Goal: Task Accomplishment & Management: Manage account settings

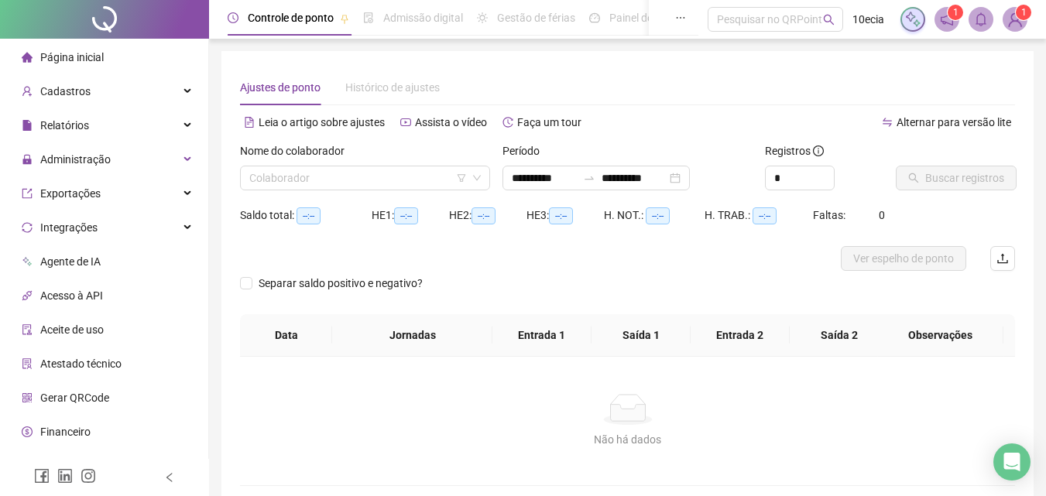
type input "**********"
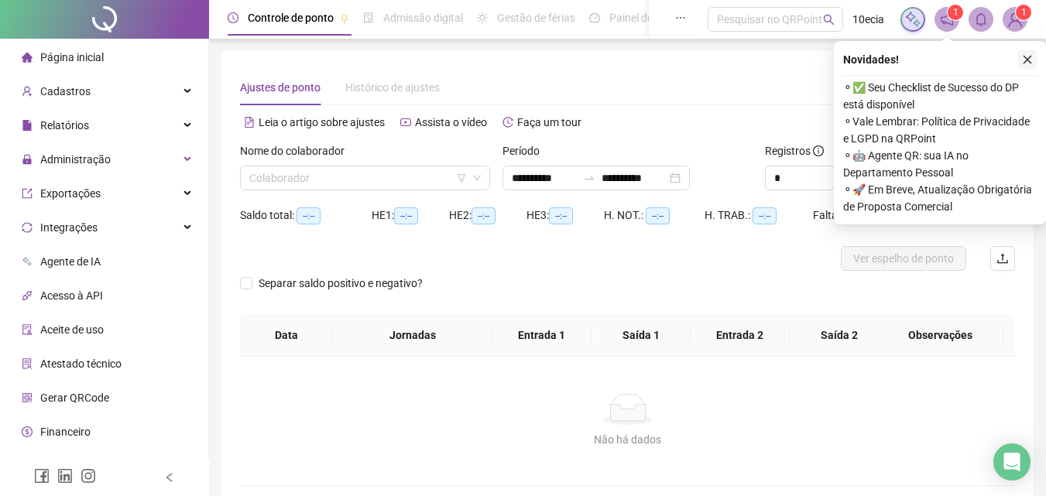
click at [1025, 59] on icon "close" at bounding box center [1027, 59] width 11 height 11
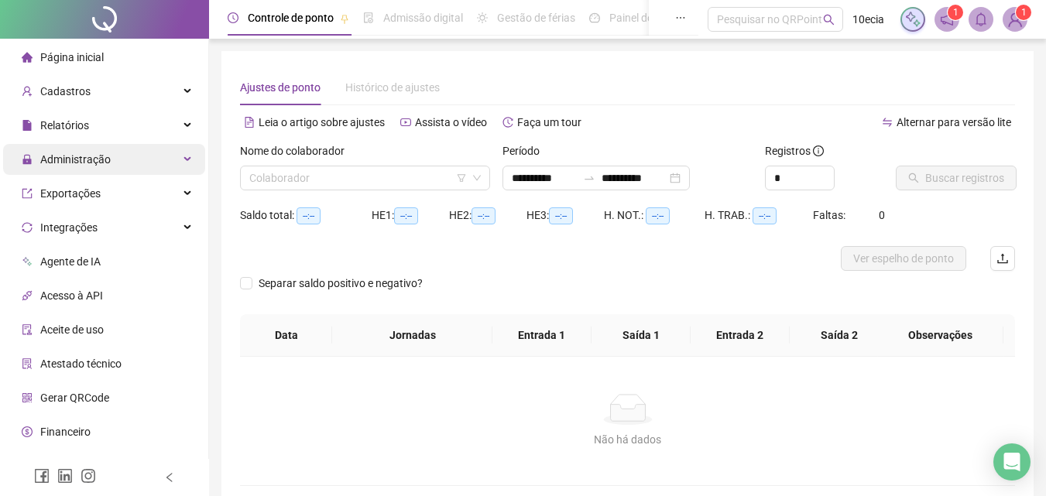
click at [65, 160] on span "Administração" at bounding box center [75, 159] width 70 height 12
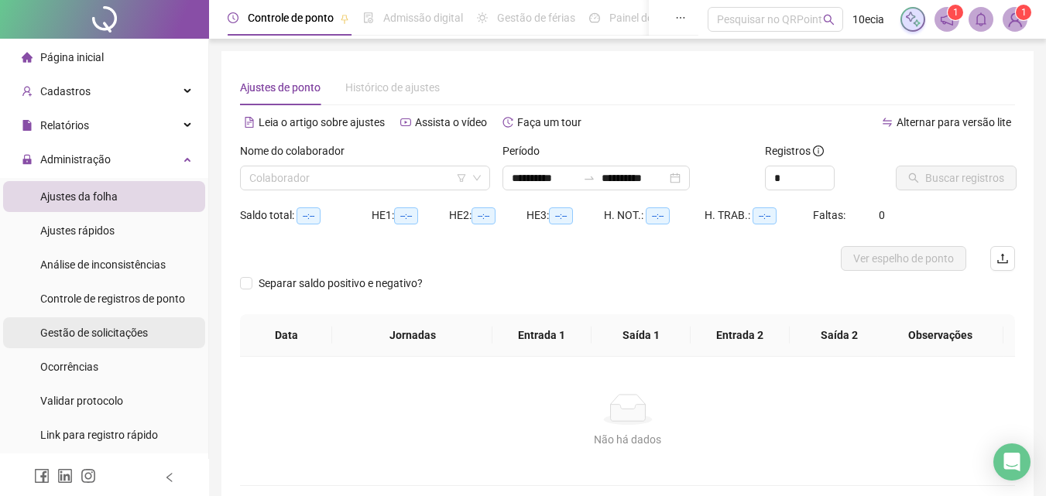
click at [93, 341] on div "Gestão de solicitações" at bounding box center [94, 333] width 108 height 31
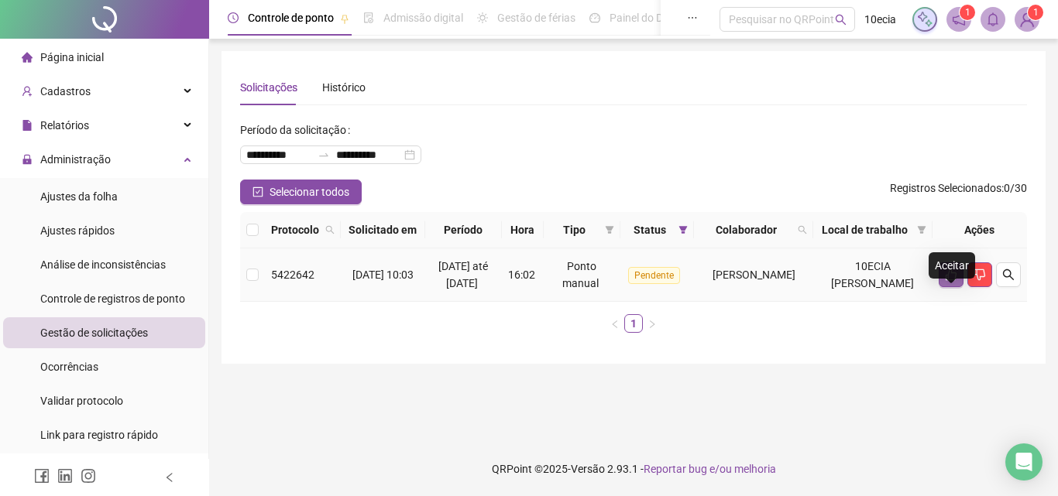
click at [943, 287] on button "button" at bounding box center [951, 275] width 25 height 25
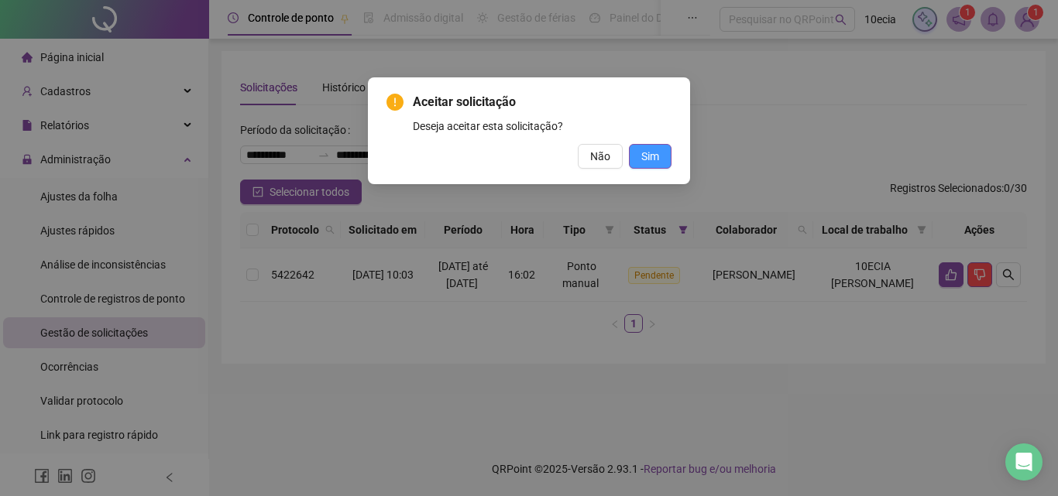
click at [658, 161] on span "Sim" at bounding box center [650, 156] width 18 height 17
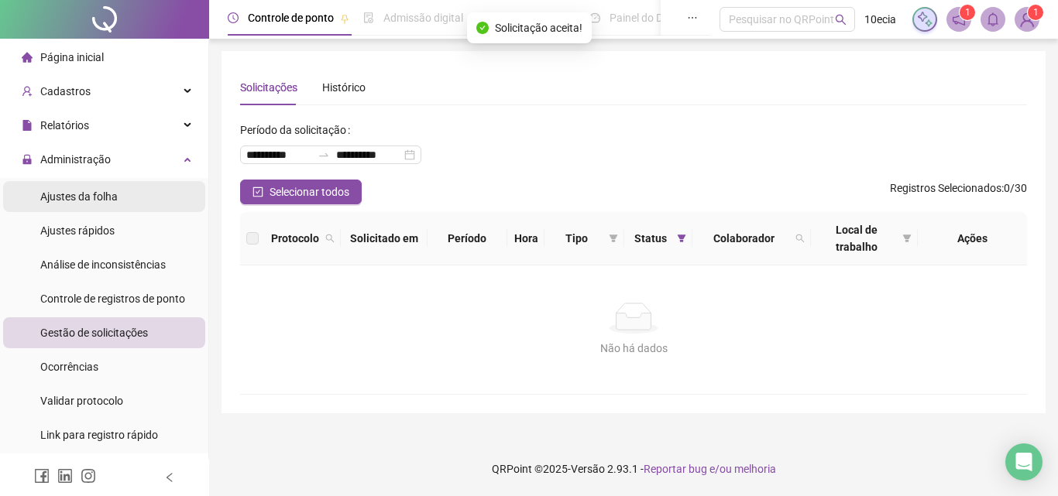
click at [83, 200] on span "Ajustes da folha" at bounding box center [78, 197] width 77 height 12
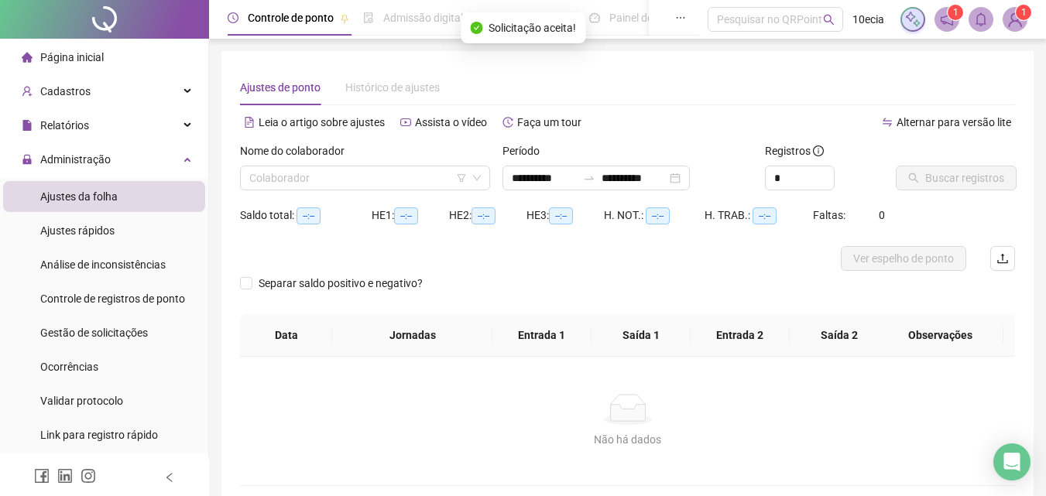
type input "**********"
click at [355, 178] on input "search" at bounding box center [358, 178] width 218 height 23
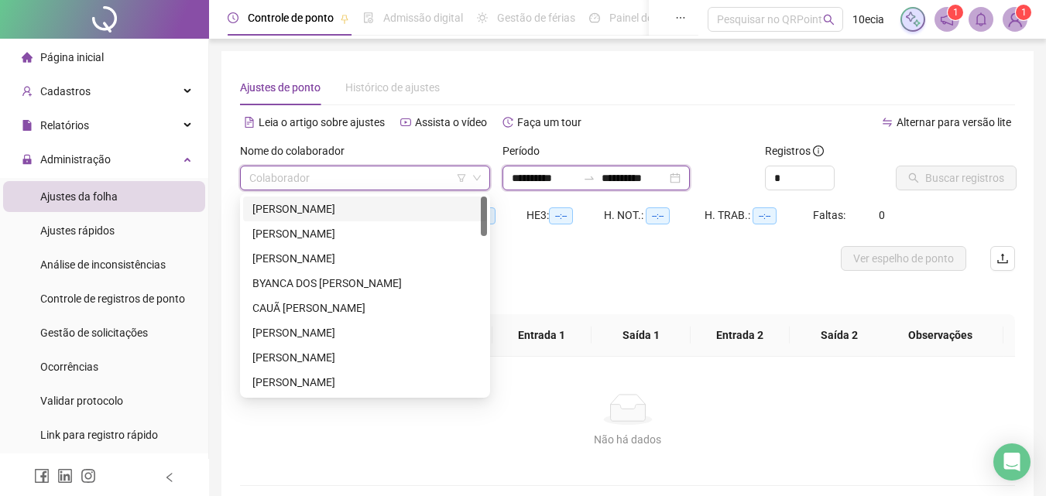
click at [544, 175] on input "**********" at bounding box center [544, 178] width 65 height 17
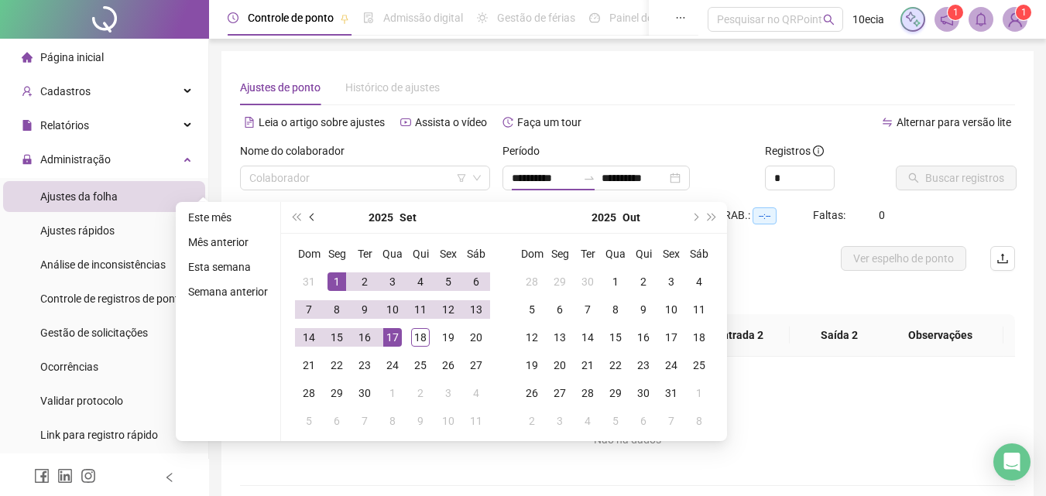
click at [313, 218] on span "prev-year" at bounding box center [314, 218] width 8 height 8
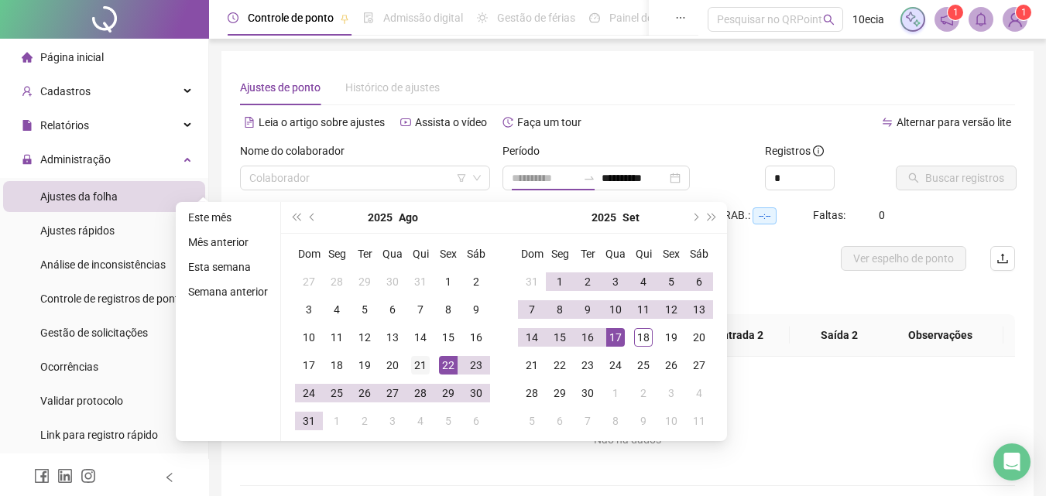
type input "**********"
click at [419, 367] on div "21" at bounding box center [420, 365] width 19 height 19
type input "**********"
click at [644, 341] on div "18" at bounding box center [643, 337] width 19 height 19
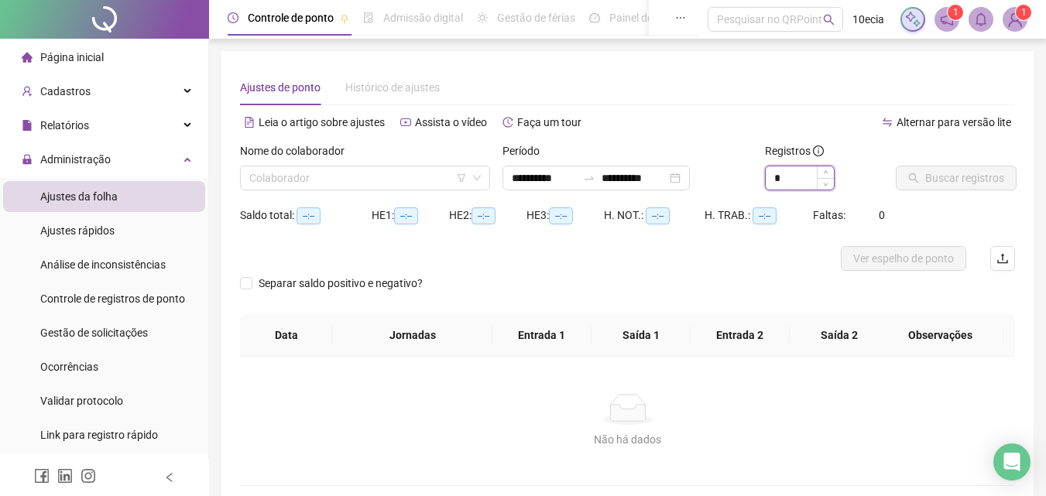
click at [785, 174] on input "*" at bounding box center [800, 178] width 68 height 23
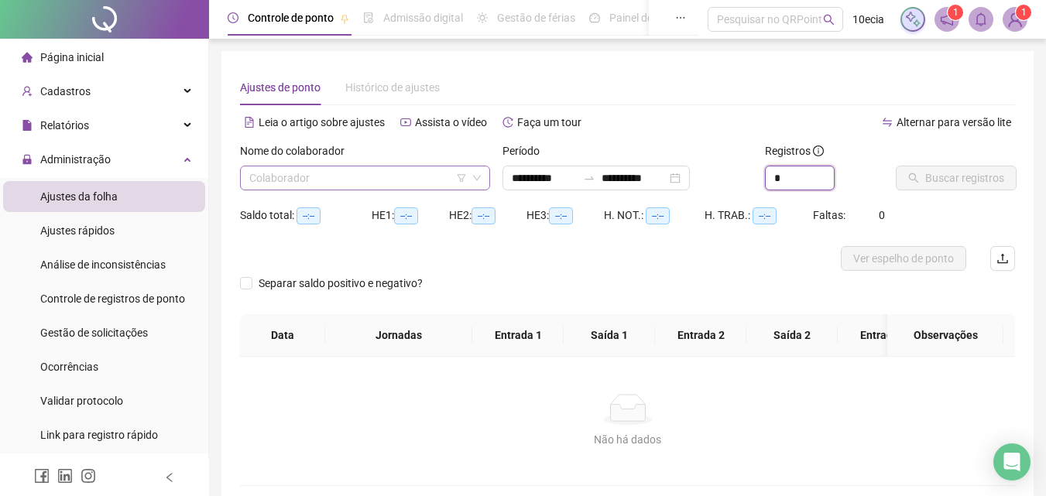
click at [467, 180] on span at bounding box center [365, 178] width 232 height 23
type input "*"
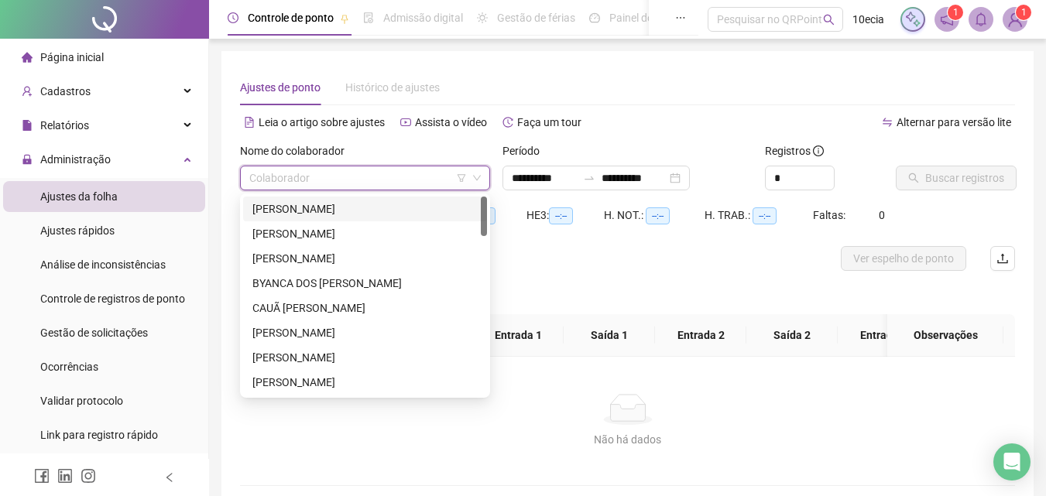
click at [465, 177] on icon "filter" at bounding box center [461, 177] width 9 height 9
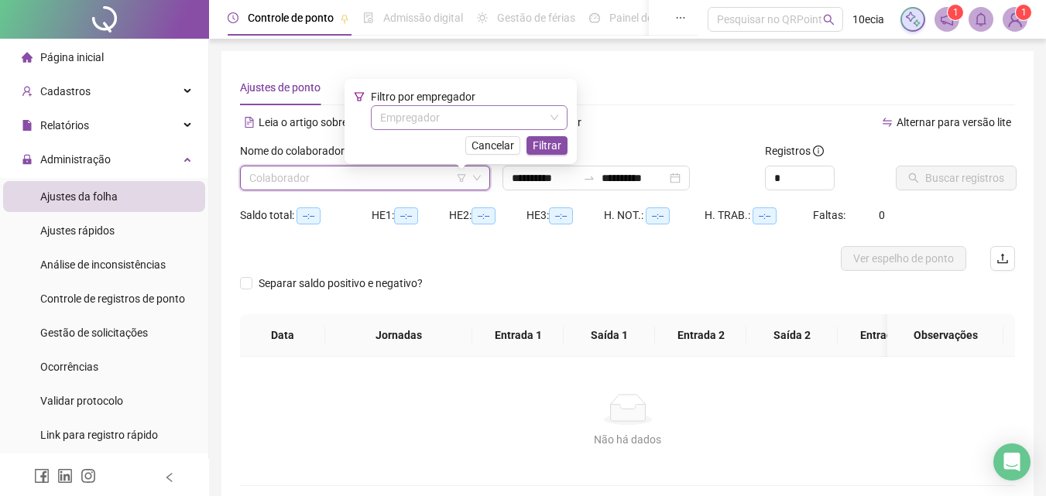
click at [508, 117] on input "search" at bounding box center [462, 117] width 164 height 23
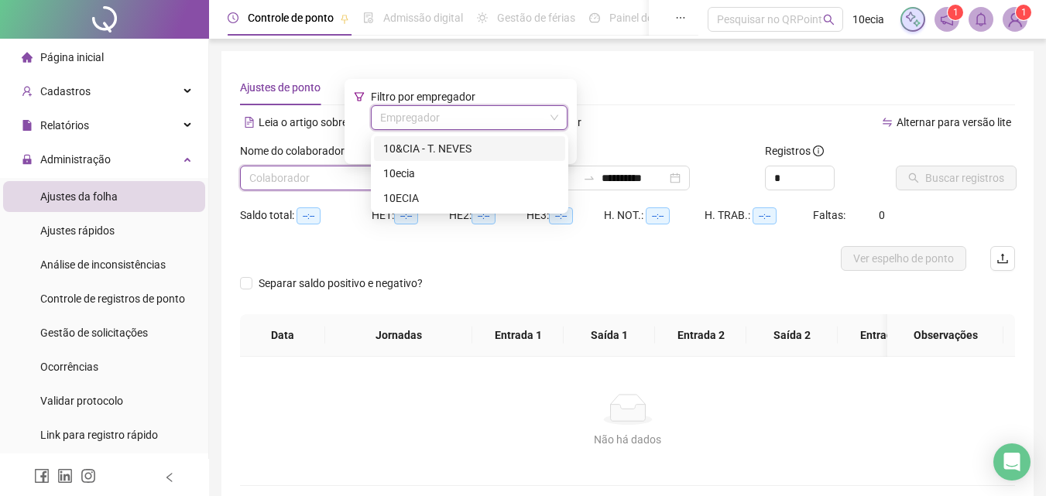
click at [442, 148] on div "10&CIA - T. NEVES" at bounding box center [469, 148] width 173 height 17
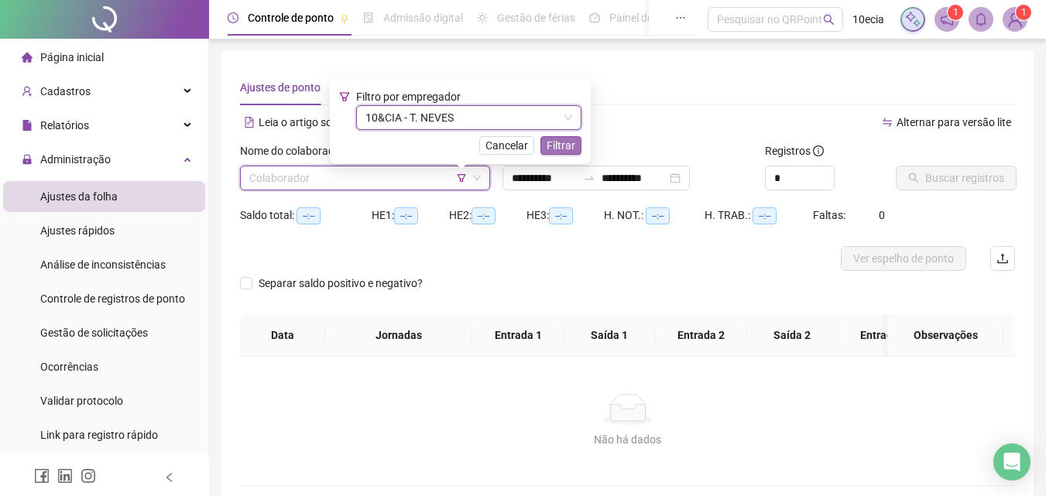
click at [575, 146] on span "Filtrar" at bounding box center [561, 145] width 29 height 17
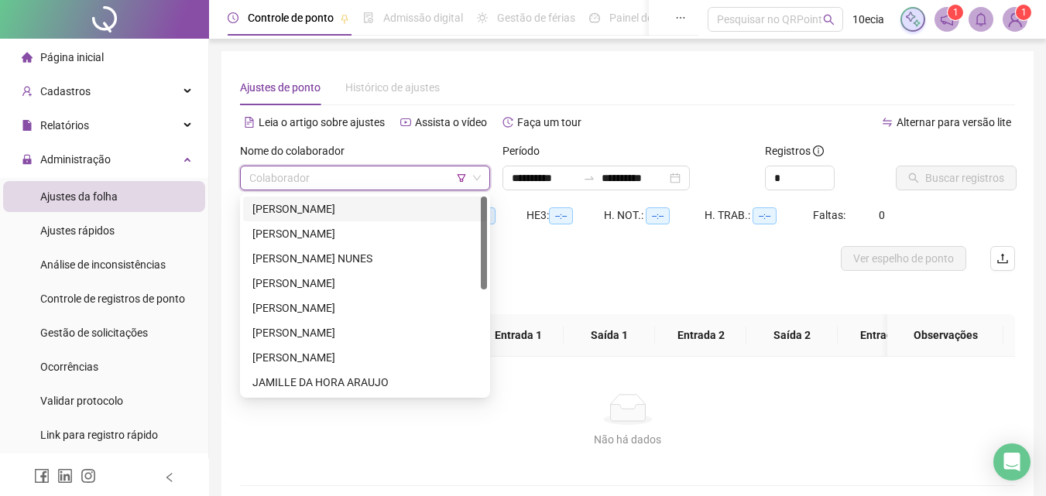
click at [352, 184] on input "search" at bounding box center [358, 178] width 218 height 23
click at [361, 207] on div "[PERSON_NAME]" at bounding box center [364, 209] width 225 height 17
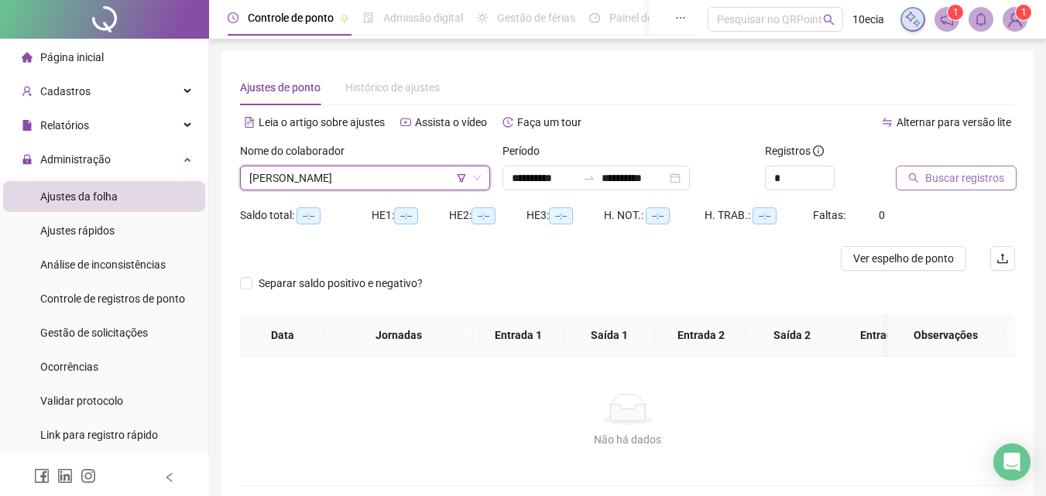
click at [995, 177] on span "Buscar registros" at bounding box center [964, 178] width 79 height 17
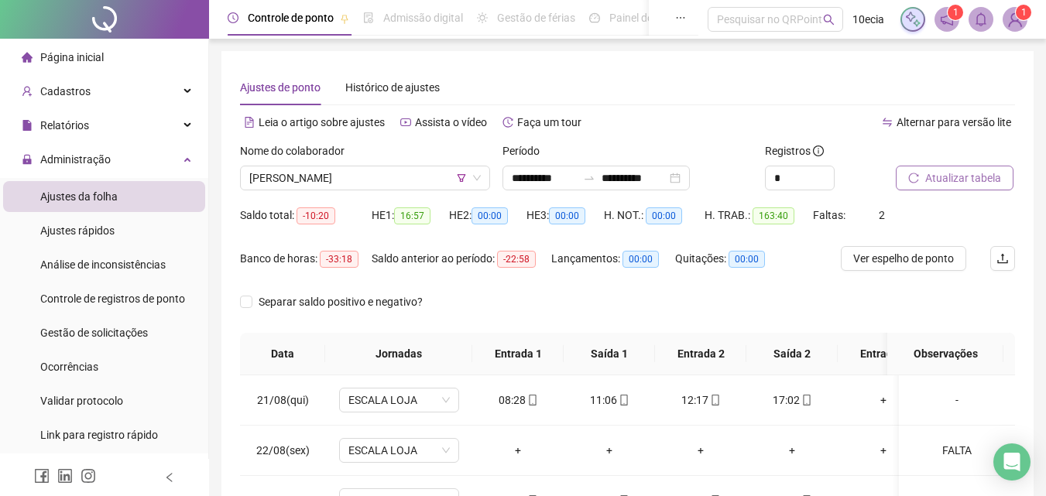
click at [979, 181] on span "Atualizar tabela" at bounding box center [963, 178] width 76 height 17
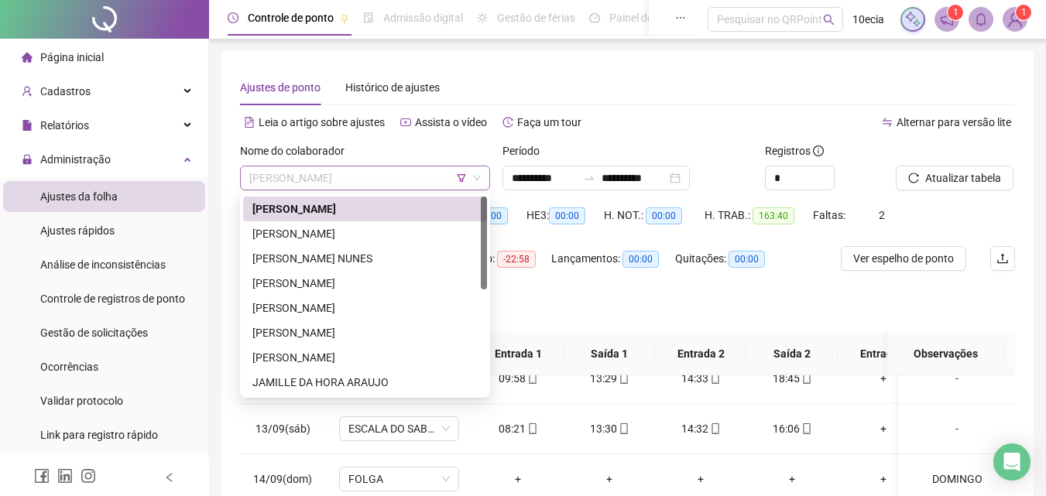
click at [348, 173] on span "[PERSON_NAME]" at bounding box center [365, 178] width 232 height 23
click at [310, 239] on div "[PERSON_NAME]" at bounding box center [364, 233] width 225 height 17
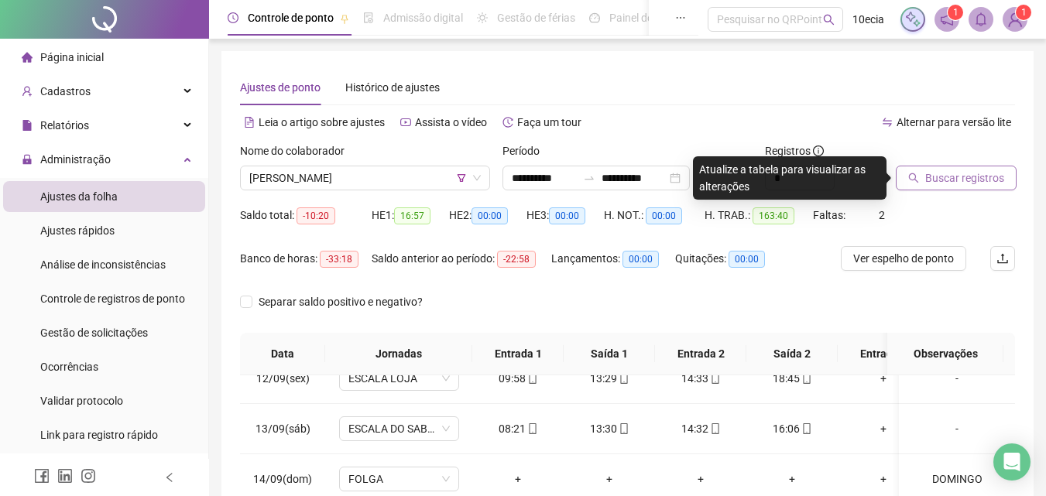
drag, startPoint x: 936, startPoint y: 192, endPoint x: 960, endPoint y: 180, distance: 27.4
click at [942, 188] on div "Buscar registros" at bounding box center [956, 173] width 132 height 60
click at [962, 180] on span "Buscar registros" at bounding box center [964, 178] width 79 height 17
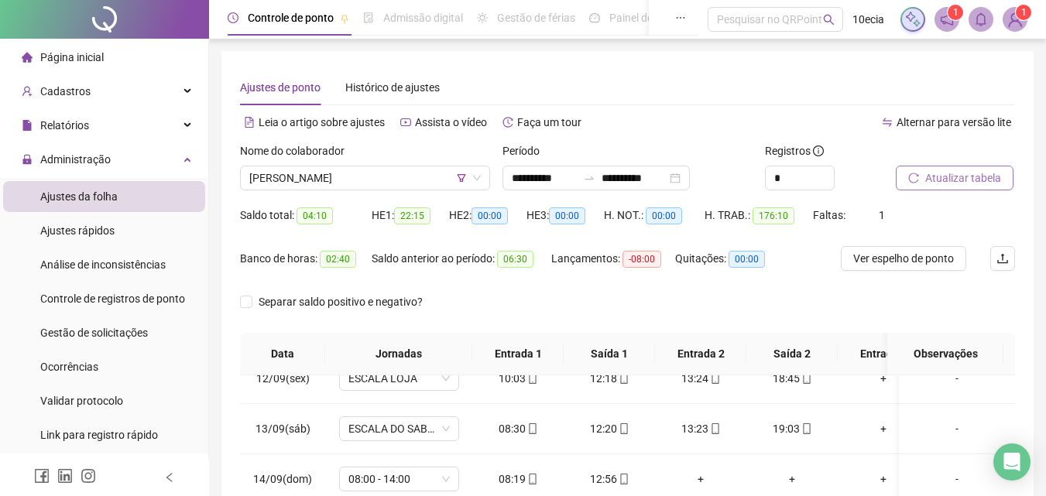
click at [963, 193] on div "Atualizar tabela" at bounding box center [956, 173] width 132 height 60
click at [964, 184] on span "Atualizar tabela" at bounding box center [963, 178] width 76 height 17
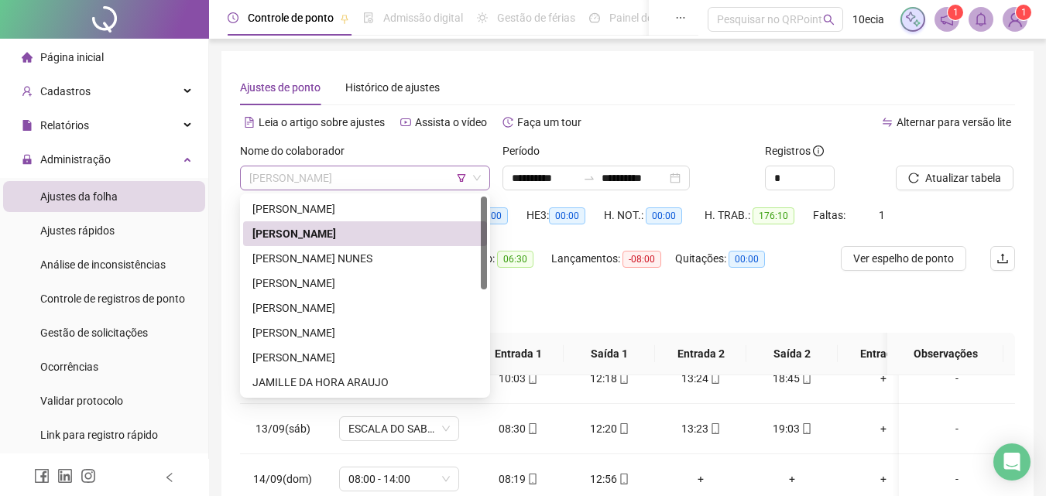
click at [306, 172] on span "[PERSON_NAME]" at bounding box center [365, 178] width 232 height 23
click at [278, 259] on div "[PERSON_NAME] NUNES" at bounding box center [364, 258] width 225 height 17
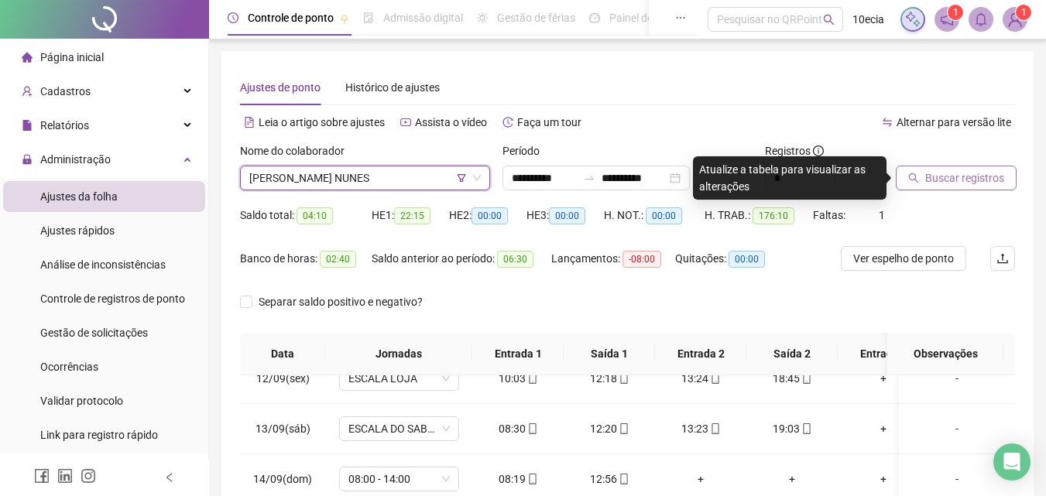
click at [994, 180] on span "Buscar registros" at bounding box center [964, 178] width 79 height 17
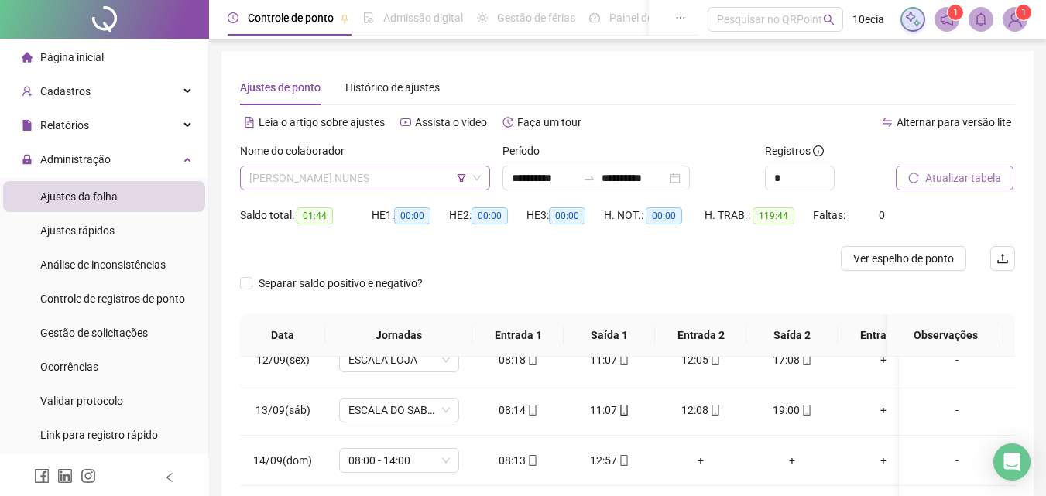
click at [276, 177] on span "[PERSON_NAME] NUNES" at bounding box center [365, 178] width 232 height 23
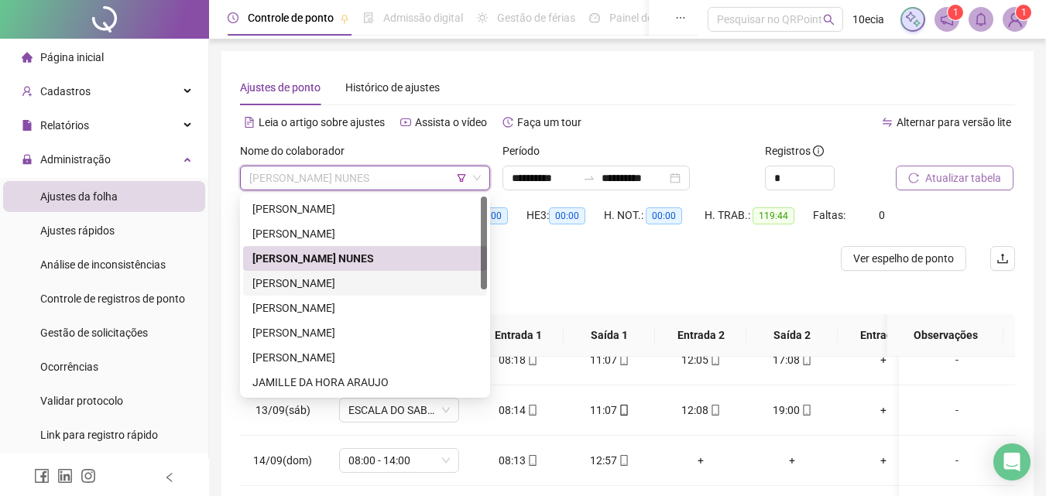
click at [304, 280] on div "[PERSON_NAME]" at bounding box center [364, 283] width 225 height 17
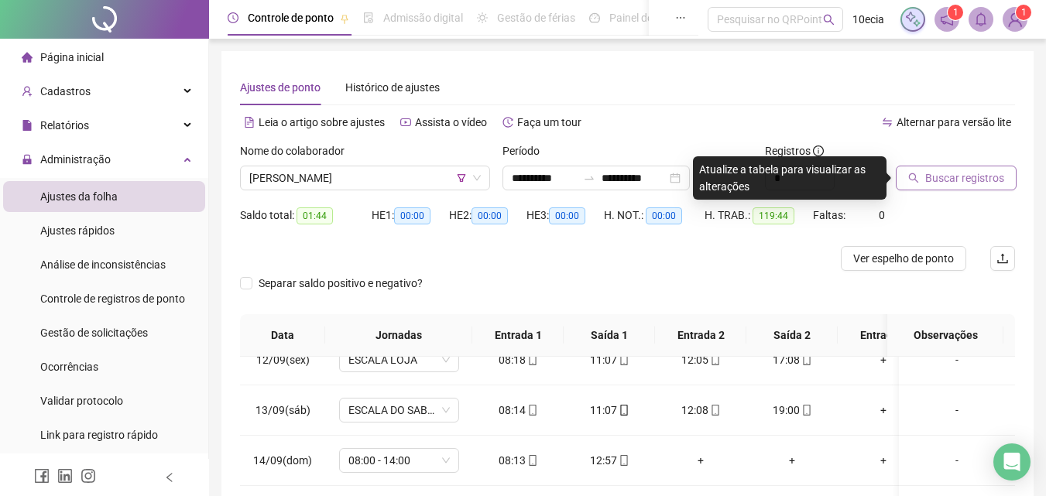
click at [975, 185] on span "Buscar registros" at bounding box center [964, 178] width 79 height 17
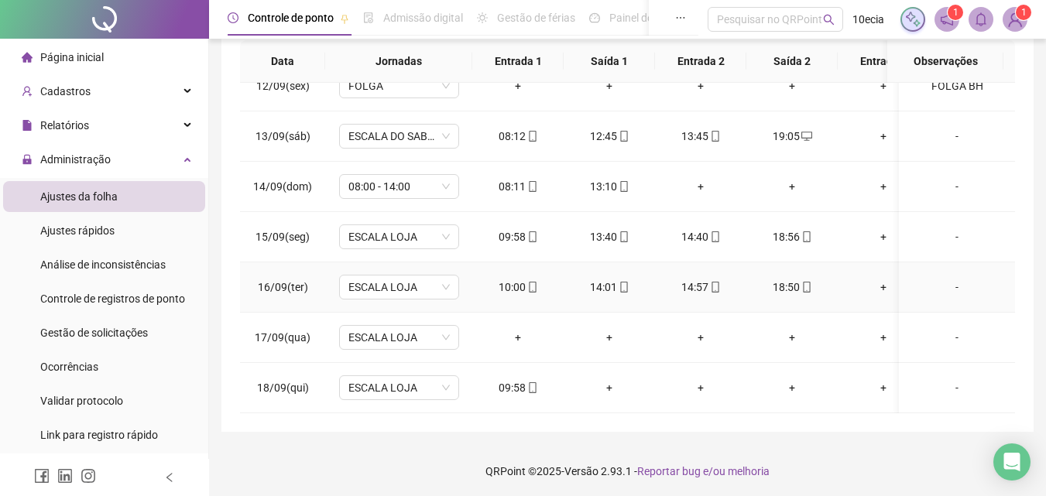
scroll to position [295, 0]
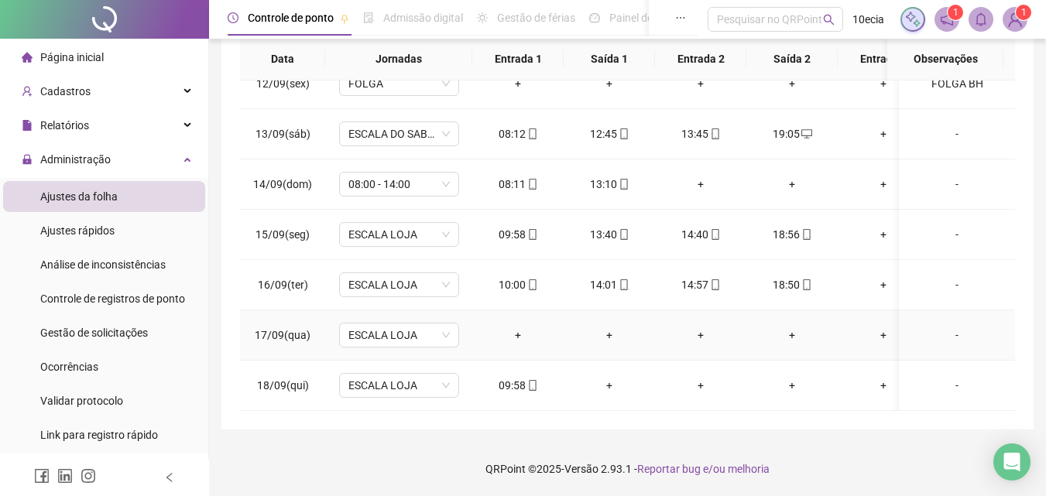
click at [943, 327] on div "-" at bounding box center [957, 335] width 91 height 17
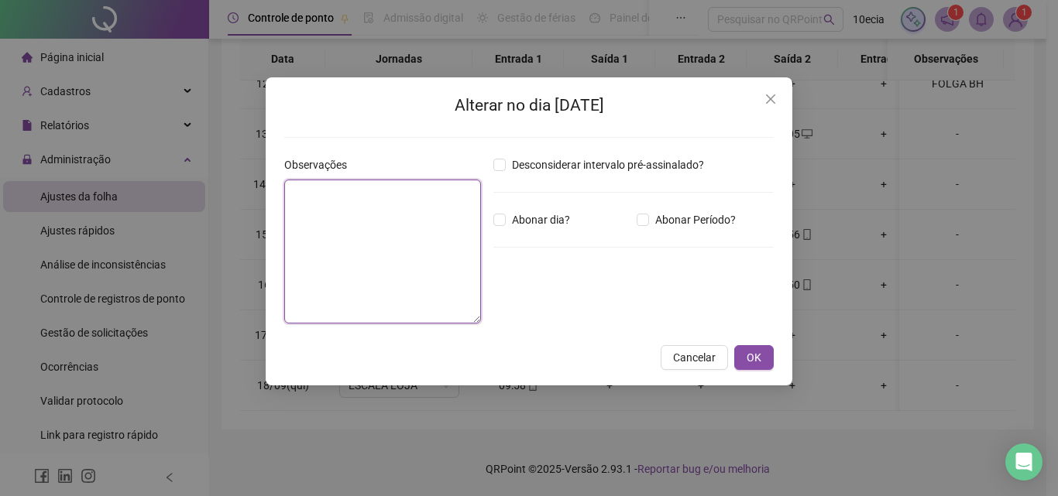
click at [364, 233] on textarea at bounding box center [382, 252] width 197 height 144
type textarea "*"
type textarea "**********"
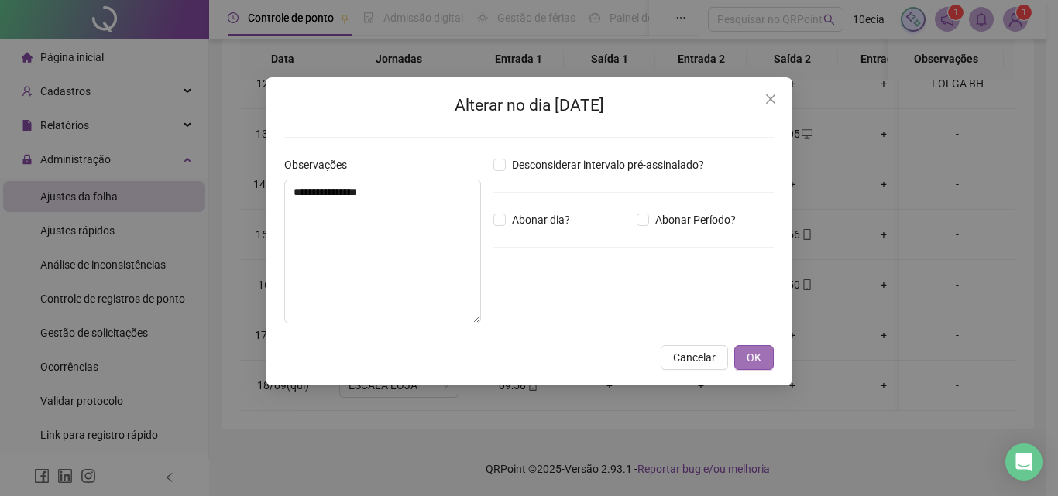
click at [769, 357] on button "OK" at bounding box center [753, 357] width 39 height 25
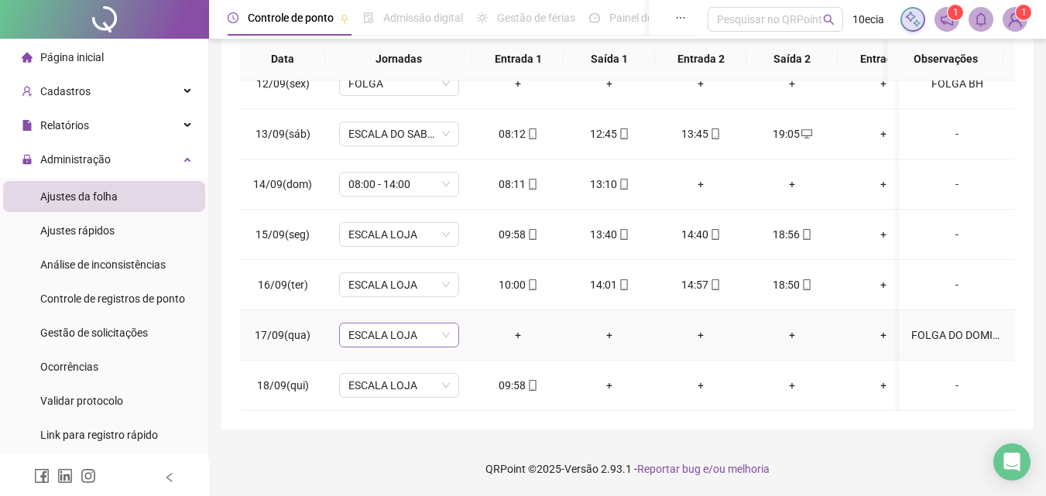
click at [444, 324] on span "ESCALA LOJA" at bounding box center [399, 335] width 101 height 23
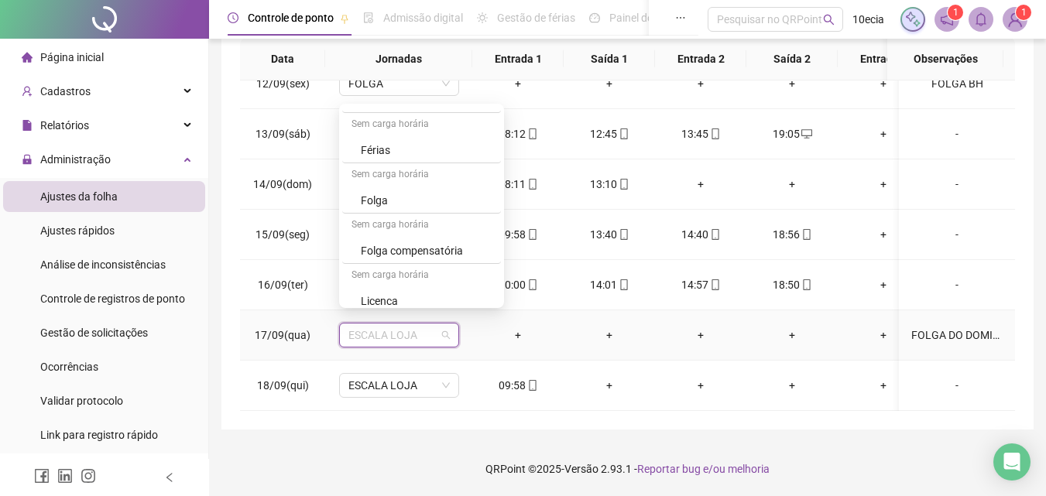
scroll to position [557, 0]
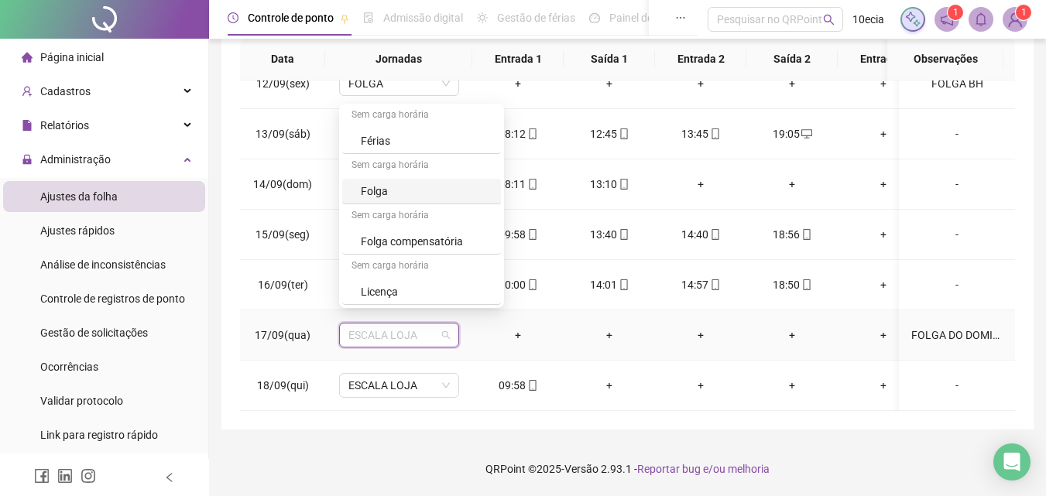
click at [373, 198] on div "Folga" at bounding box center [426, 191] width 131 height 17
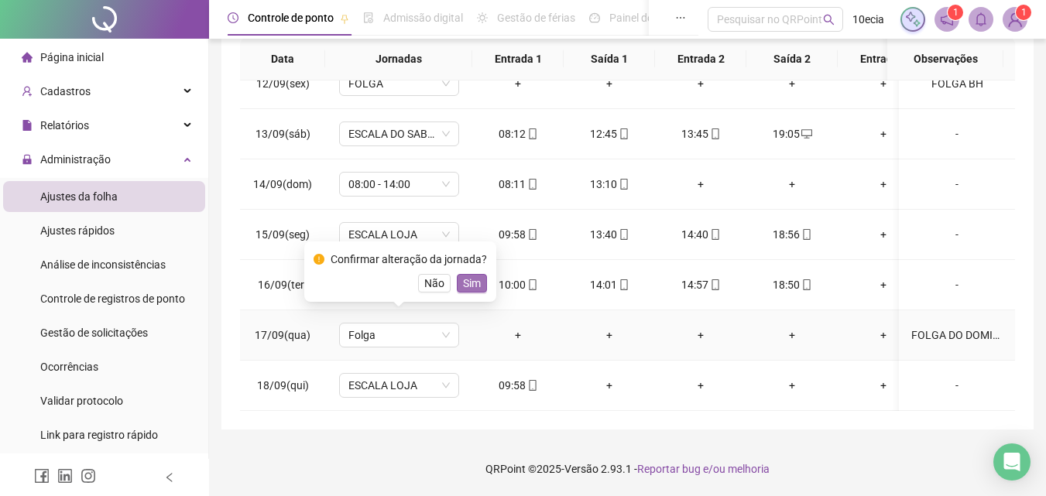
click at [474, 288] on span "Sim" at bounding box center [472, 283] width 18 height 17
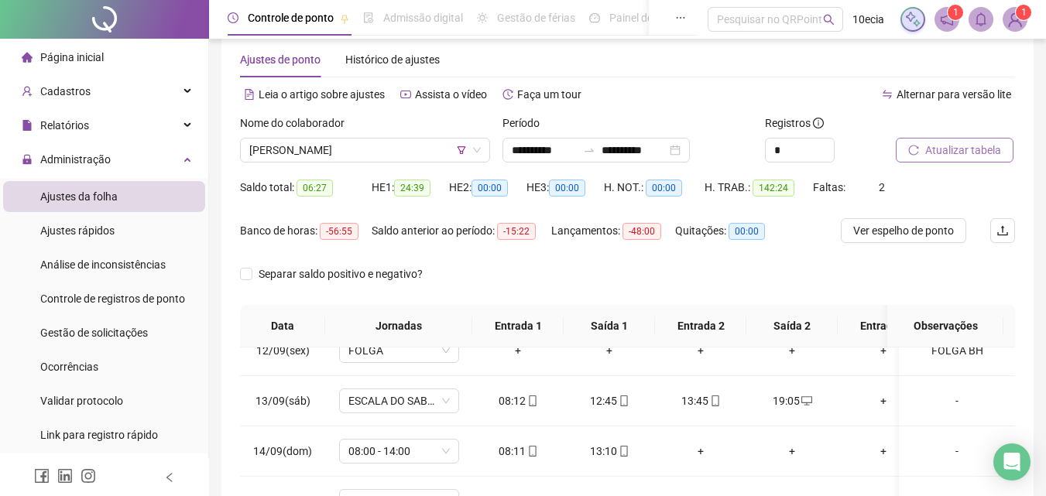
scroll to position [0, 0]
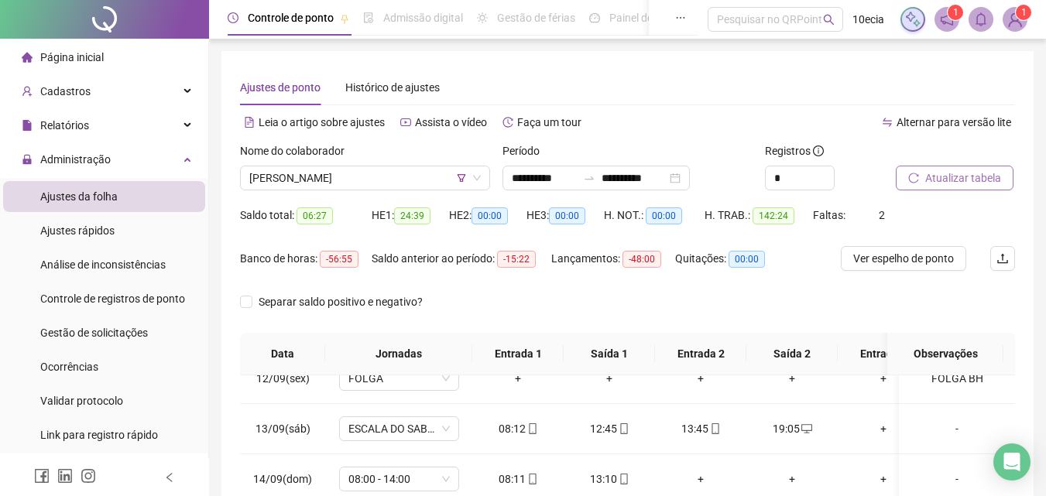
click at [1007, 172] on button "Atualizar tabela" at bounding box center [955, 178] width 118 height 25
click at [300, 179] on span "[PERSON_NAME]" at bounding box center [365, 178] width 232 height 23
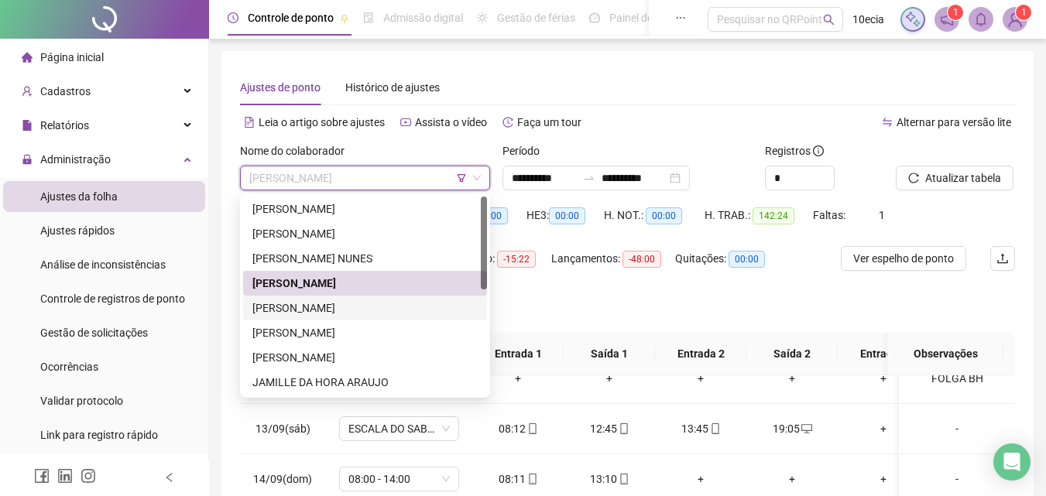
click at [321, 301] on div "[PERSON_NAME]" at bounding box center [364, 308] width 225 height 17
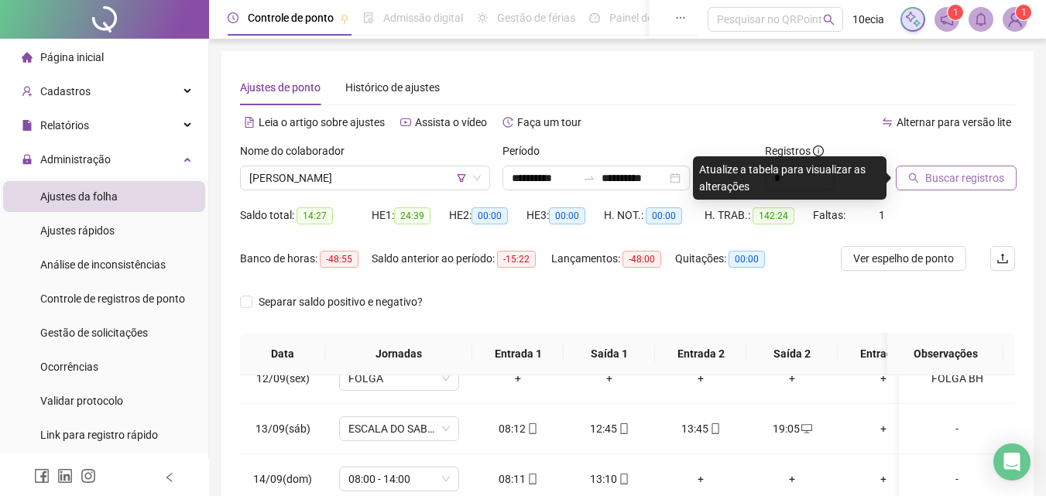
click at [949, 183] on span "Buscar registros" at bounding box center [964, 178] width 79 height 17
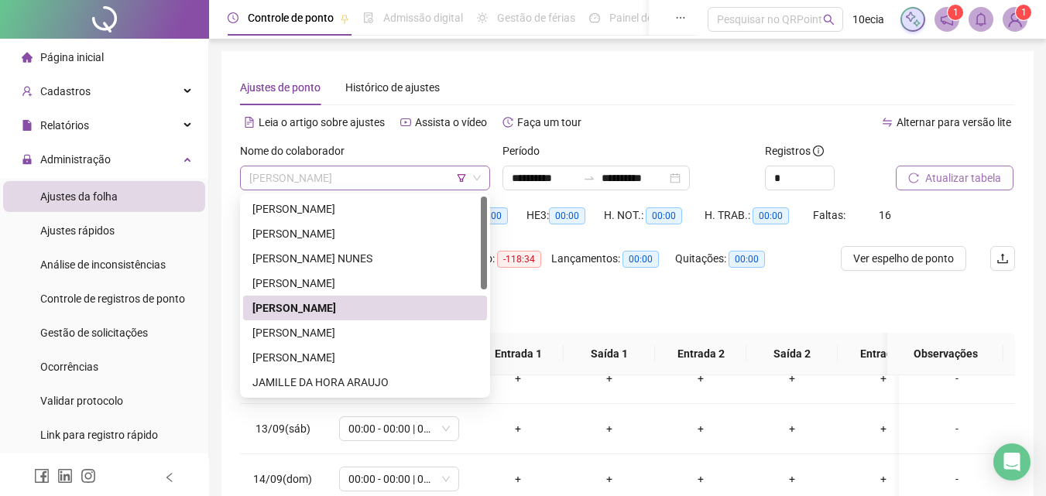
click at [245, 181] on div "[PERSON_NAME]" at bounding box center [365, 178] width 250 height 25
click at [286, 331] on div "[PERSON_NAME]" at bounding box center [364, 333] width 225 height 17
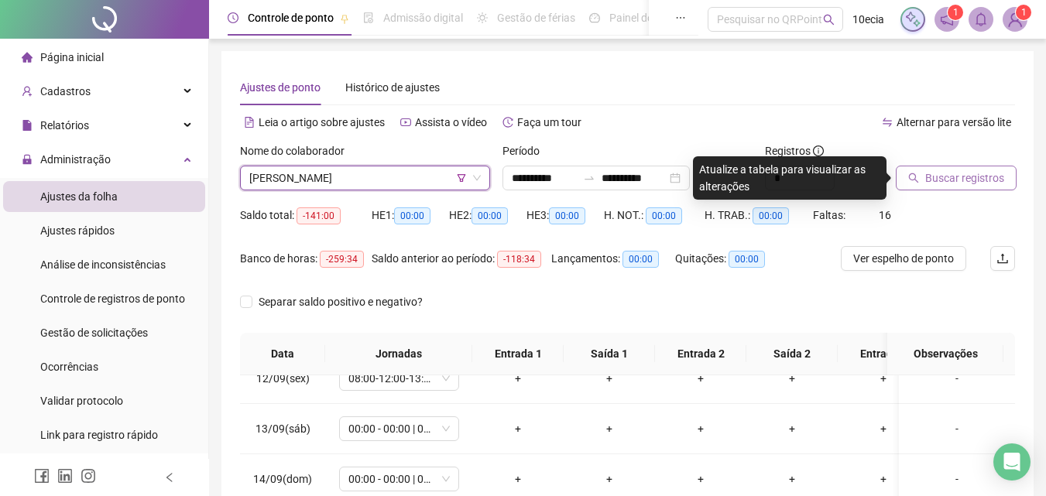
click at [968, 194] on div "Buscar registros" at bounding box center [956, 173] width 132 height 60
click at [968, 183] on span "Buscar registros" at bounding box center [964, 178] width 79 height 17
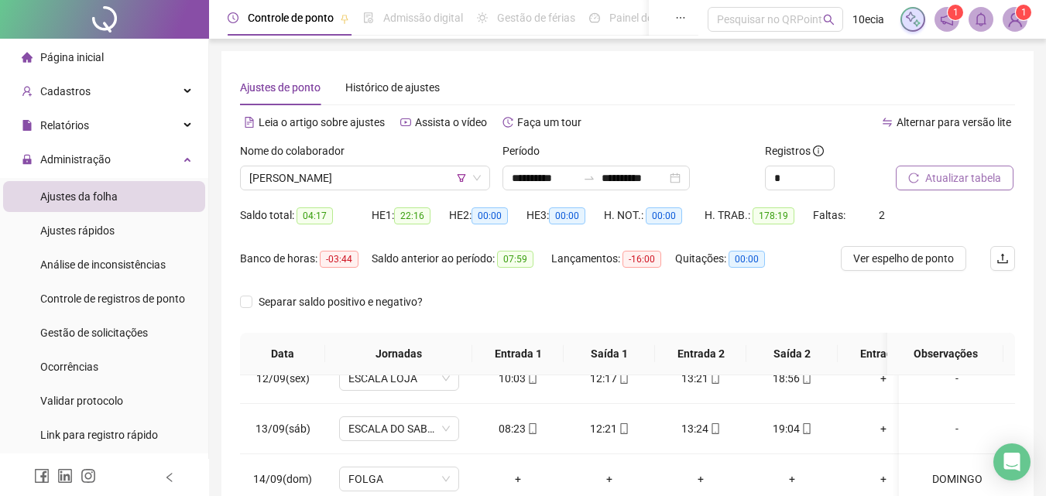
click at [959, 177] on span "Atualizar tabela" at bounding box center [963, 178] width 76 height 17
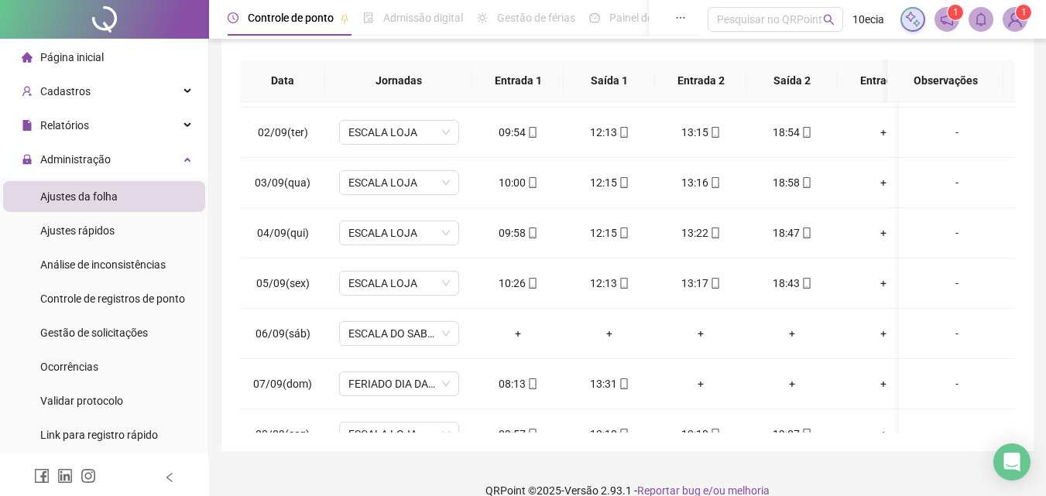
scroll to position [295, 0]
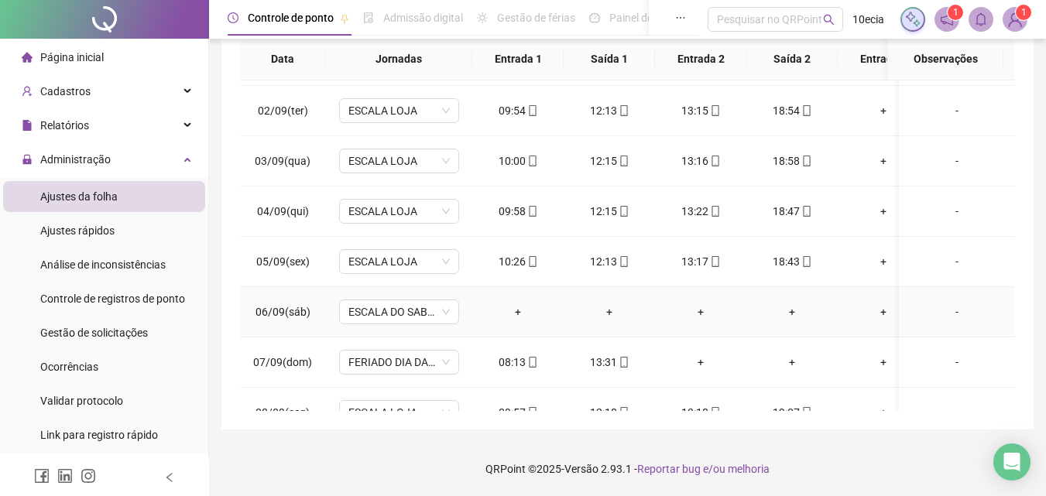
click at [949, 309] on div "-" at bounding box center [957, 312] width 91 height 17
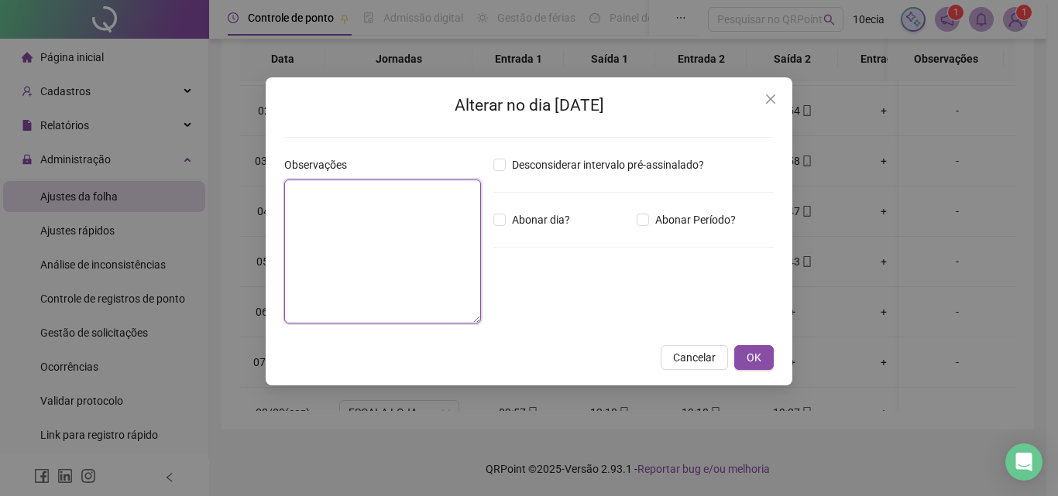
click at [379, 222] on textarea at bounding box center [382, 252] width 197 height 144
click at [325, 189] on textarea "*********" at bounding box center [382, 252] width 197 height 144
type textarea "********"
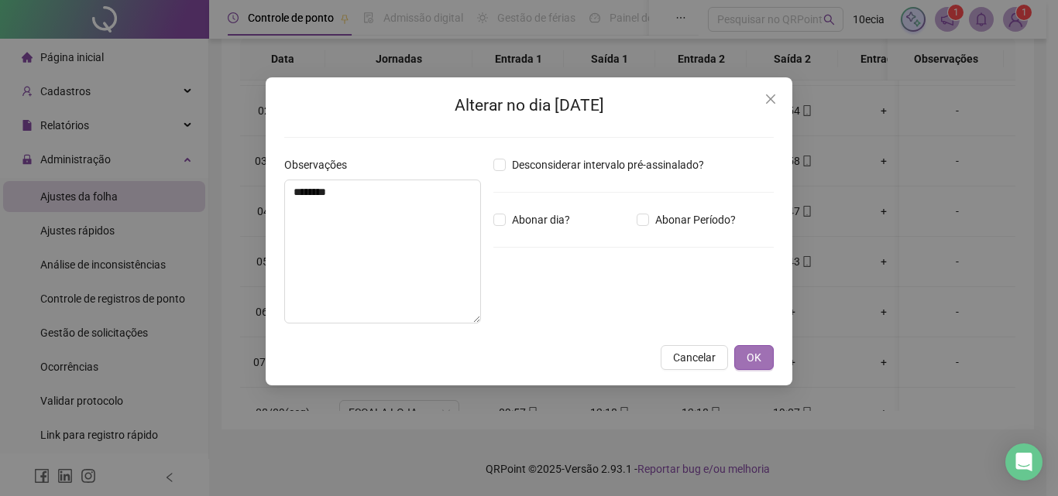
click at [762, 359] on button "OK" at bounding box center [753, 357] width 39 height 25
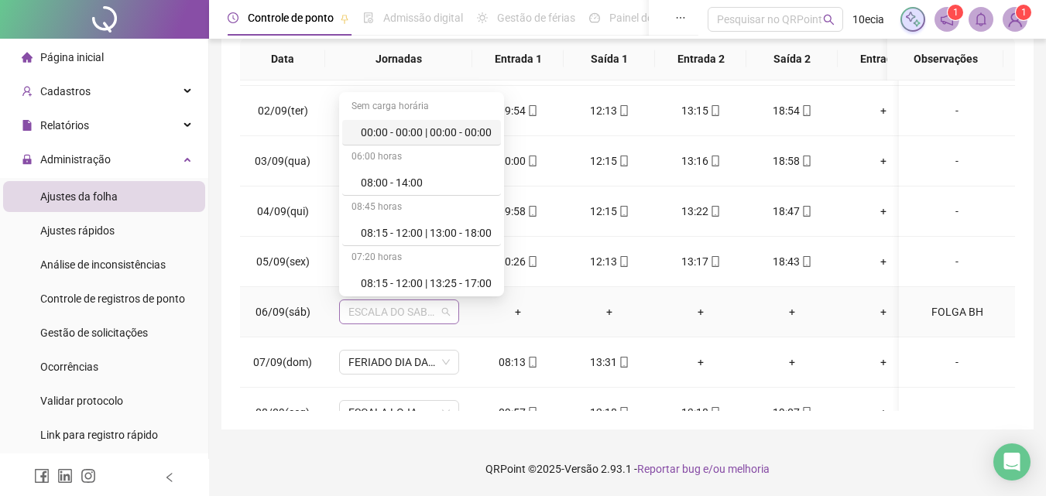
click at [438, 313] on span "ESCALA DO SABADO" at bounding box center [399, 311] width 101 height 23
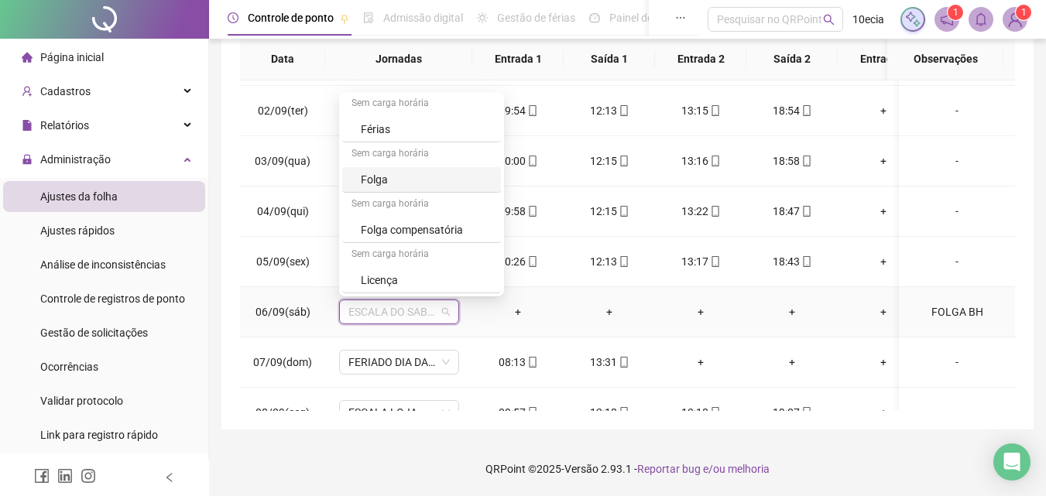
click at [373, 184] on div "Folga" at bounding box center [426, 179] width 131 height 17
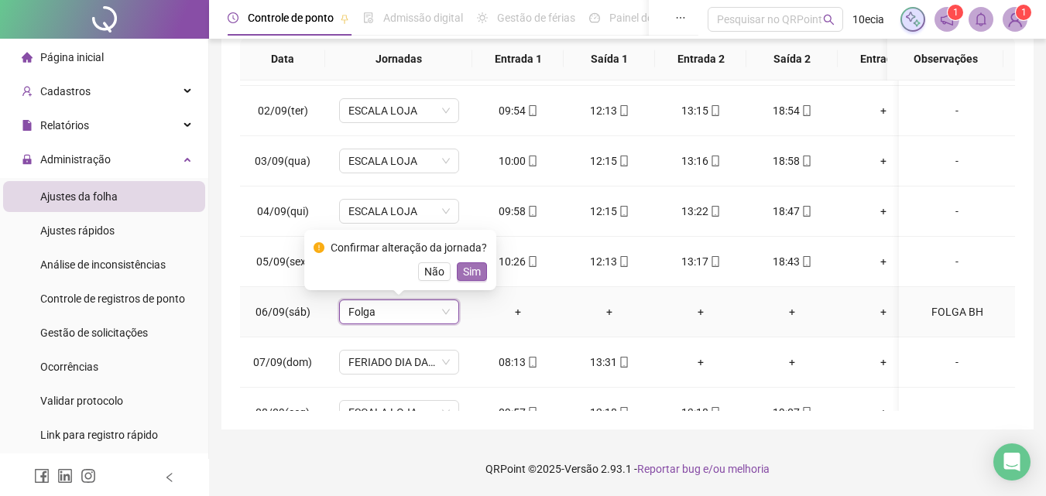
click at [463, 271] on span "Sim" at bounding box center [472, 271] width 18 height 17
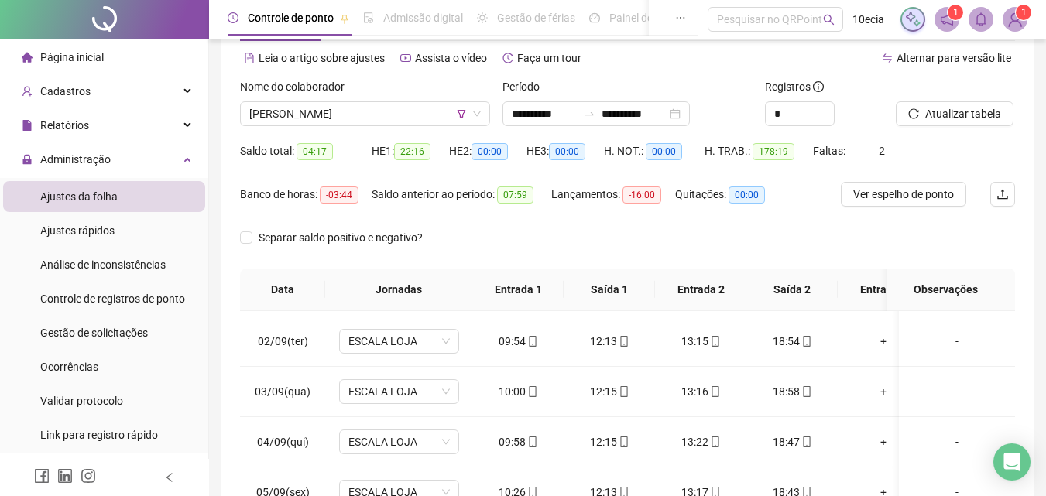
scroll to position [63, 0]
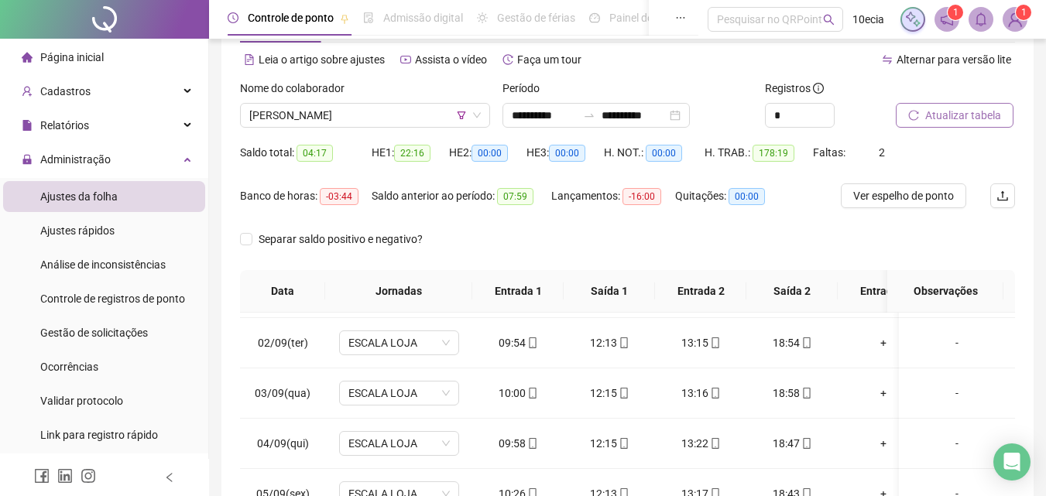
click at [974, 118] on span "Atualizar tabela" at bounding box center [963, 115] width 76 height 17
click at [939, 114] on span "Atualizar tabela" at bounding box center [963, 115] width 76 height 17
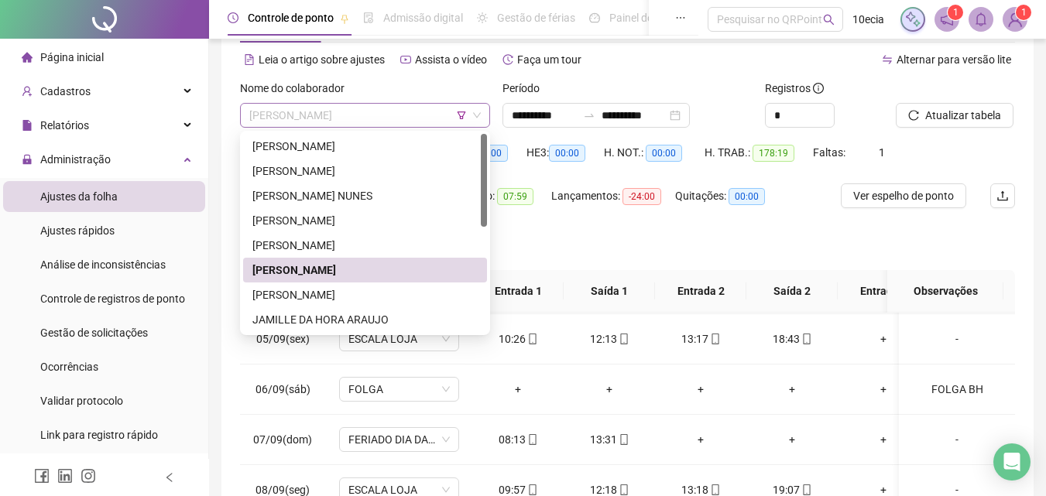
click at [369, 110] on span "[PERSON_NAME]" at bounding box center [365, 115] width 232 height 23
click at [297, 295] on div "[PERSON_NAME]" at bounding box center [364, 295] width 225 height 17
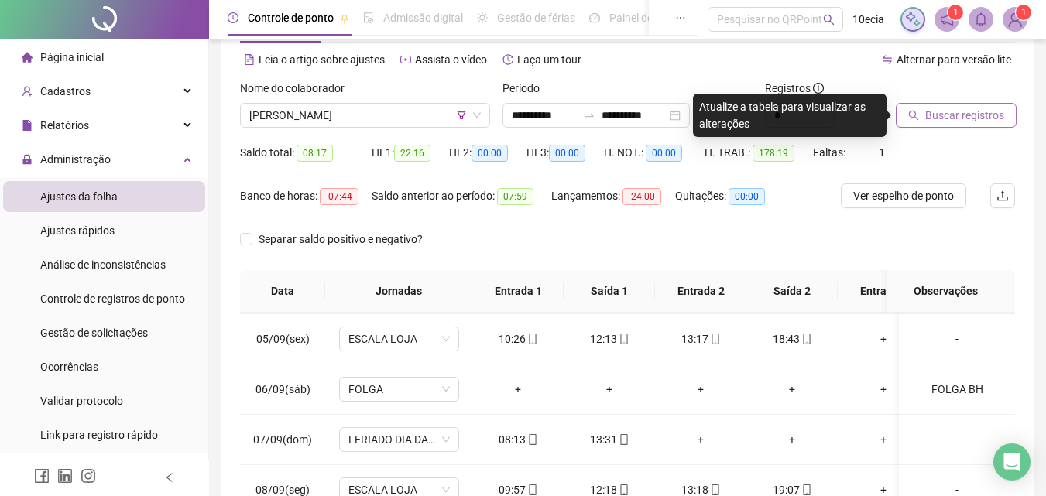
click at [972, 118] on span "Buscar registros" at bounding box center [964, 115] width 79 height 17
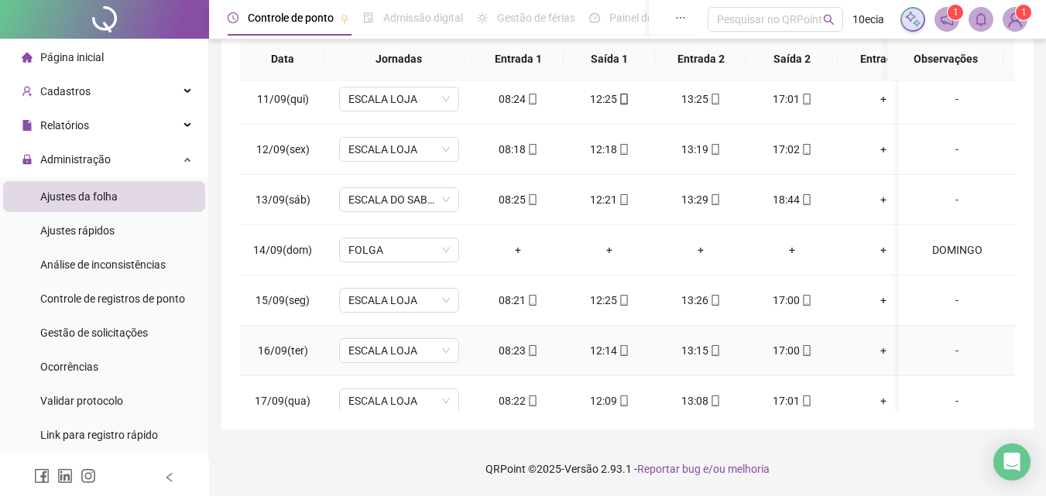
scroll to position [1141, 0]
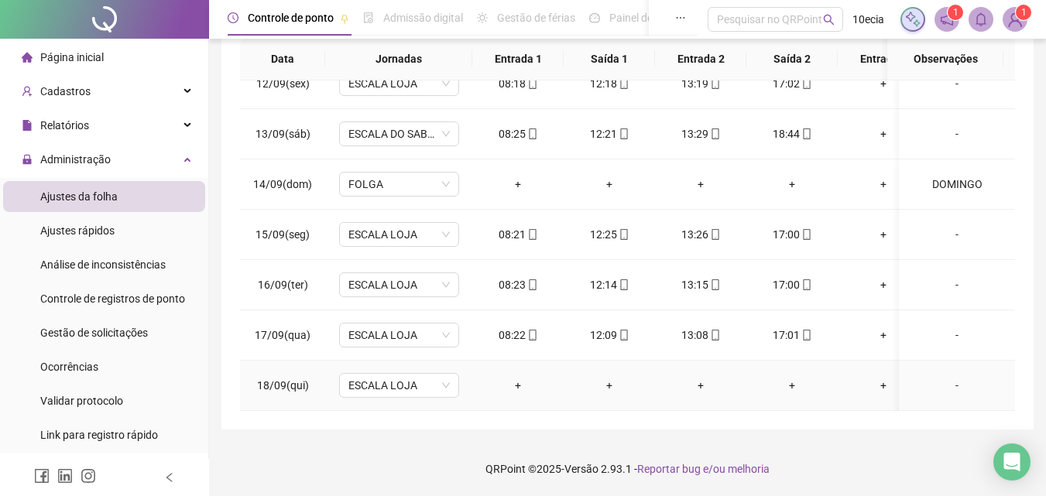
click at [952, 377] on div "-" at bounding box center [957, 385] width 91 height 17
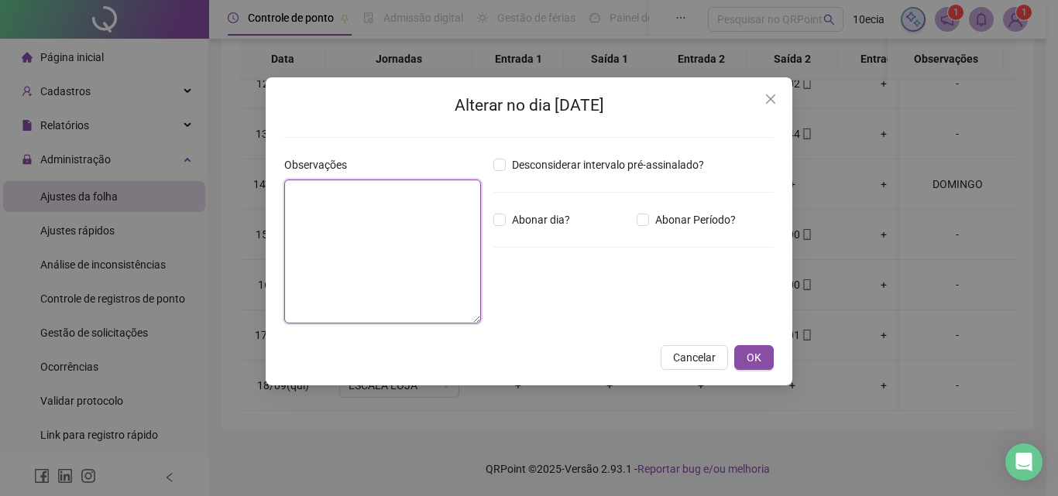
click at [414, 267] on textarea at bounding box center [382, 252] width 197 height 144
type textarea "********"
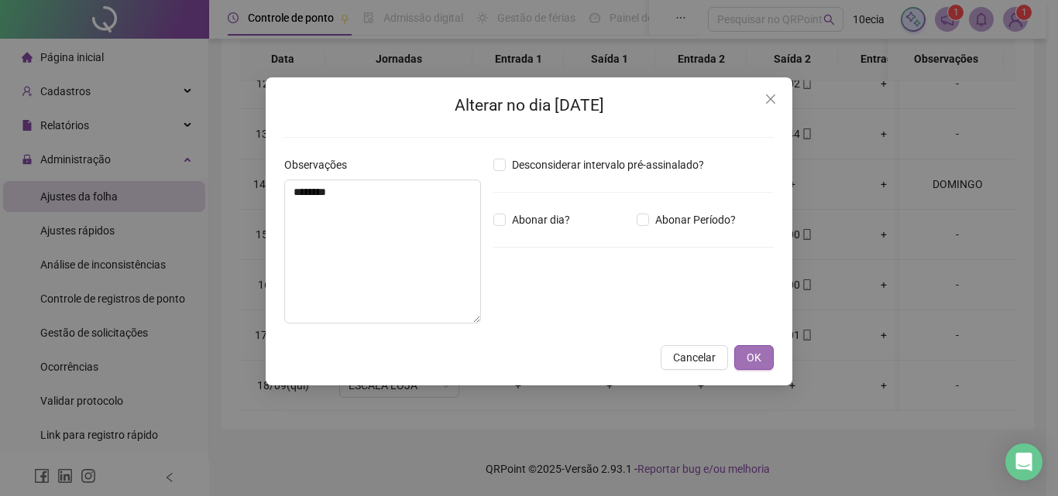
click at [764, 364] on button "OK" at bounding box center [753, 357] width 39 height 25
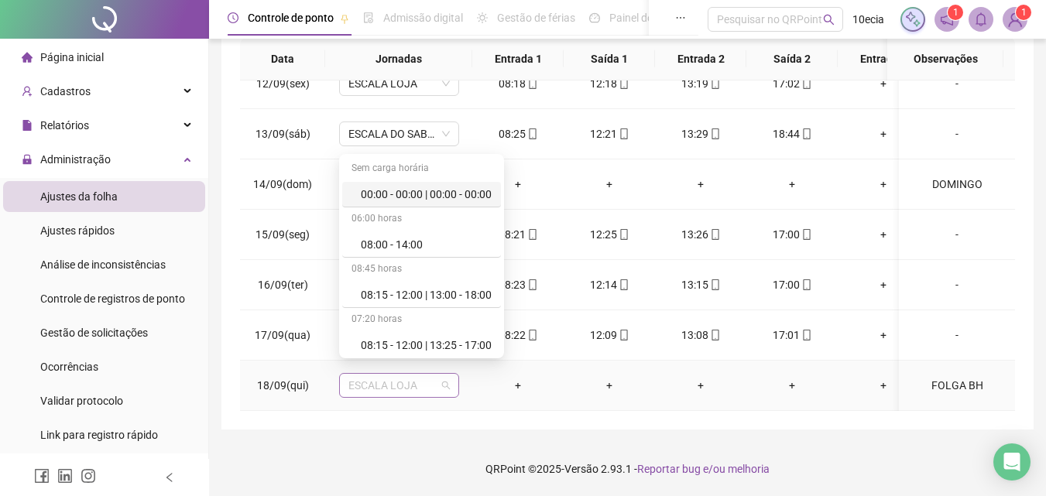
click at [433, 374] on span "ESCALA LOJA" at bounding box center [399, 385] width 101 height 23
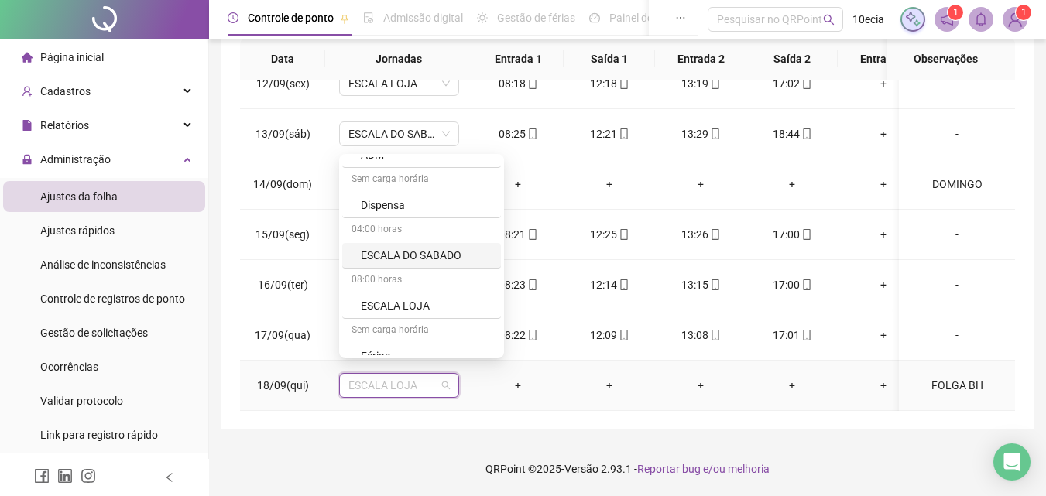
scroll to position [465, 0]
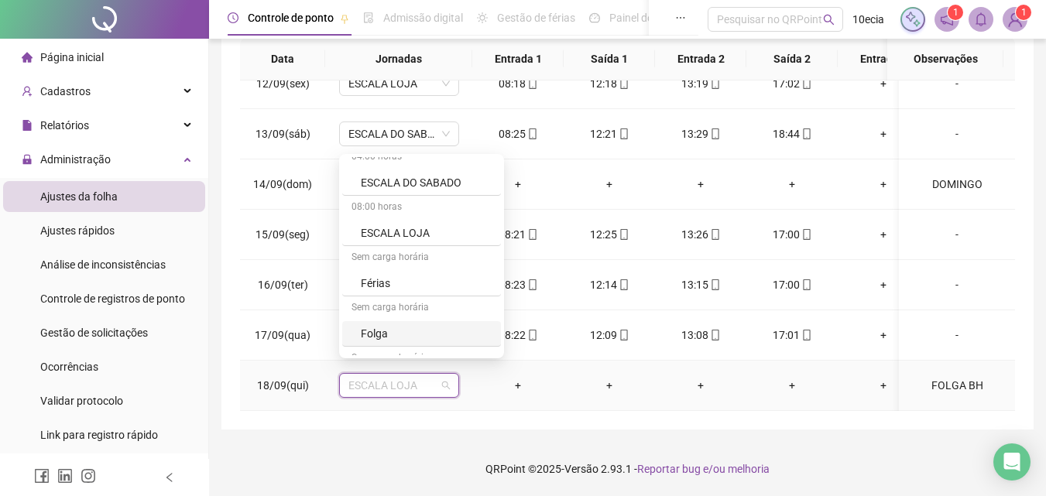
click at [373, 332] on div "Folga" at bounding box center [426, 333] width 131 height 17
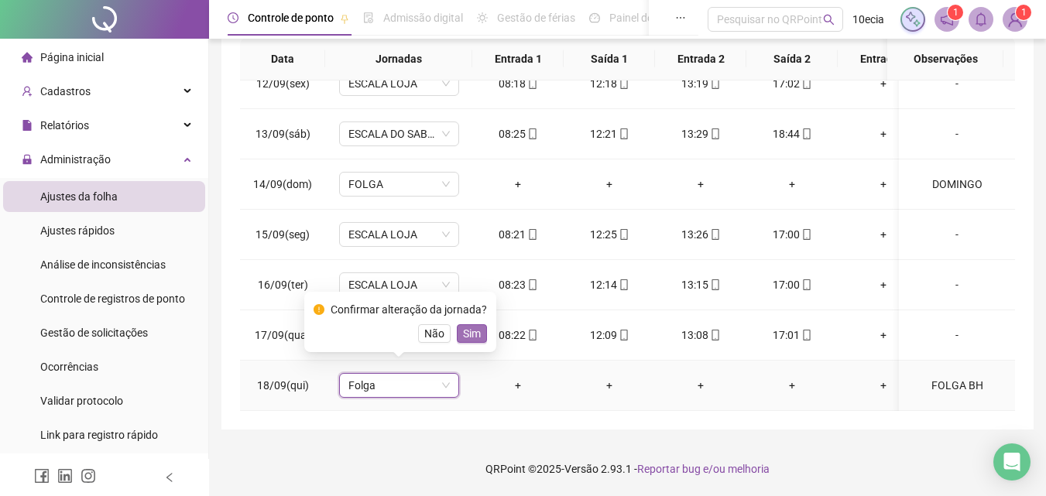
click at [463, 336] on span "Sim" at bounding box center [472, 333] width 18 height 17
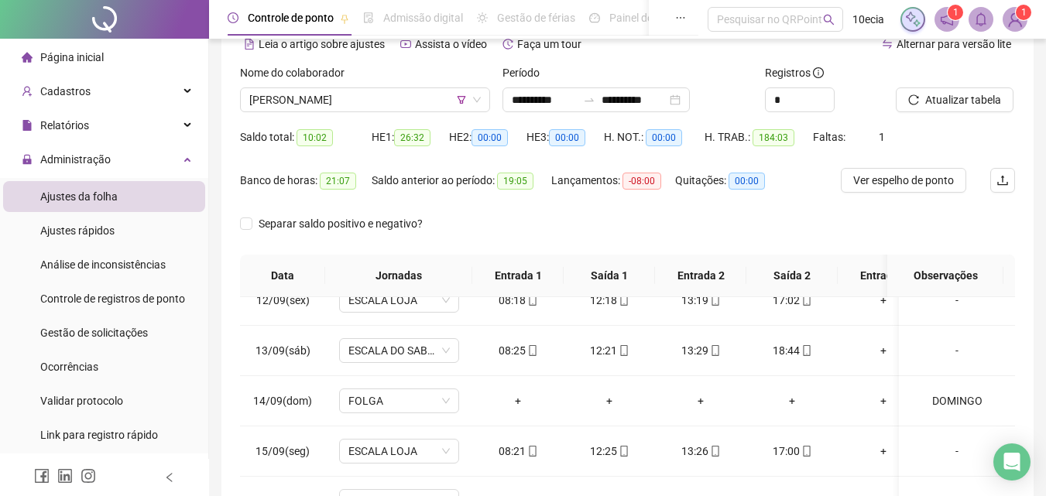
scroll to position [63, 0]
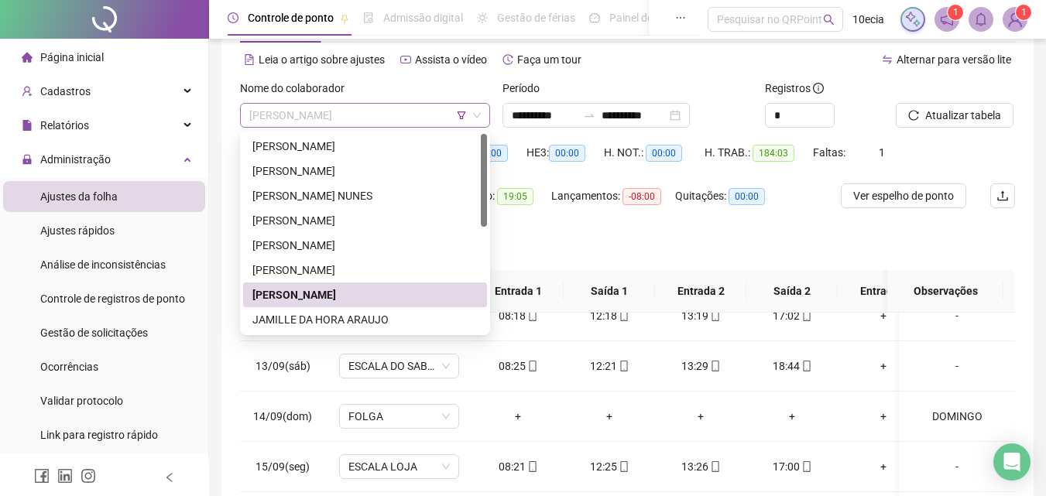
click at [362, 118] on span "[PERSON_NAME]" at bounding box center [365, 115] width 232 height 23
click at [299, 317] on div "JAMILLE DA HORA ARAUJO" at bounding box center [364, 319] width 225 height 17
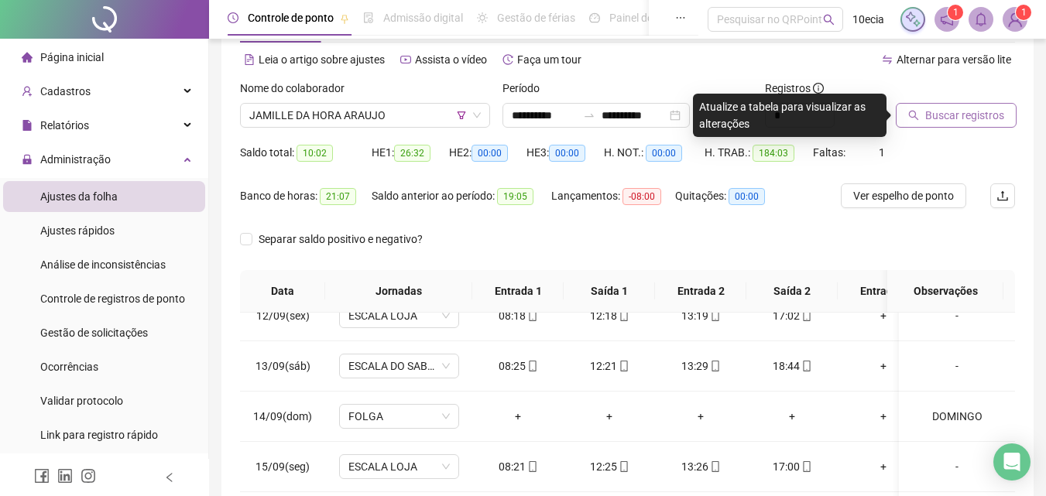
click at [943, 115] on span "Buscar registros" at bounding box center [964, 115] width 79 height 17
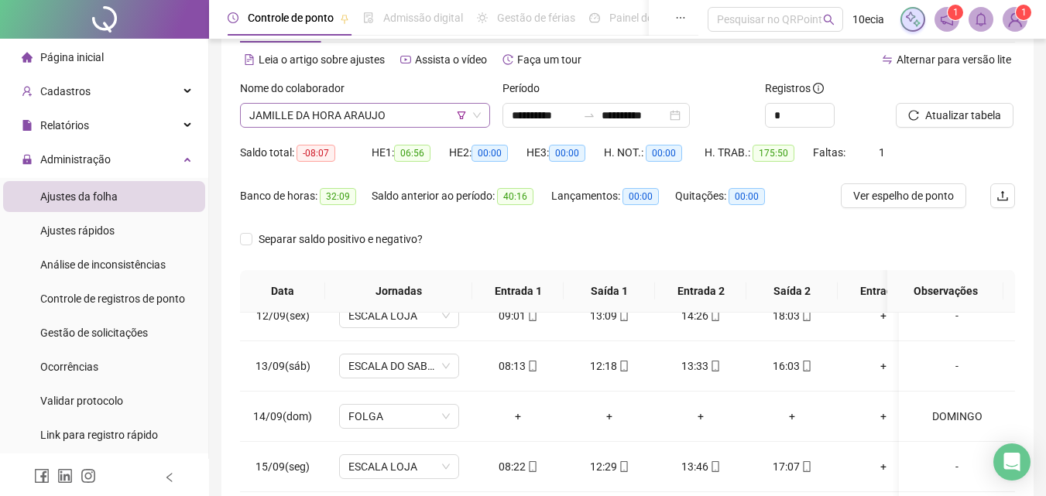
click at [261, 118] on span "JAMILLE DA HORA ARAUJO" at bounding box center [365, 115] width 232 height 23
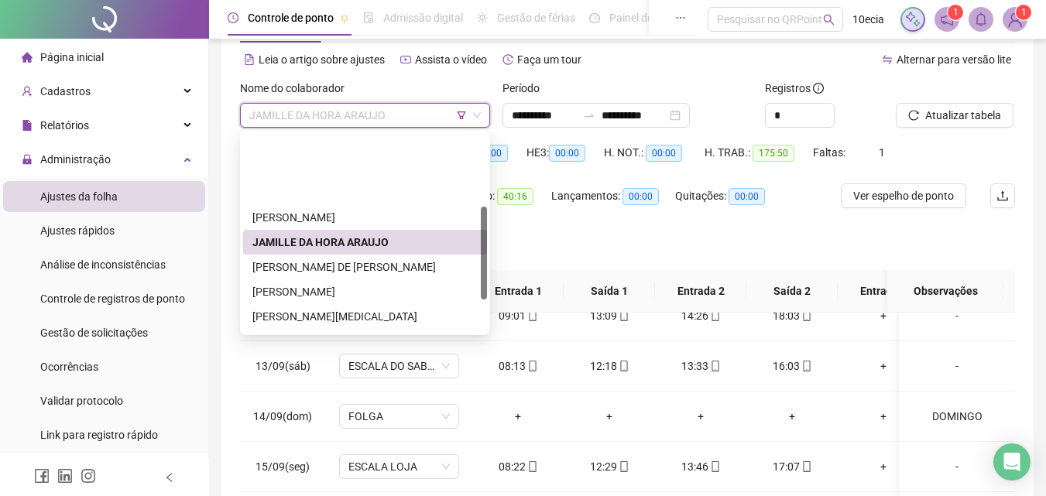
scroll to position [155, 0]
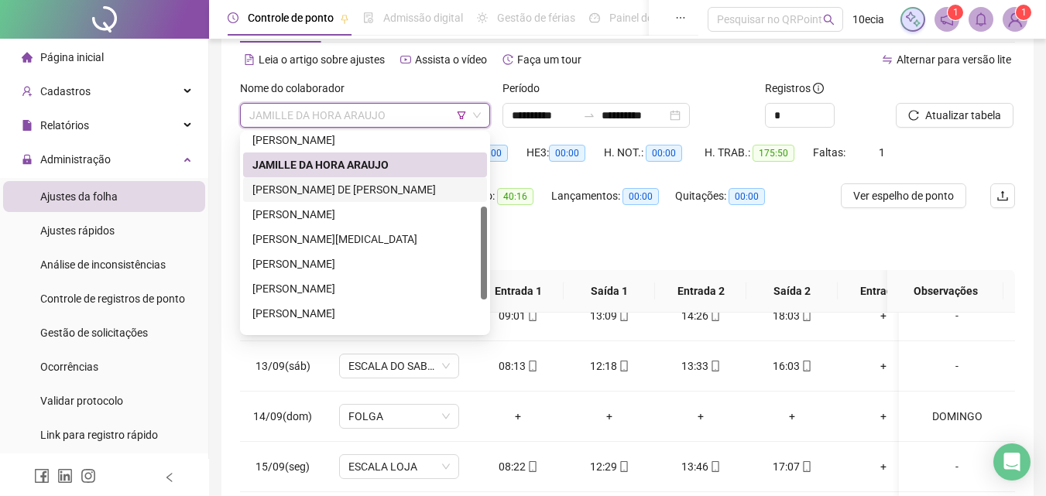
click at [314, 180] on div "[PERSON_NAME] DE [PERSON_NAME]" at bounding box center [365, 189] width 244 height 25
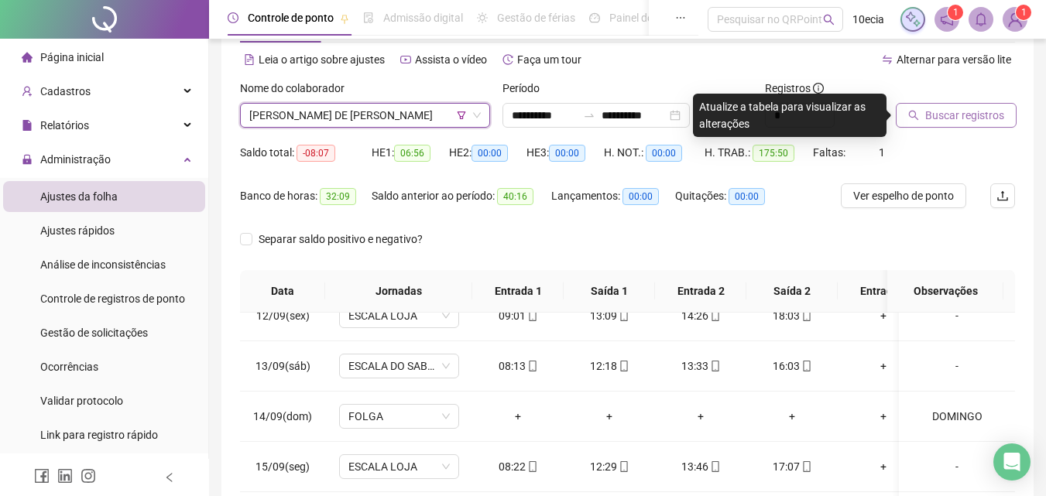
click at [929, 114] on span "Buscar registros" at bounding box center [964, 115] width 79 height 17
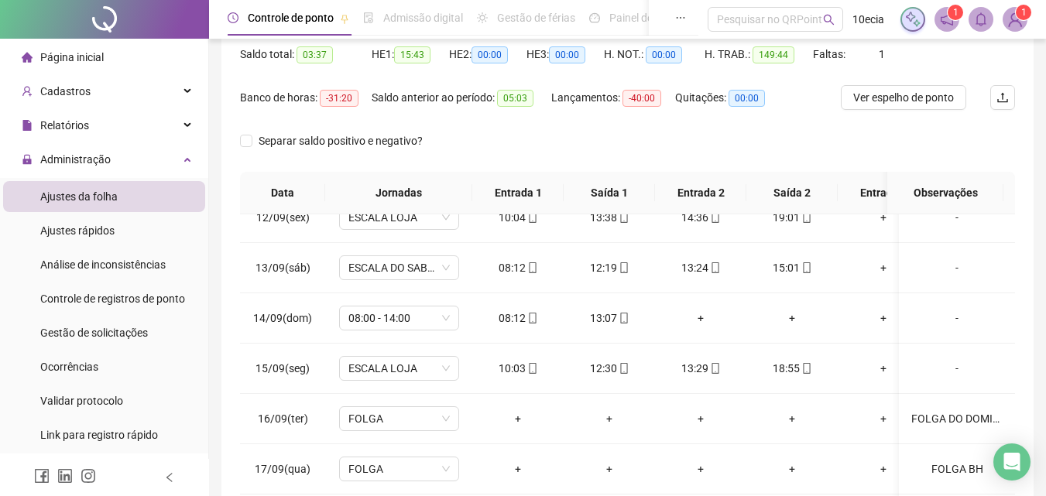
scroll to position [63, 0]
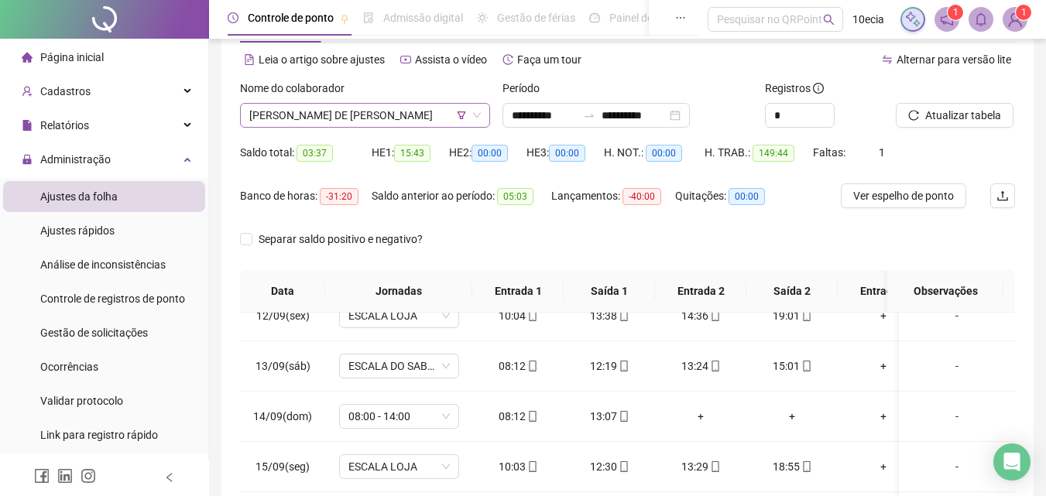
click at [323, 115] on span "[PERSON_NAME] DE [PERSON_NAME]" at bounding box center [365, 115] width 232 height 23
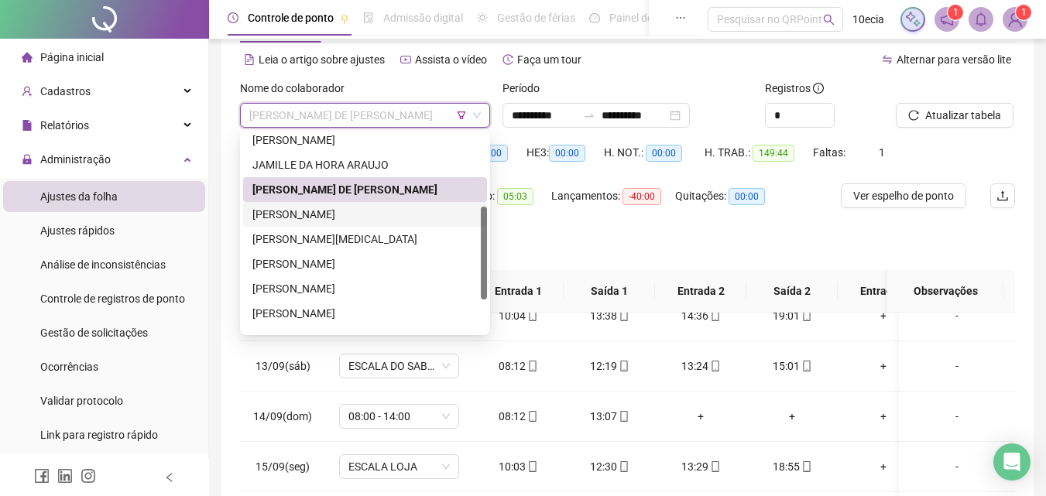
click at [302, 209] on div "[PERSON_NAME]" at bounding box center [364, 214] width 225 height 17
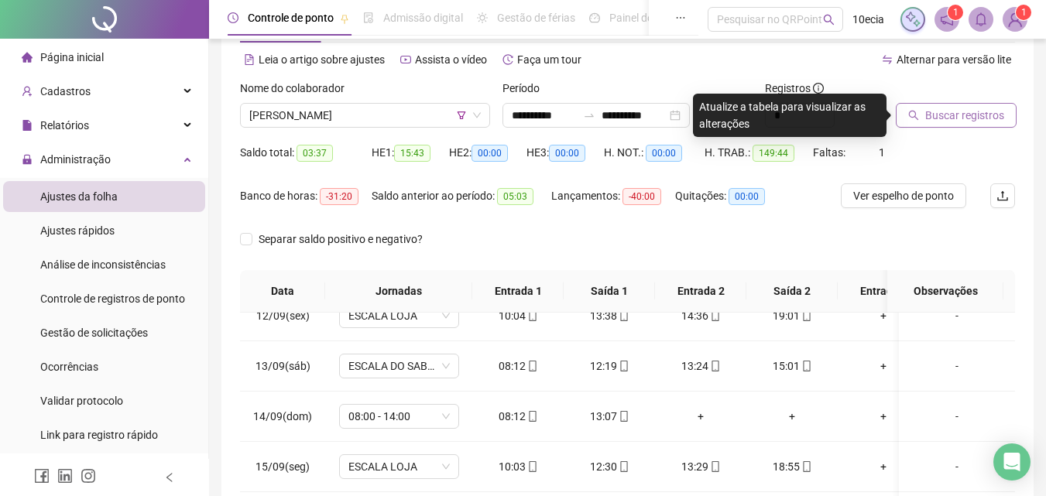
click at [963, 119] on span "Buscar registros" at bounding box center [964, 115] width 79 height 17
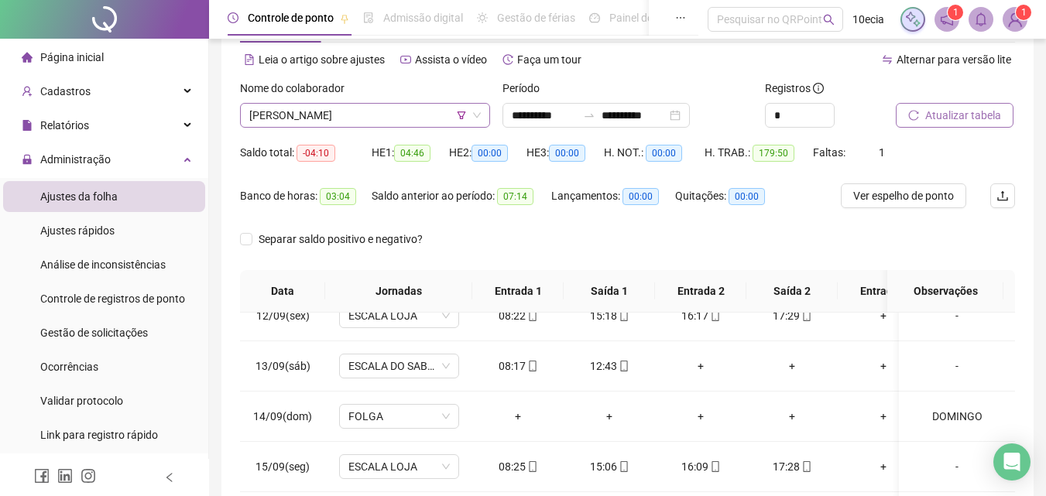
click at [416, 119] on span "[PERSON_NAME]" at bounding box center [365, 115] width 232 height 23
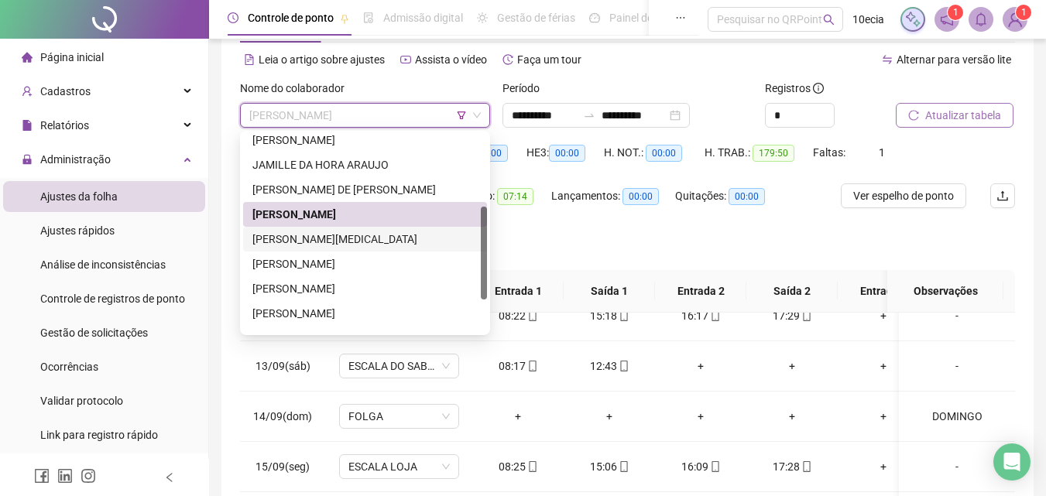
click at [320, 239] on div "[PERSON_NAME][MEDICAL_DATA]" at bounding box center [364, 239] width 225 height 17
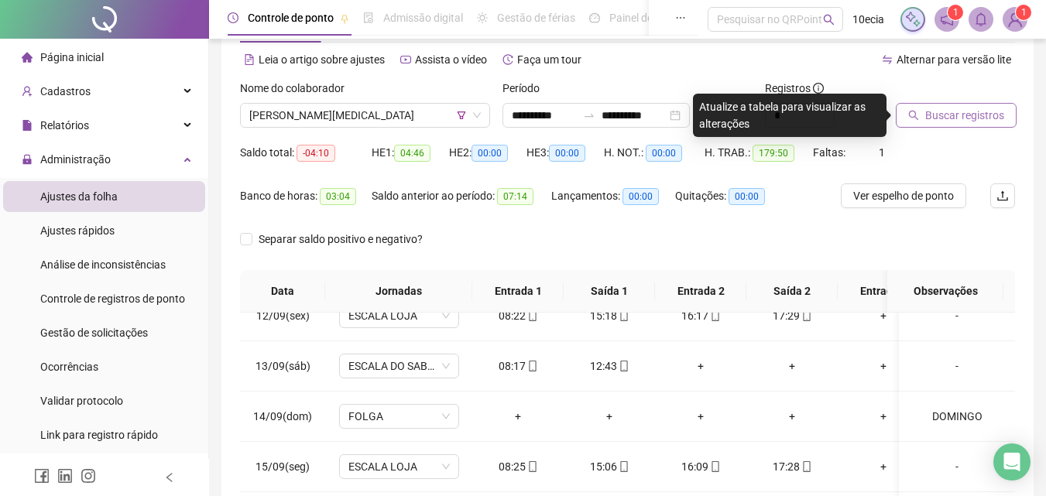
click at [965, 120] on span "Buscar registros" at bounding box center [964, 115] width 79 height 17
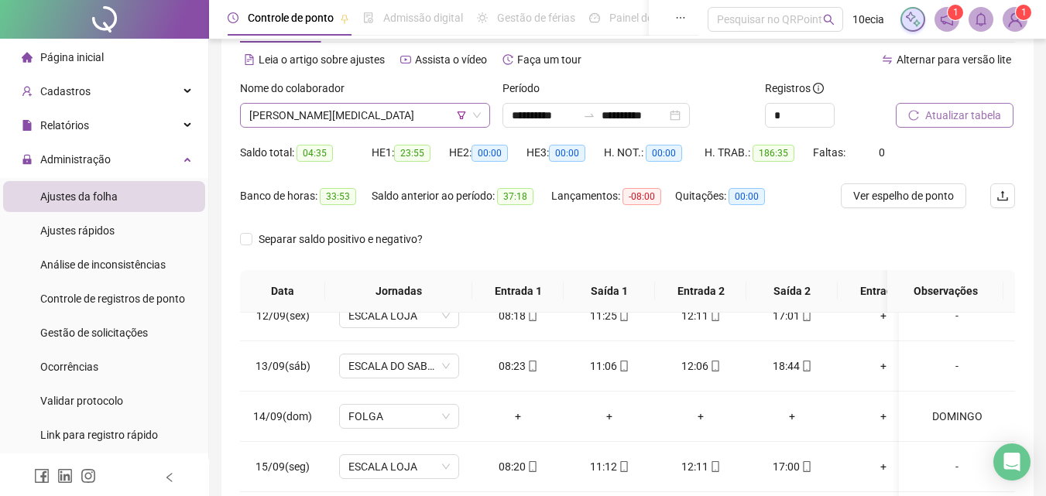
click at [344, 118] on span "[PERSON_NAME][MEDICAL_DATA]" at bounding box center [365, 115] width 232 height 23
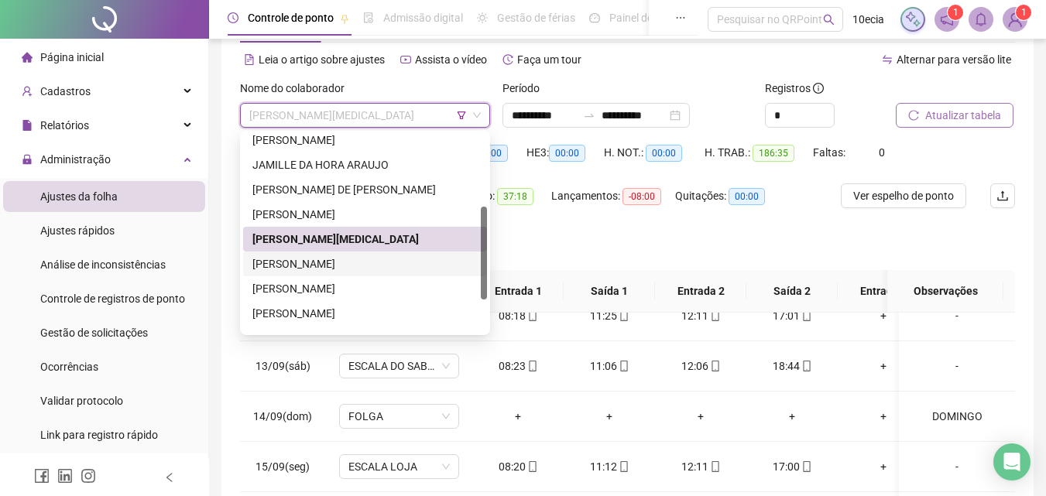
click at [314, 262] on div "[PERSON_NAME]" at bounding box center [364, 264] width 225 height 17
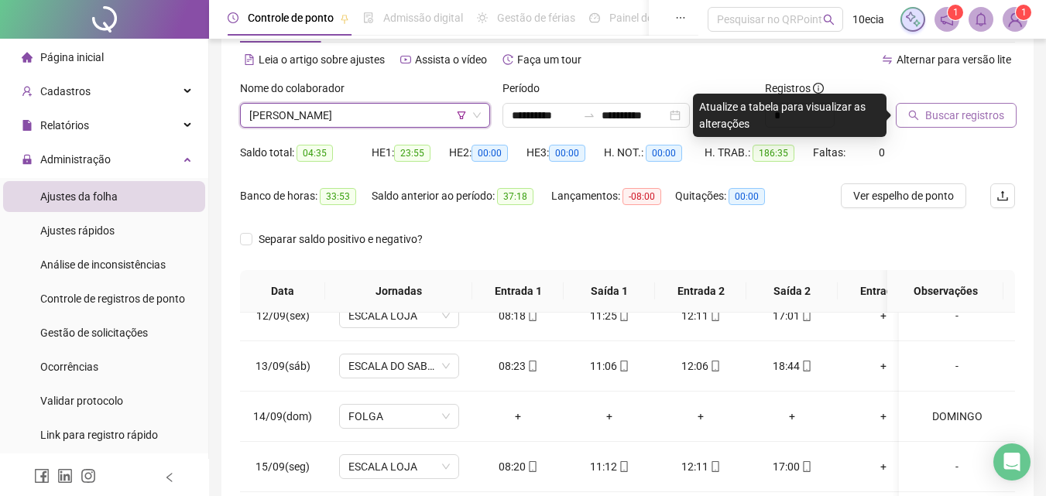
click at [941, 115] on span "Buscar registros" at bounding box center [964, 115] width 79 height 17
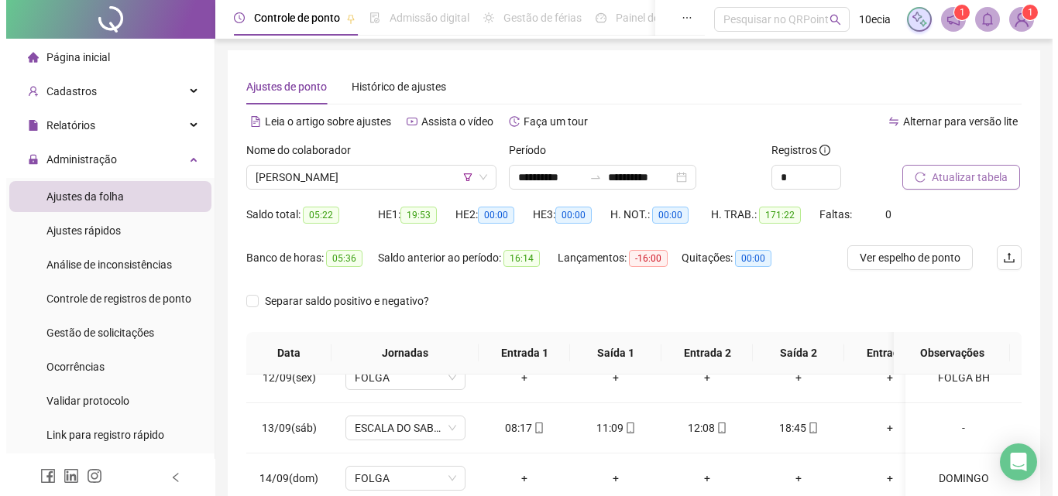
scroll to position [0, 0]
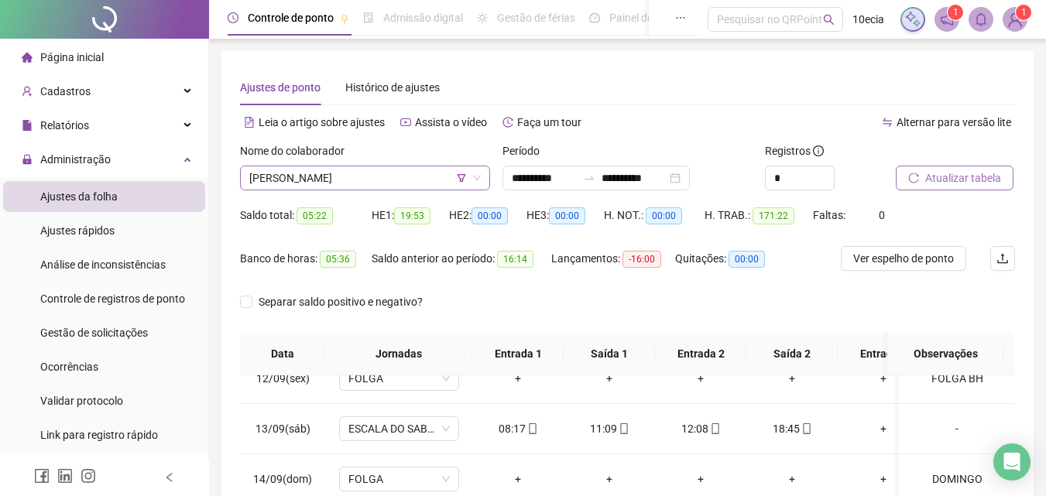
click at [314, 181] on span "[PERSON_NAME]" at bounding box center [365, 178] width 232 height 23
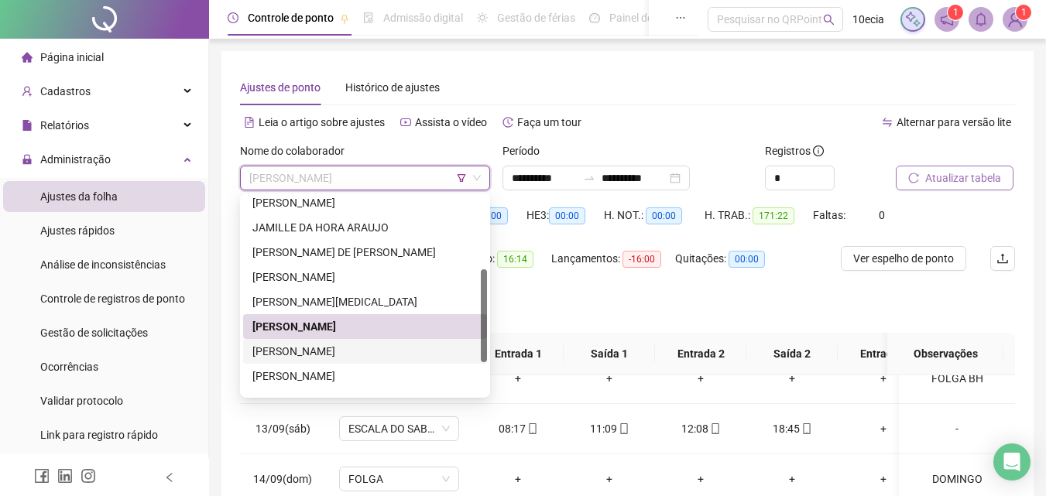
click at [286, 354] on div "[PERSON_NAME]" at bounding box center [364, 351] width 225 height 17
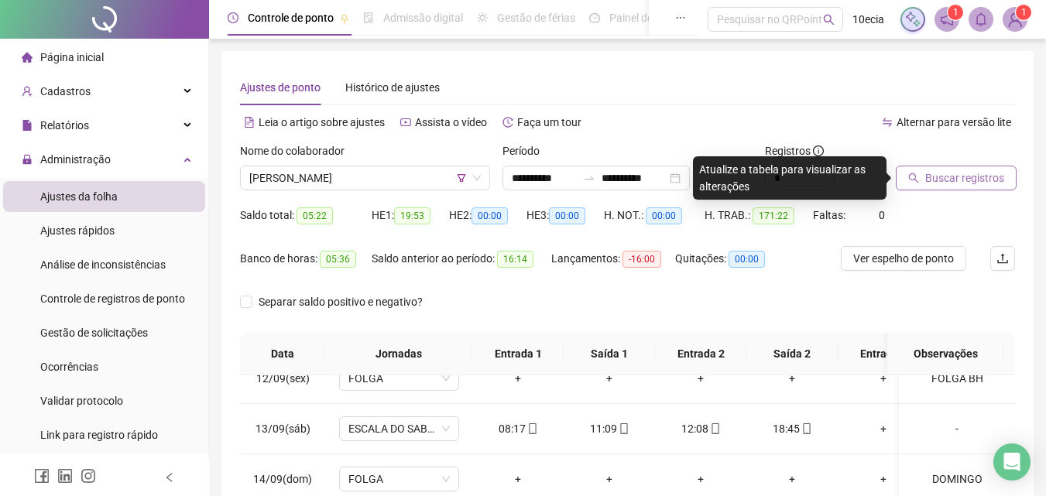
click at [936, 179] on span "Buscar registros" at bounding box center [964, 178] width 79 height 17
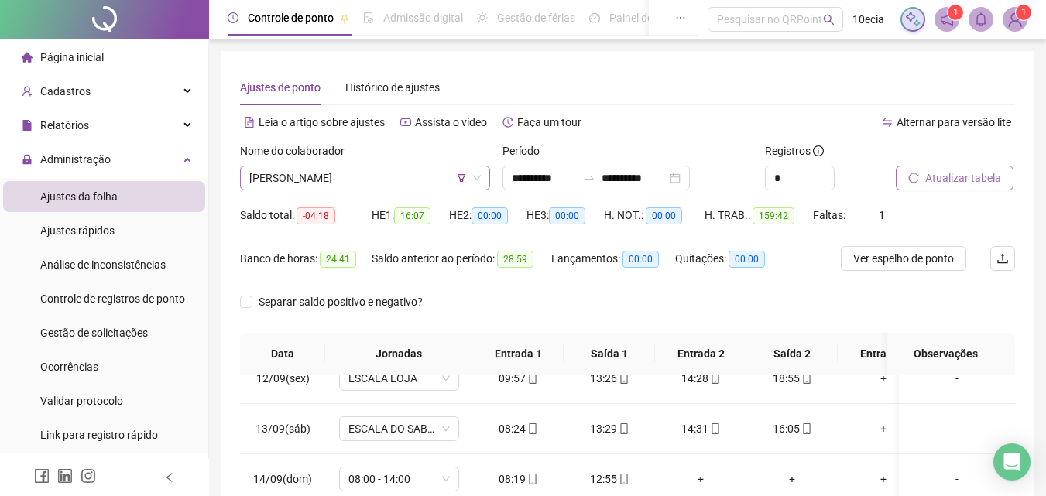
click at [311, 184] on span "[PERSON_NAME]" at bounding box center [365, 178] width 232 height 23
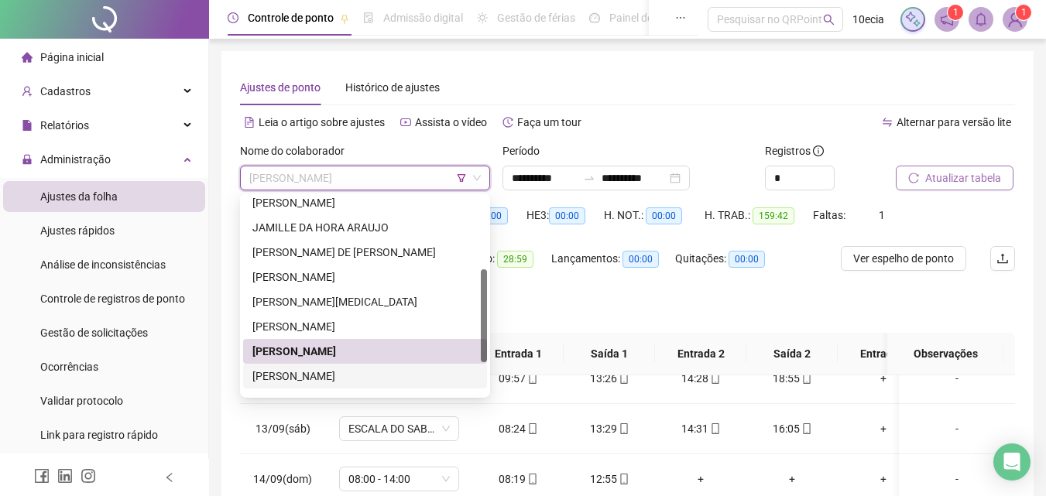
click at [273, 372] on div "[PERSON_NAME]" at bounding box center [364, 376] width 225 height 17
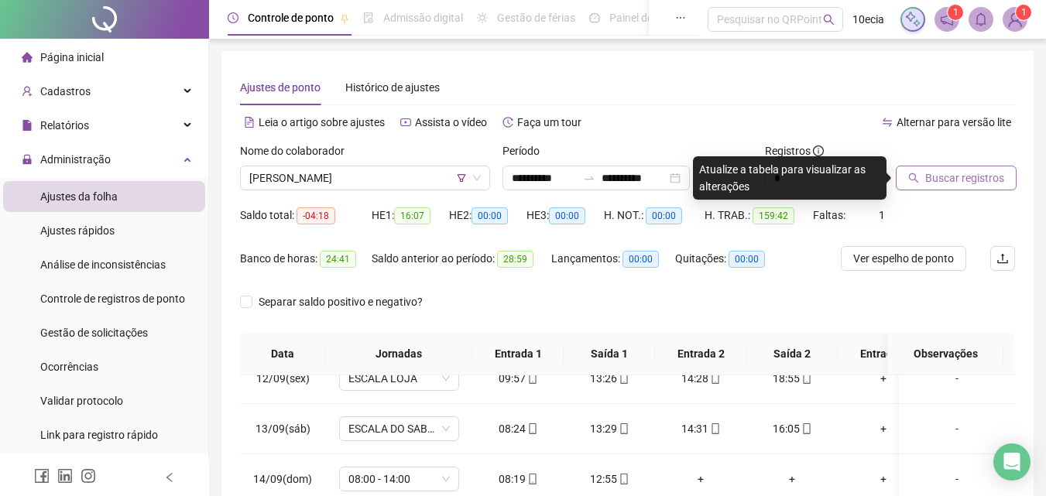
click at [955, 173] on span "Buscar registros" at bounding box center [964, 178] width 79 height 17
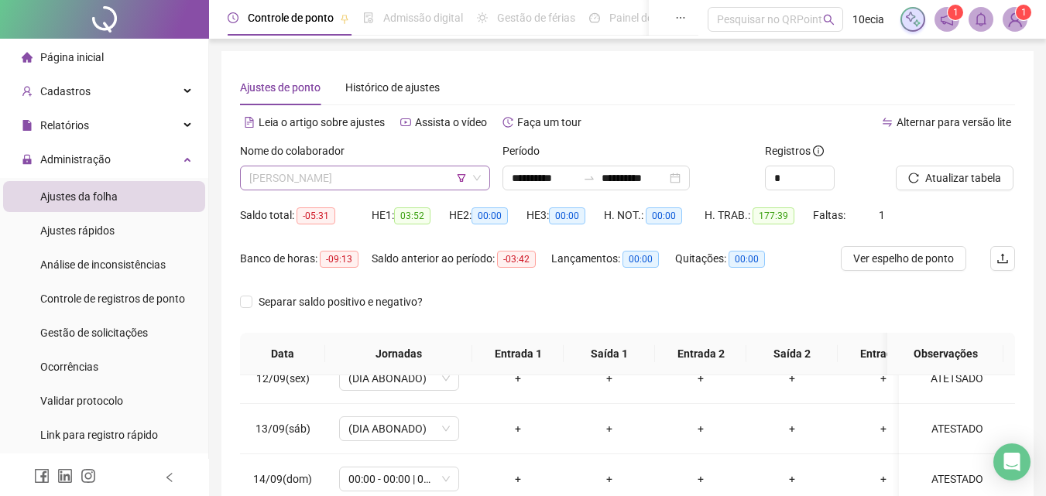
click at [373, 180] on span "[PERSON_NAME]" at bounding box center [365, 178] width 232 height 23
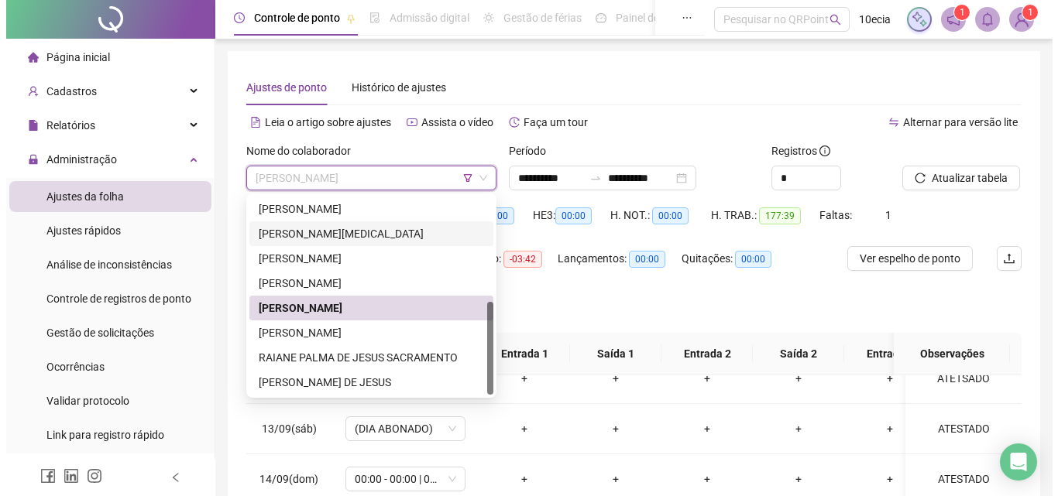
scroll to position [77, 0]
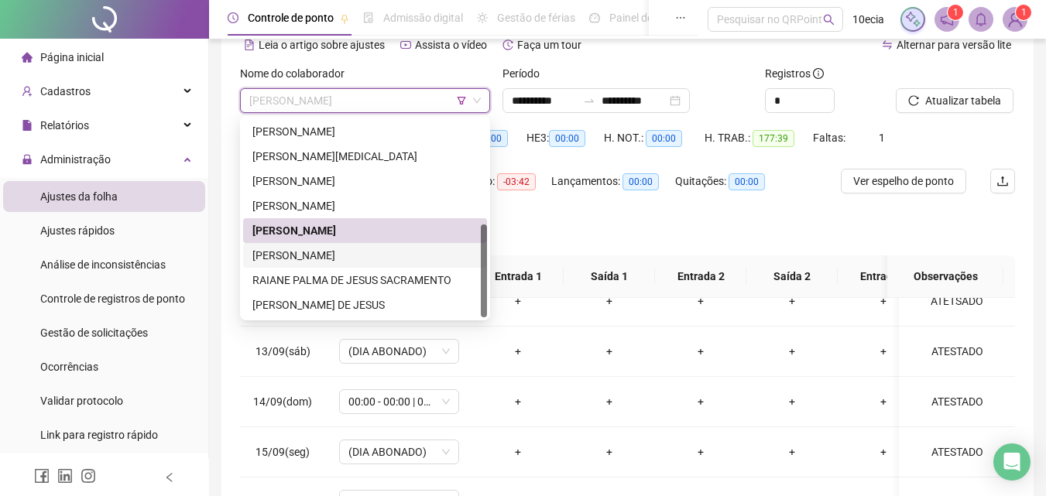
click at [297, 254] on div "[PERSON_NAME]" at bounding box center [364, 255] width 225 height 17
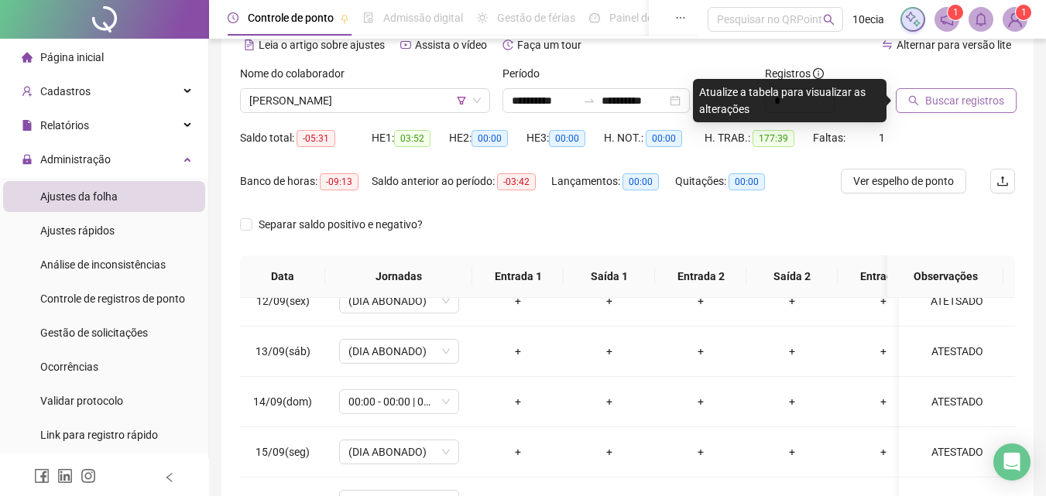
click at [939, 107] on span "Buscar registros" at bounding box center [964, 100] width 79 height 17
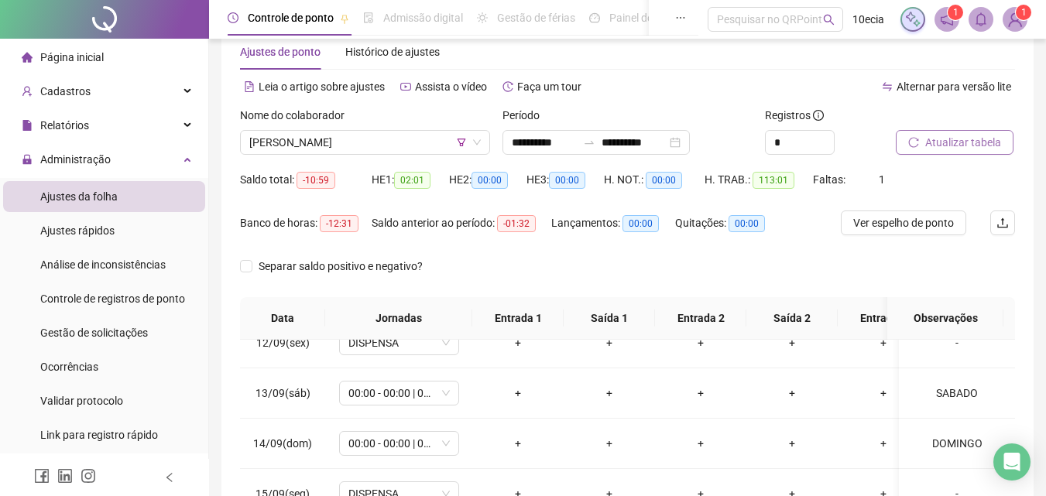
scroll to position [0, 0]
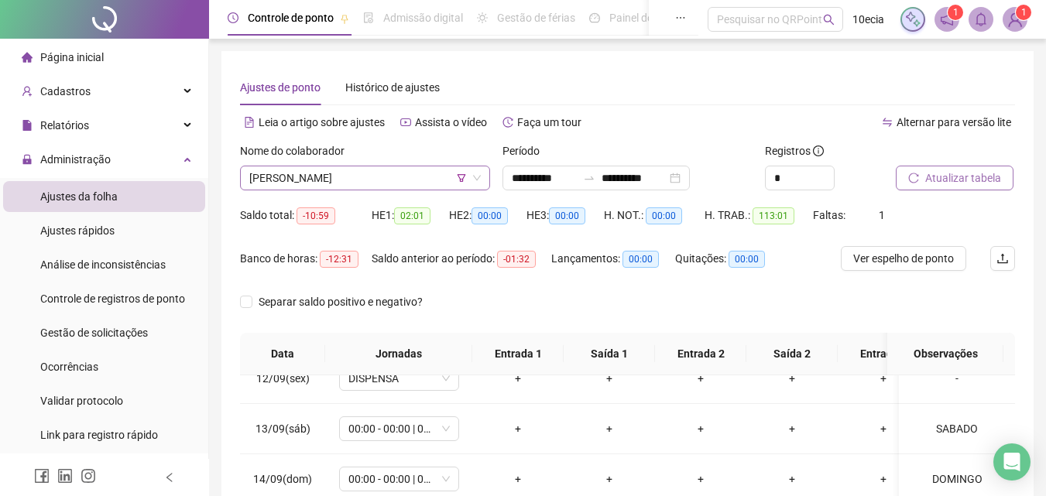
click at [383, 177] on span "[PERSON_NAME]" at bounding box center [365, 178] width 232 height 23
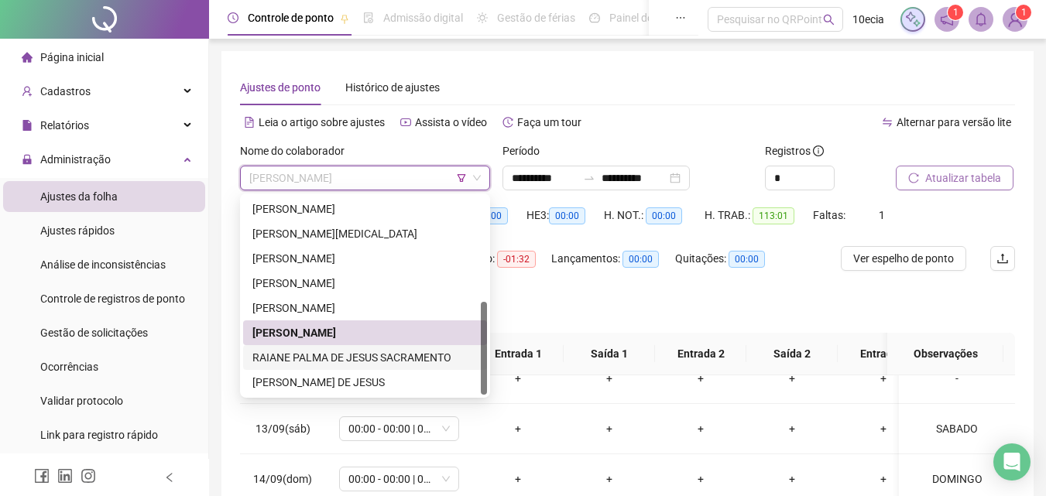
click at [359, 358] on div "RAIANE PALMA DE JESUS SACRAMENTO" at bounding box center [364, 357] width 225 height 17
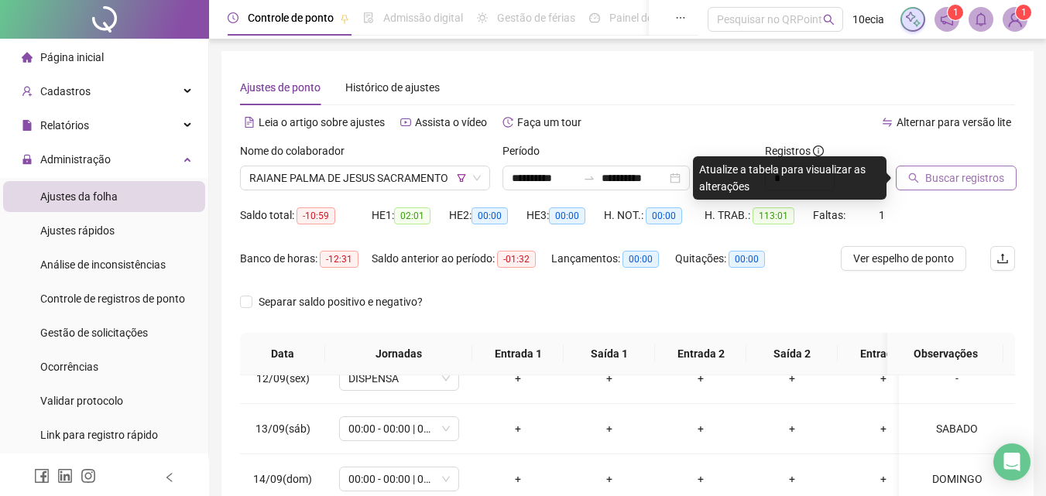
click at [952, 173] on span "Buscar registros" at bounding box center [964, 178] width 79 height 17
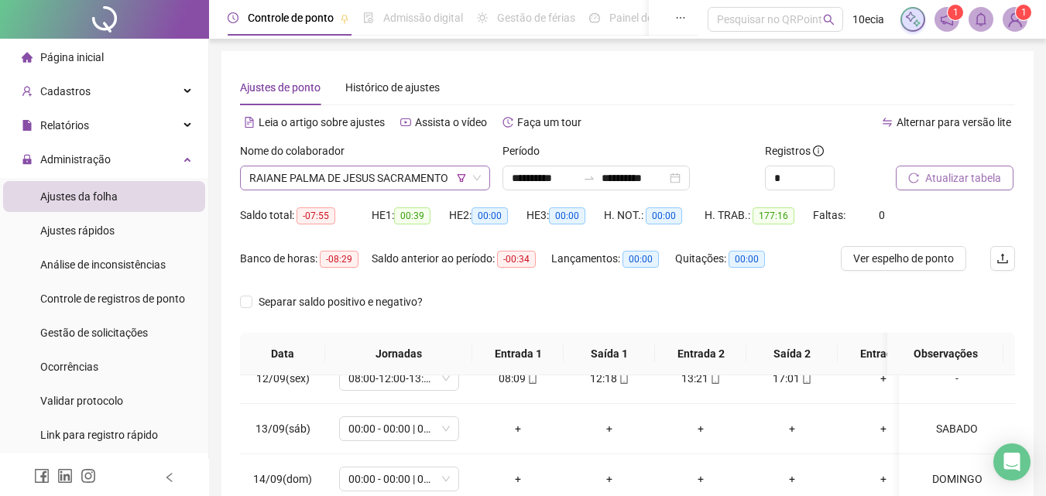
click at [339, 177] on span "RAIANE PALMA DE JESUS SACRAMENTO" at bounding box center [365, 178] width 232 height 23
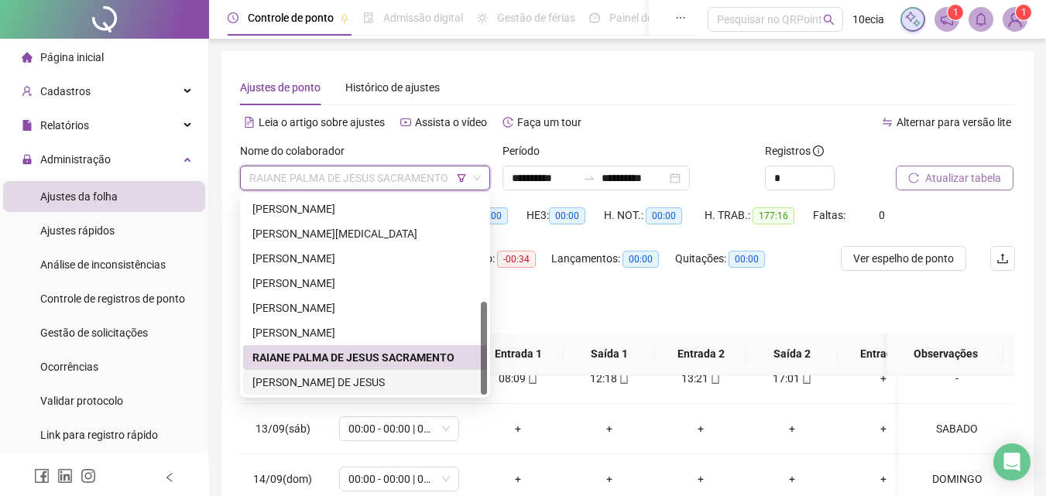
click at [301, 383] on div "[PERSON_NAME] DE JESUS" at bounding box center [364, 382] width 225 height 17
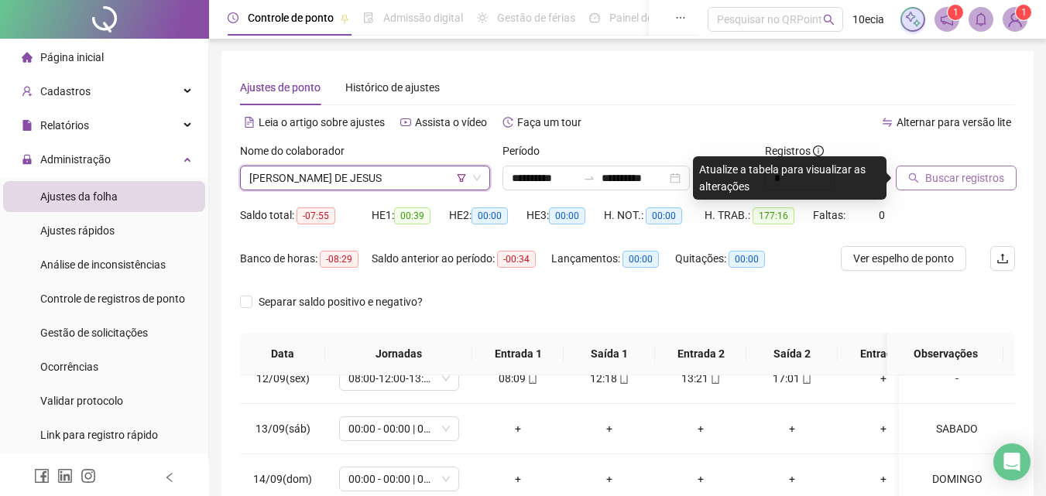
click at [956, 184] on span "Buscar registros" at bounding box center [964, 178] width 79 height 17
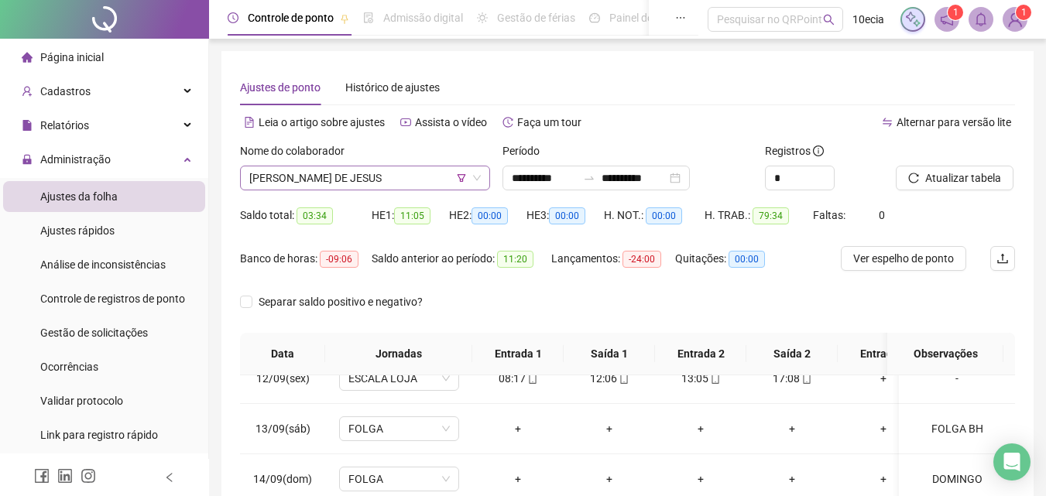
click at [352, 187] on span "[PERSON_NAME] DE JESUS" at bounding box center [365, 178] width 232 height 23
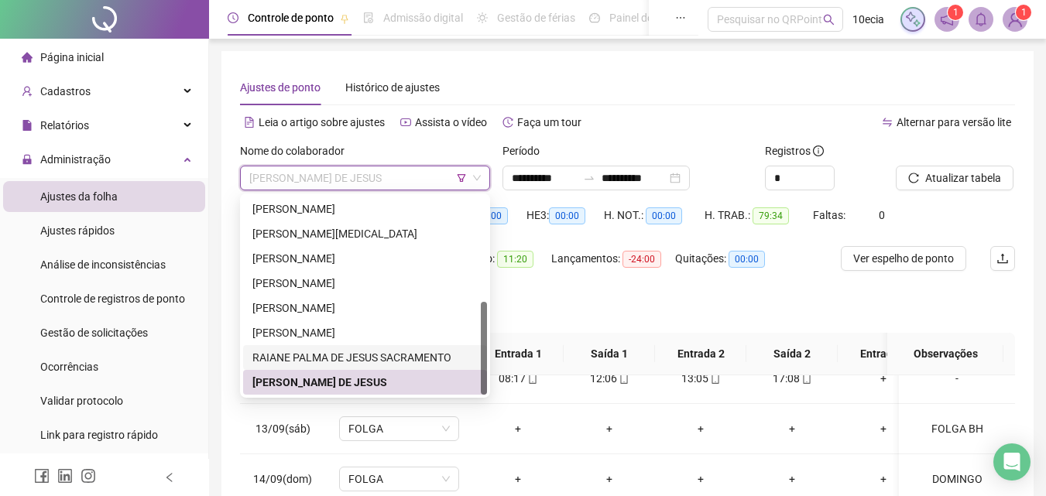
click at [299, 353] on div "RAIANE PALMA DE JESUS SACRAMENTO" at bounding box center [364, 357] width 225 height 17
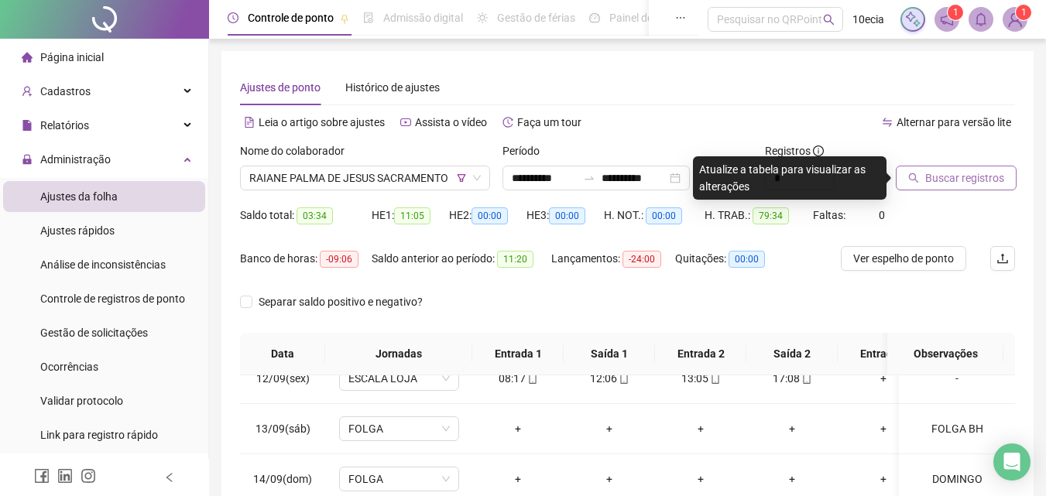
click at [959, 180] on span "Buscar registros" at bounding box center [964, 178] width 79 height 17
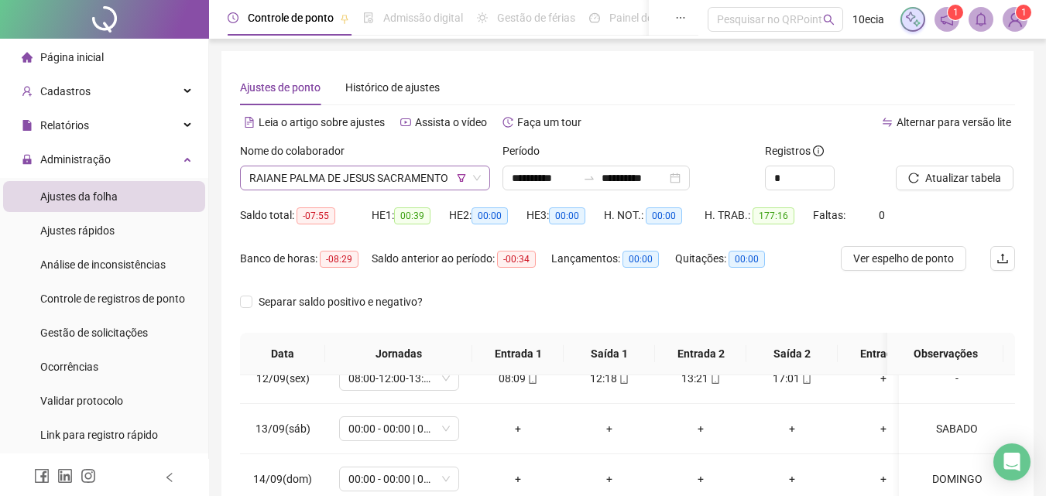
click at [353, 173] on span "RAIANE PALMA DE JESUS SACRAMENTO" at bounding box center [365, 178] width 232 height 23
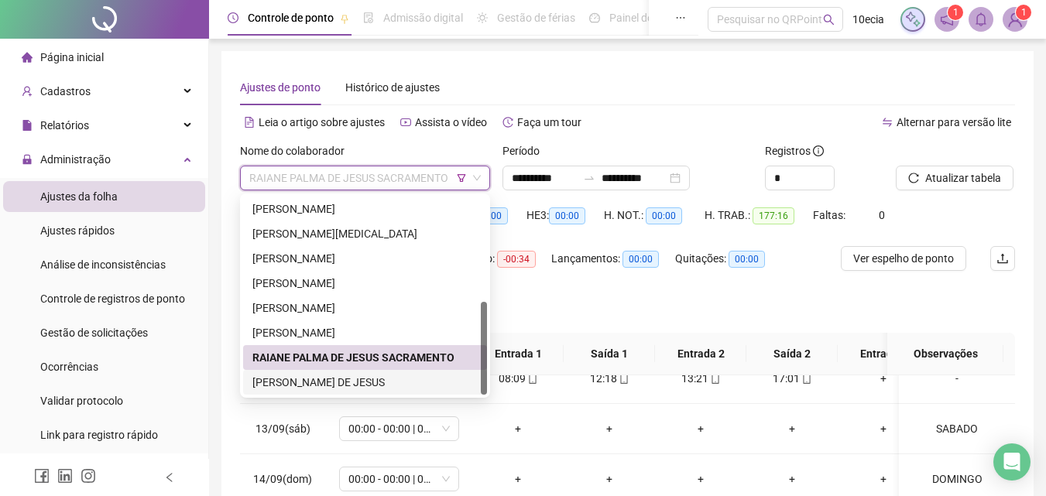
click at [304, 383] on div "[PERSON_NAME] DE JESUS" at bounding box center [364, 382] width 225 height 17
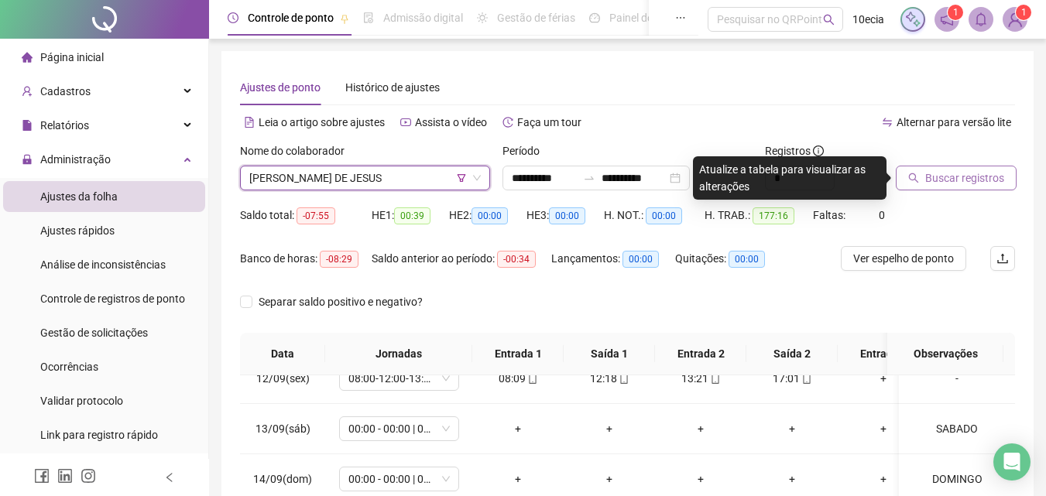
click at [974, 182] on span "Buscar registros" at bounding box center [964, 178] width 79 height 17
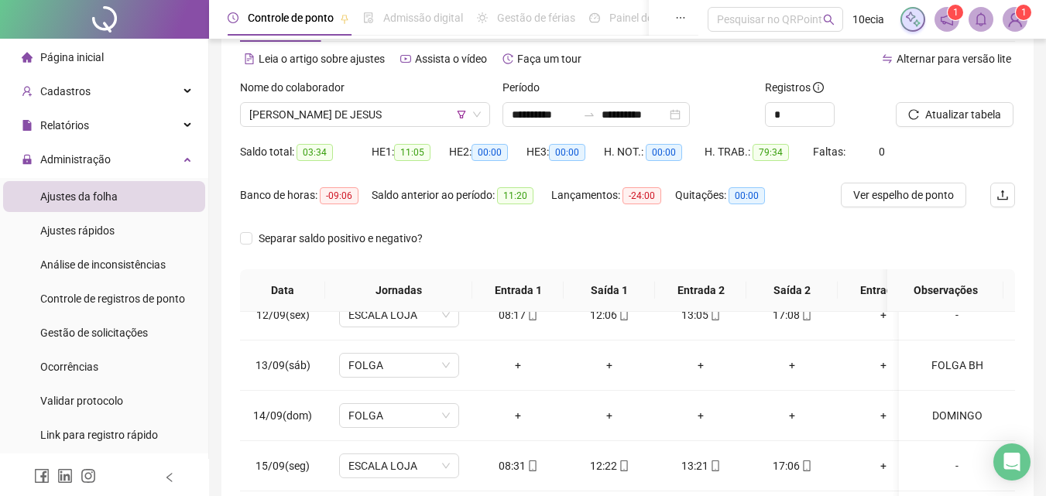
scroll to position [63, 0]
click at [414, 122] on span "[PERSON_NAME] DE JESUS" at bounding box center [365, 115] width 232 height 23
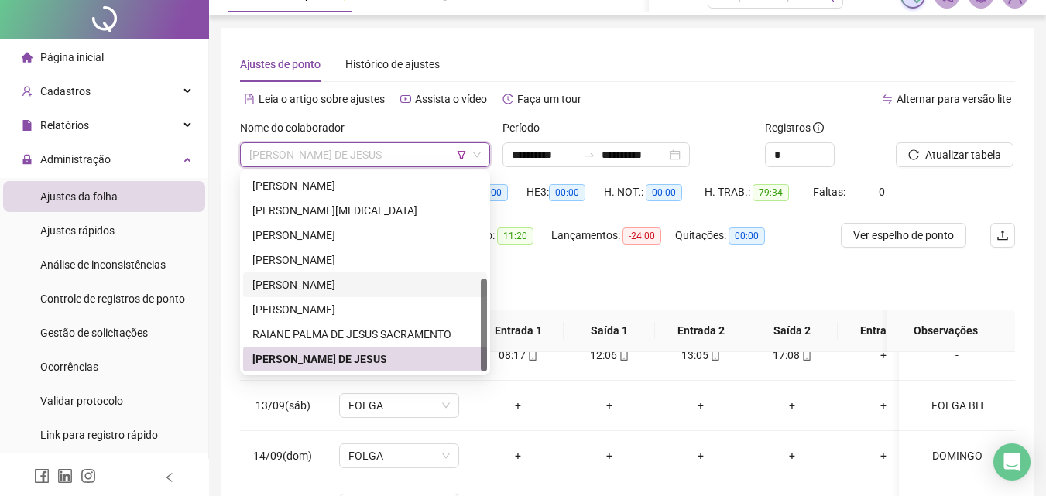
scroll to position [0, 0]
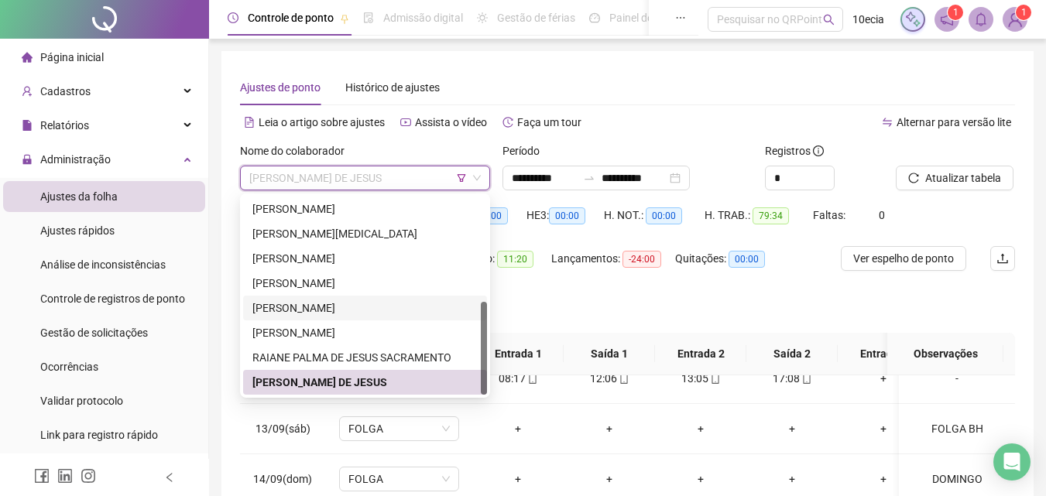
click at [458, 175] on icon "filter" at bounding box center [462, 178] width 9 height 8
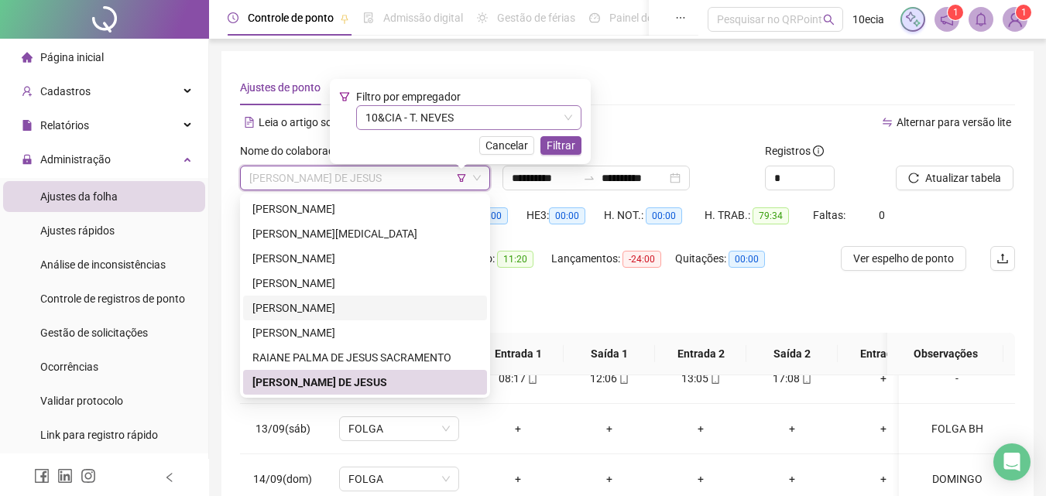
click at [422, 115] on span "10&CIA - T. NEVES" at bounding box center [469, 117] width 207 height 23
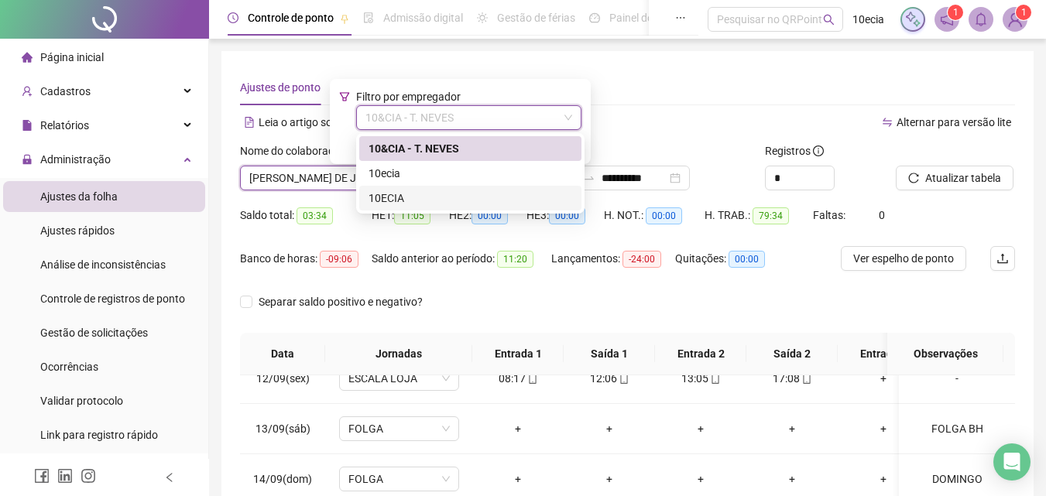
click at [396, 197] on div "10ECIA" at bounding box center [471, 198] width 204 height 17
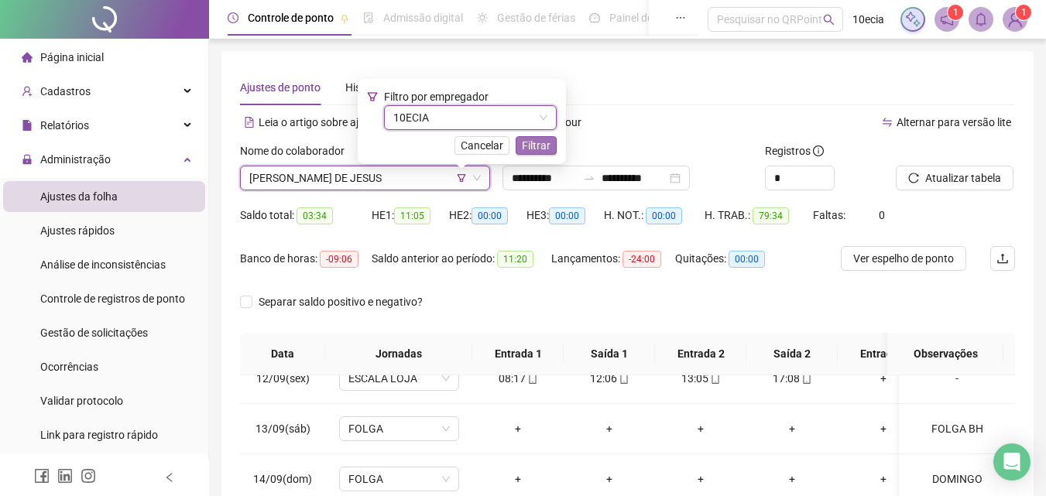
click at [537, 145] on span "Filtrar" at bounding box center [536, 145] width 29 height 17
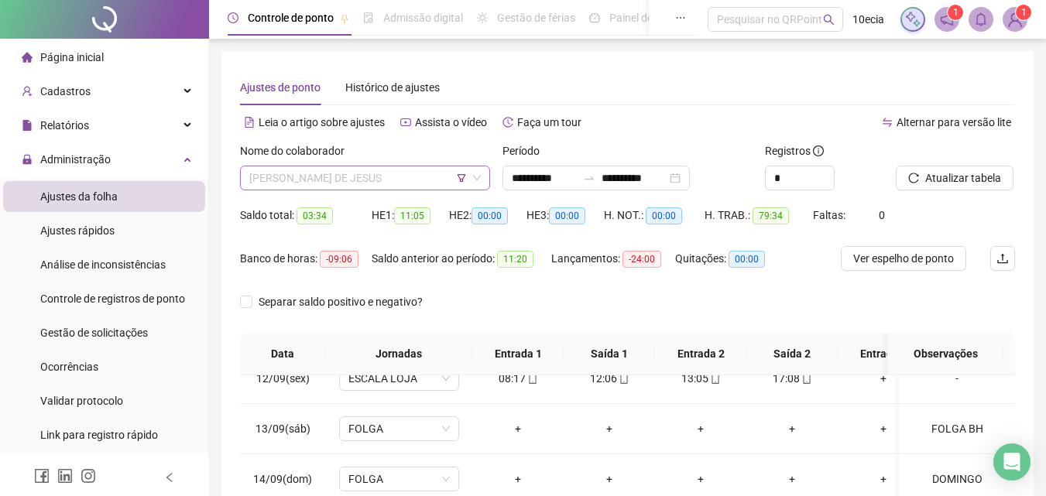
click at [344, 176] on span "[PERSON_NAME] DE JESUS" at bounding box center [365, 178] width 232 height 23
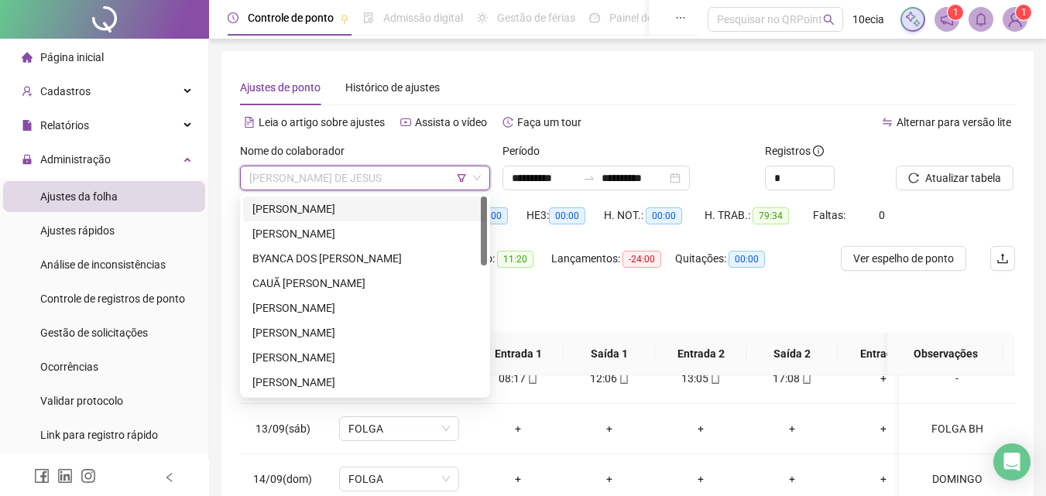
drag, startPoint x: 304, startPoint y: 213, endPoint x: 325, endPoint y: 203, distance: 23.2
click at [304, 213] on div "[PERSON_NAME]" at bounding box center [364, 209] width 225 height 17
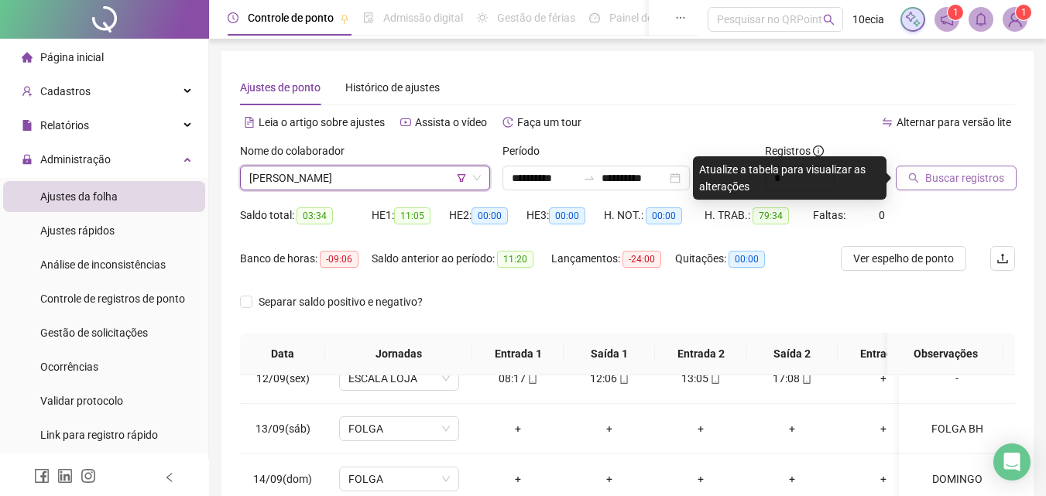
click at [960, 172] on span "Buscar registros" at bounding box center [964, 178] width 79 height 17
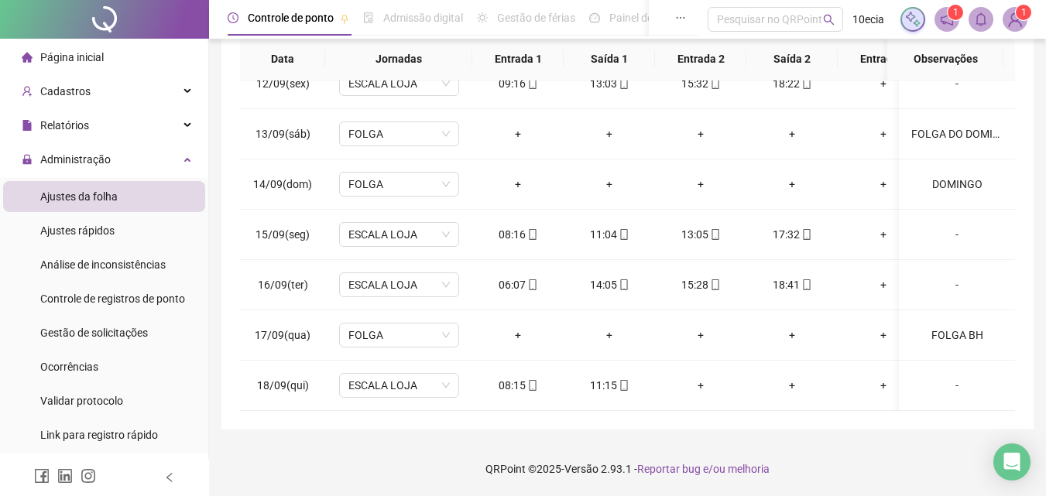
scroll to position [63, 0]
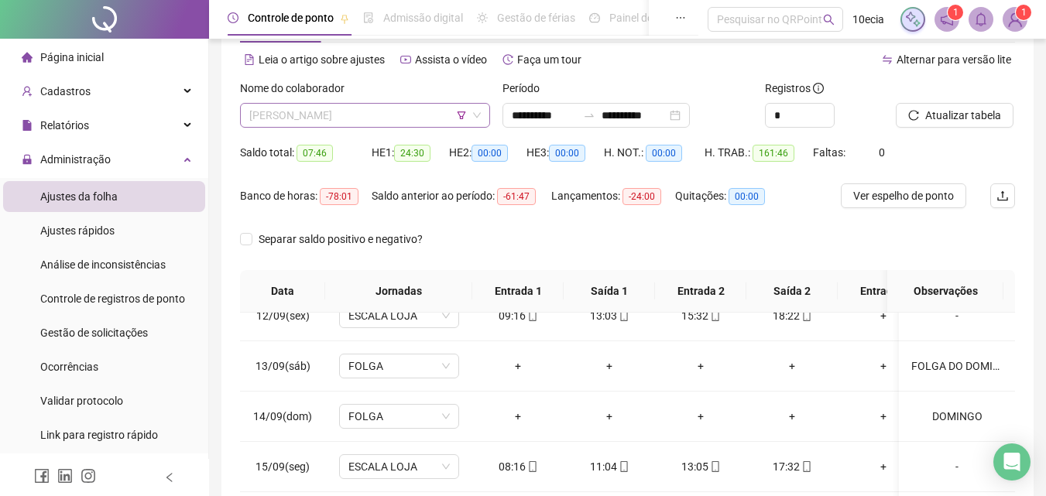
click at [397, 117] on span "[PERSON_NAME]" at bounding box center [365, 115] width 232 height 23
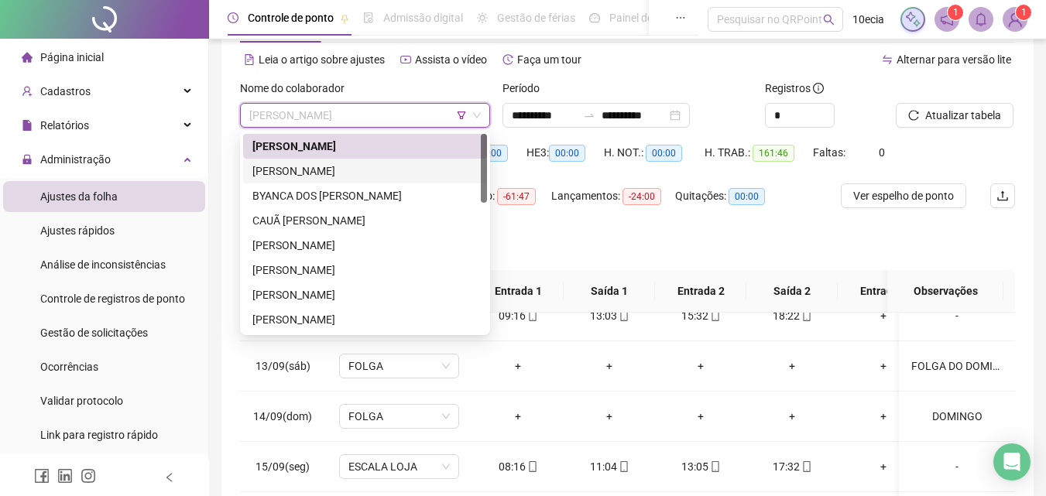
click at [290, 172] on div "[PERSON_NAME]" at bounding box center [364, 171] width 225 height 17
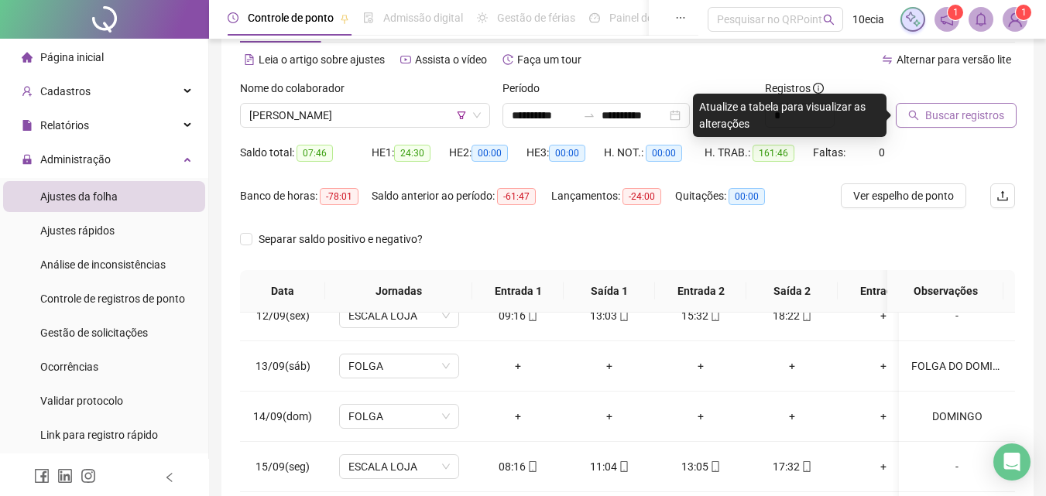
click at [948, 119] on span "Buscar registros" at bounding box center [964, 115] width 79 height 17
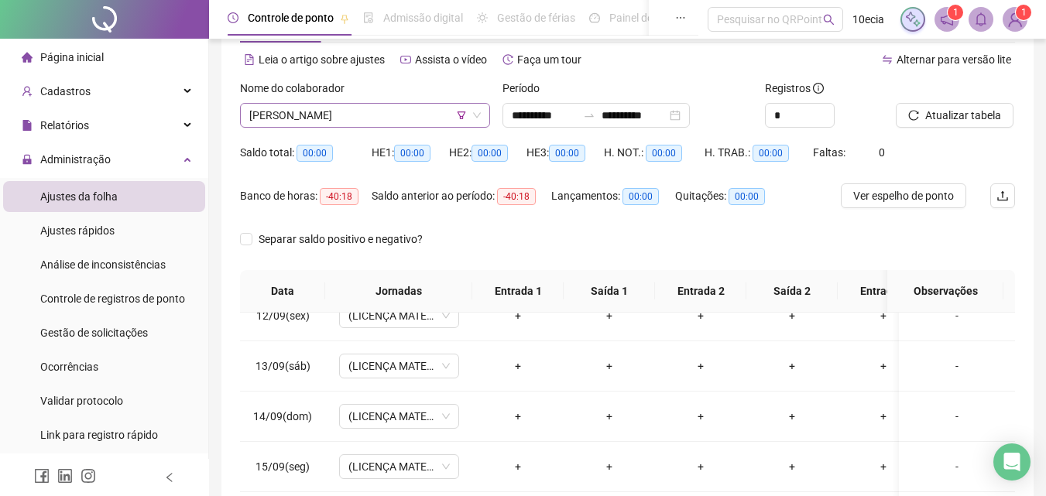
click at [345, 109] on span "[PERSON_NAME]" at bounding box center [365, 115] width 232 height 23
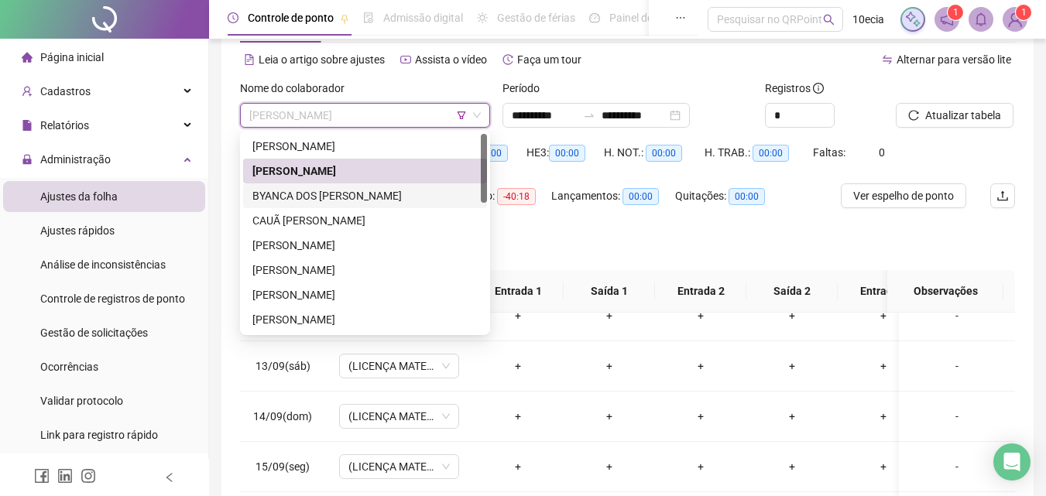
click at [307, 192] on div "BYANCA DOS [PERSON_NAME]" at bounding box center [364, 195] width 225 height 17
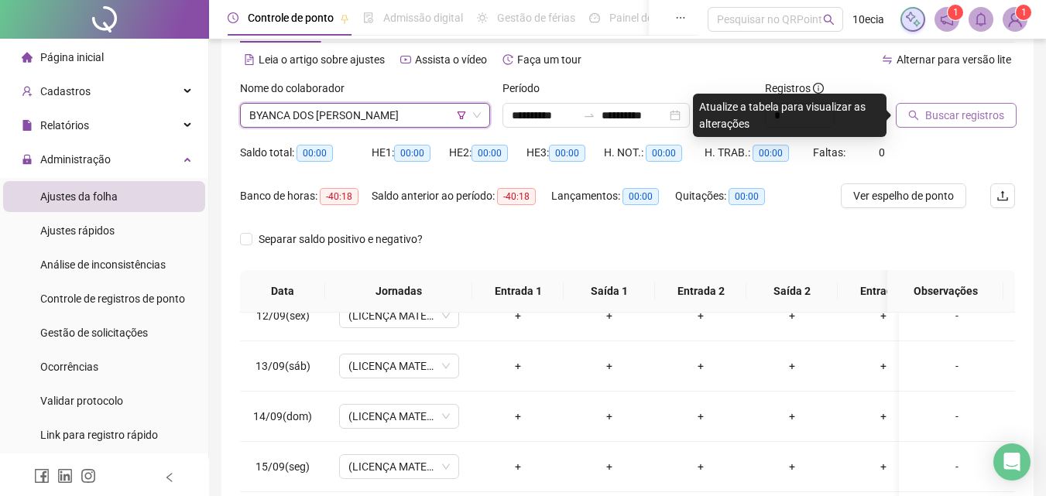
click at [945, 119] on span "Buscar registros" at bounding box center [964, 115] width 79 height 17
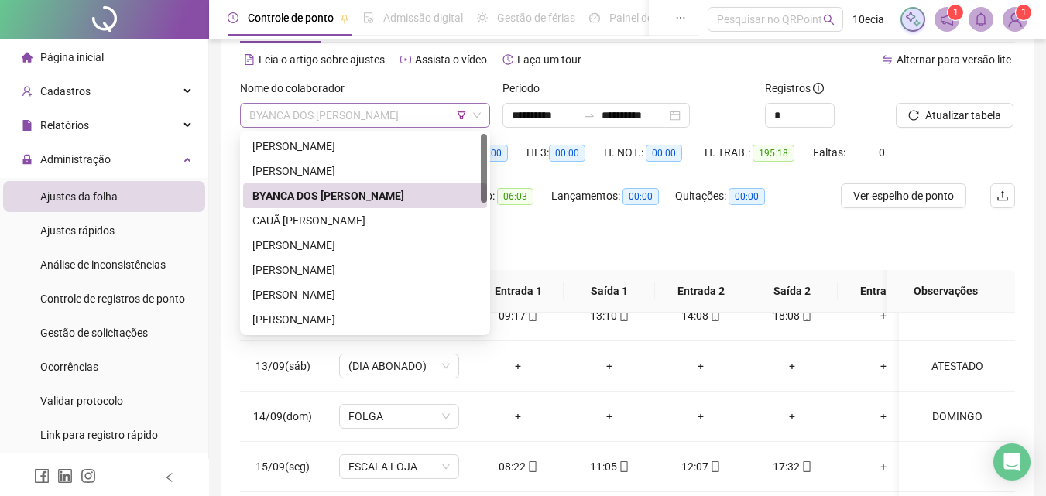
click at [304, 115] on span "BYANCA DOS [PERSON_NAME]" at bounding box center [365, 115] width 232 height 23
click at [311, 219] on div "CAUÃ [PERSON_NAME]" at bounding box center [364, 220] width 225 height 17
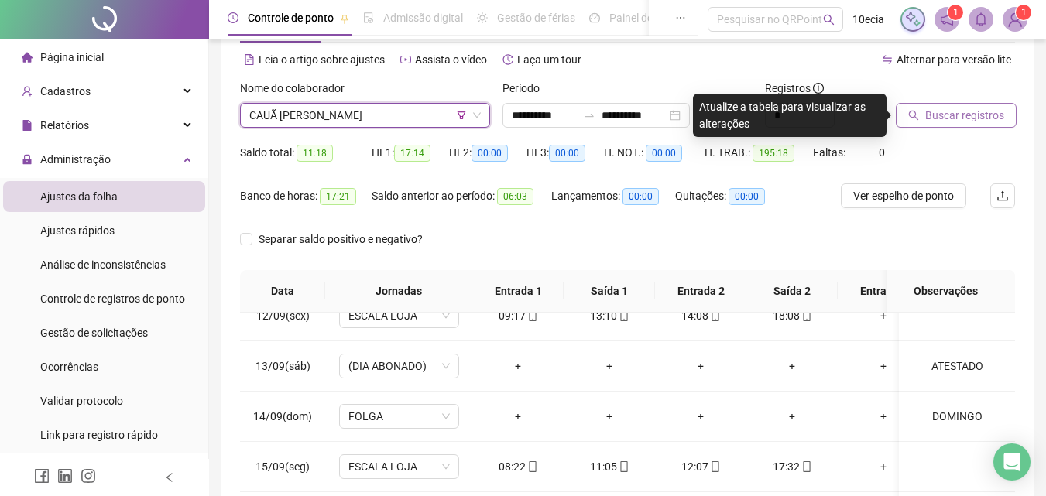
click at [953, 118] on span "Buscar registros" at bounding box center [964, 115] width 79 height 17
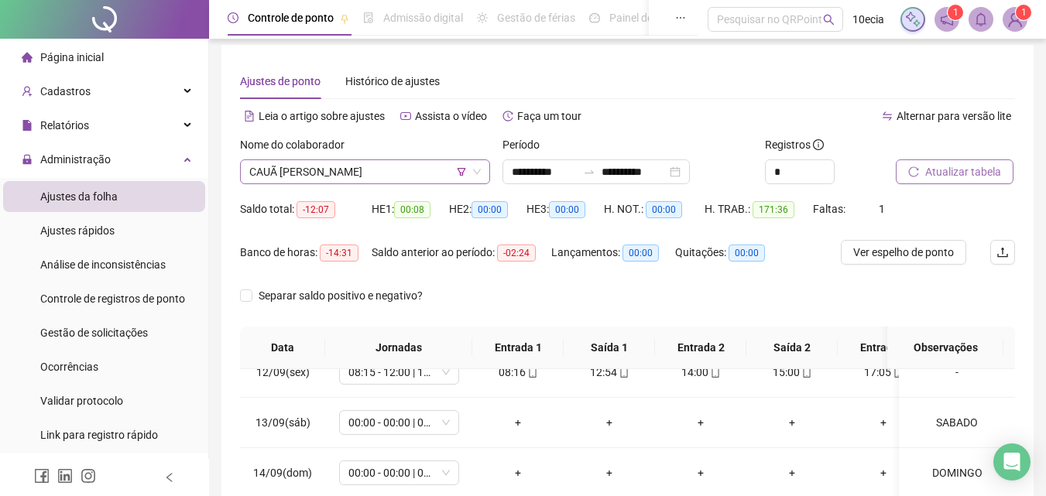
scroll to position [0, 0]
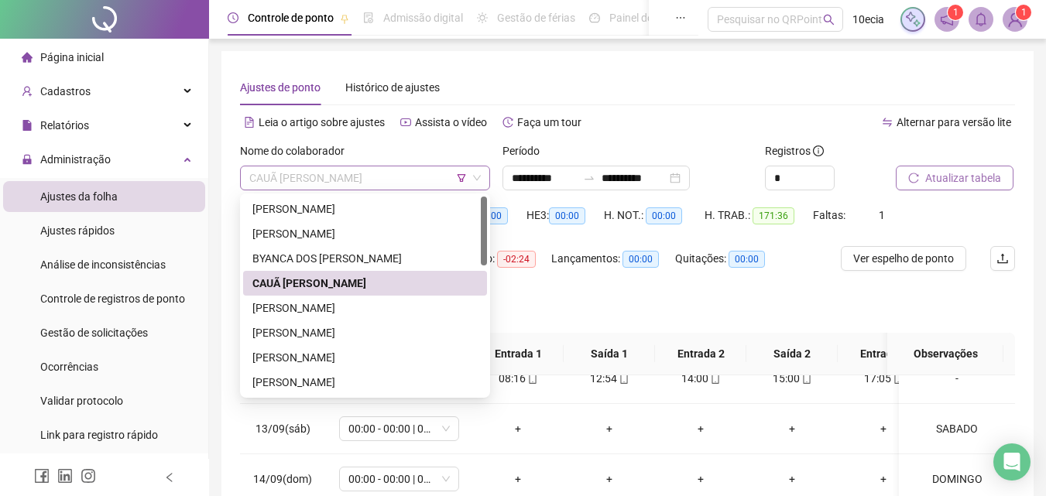
click at [352, 180] on span "CAUÃ [PERSON_NAME]" at bounding box center [365, 178] width 232 height 23
click at [306, 303] on div "[PERSON_NAME]" at bounding box center [364, 308] width 225 height 17
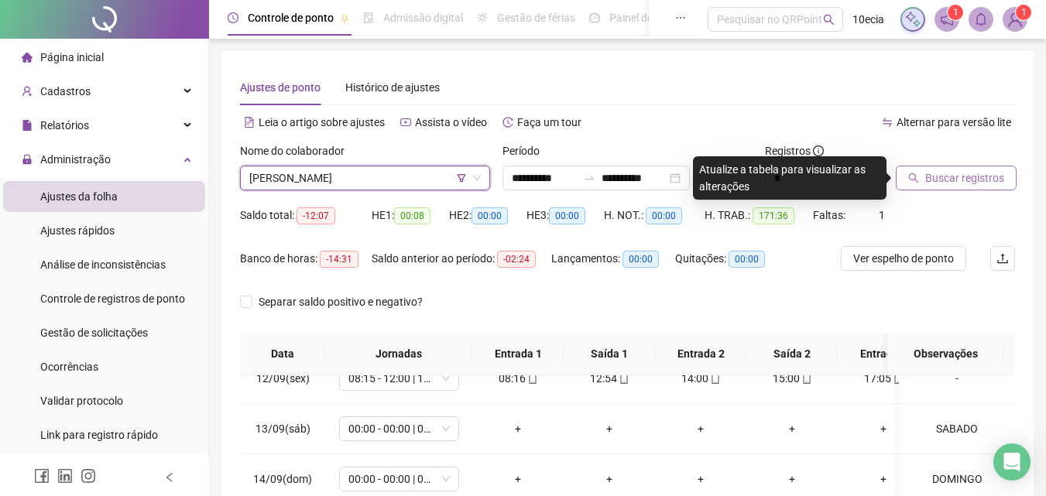
click at [935, 175] on span "Buscar registros" at bounding box center [964, 178] width 79 height 17
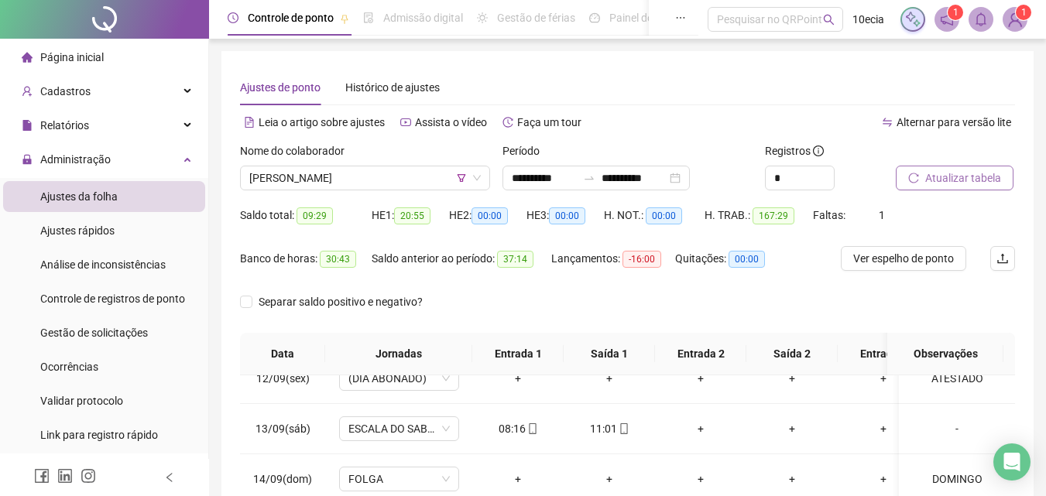
click at [968, 180] on span "Atualizar tabela" at bounding box center [963, 178] width 76 height 17
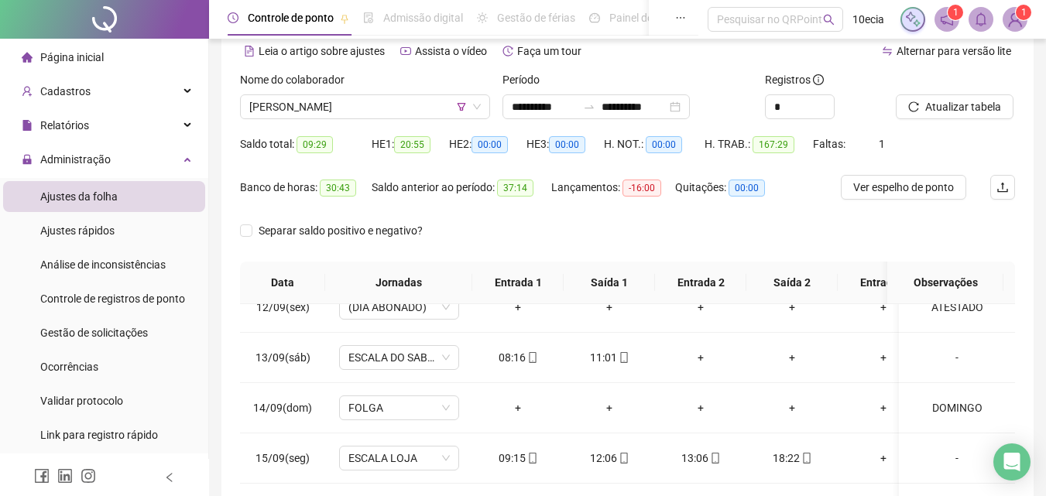
scroll to position [63, 0]
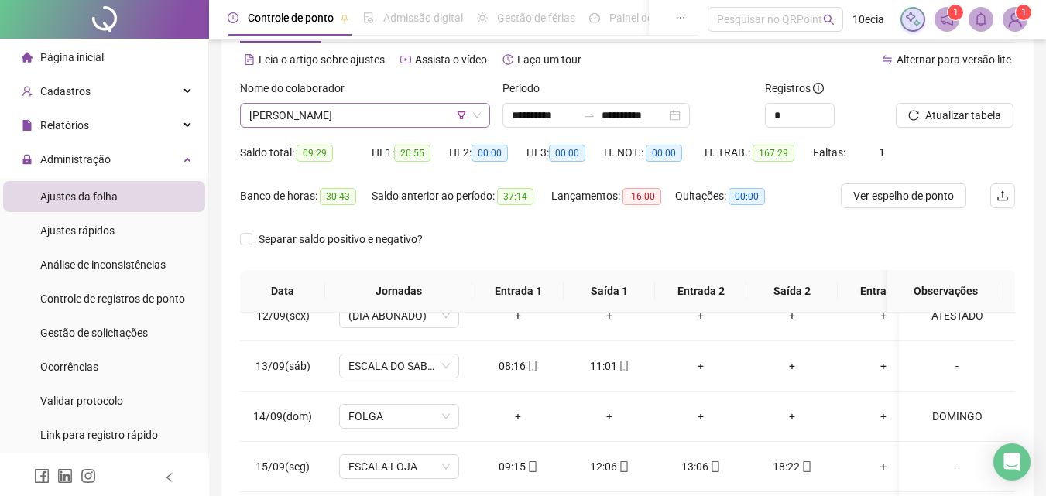
click at [376, 125] on span "[PERSON_NAME]" at bounding box center [365, 115] width 232 height 23
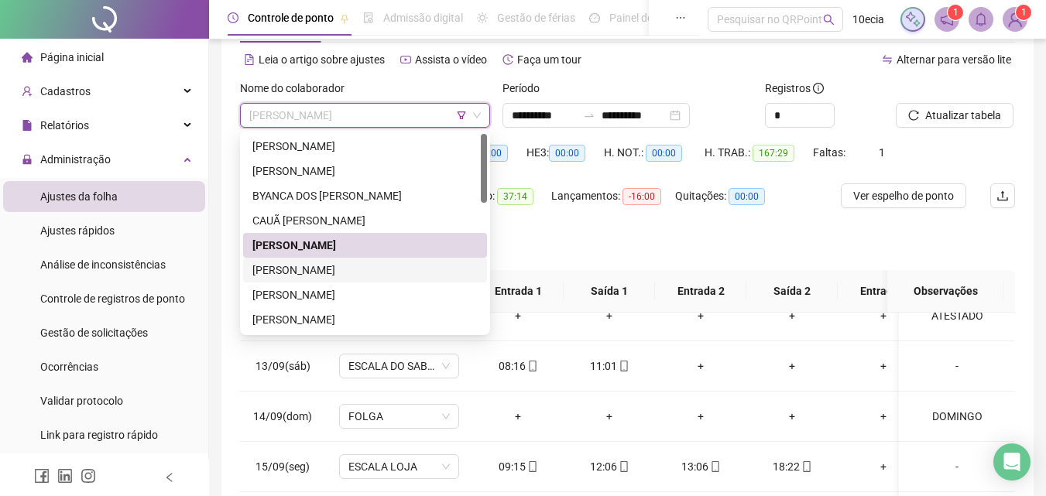
click at [300, 271] on div "[PERSON_NAME]" at bounding box center [364, 270] width 225 height 17
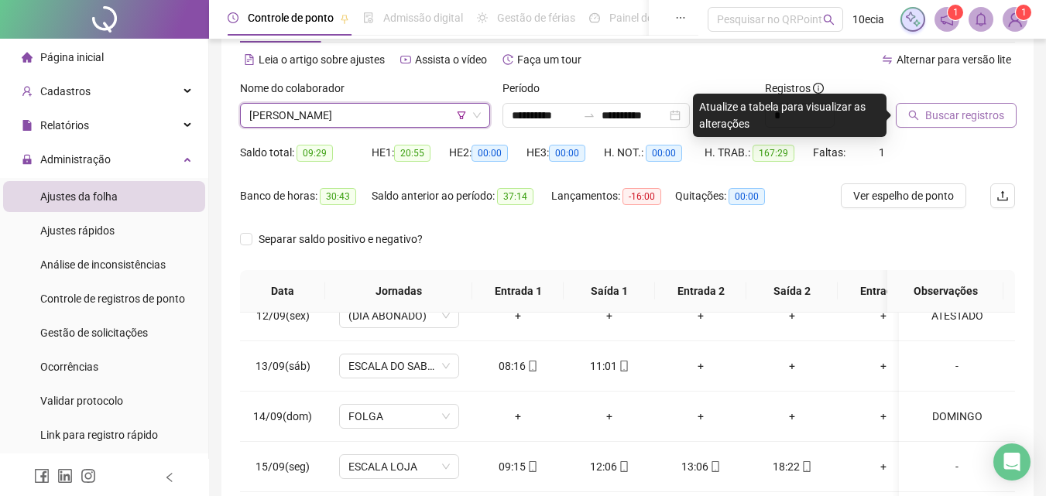
click at [949, 108] on span "Buscar registros" at bounding box center [964, 115] width 79 height 17
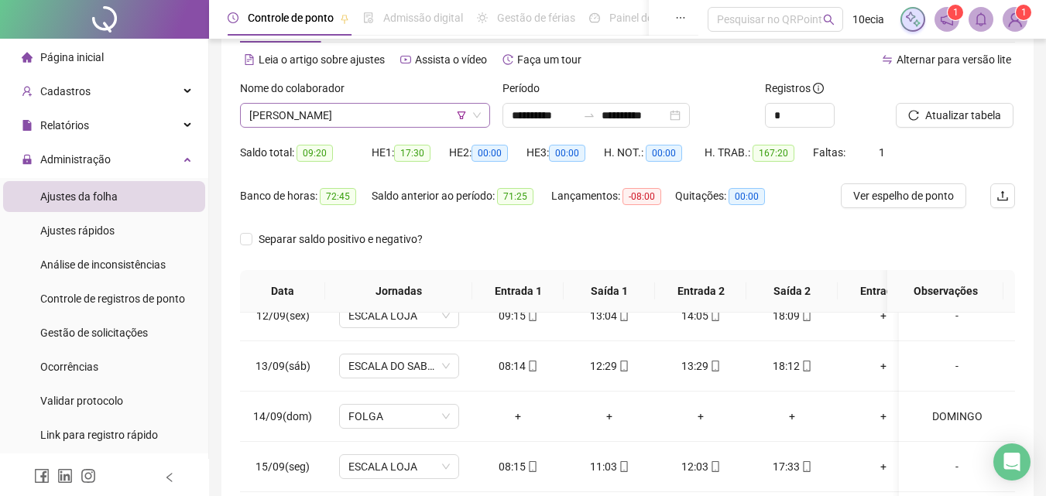
click at [366, 119] on span "[PERSON_NAME]" at bounding box center [365, 115] width 232 height 23
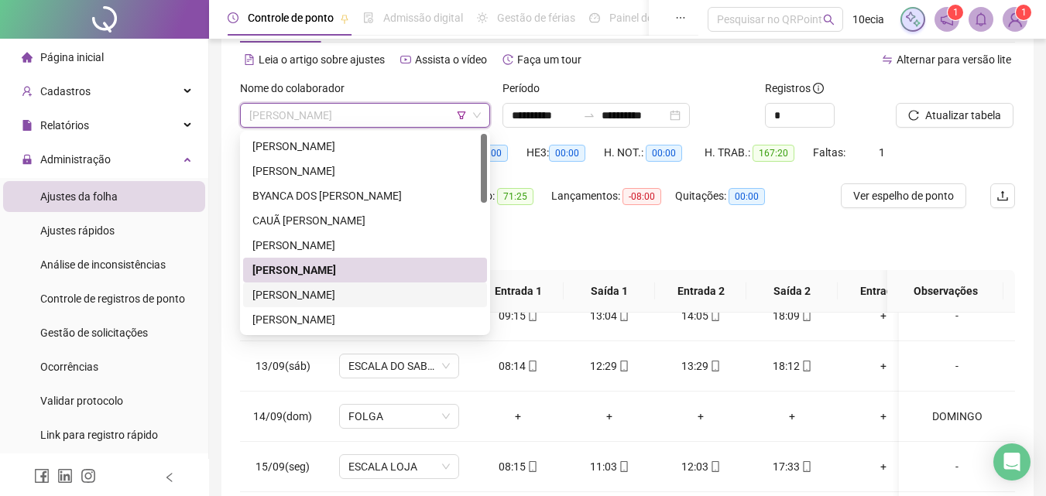
click at [281, 296] on div "[PERSON_NAME]" at bounding box center [364, 295] width 225 height 17
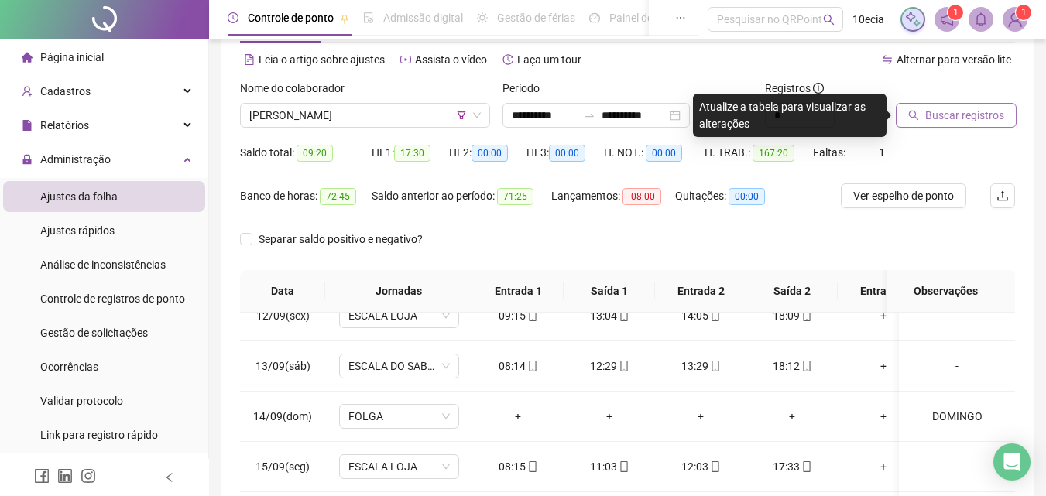
click at [947, 106] on button "Buscar registros" at bounding box center [956, 115] width 121 height 25
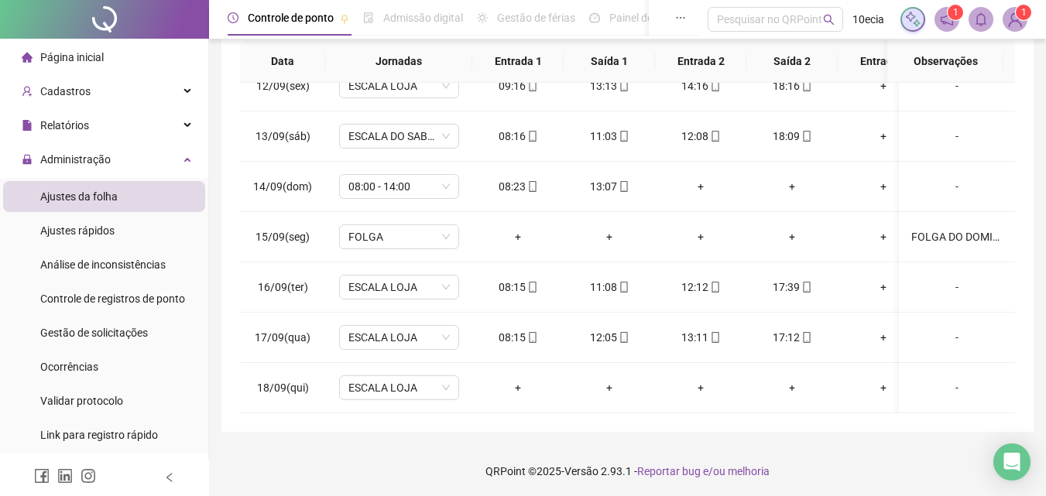
scroll to position [295, 0]
click at [940, 377] on div "-" at bounding box center [957, 385] width 91 height 17
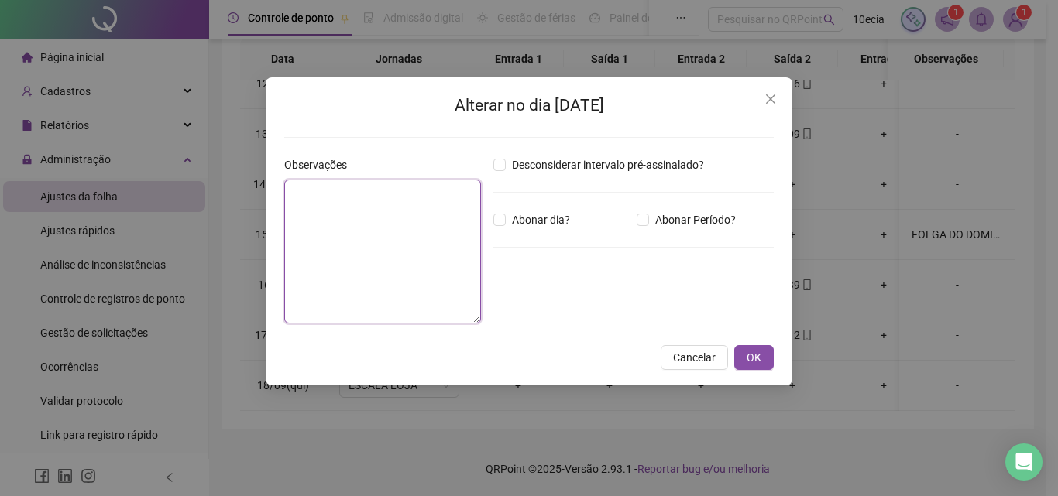
click at [406, 267] on textarea at bounding box center [382, 252] width 197 height 144
type textarea "********"
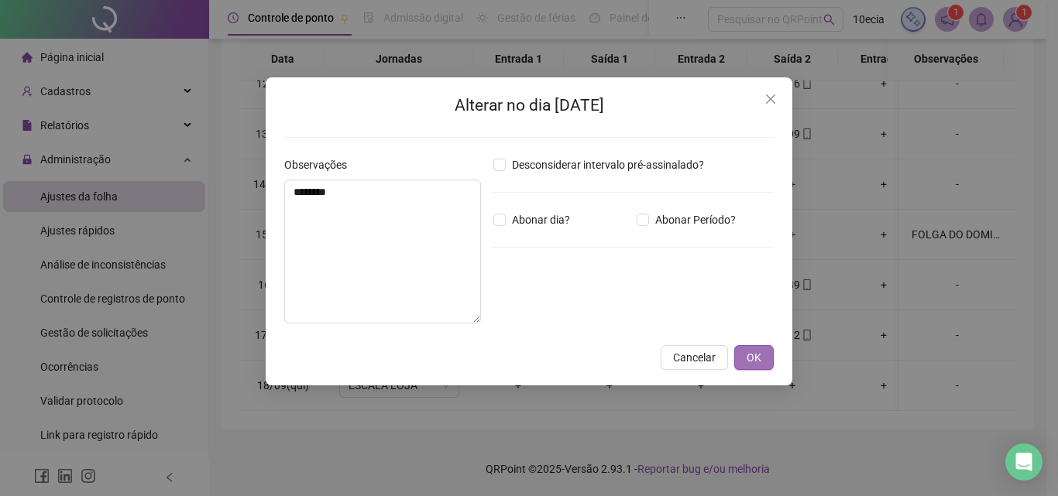
click at [743, 352] on button "OK" at bounding box center [753, 357] width 39 height 25
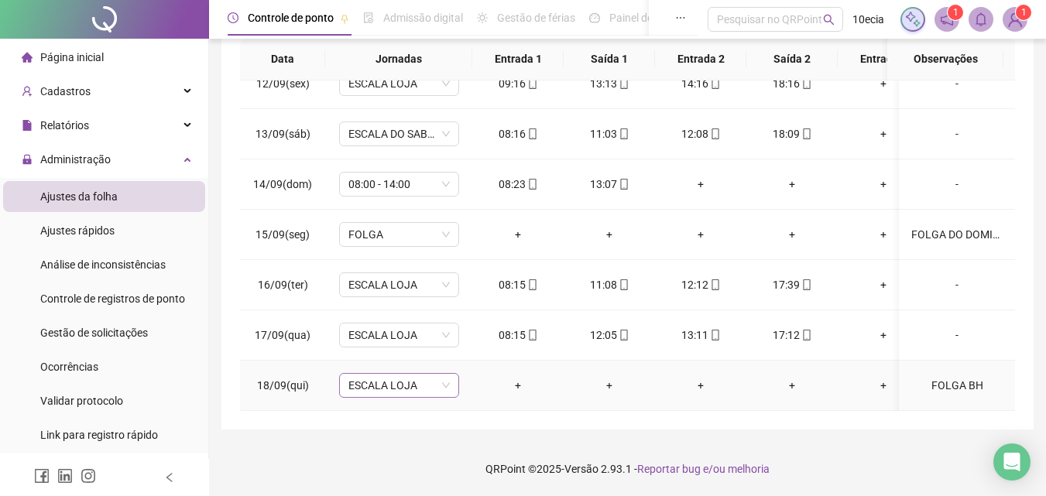
click at [365, 379] on span "ESCALA LOJA" at bounding box center [399, 385] width 101 height 23
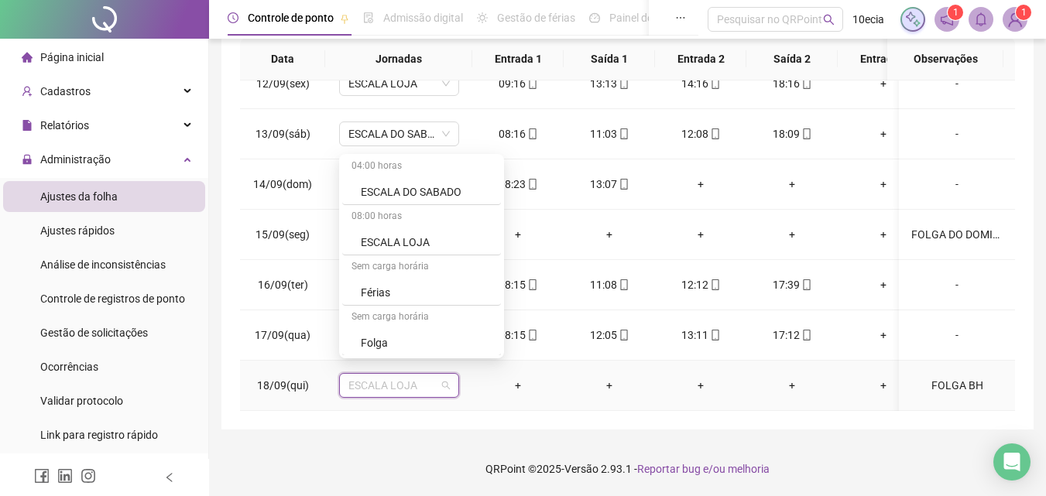
scroll to position [542, 0]
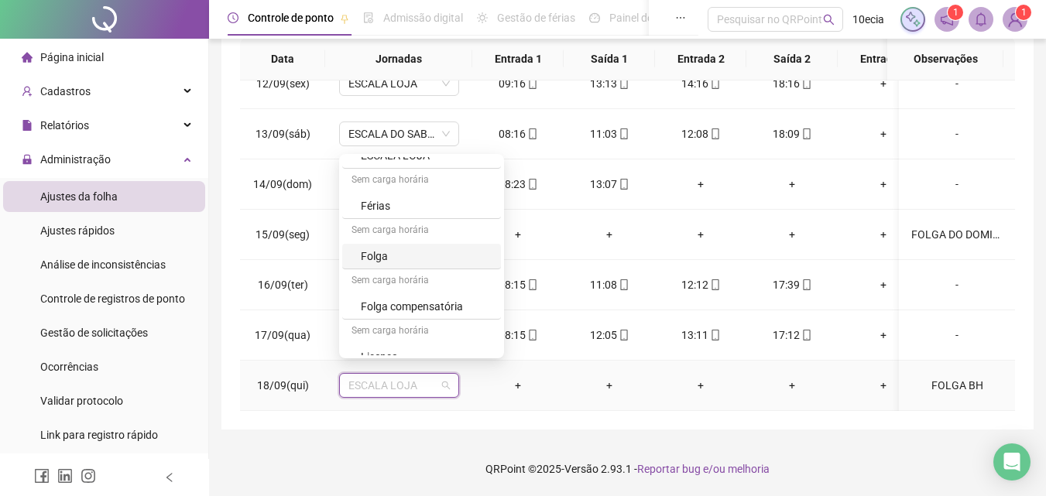
click at [378, 256] on div "Folga" at bounding box center [426, 256] width 131 height 17
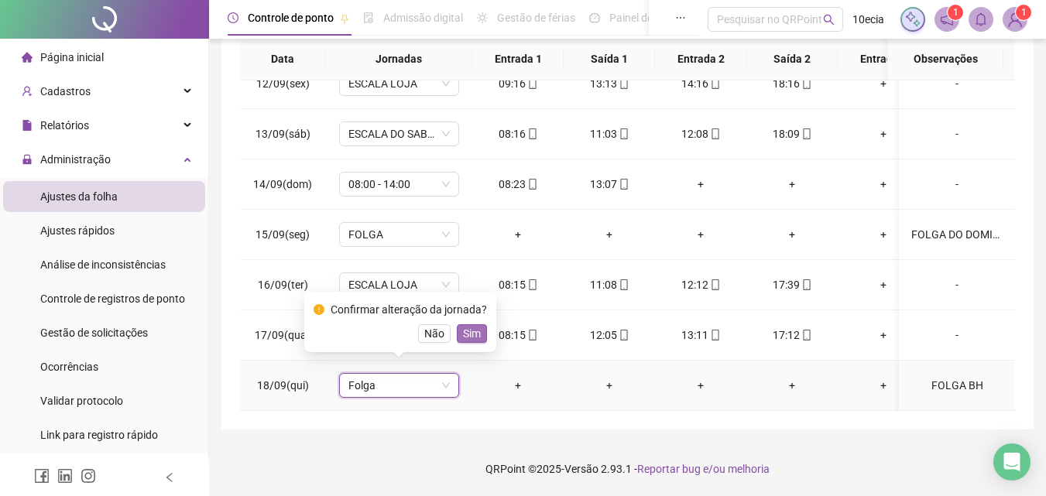
click at [470, 329] on span "Sim" at bounding box center [472, 333] width 18 height 17
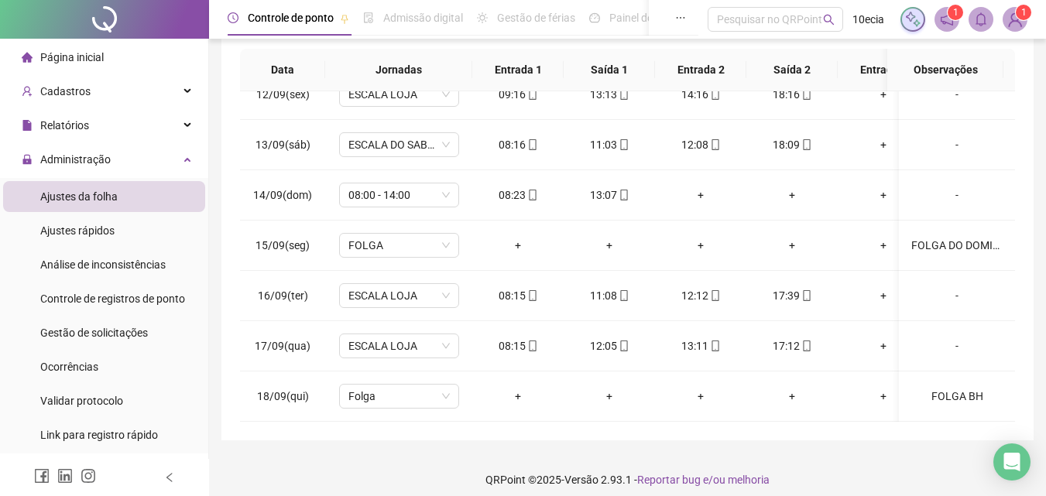
scroll to position [63, 0]
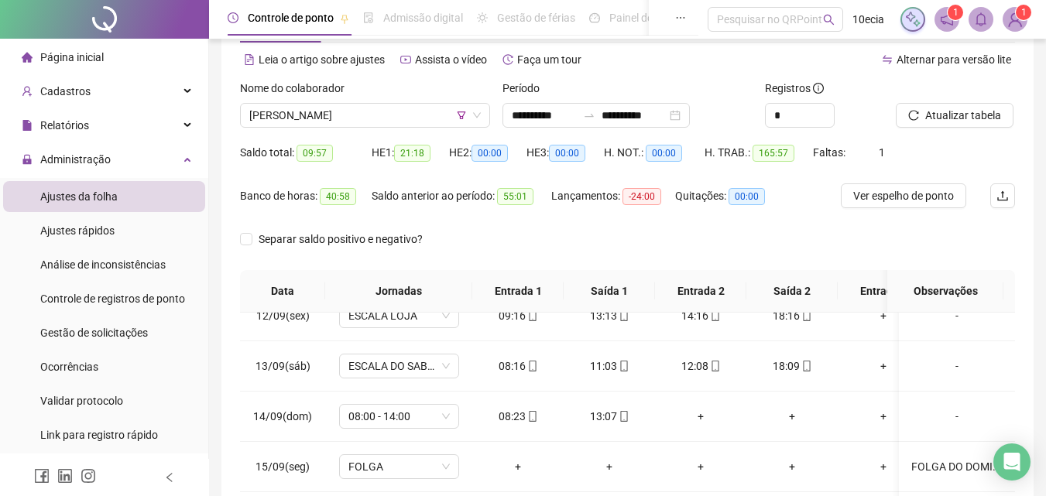
drag, startPoint x: 926, startPoint y: 115, endPoint x: 781, endPoint y: 141, distance: 147.1
click at [927, 115] on span "Atualizar tabela" at bounding box center [963, 115] width 76 height 17
click at [338, 122] on span "[PERSON_NAME]" at bounding box center [365, 115] width 232 height 23
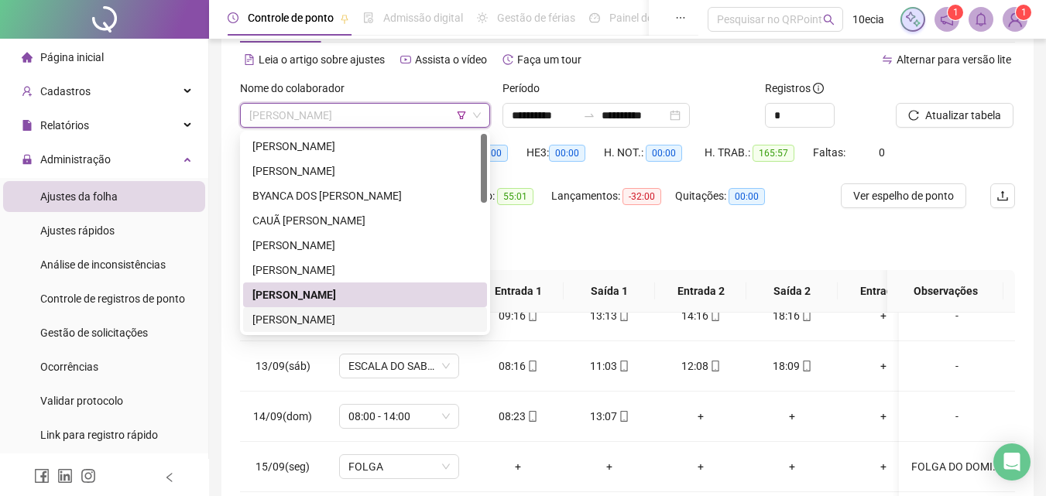
click at [308, 325] on div "[PERSON_NAME]" at bounding box center [364, 319] width 225 height 17
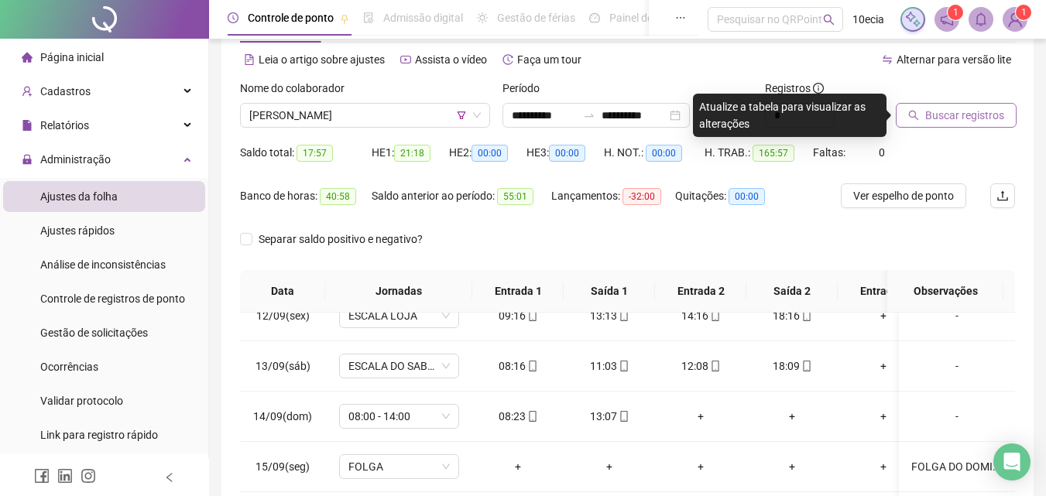
click at [960, 112] on span "Buscar registros" at bounding box center [964, 115] width 79 height 17
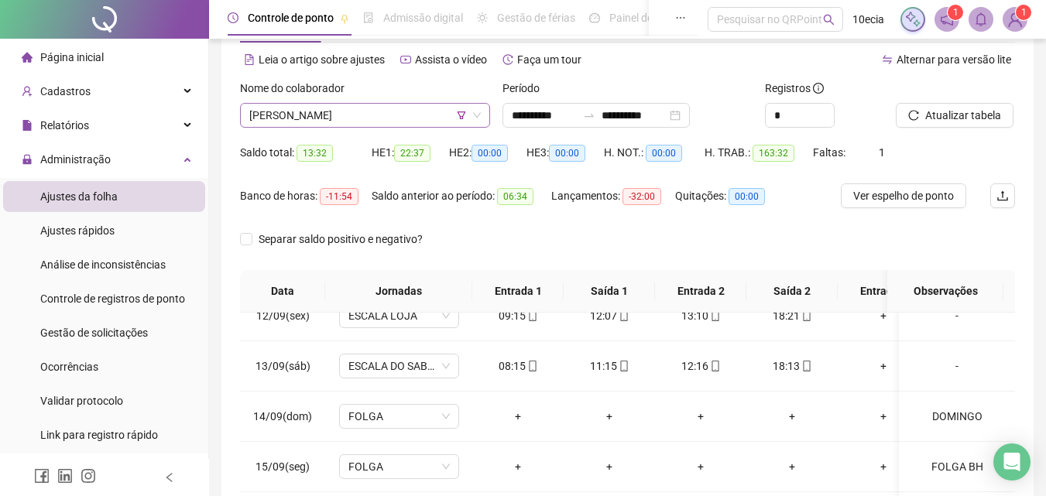
click at [369, 115] on span "[PERSON_NAME]" at bounding box center [365, 115] width 232 height 23
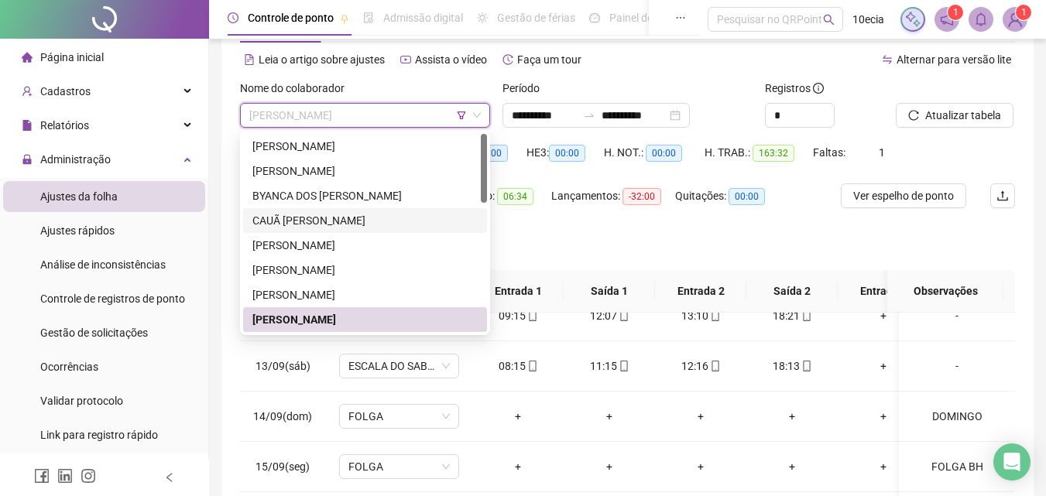
scroll to position [77, 0]
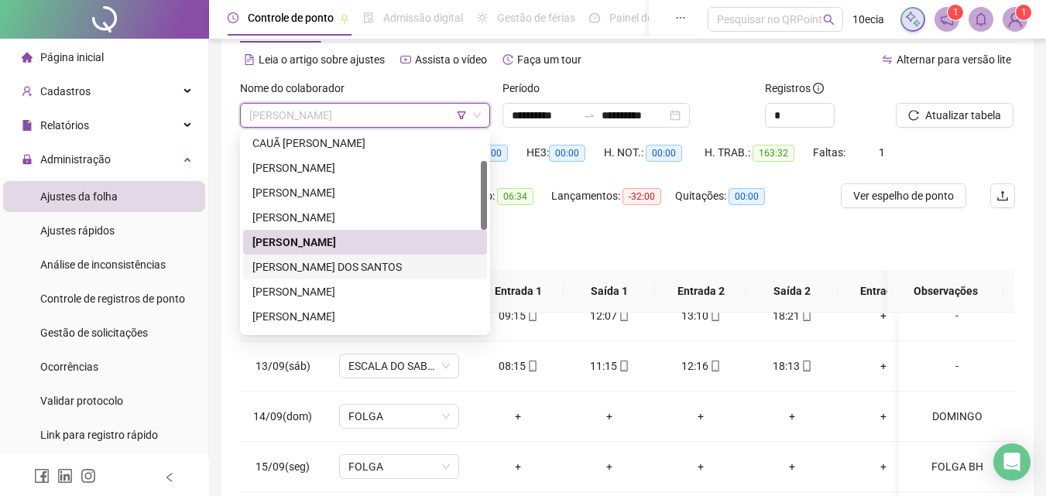
click at [314, 266] on div "[PERSON_NAME] DOS SANTOS" at bounding box center [364, 267] width 225 height 17
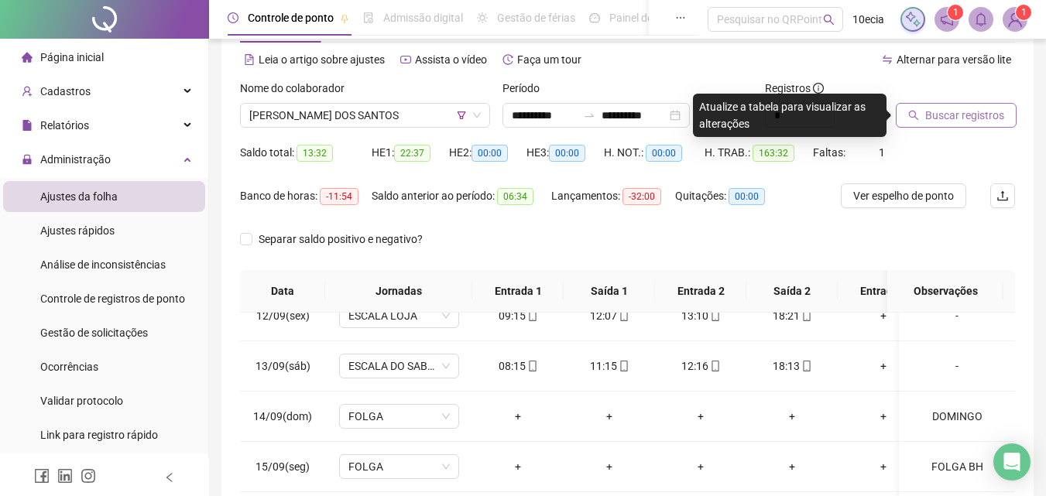
click at [924, 118] on button "Buscar registros" at bounding box center [956, 115] width 121 height 25
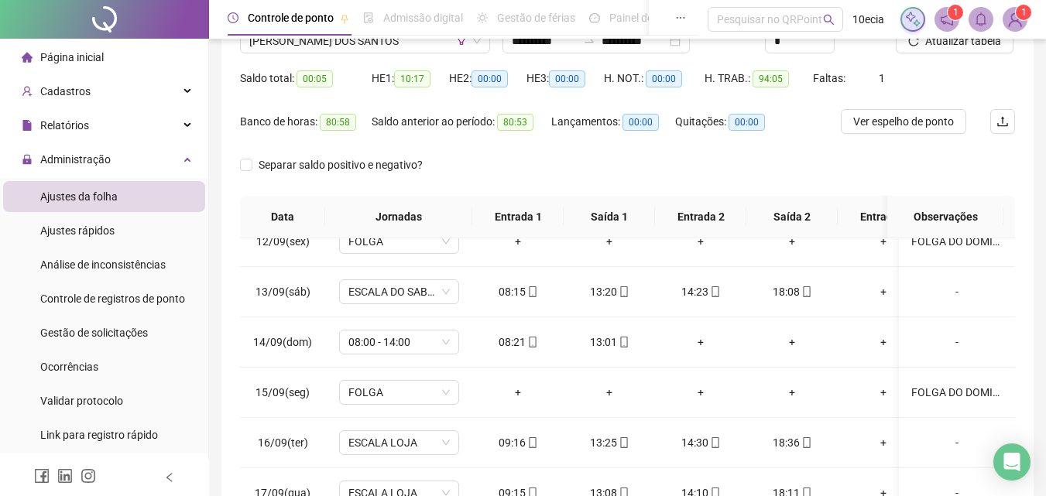
scroll to position [295, 0]
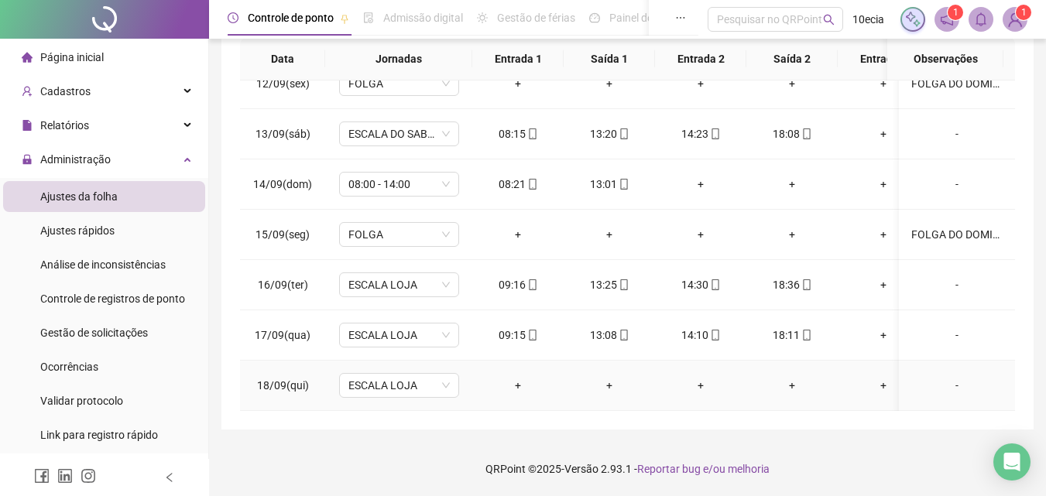
click at [953, 377] on div "-" at bounding box center [957, 385] width 91 height 17
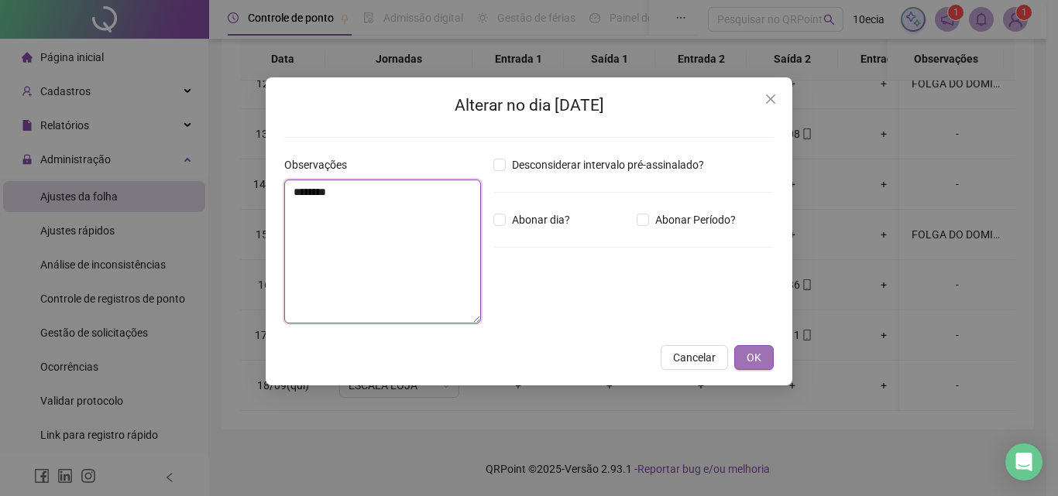
type textarea "********"
click at [760, 353] on span "OK" at bounding box center [754, 357] width 15 height 17
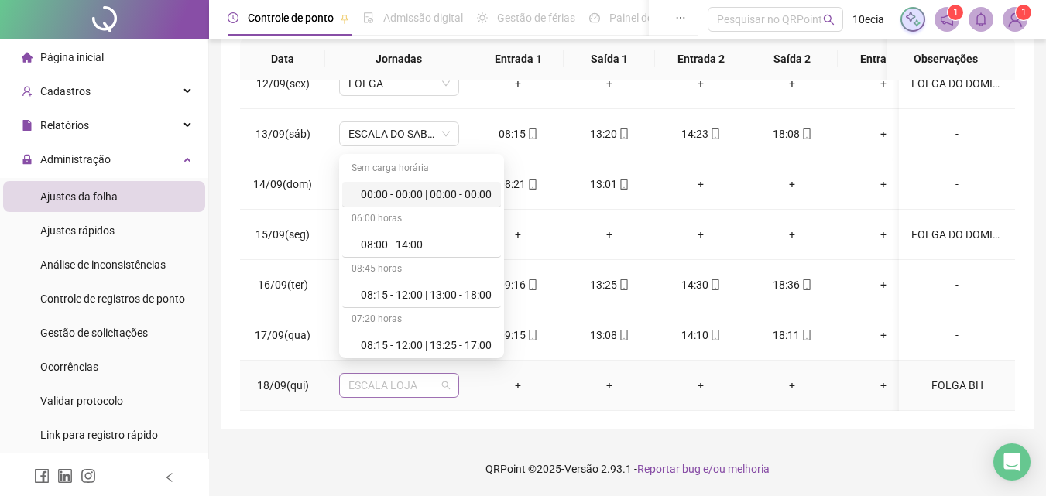
click at [410, 374] on span "ESCALA LOJA" at bounding box center [399, 385] width 101 height 23
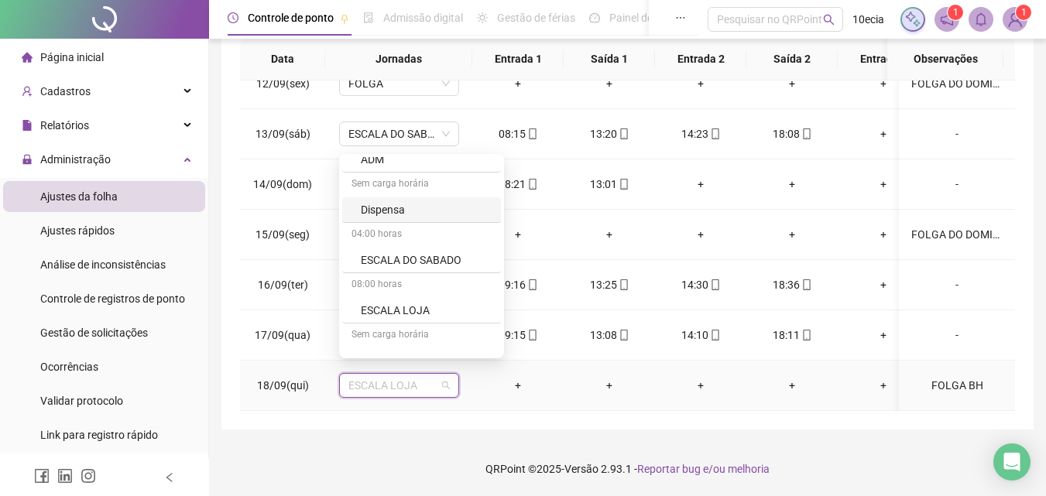
scroll to position [542, 0]
click at [369, 262] on div "Folga" at bounding box center [426, 256] width 131 height 17
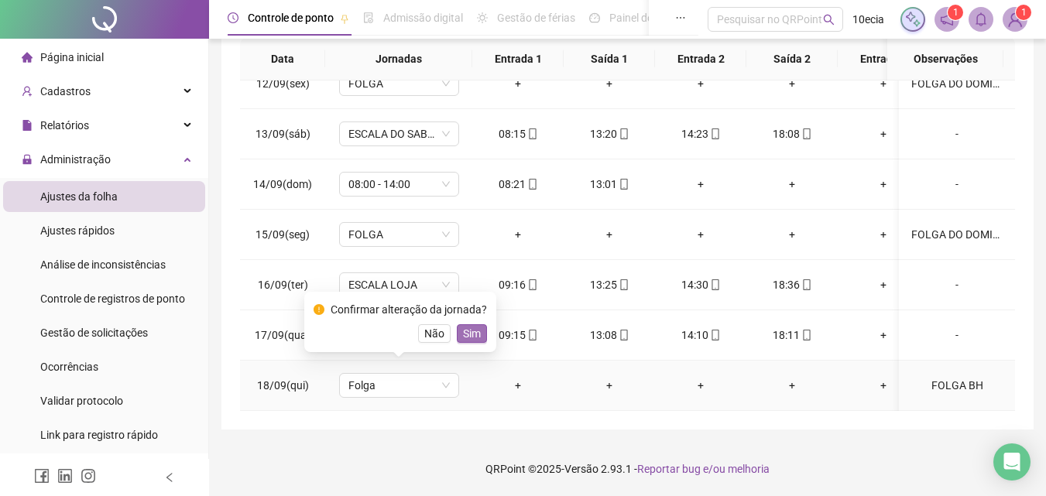
click at [463, 335] on span "Sim" at bounding box center [472, 333] width 18 height 17
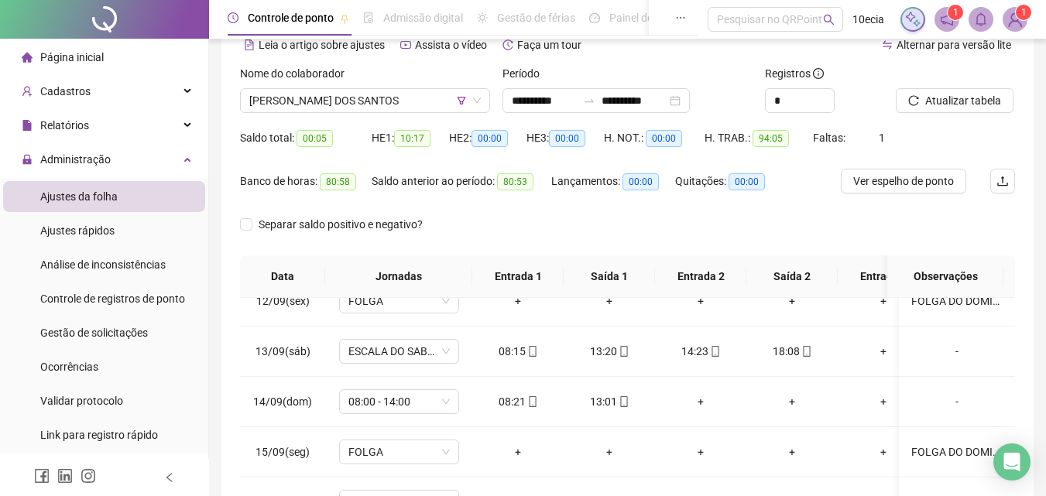
scroll to position [0, 0]
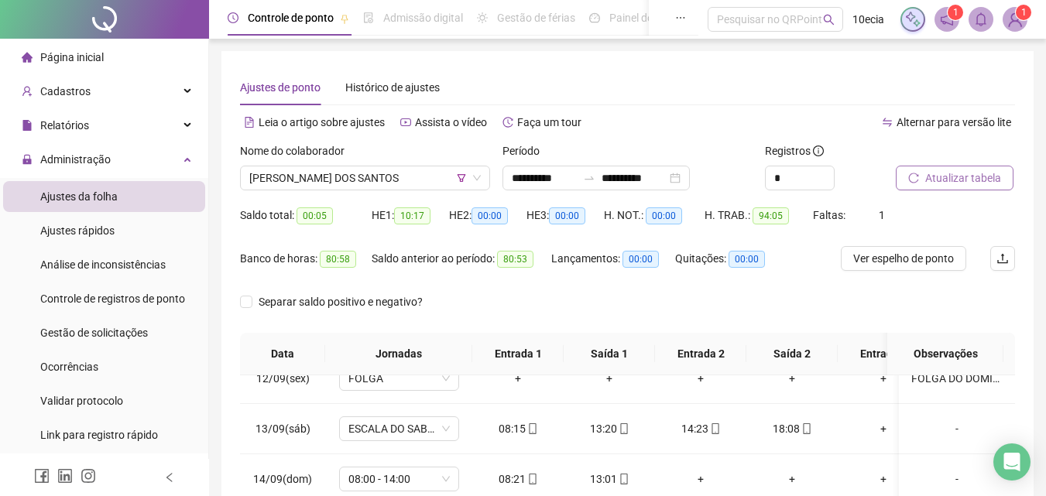
click at [970, 184] on span "Atualizar tabela" at bounding box center [963, 178] width 76 height 17
click at [349, 187] on span "[PERSON_NAME] DOS SANTOS" at bounding box center [365, 178] width 232 height 23
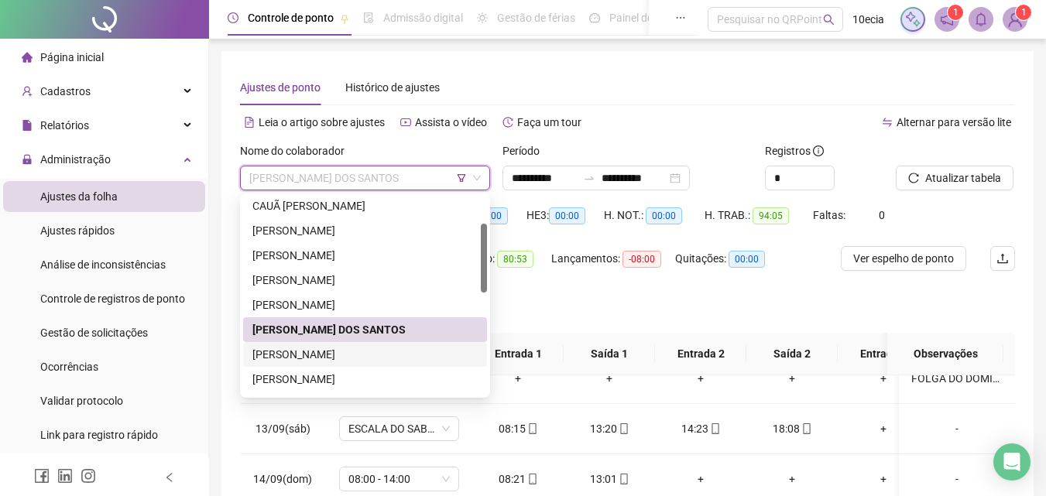
click at [273, 353] on div "[PERSON_NAME]" at bounding box center [364, 354] width 225 height 17
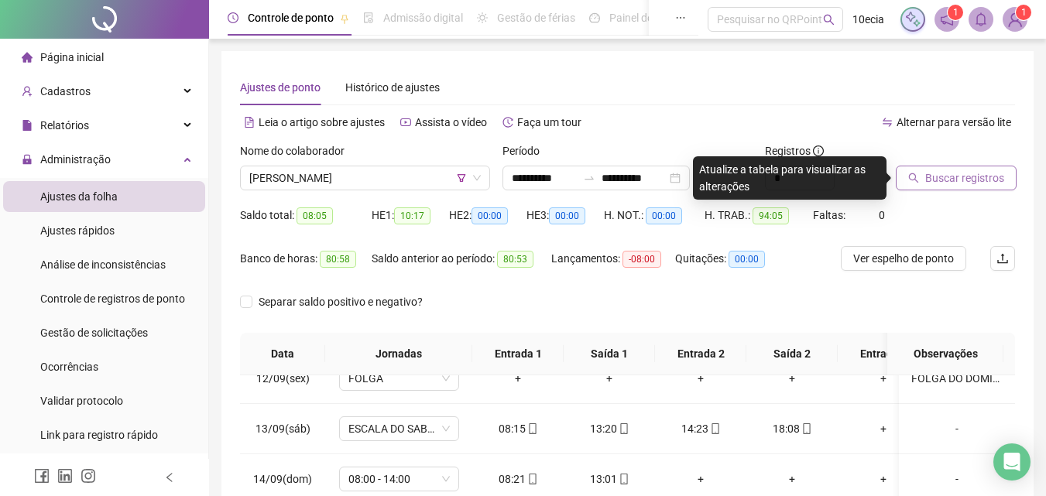
click at [988, 173] on span "Buscar registros" at bounding box center [964, 178] width 79 height 17
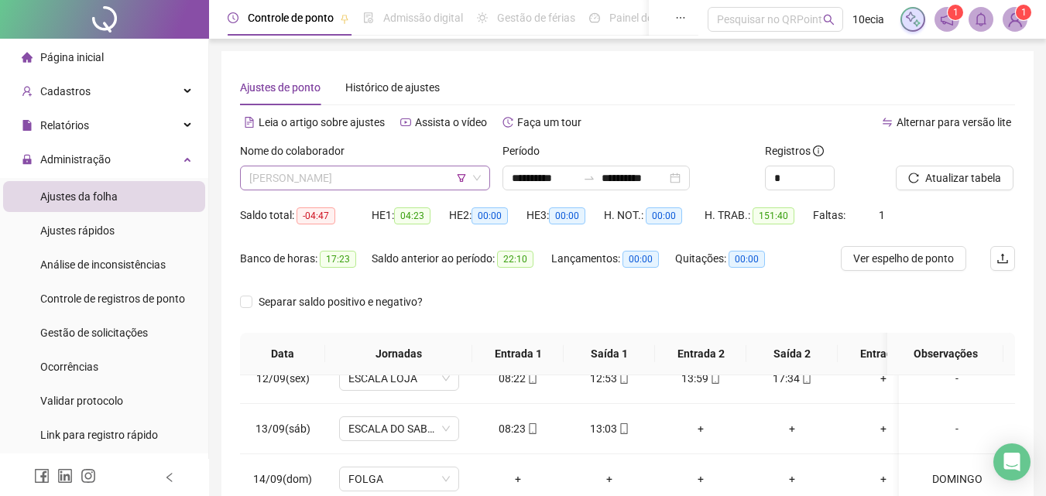
click at [373, 184] on span "[PERSON_NAME]" at bounding box center [365, 178] width 232 height 23
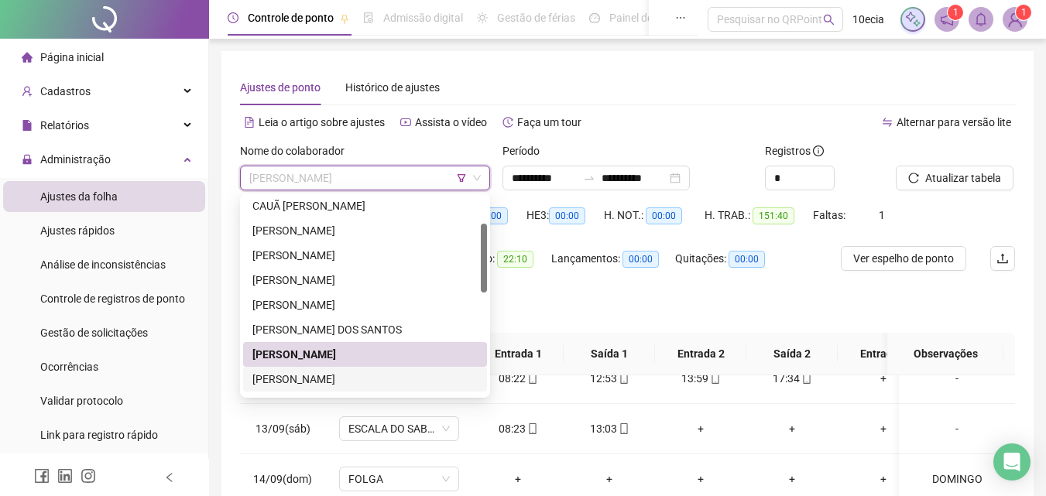
click at [290, 379] on div "[PERSON_NAME]" at bounding box center [364, 379] width 225 height 17
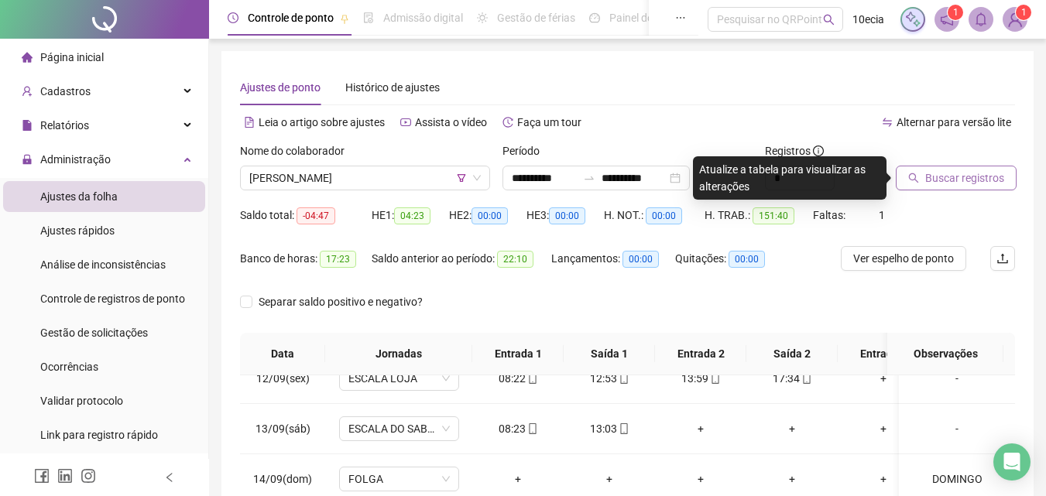
click at [935, 173] on span "Buscar registros" at bounding box center [964, 178] width 79 height 17
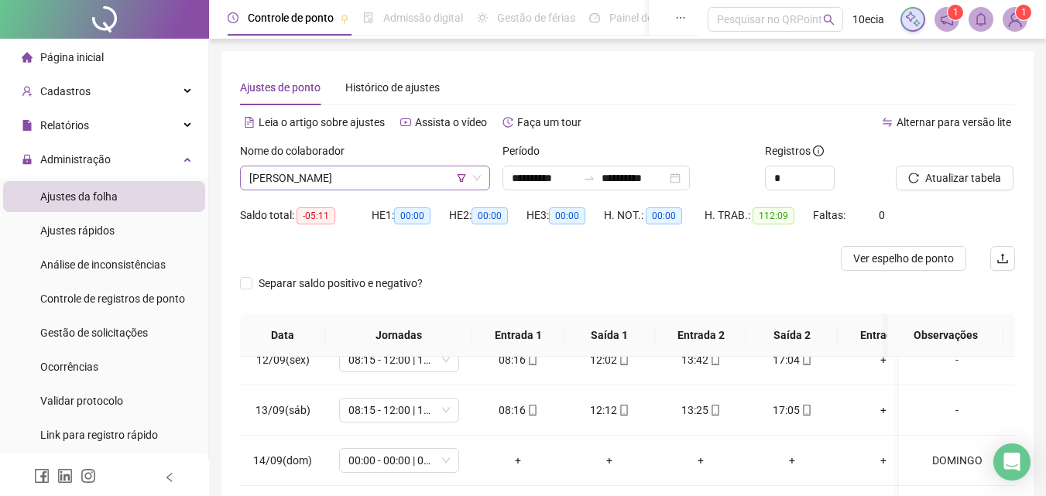
click at [326, 177] on span "[PERSON_NAME]" at bounding box center [365, 178] width 232 height 23
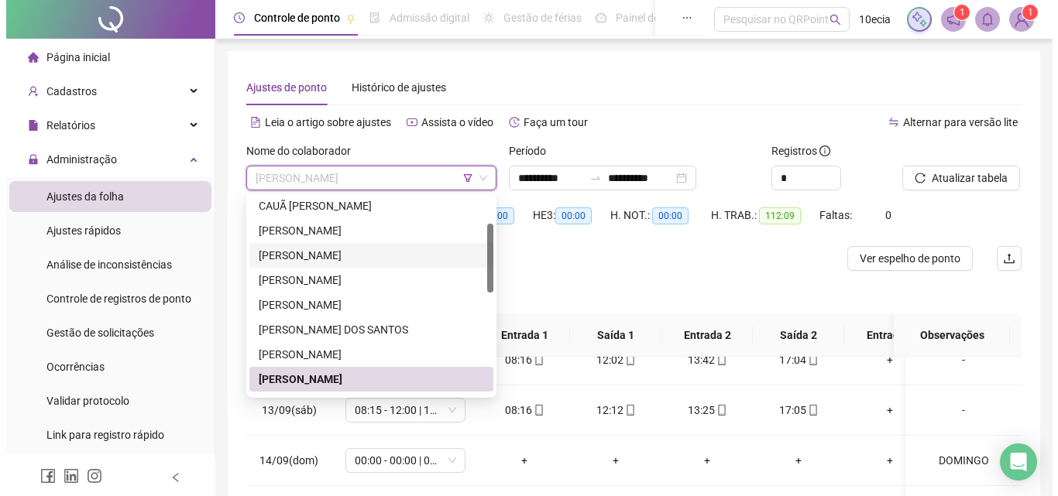
scroll to position [232, 0]
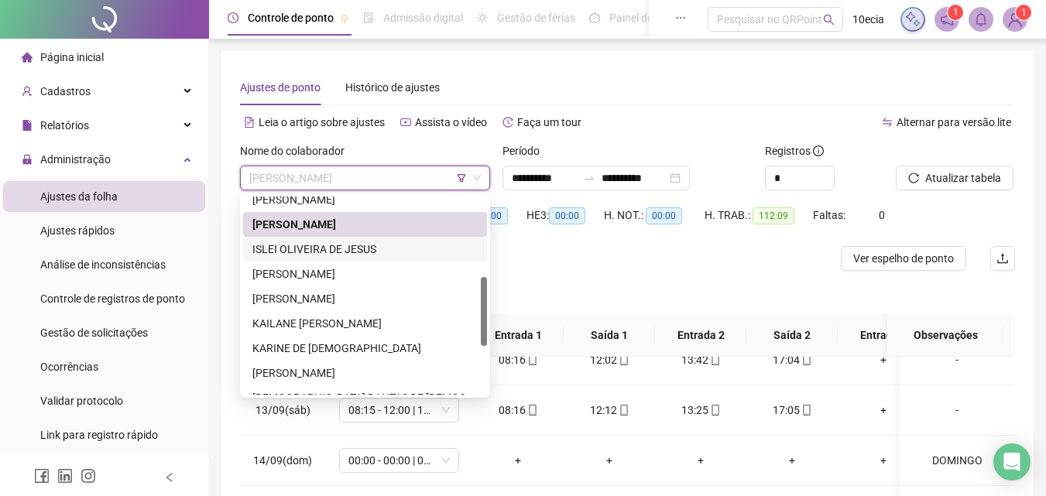
click at [318, 254] on div "ISLEI OLIVEIRA DE JESUS" at bounding box center [364, 249] width 225 height 17
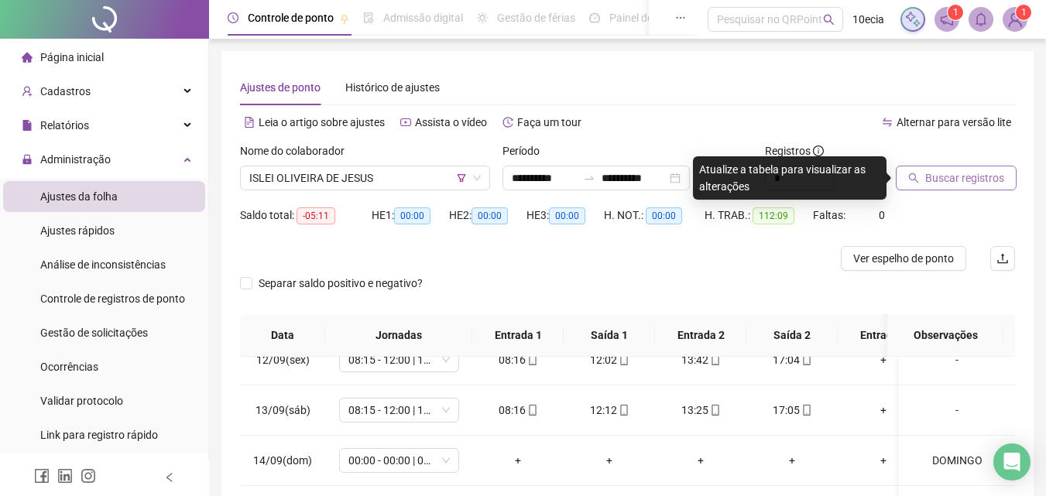
click at [939, 174] on span "Buscar registros" at bounding box center [964, 178] width 79 height 17
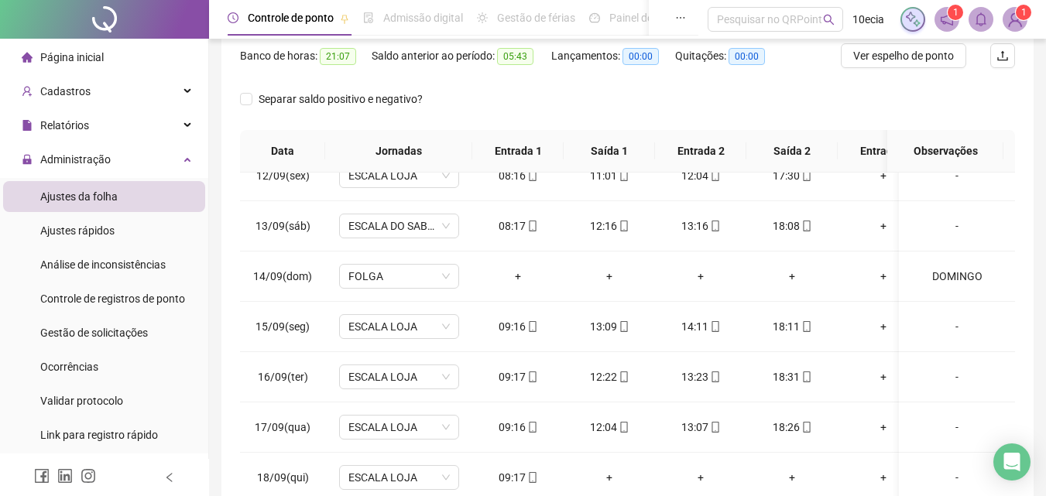
scroll to position [63, 0]
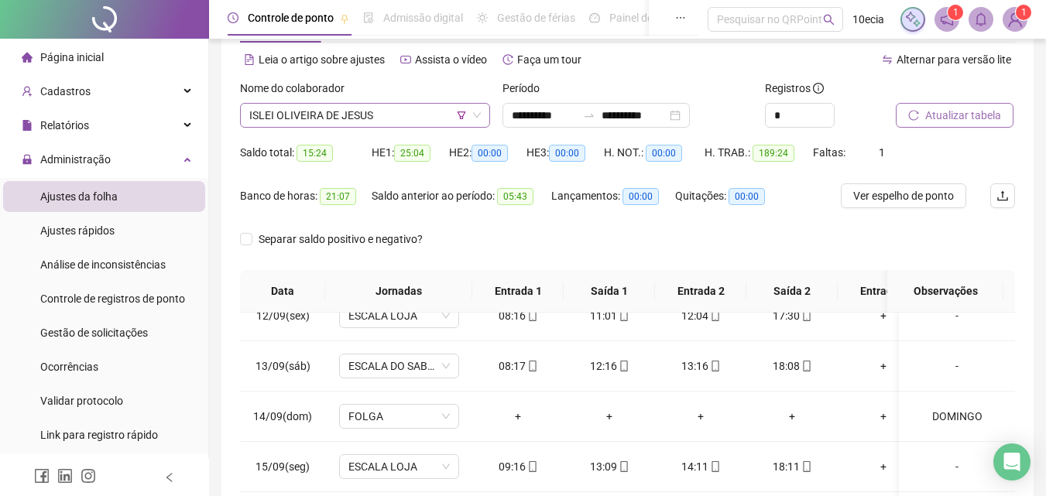
click at [328, 115] on span "ISLEI OLIVEIRA DE JESUS" at bounding box center [365, 115] width 232 height 23
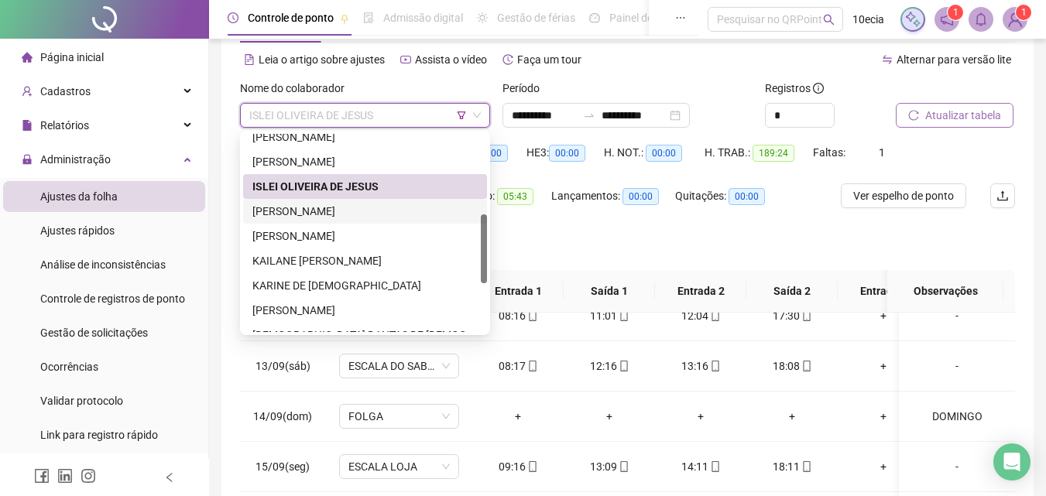
click at [301, 208] on div "[PERSON_NAME]" at bounding box center [364, 211] width 225 height 17
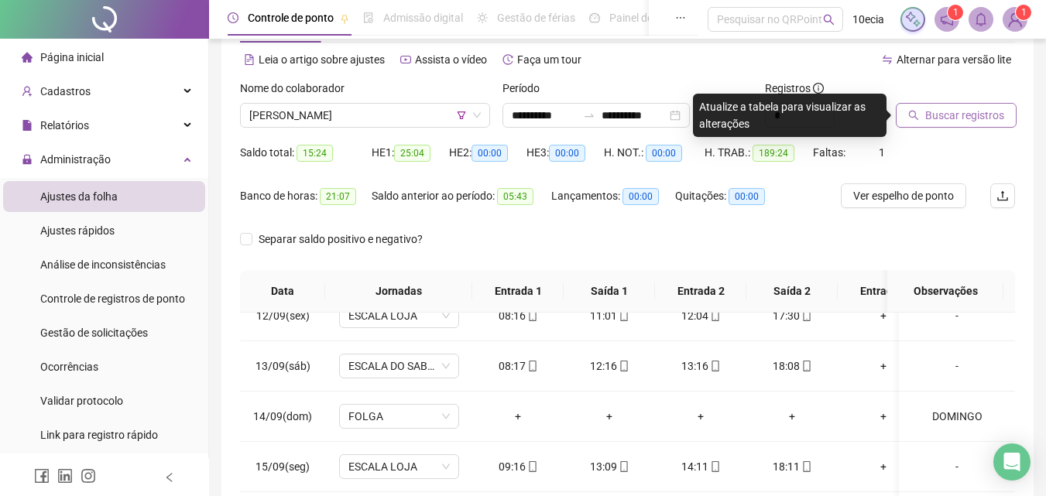
click at [967, 113] on span "Buscar registros" at bounding box center [964, 115] width 79 height 17
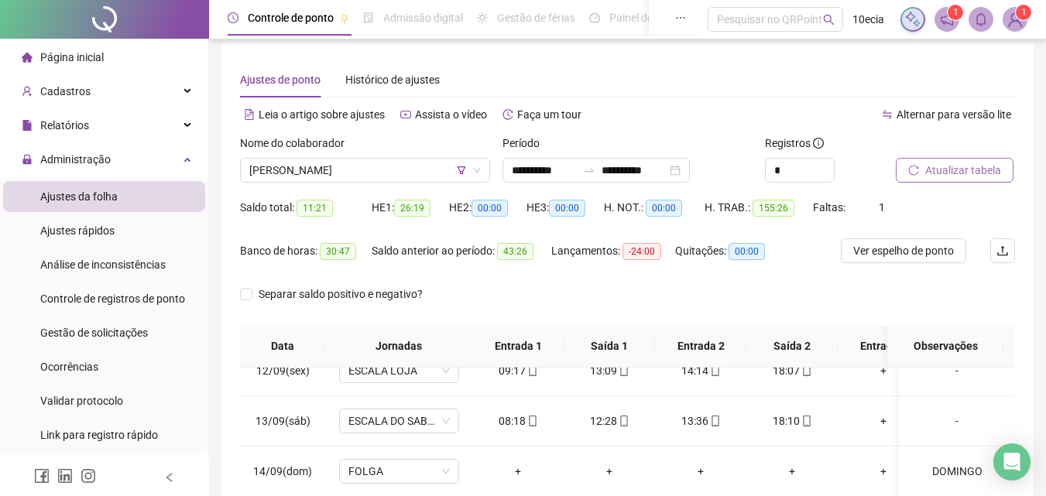
scroll to position [0, 0]
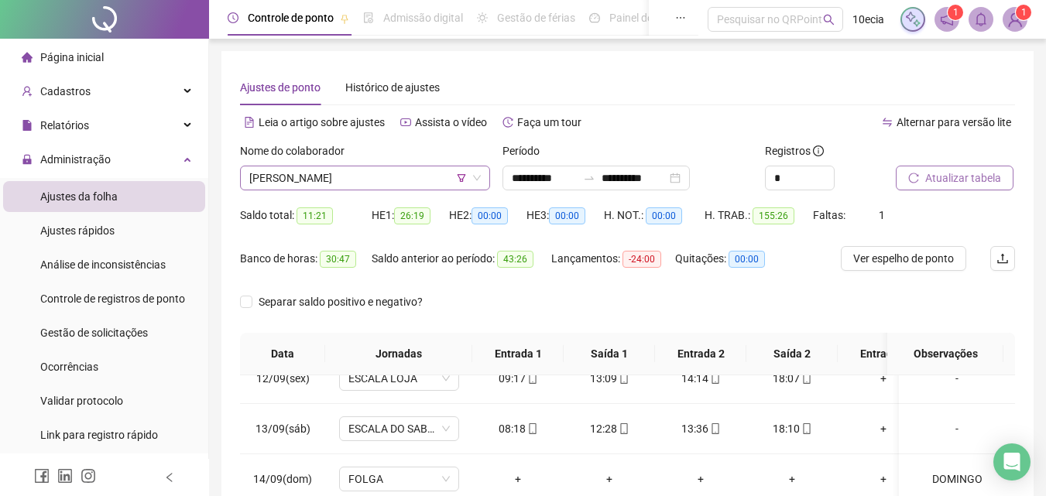
click at [341, 184] on span "[PERSON_NAME]" at bounding box center [365, 178] width 232 height 23
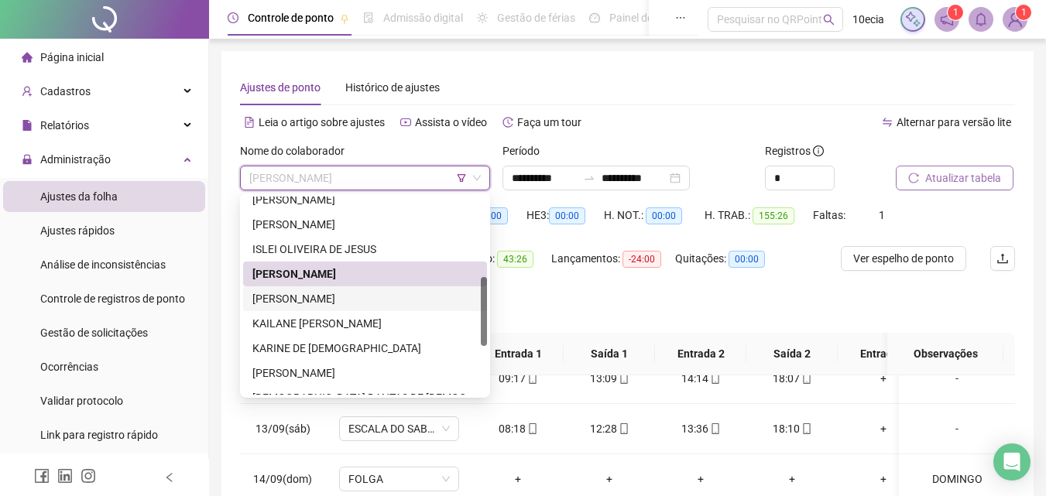
click at [315, 294] on div "[PERSON_NAME]" at bounding box center [364, 298] width 225 height 17
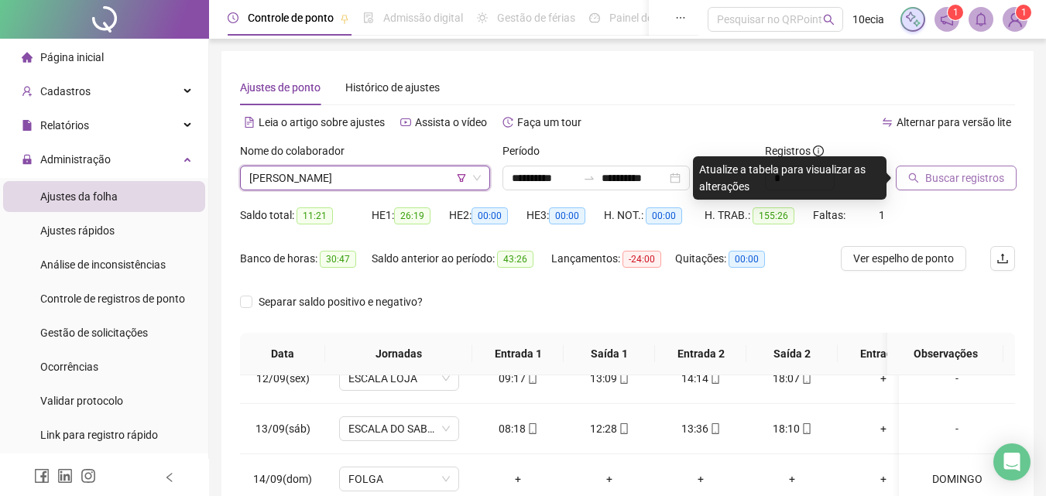
click at [998, 177] on span "Buscar registros" at bounding box center [964, 178] width 79 height 17
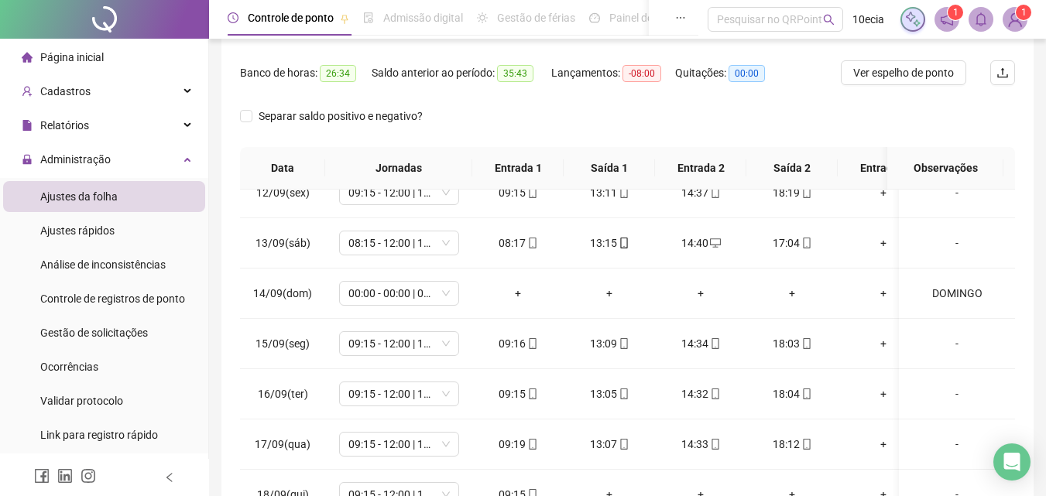
scroll to position [63, 0]
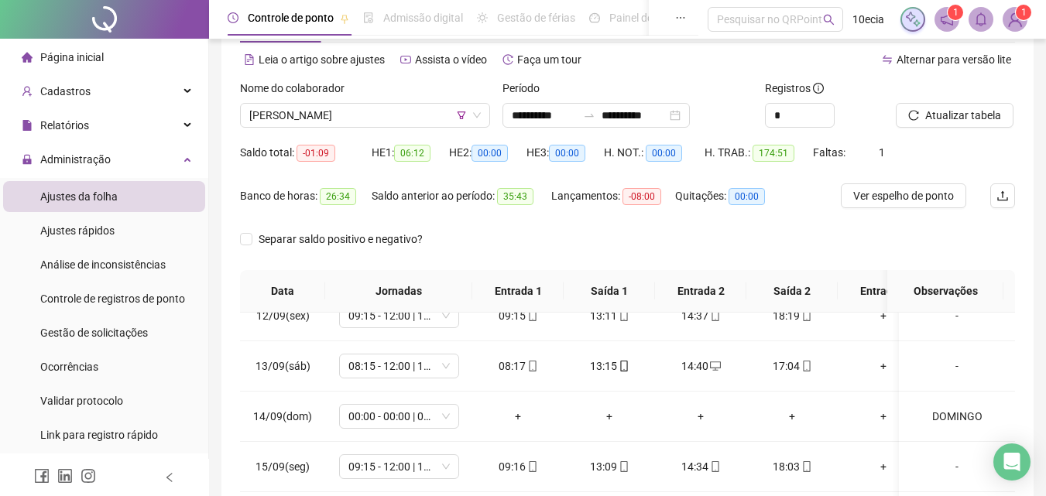
drag, startPoint x: 300, startPoint y: 122, endPoint x: 298, endPoint y: 132, distance: 9.4
click at [300, 122] on span "[PERSON_NAME]" at bounding box center [365, 115] width 232 height 23
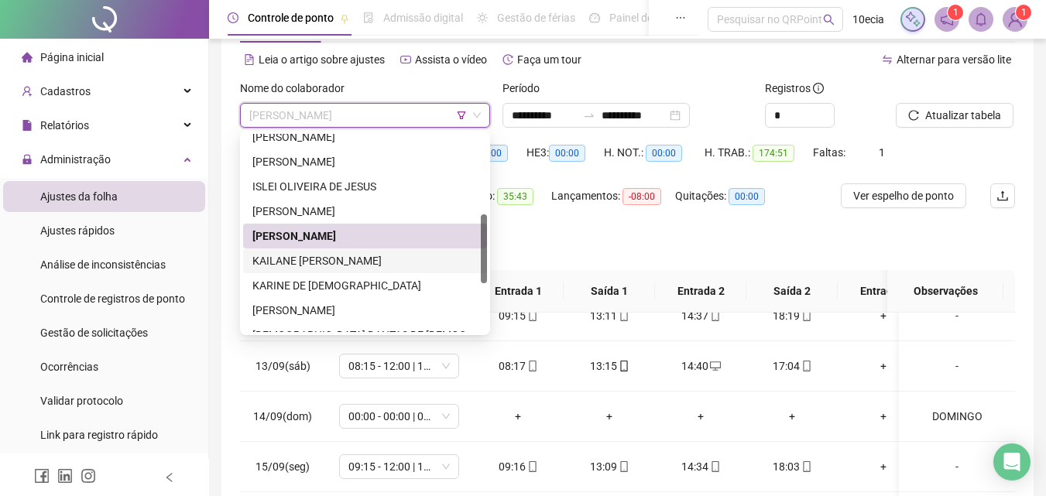
click at [273, 260] on div "KAILANE [PERSON_NAME]" at bounding box center [364, 260] width 225 height 17
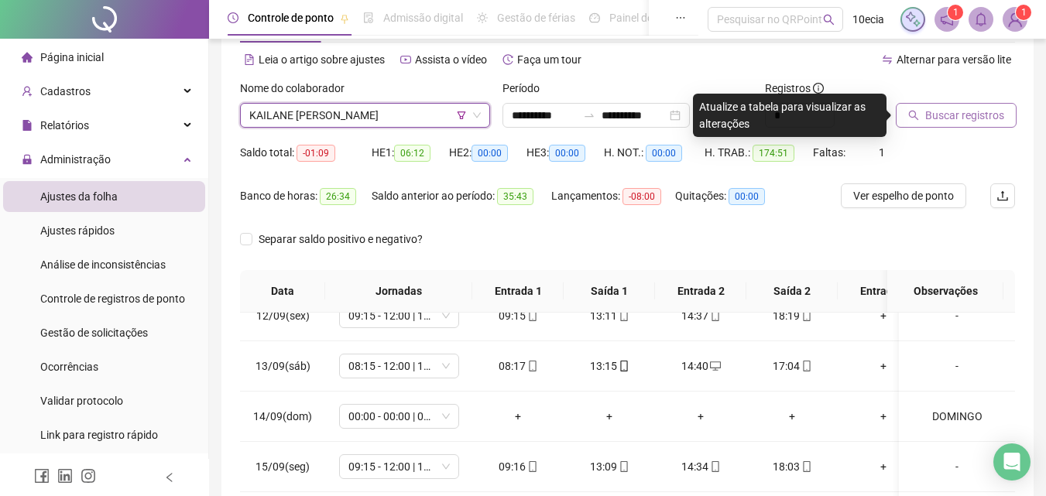
click at [920, 112] on button "Buscar registros" at bounding box center [956, 115] width 121 height 25
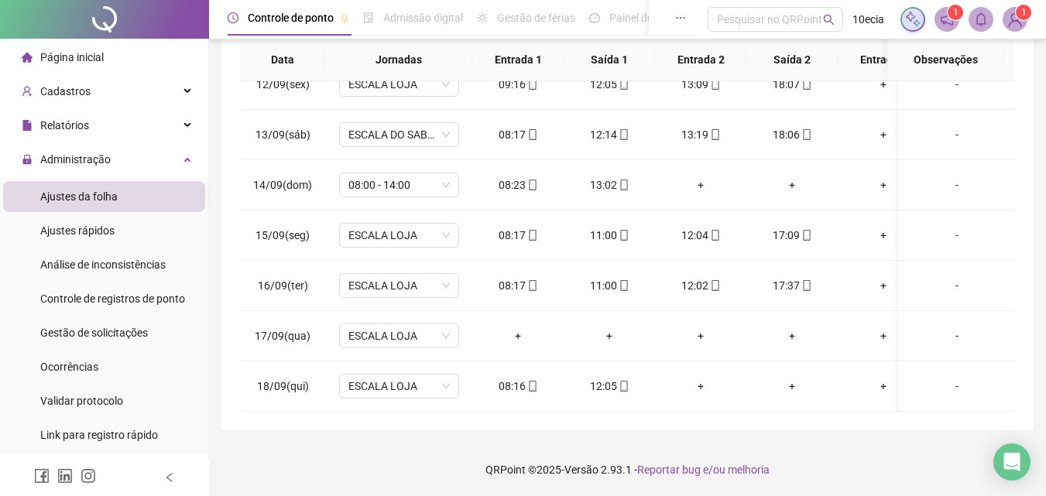
scroll to position [295, 0]
click at [962, 327] on div "-" at bounding box center [957, 335] width 91 height 17
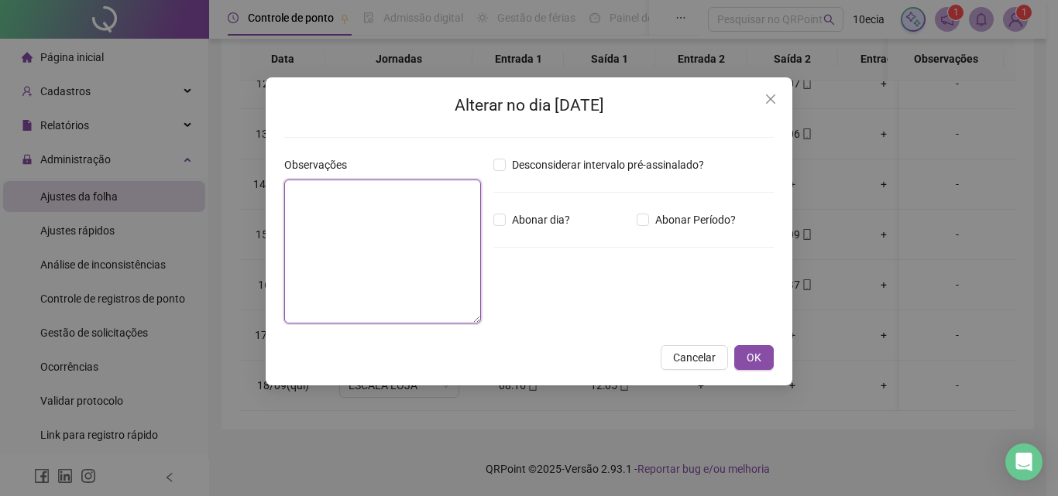
click at [376, 267] on textarea at bounding box center [382, 252] width 197 height 144
type textarea "**********"
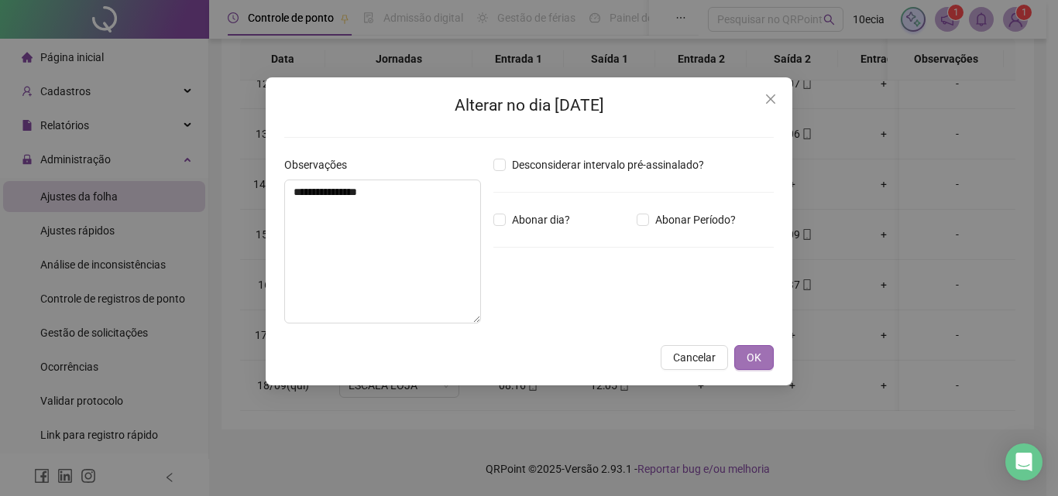
click at [757, 359] on span "OK" at bounding box center [754, 357] width 15 height 17
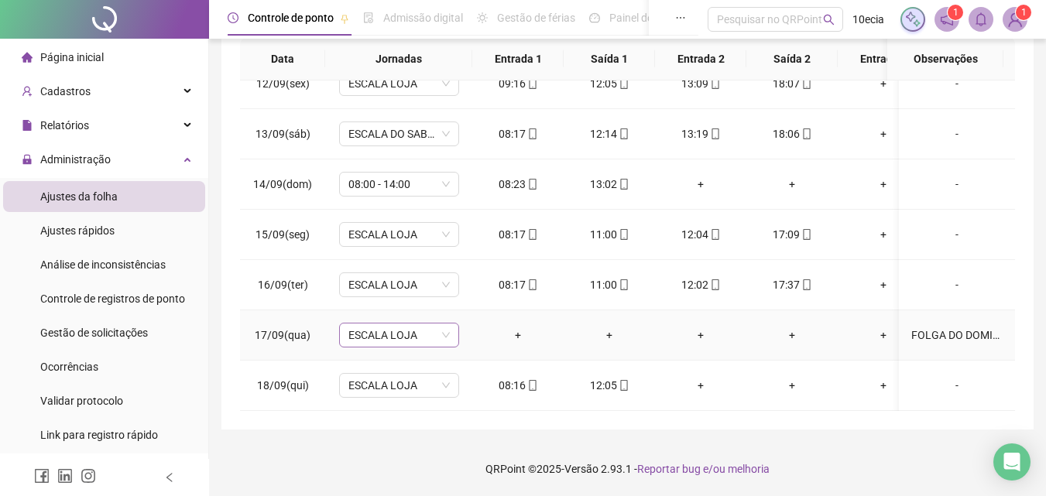
click at [386, 332] on span "ESCALA LOJA" at bounding box center [399, 335] width 101 height 23
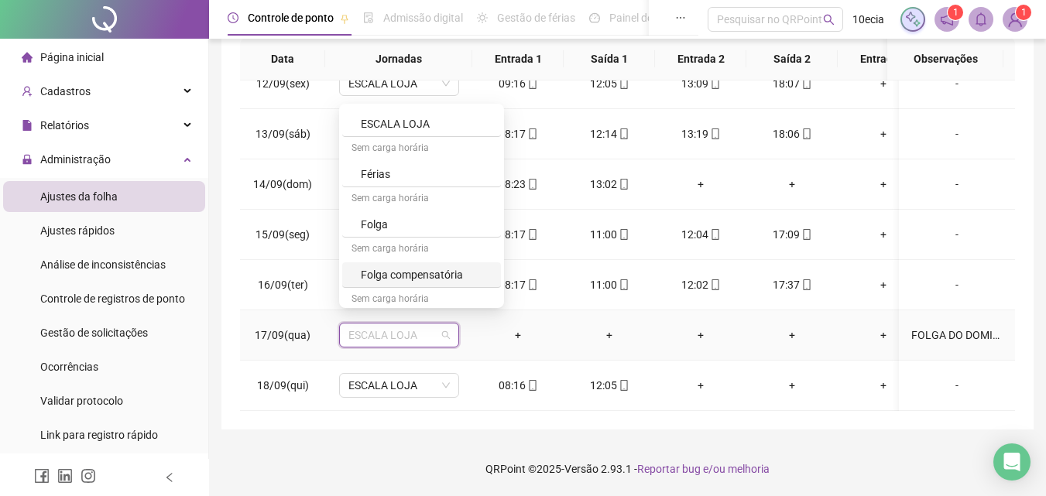
scroll to position [542, 0]
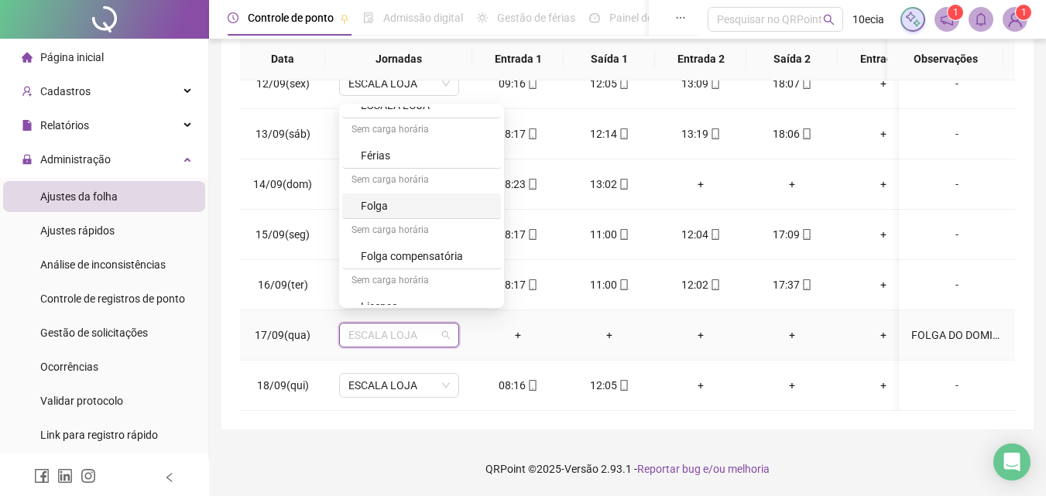
click at [382, 204] on div "Folga" at bounding box center [426, 205] width 131 height 17
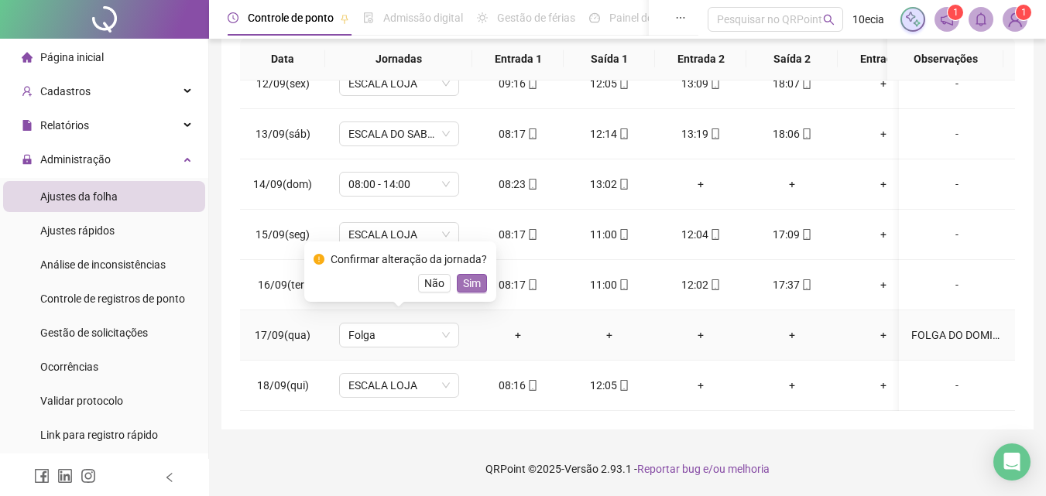
click at [482, 284] on button "Sim" at bounding box center [472, 283] width 30 height 19
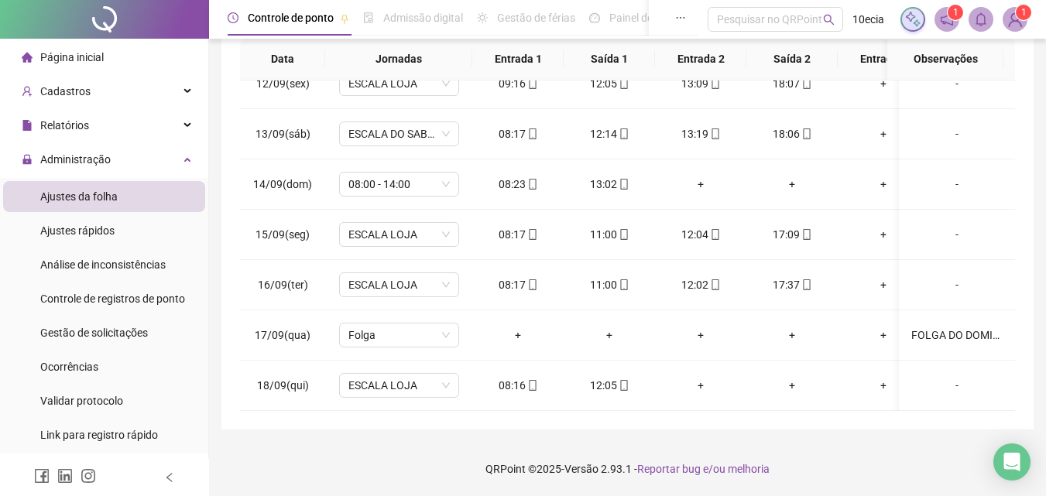
scroll to position [0, 0]
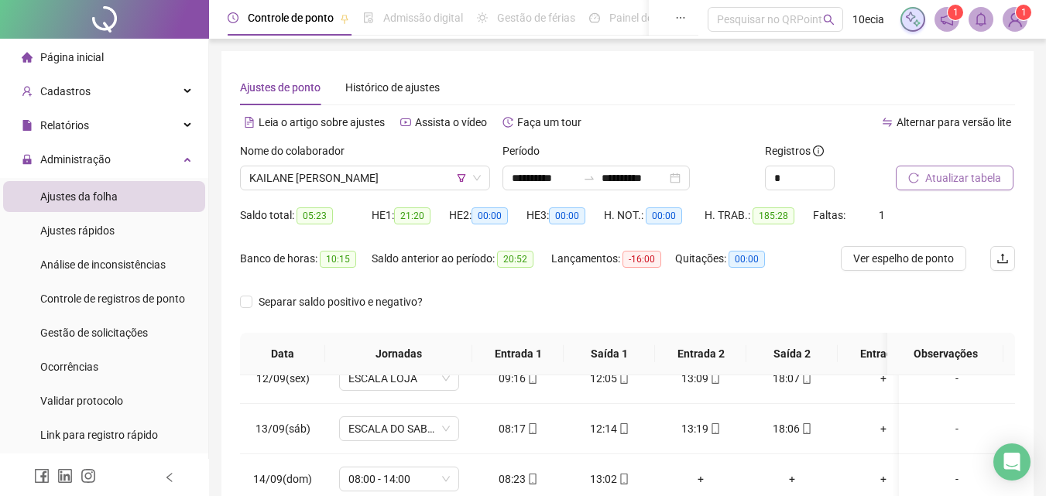
click at [985, 187] on button "Atualizar tabela" at bounding box center [955, 178] width 118 height 25
click at [316, 180] on span "KAILANE [PERSON_NAME]" at bounding box center [365, 178] width 232 height 23
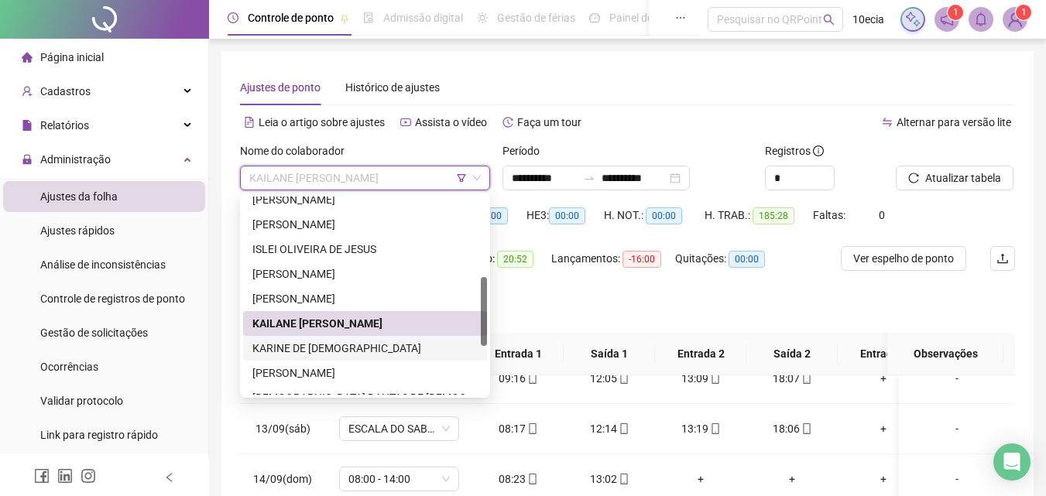
click at [294, 342] on div "KARINE DE [DEMOGRAPHIC_DATA]" at bounding box center [364, 348] width 225 height 17
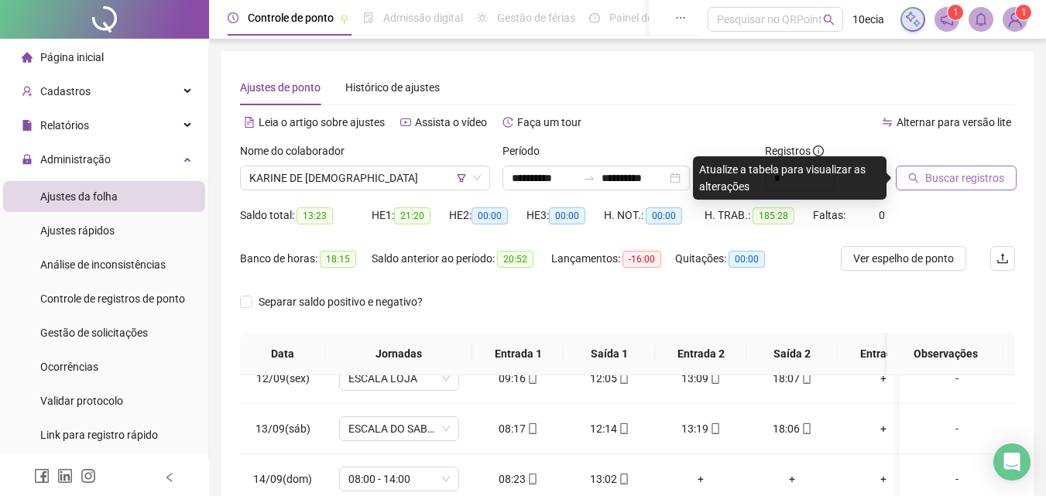
click at [962, 170] on span "Buscar registros" at bounding box center [964, 178] width 79 height 17
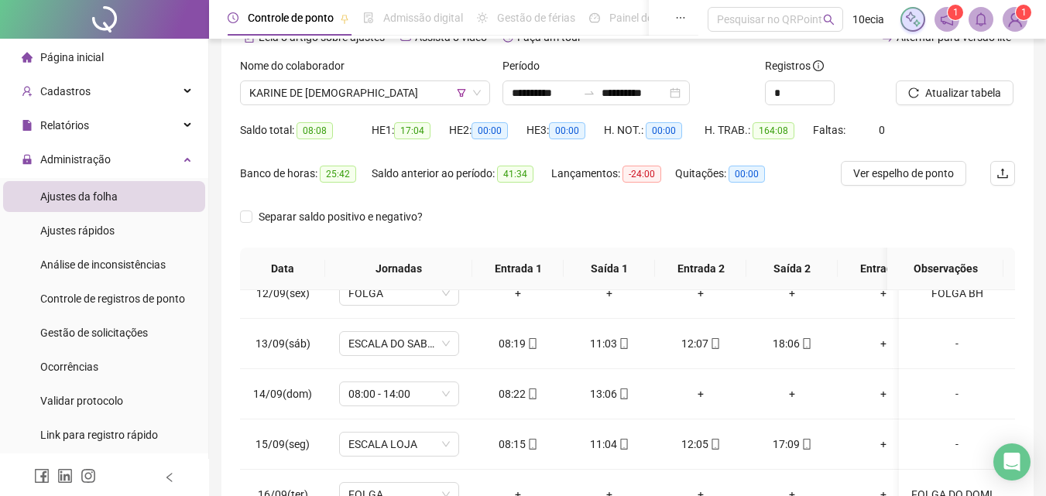
scroll to position [63, 0]
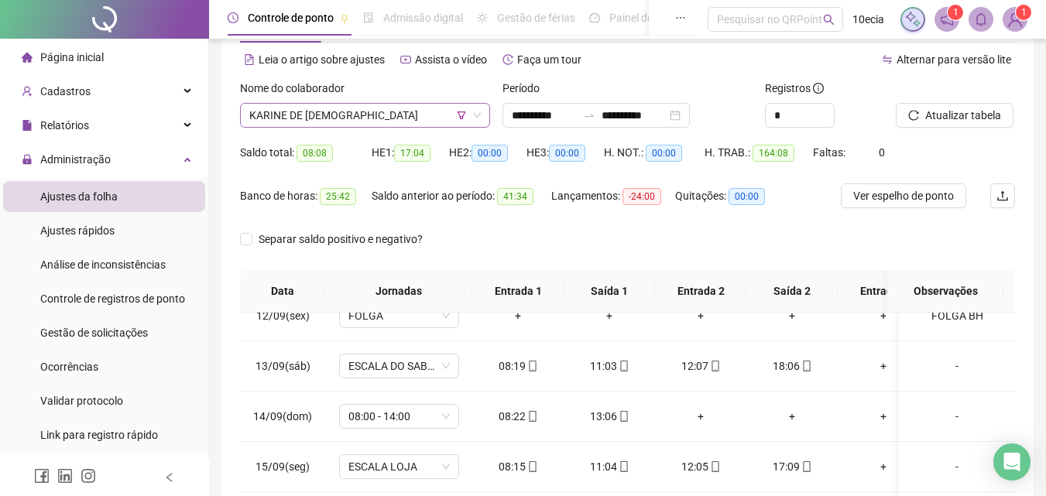
click at [340, 112] on span "KARINE DE [DEMOGRAPHIC_DATA]" at bounding box center [365, 115] width 232 height 23
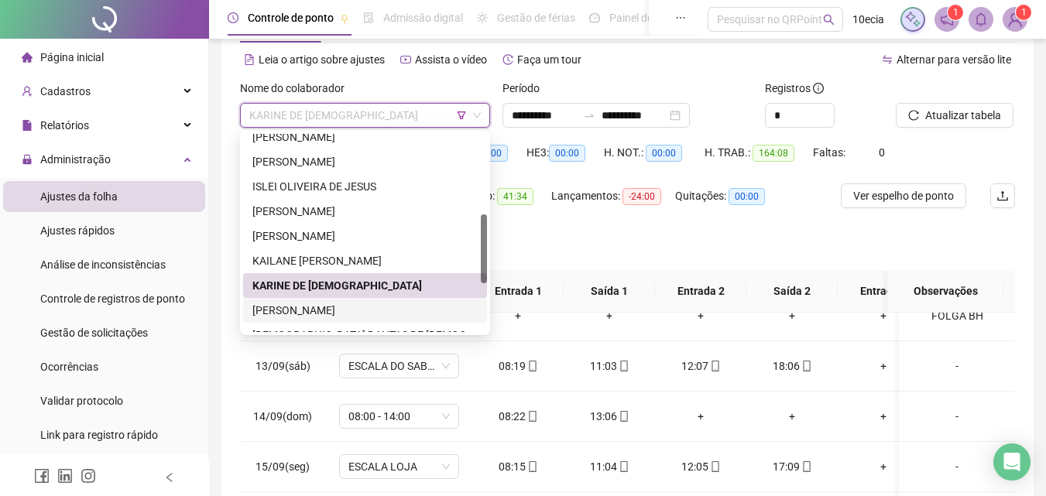
click at [300, 311] on div "[PERSON_NAME]" at bounding box center [364, 310] width 225 height 17
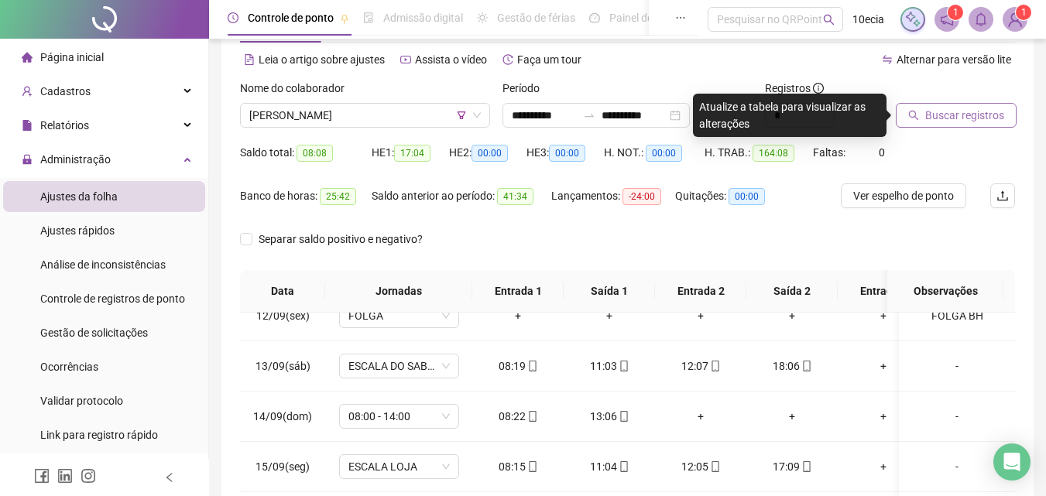
click at [940, 113] on span "Buscar registros" at bounding box center [964, 115] width 79 height 17
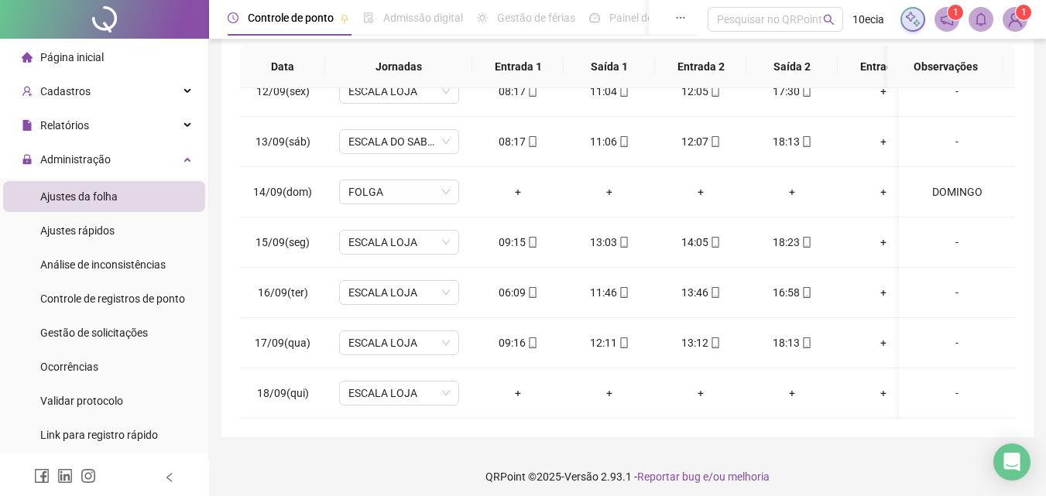
scroll to position [295, 0]
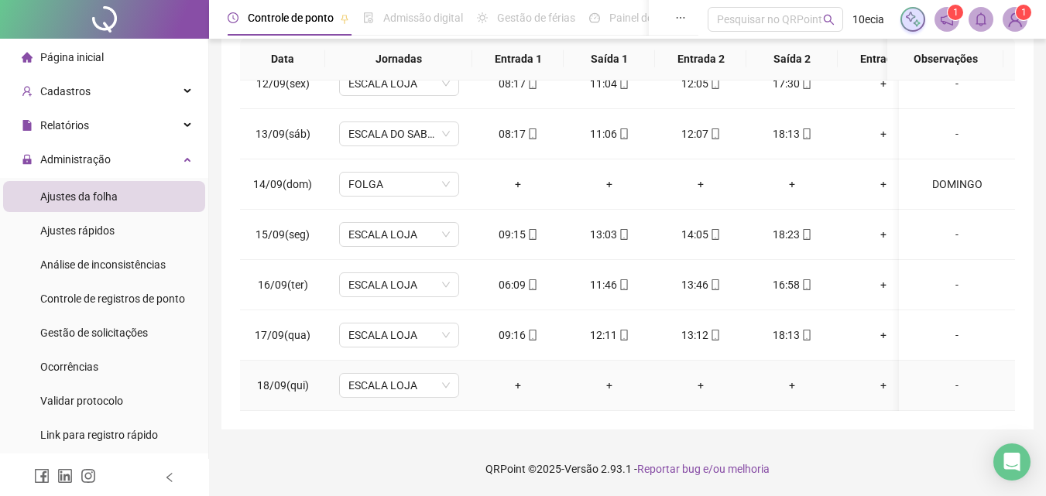
click at [951, 377] on div "-" at bounding box center [957, 385] width 91 height 17
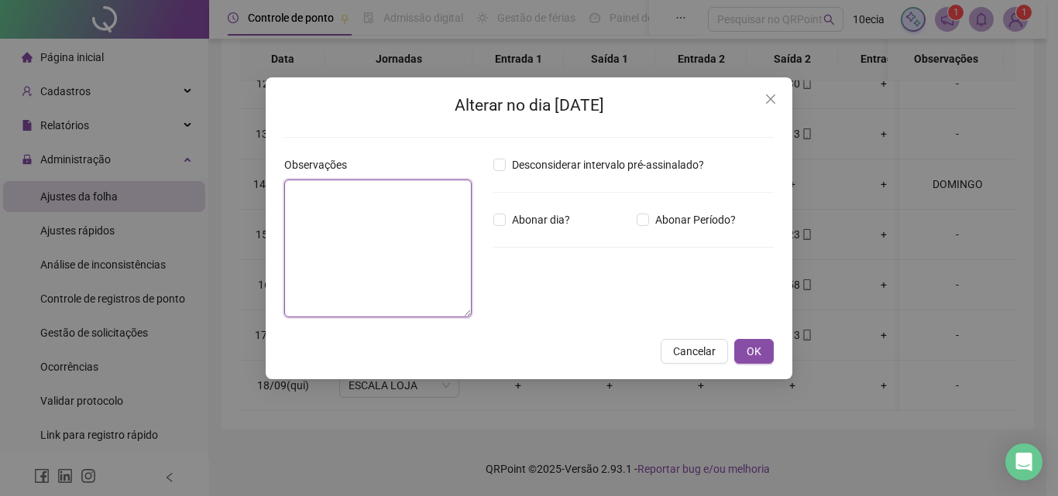
click at [338, 240] on textarea at bounding box center [377, 249] width 187 height 138
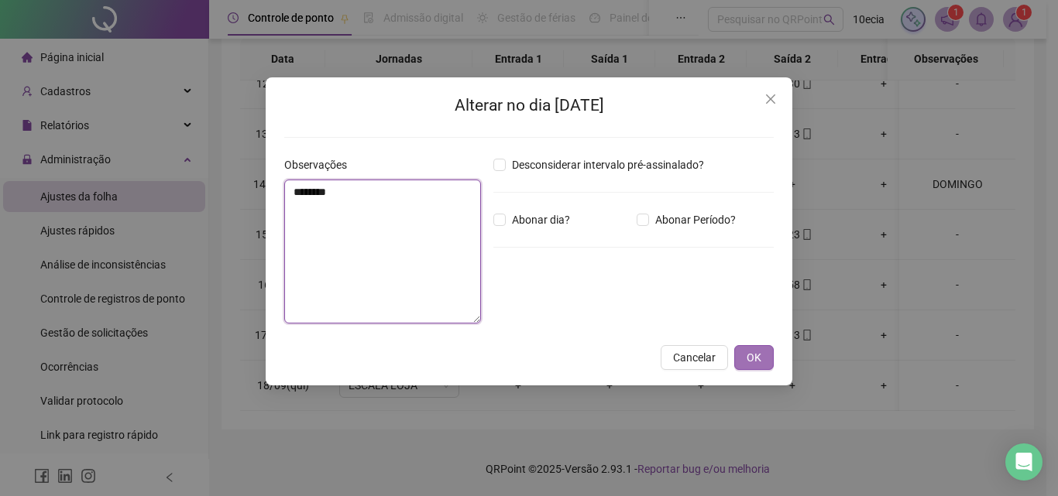
type textarea "********"
click at [748, 353] on span "OK" at bounding box center [754, 357] width 15 height 17
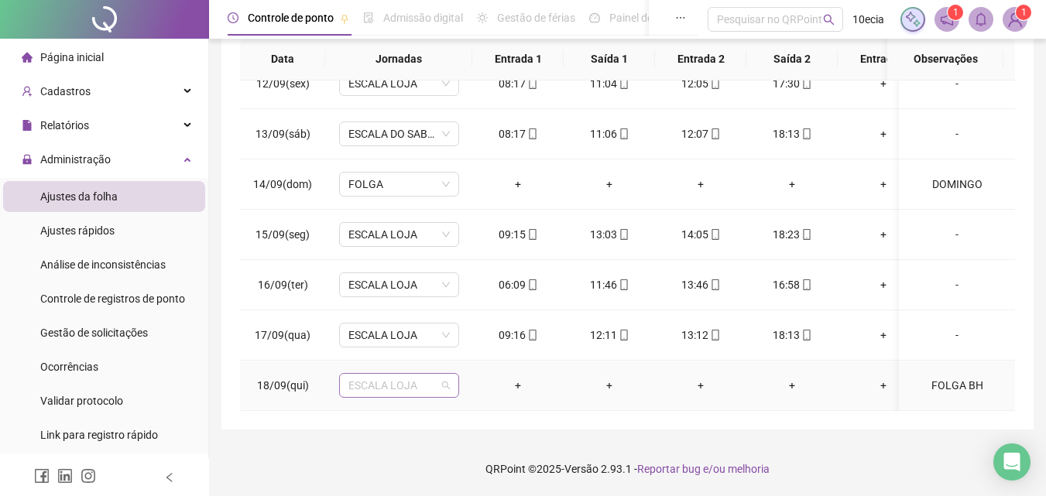
click at [422, 377] on span "ESCALA LOJA" at bounding box center [399, 385] width 101 height 23
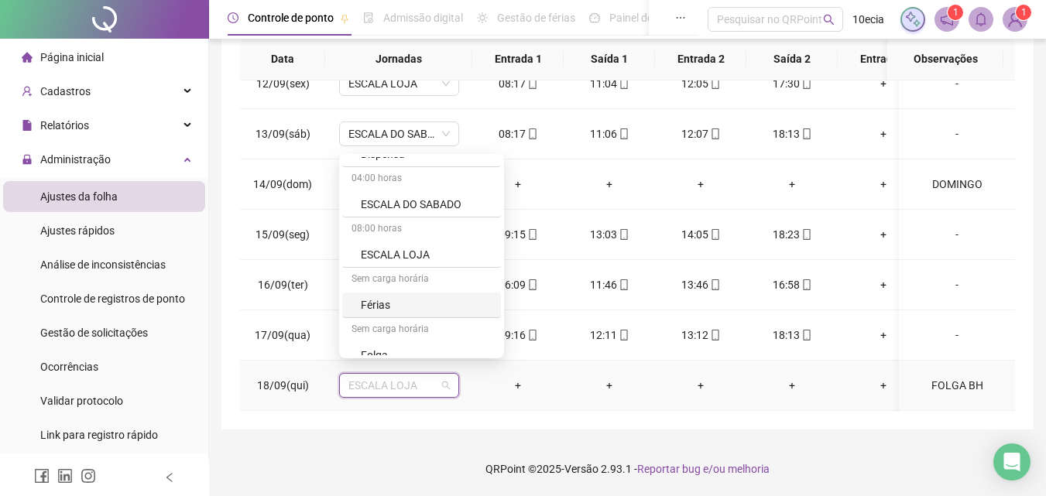
scroll to position [465, 0]
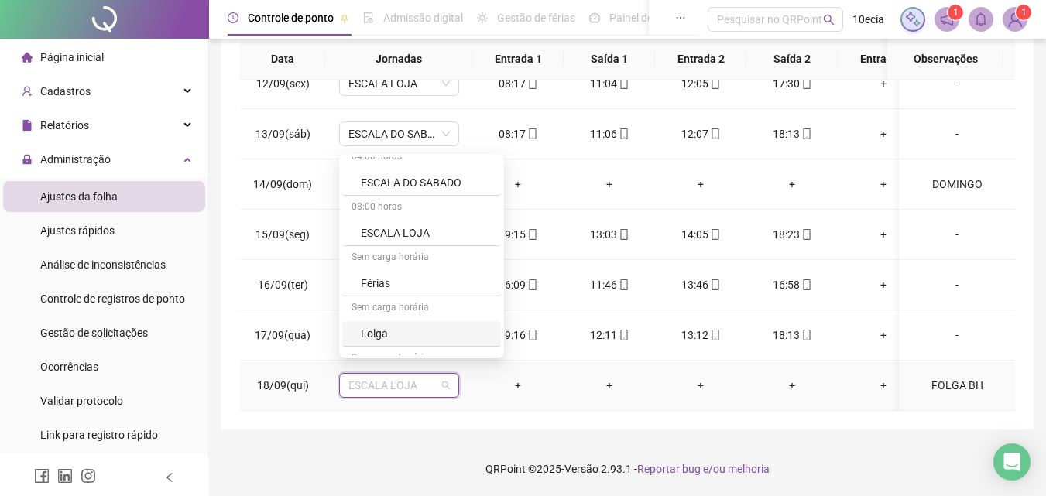
click at [371, 332] on div "Folga" at bounding box center [426, 333] width 131 height 17
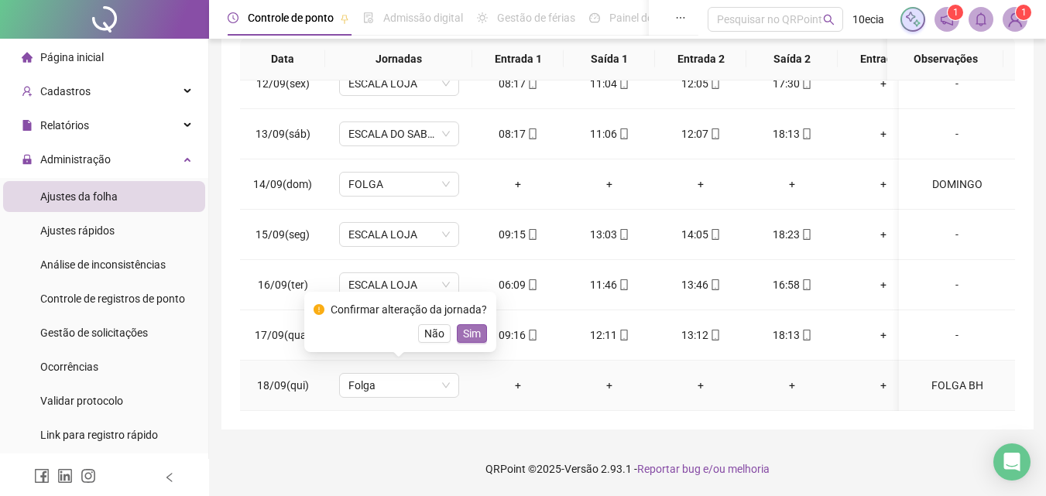
click at [476, 331] on span "Sim" at bounding box center [472, 333] width 18 height 17
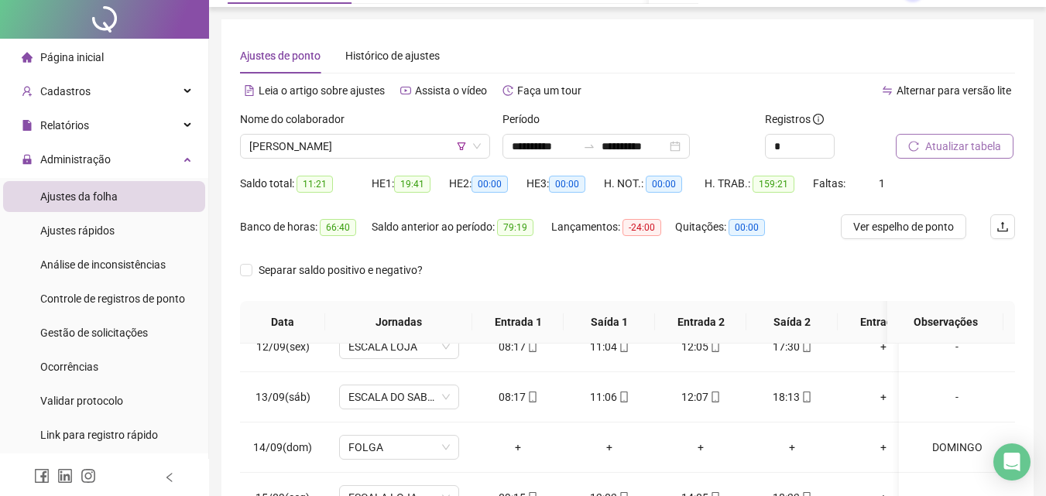
scroll to position [0, 0]
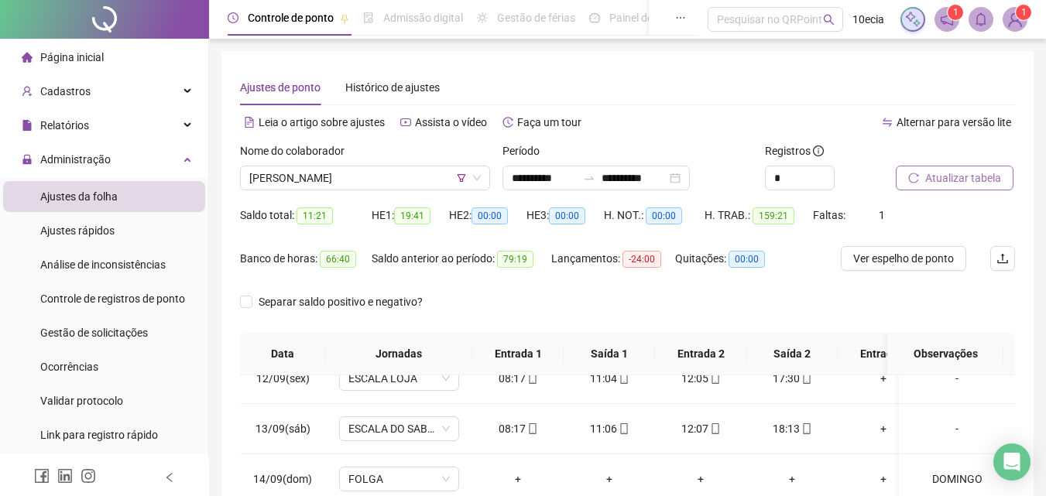
click at [967, 177] on span "Atualizar tabela" at bounding box center [963, 178] width 76 height 17
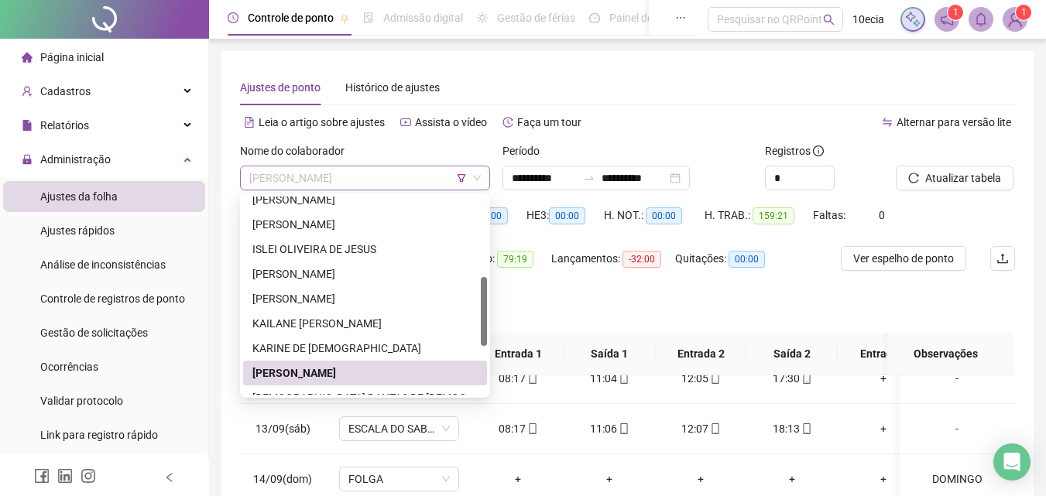
click at [315, 180] on span "[PERSON_NAME]" at bounding box center [365, 178] width 232 height 23
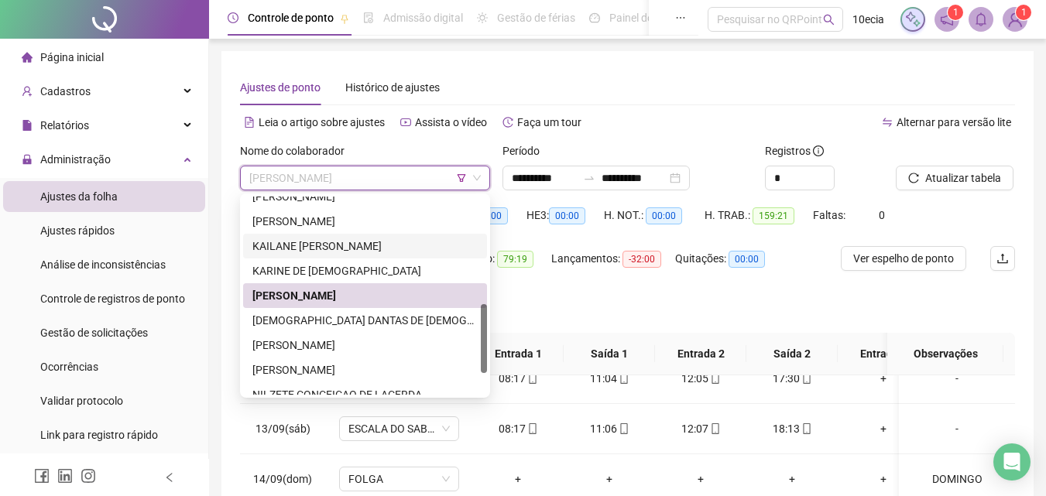
scroll to position [372, 0]
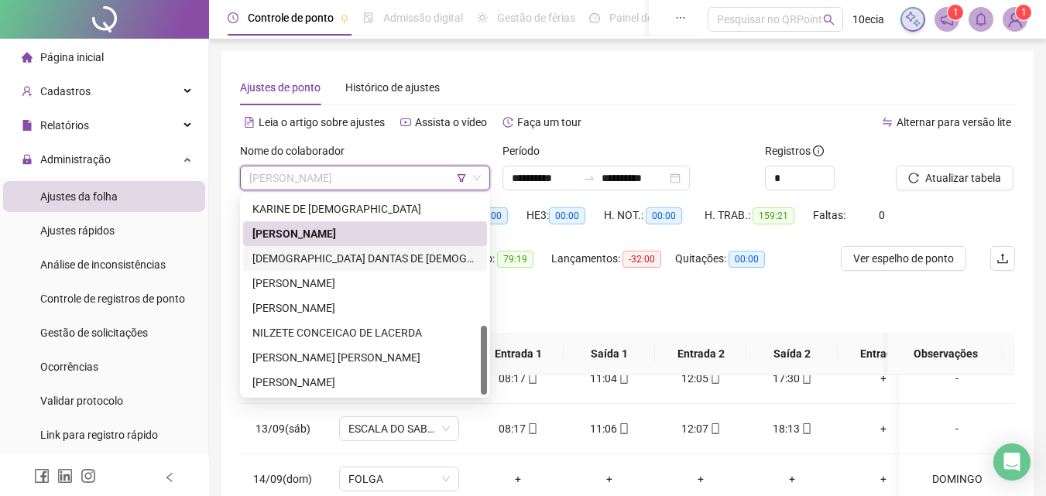
click at [304, 259] on div "[DEMOGRAPHIC_DATA] DANTAS DE [DEMOGRAPHIC_DATA]" at bounding box center [364, 258] width 225 height 17
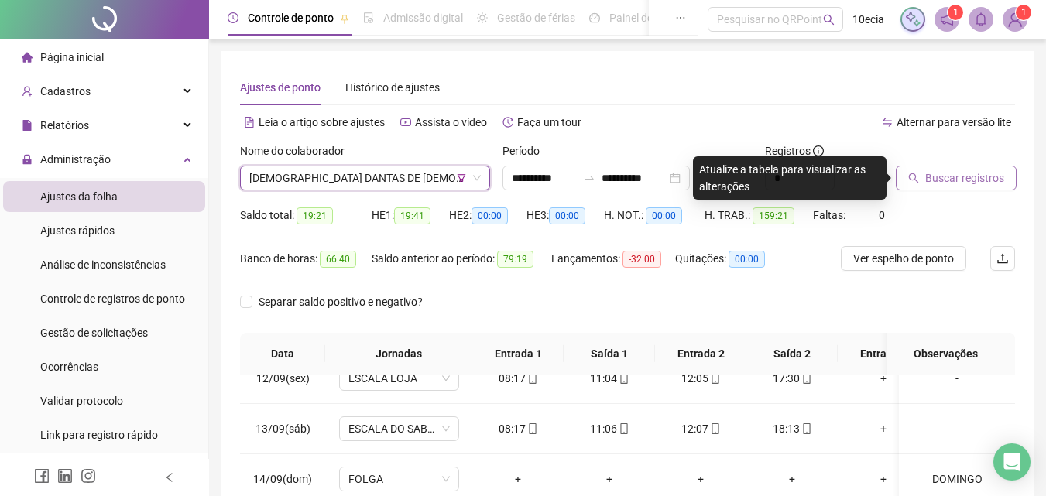
click at [967, 177] on span "Buscar registros" at bounding box center [964, 178] width 79 height 17
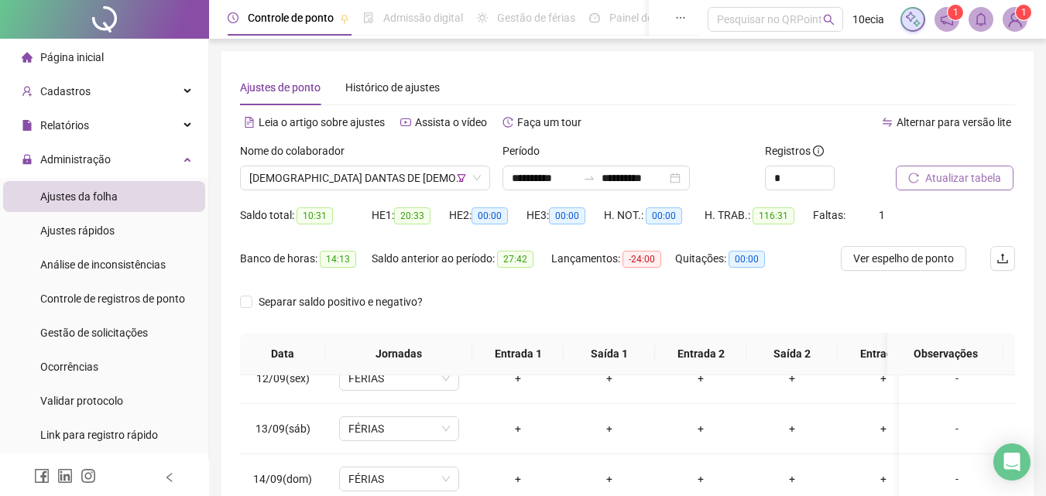
click at [996, 180] on span "Atualizar tabela" at bounding box center [963, 178] width 76 height 17
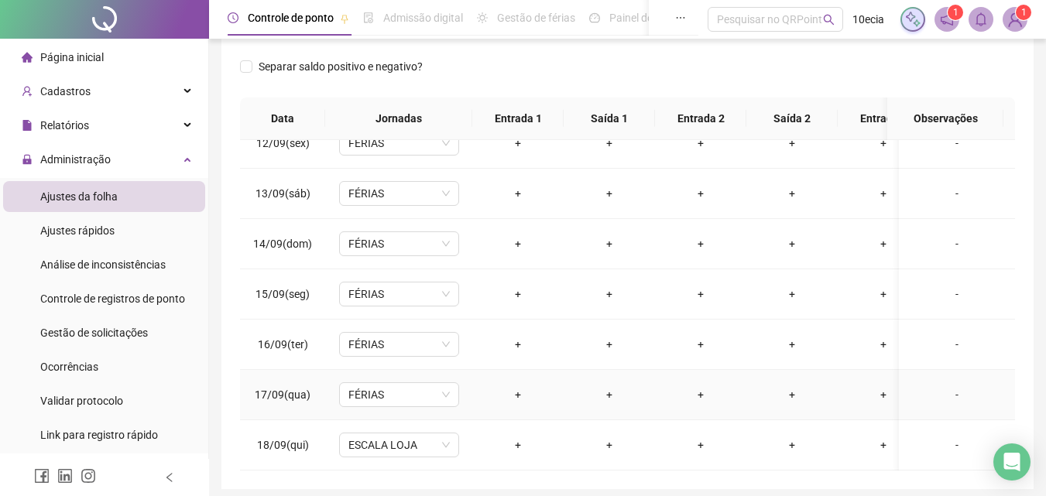
scroll to position [295, 0]
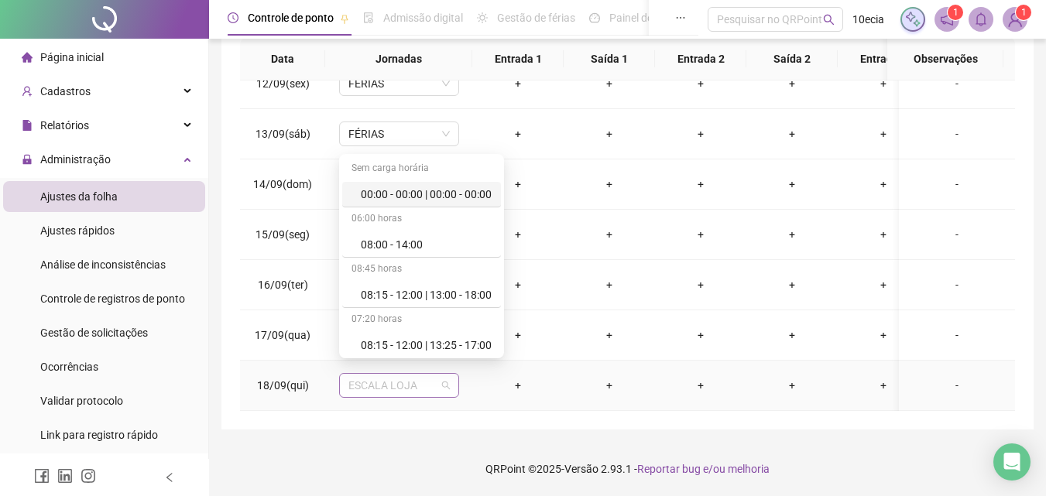
click at [410, 378] on span "ESCALA LOJA" at bounding box center [399, 385] width 101 height 23
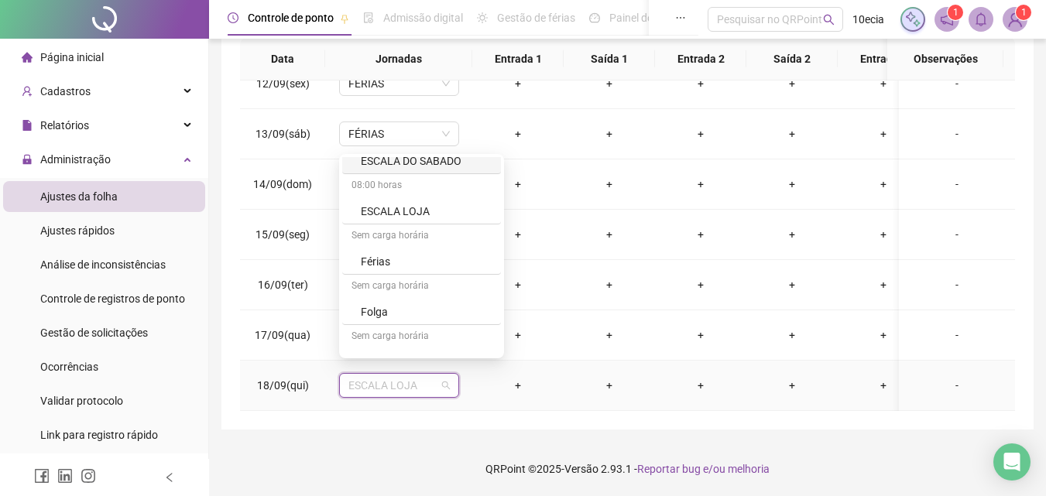
scroll to position [542, 0]
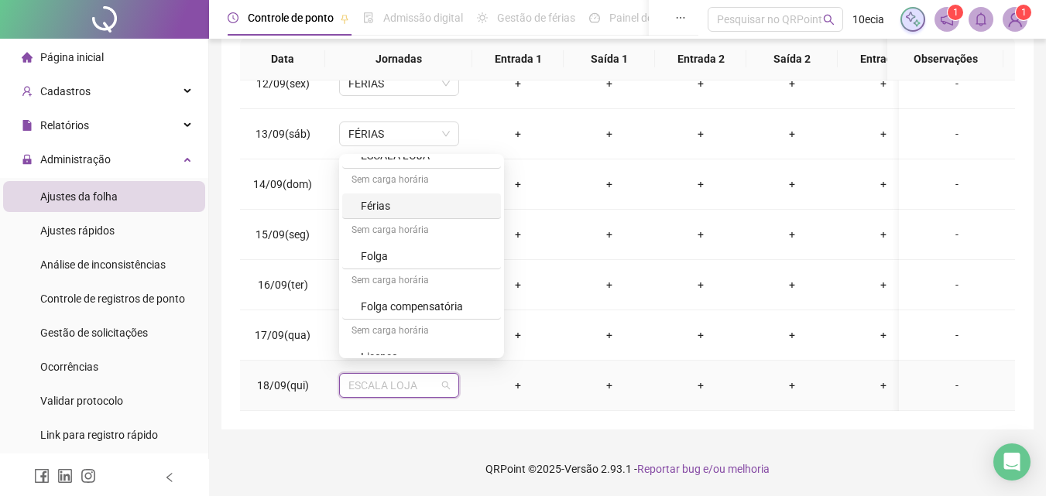
click at [377, 203] on div "Férias" at bounding box center [426, 205] width 131 height 17
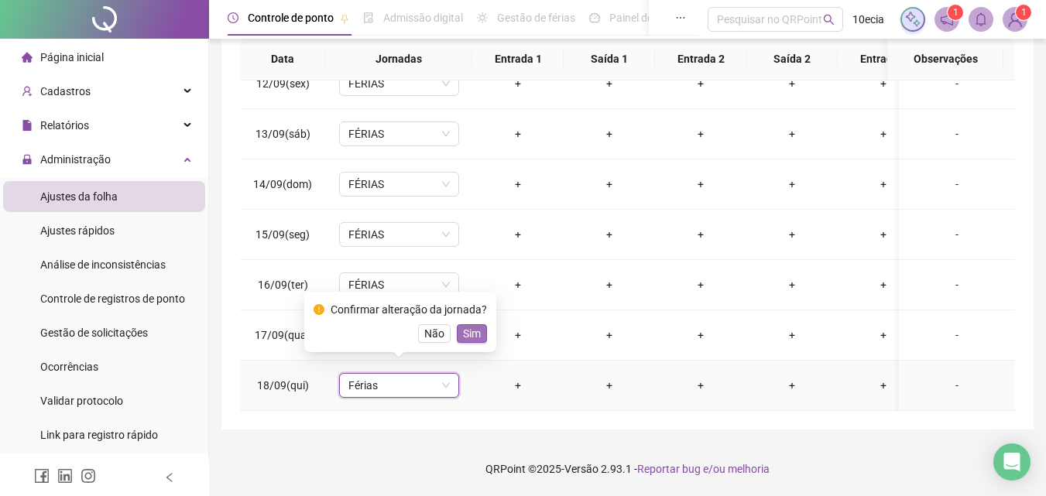
click at [465, 332] on span "Sim" at bounding box center [472, 333] width 18 height 17
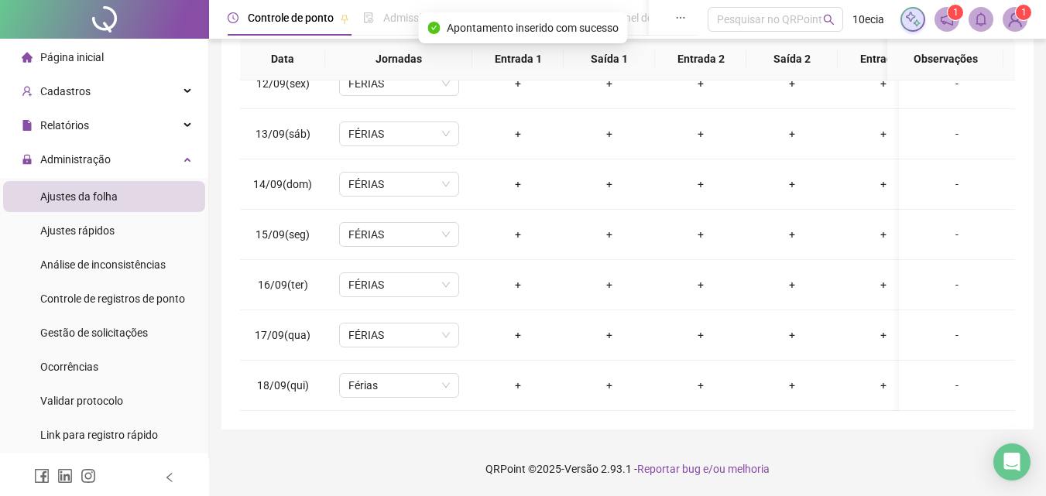
scroll to position [0, 0]
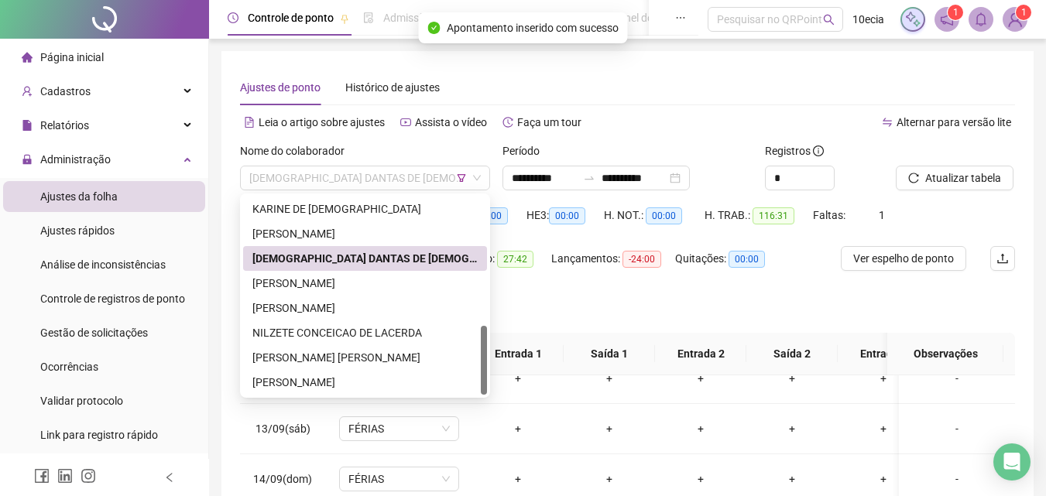
drag, startPoint x: 292, startPoint y: 180, endPoint x: 297, endPoint y: 234, distance: 54.4
click at [292, 182] on span "[DEMOGRAPHIC_DATA] DANTAS DE [DEMOGRAPHIC_DATA]" at bounding box center [365, 178] width 232 height 23
click at [302, 287] on div "[PERSON_NAME]" at bounding box center [364, 283] width 225 height 17
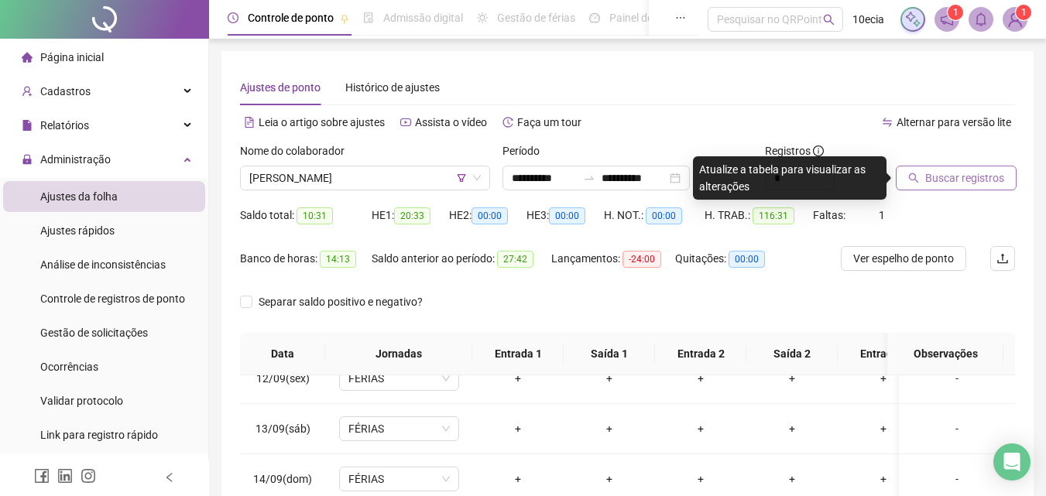
click at [943, 184] on span "Buscar registros" at bounding box center [964, 178] width 79 height 17
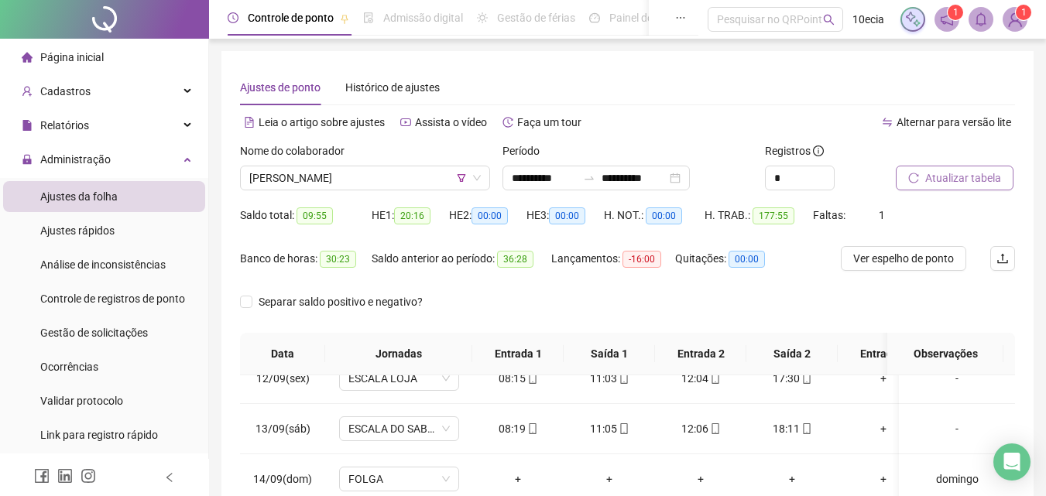
click at [963, 179] on span "Atualizar tabela" at bounding box center [963, 178] width 76 height 17
click at [369, 177] on span "[PERSON_NAME]" at bounding box center [365, 178] width 232 height 23
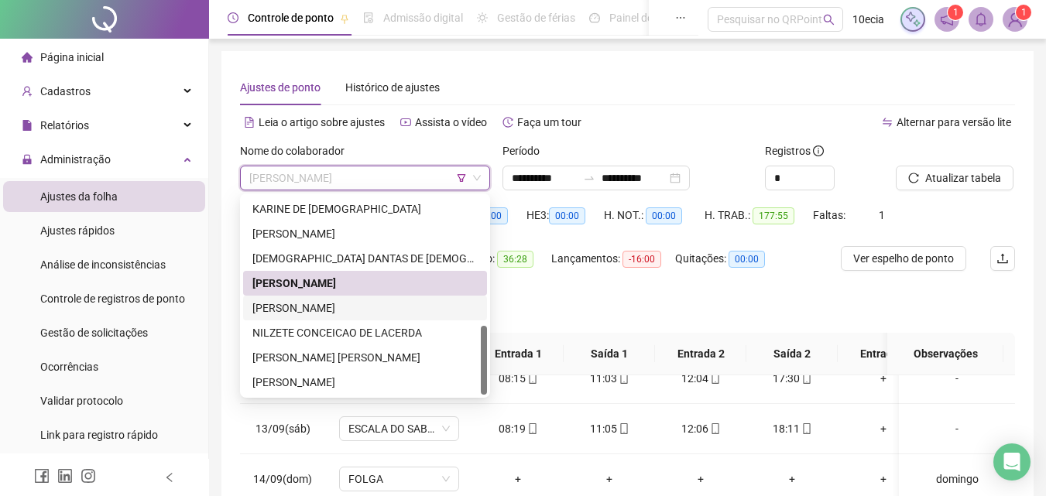
click at [289, 307] on div "[PERSON_NAME]" at bounding box center [364, 308] width 225 height 17
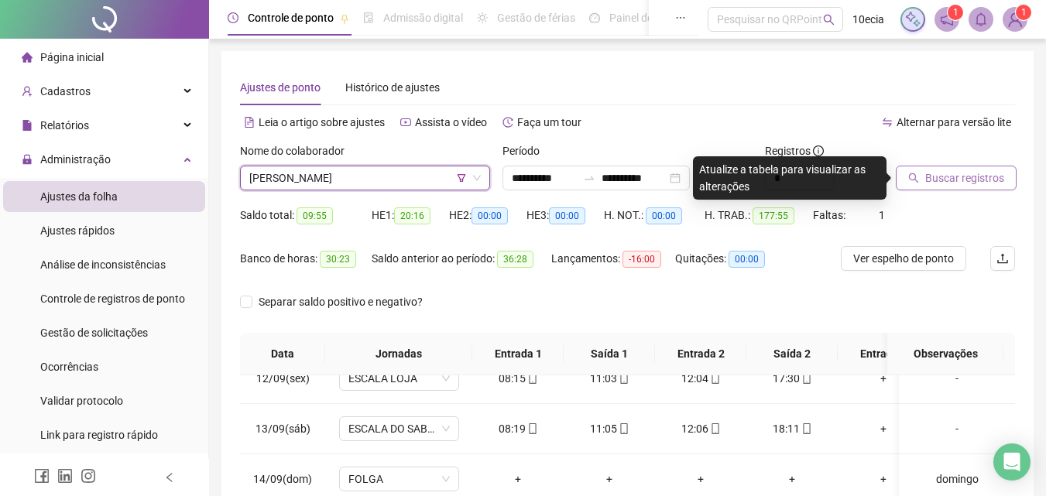
click at [960, 174] on span "Buscar registros" at bounding box center [964, 178] width 79 height 17
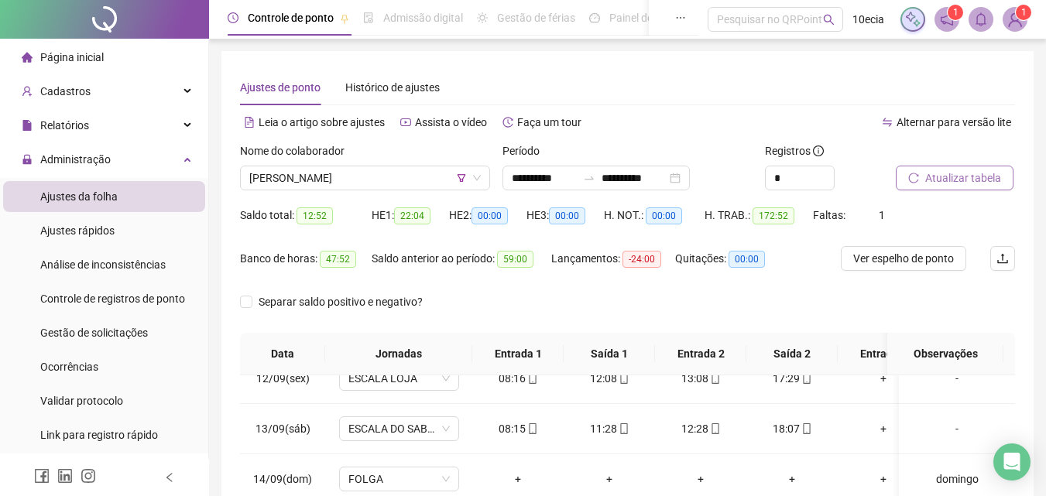
click at [963, 179] on span "Atualizar tabela" at bounding box center [963, 178] width 76 height 17
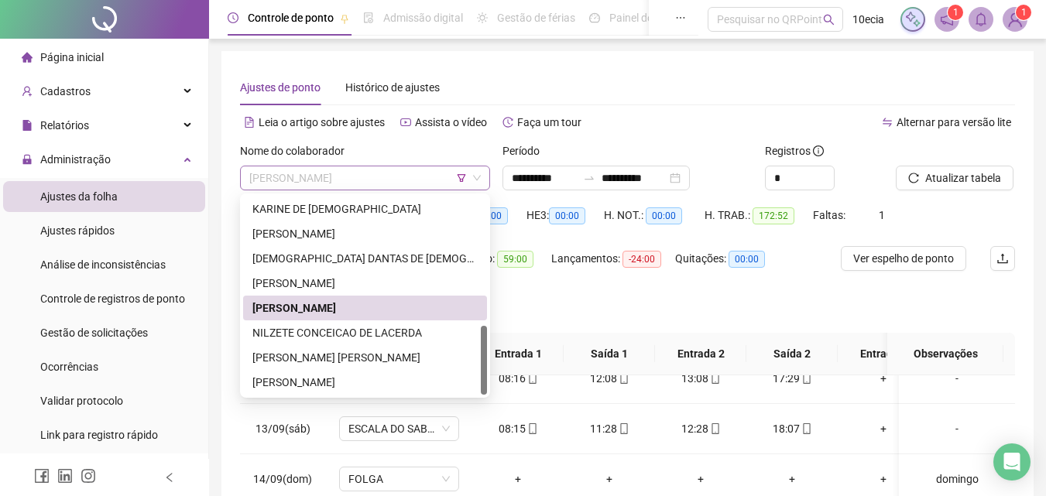
click at [355, 181] on span "[PERSON_NAME]" at bounding box center [365, 178] width 232 height 23
click at [277, 331] on div "NILZETE CONCEICAO DE LACERDA" at bounding box center [364, 333] width 225 height 17
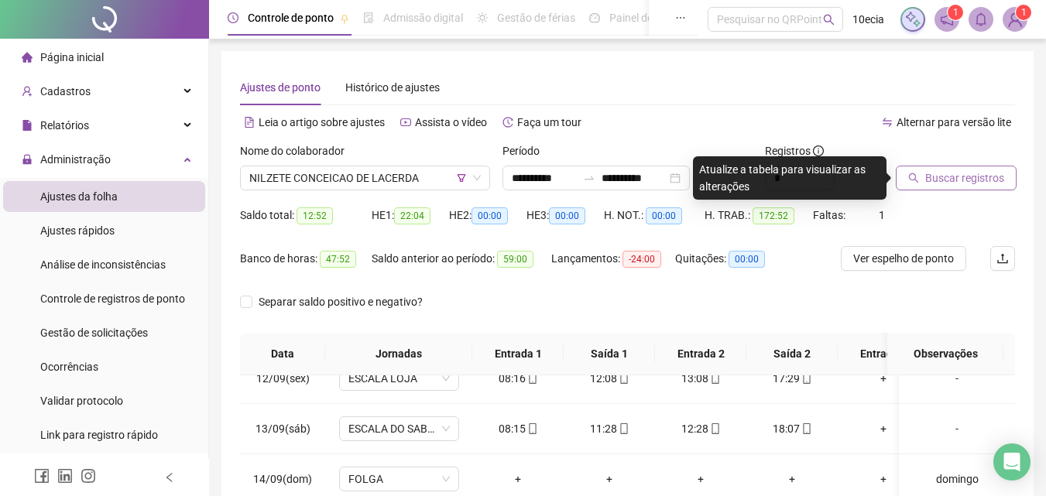
click at [950, 179] on span "Buscar registros" at bounding box center [964, 178] width 79 height 17
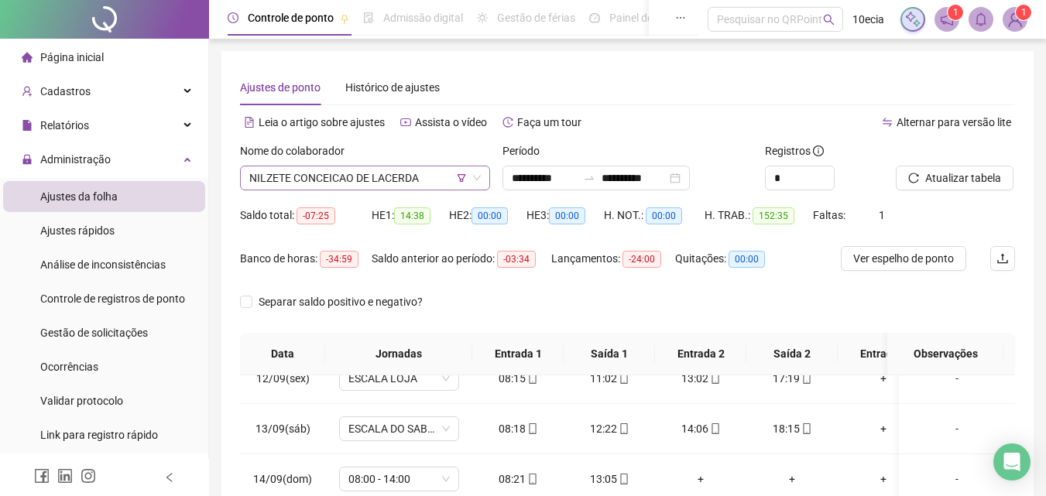
click at [280, 173] on span "NILZETE CONCEICAO DE LACERDA" at bounding box center [365, 178] width 232 height 23
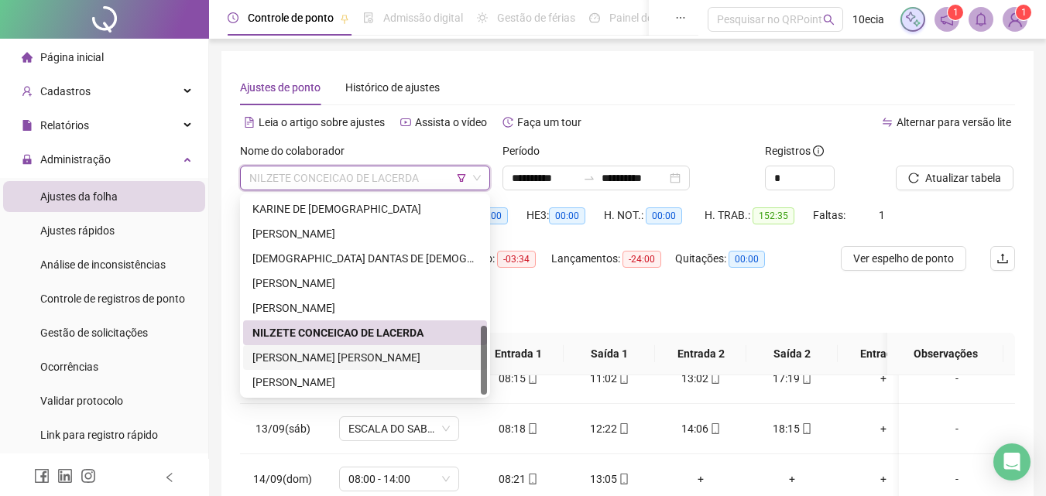
click at [289, 356] on div "[PERSON_NAME] [PERSON_NAME]" at bounding box center [364, 357] width 225 height 17
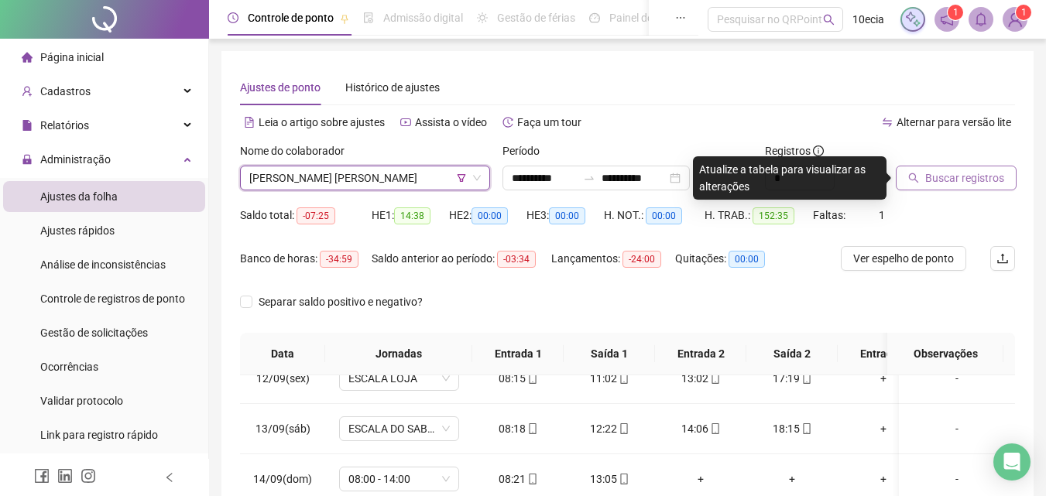
click at [946, 179] on span "Buscar registros" at bounding box center [964, 178] width 79 height 17
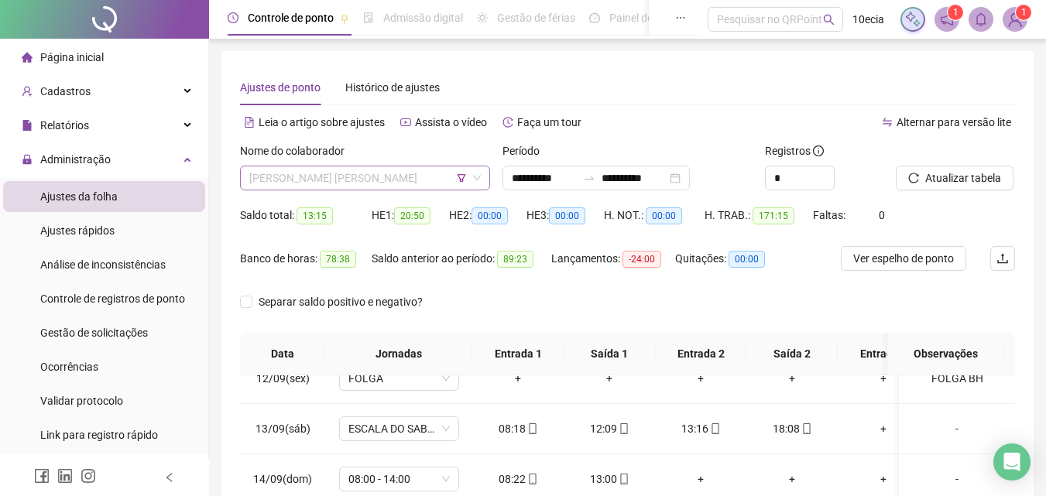
click at [270, 176] on span "[PERSON_NAME] [PERSON_NAME]" at bounding box center [365, 178] width 232 height 23
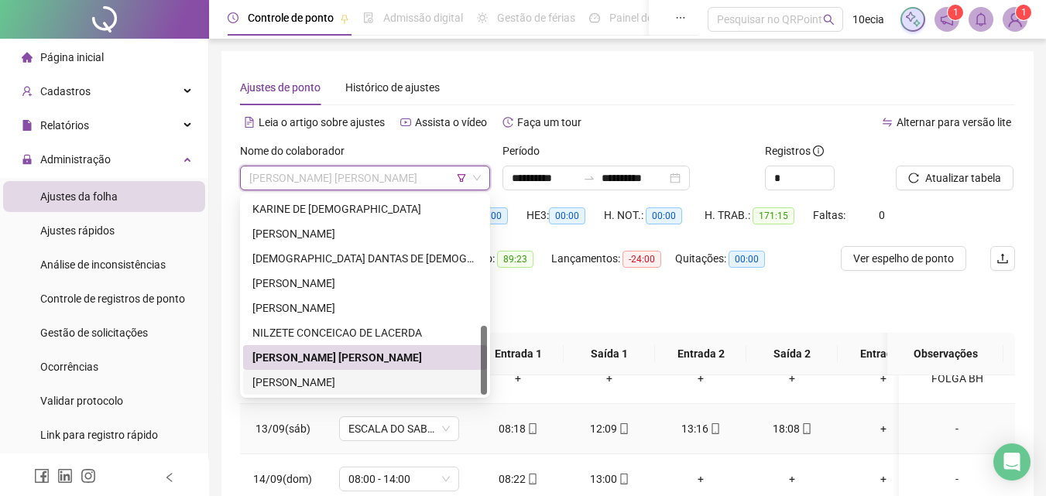
scroll to position [77, 0]
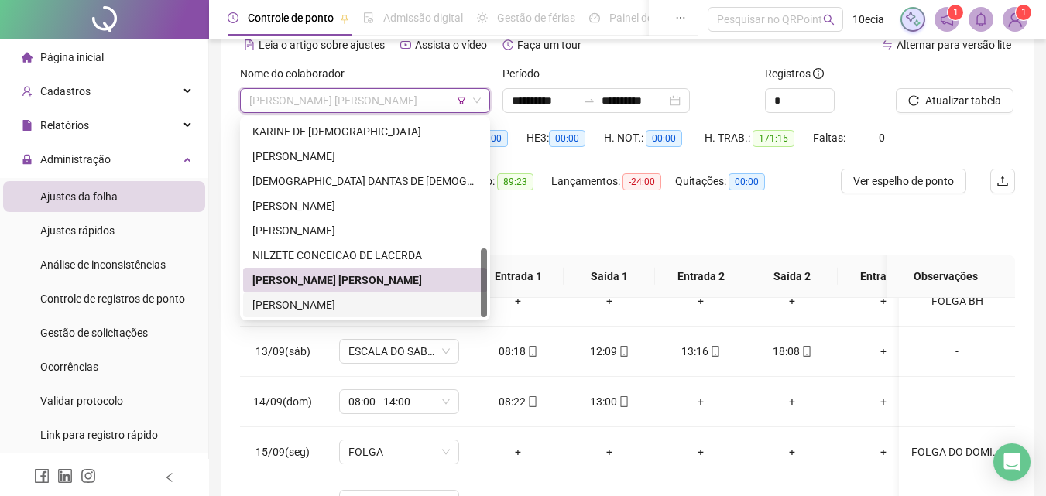
click at [288, 304] on div "[PERSON_NAME]" at bounding box center [364, 305] width 225 height 17
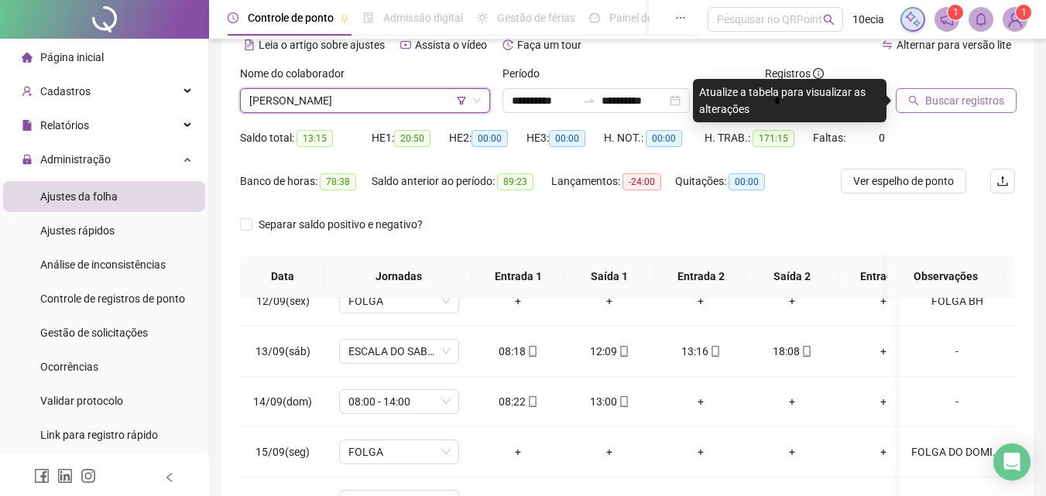
click at [947, 102] on span "Buscar registros" at bounding box center [964, 100] width 79 height 17
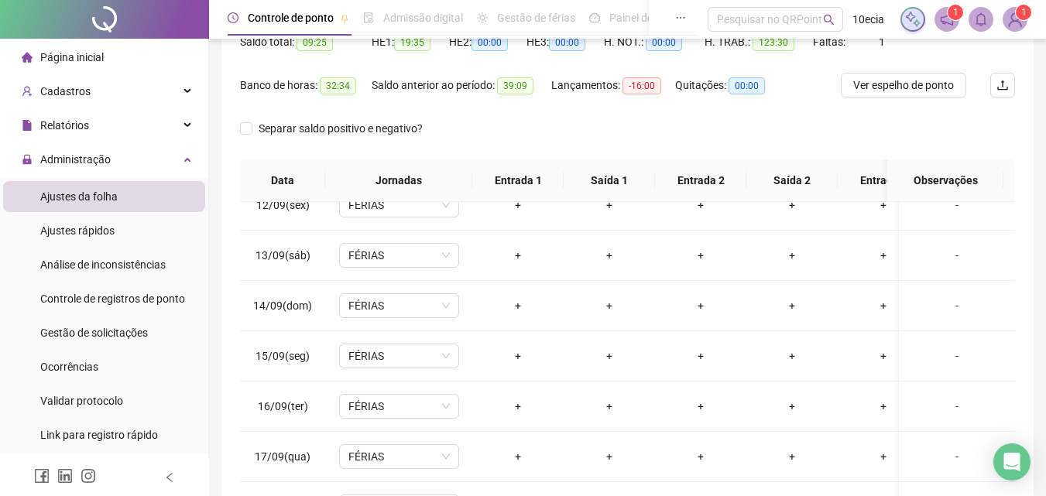
scroll to position [295, 0]
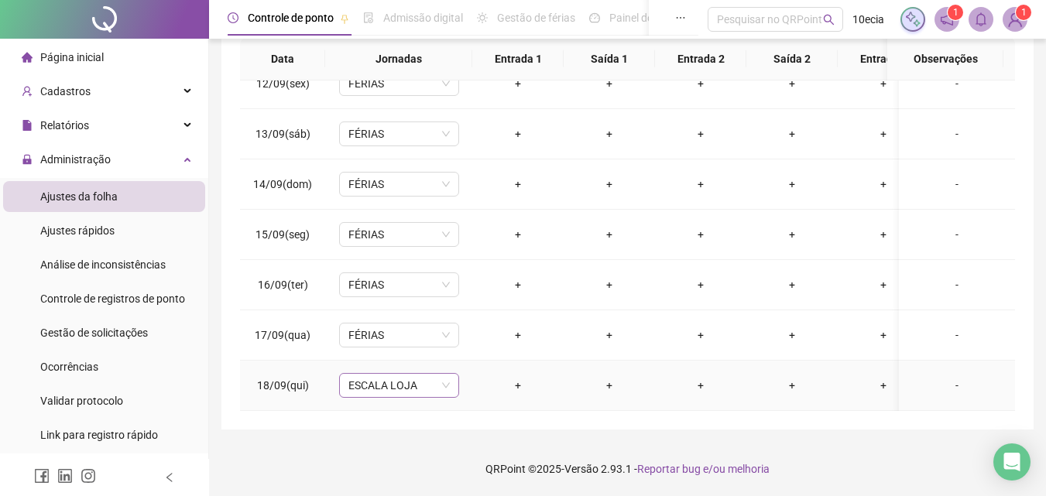
click at [405, 374] on span "ESCALA LOJA" at bounding box center [399, 385] width 101 height 23
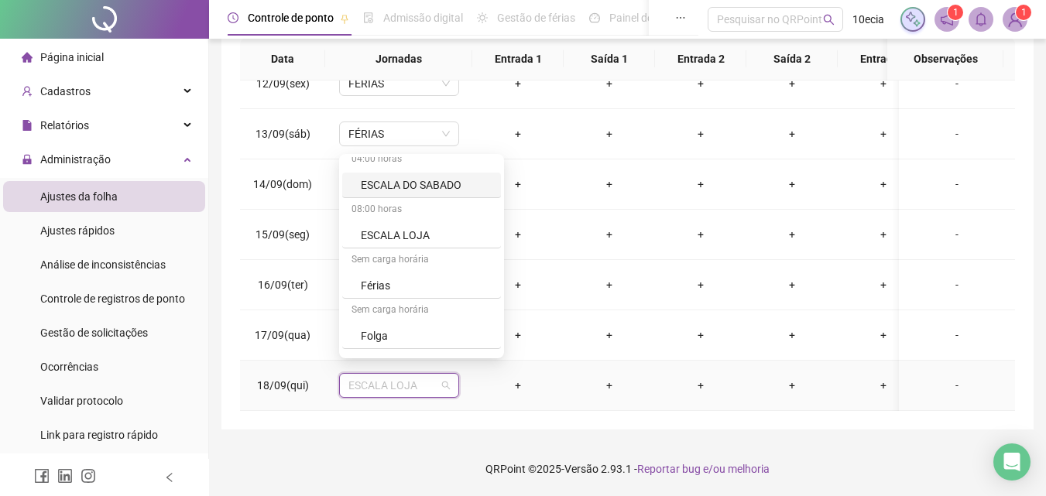
scroll to position [542, 0]
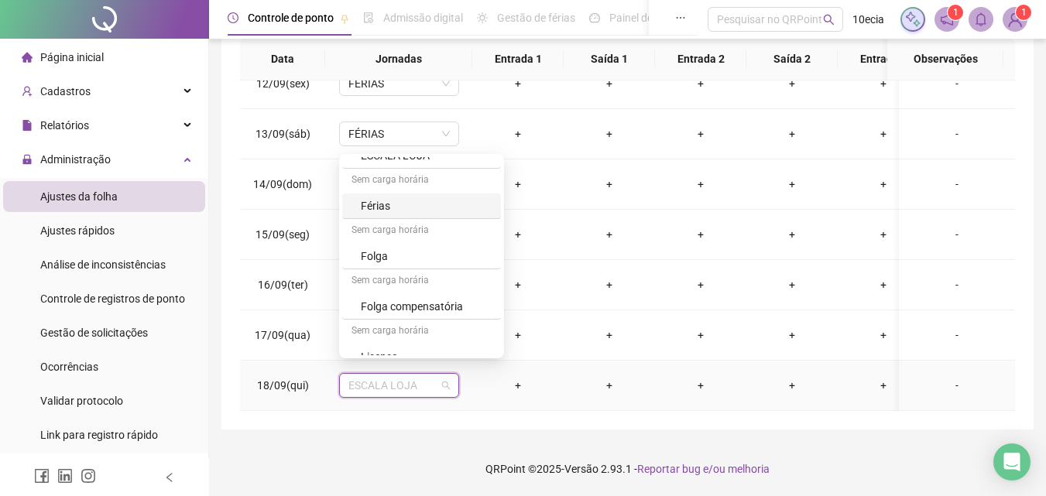
click at [378, 207] on div "Férias" at bounding box center [426, 205] width 131 height 17
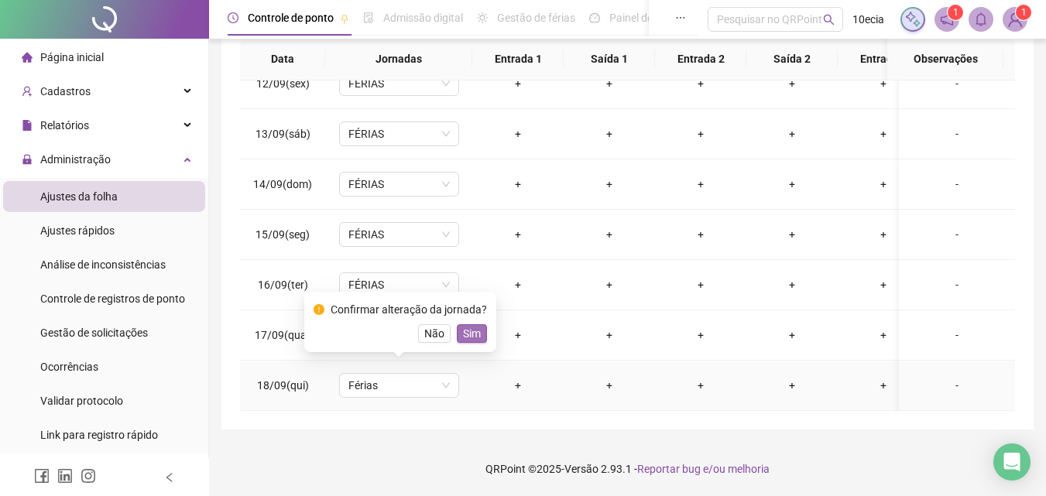
click at [474, 331] on span "Sim" at bounding box center [472, 333] width 18 height 17
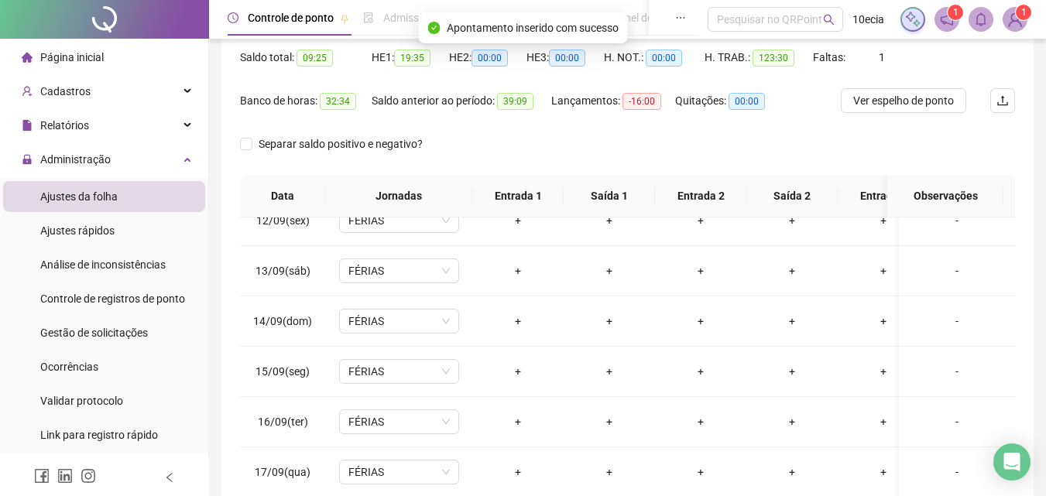
scroll to position [0, 0]
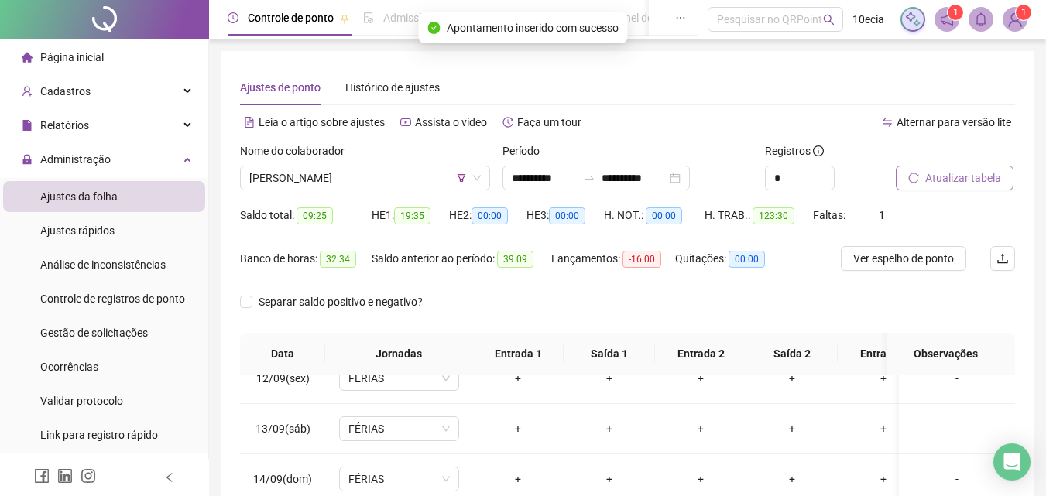
click at [976, 168] on button "Atualizar tabela" at bounding box center [955, 178] width 118 height 25
click at [271, 178] on span "[PERSON_NAME]" at bounding box center [365, 178] width 232 height 23
click at [947, 183] on span "Atualizar tabela" at bounding box center [963, 178] width 76 height 17
click at [295, 183] on span "[PERSON_NAME]" at bounding box center [365, 178] width 232 height 23
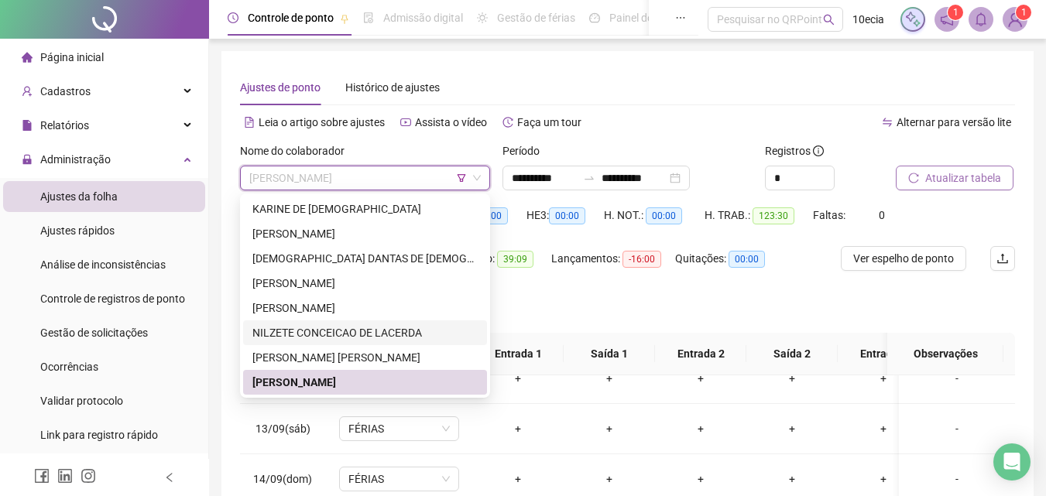
click at [939, 182] on span "Atualizar tabela" at bounding box center [963, 178] width 76 height 17
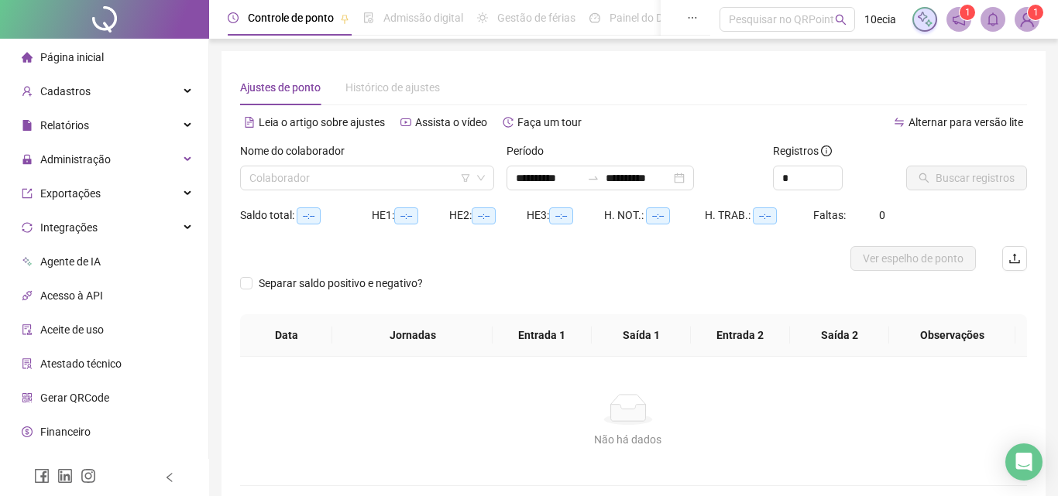
type input "**********"
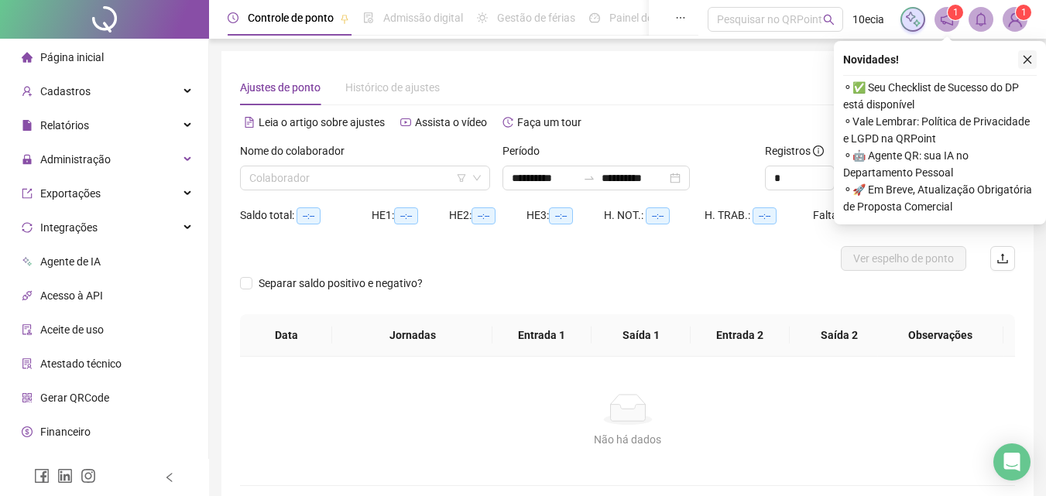
click at [1030, 56] on icon "close" at bounding box center [1027, 59] width 11 height 11
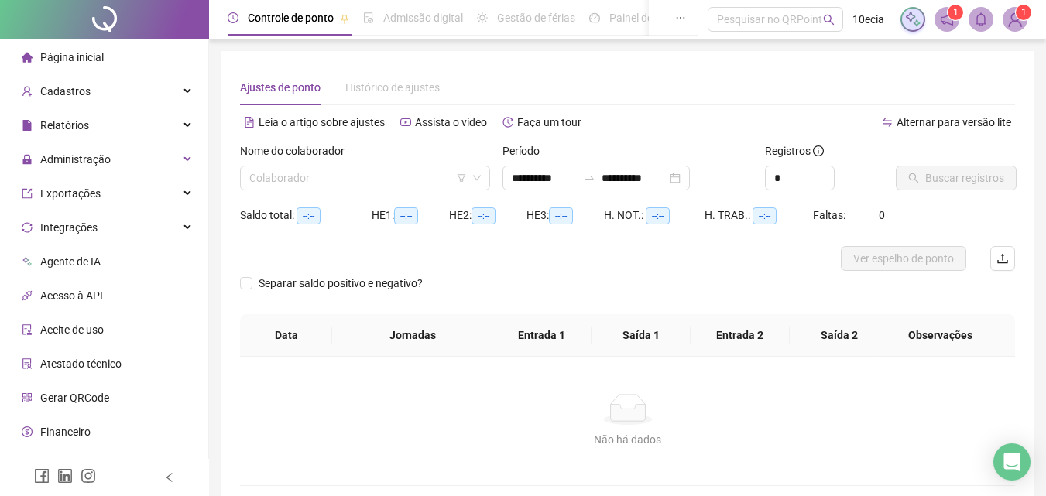
click at [83, 92] on span "Cadastros" at bounding box center [65, 91] width 50 height 12
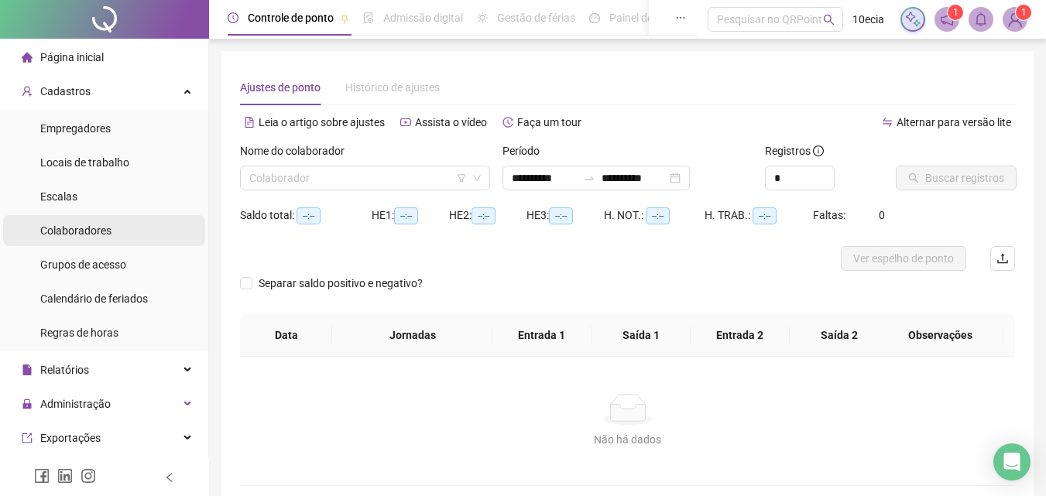
click at [65, 235] on span "Colaboradores" at bounding box center [75, 231] width 71 height 12
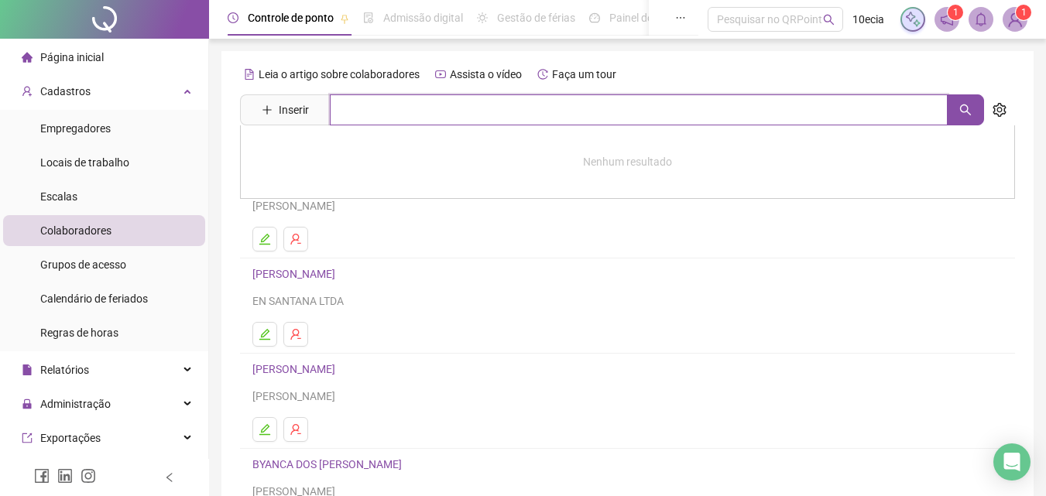
click at [363, 113] on input "text" at bounding box center [639, 109] width 618 height 31
type input "******"
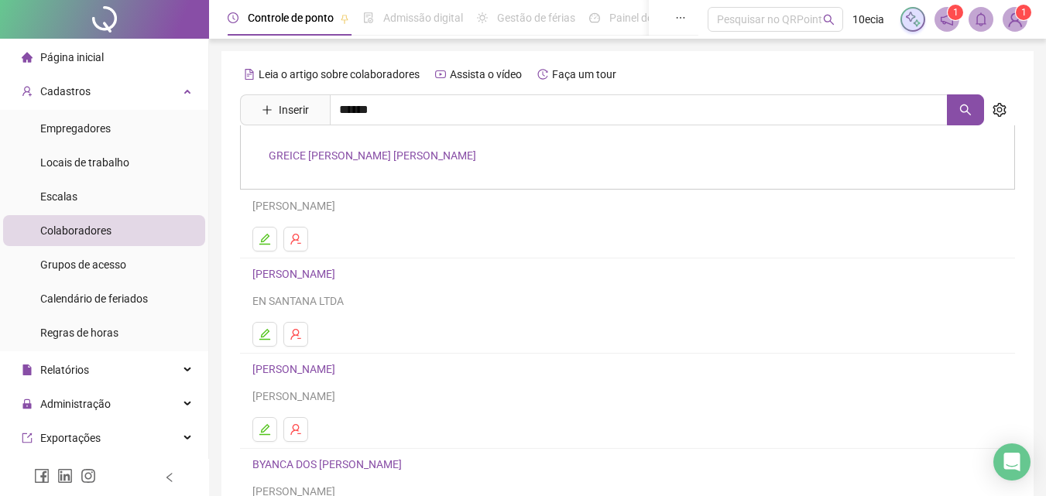
click at [364, 154] on link "[PERSON_NAME]" at bounding box center [373, 155] width 208 height 12
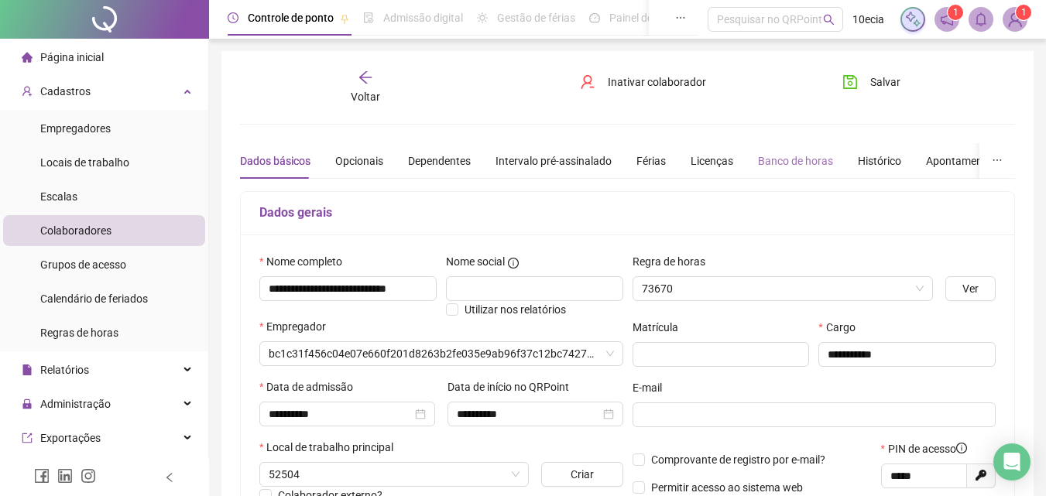
type input "**********"
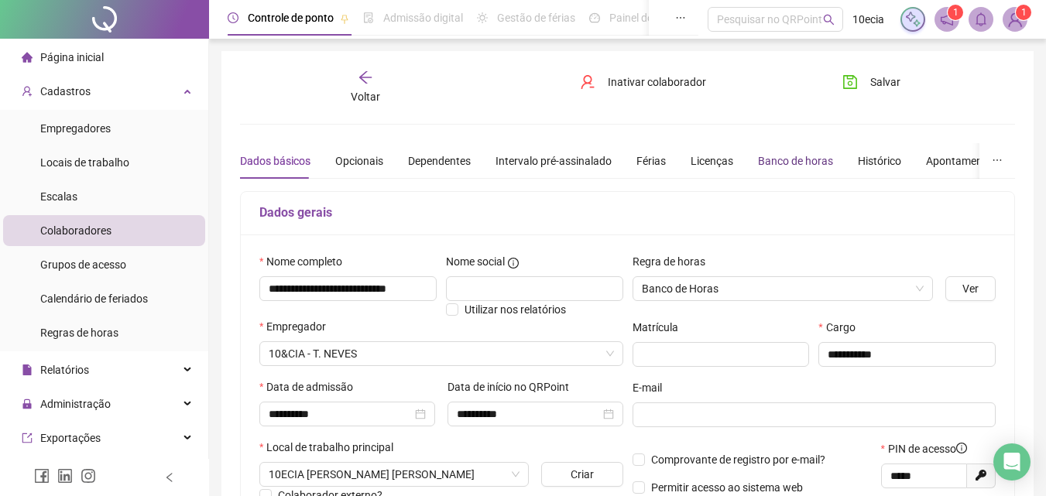
click at [806, 155] on div "Banco de horas" at bounding box center [795, 161] width 75 height 17
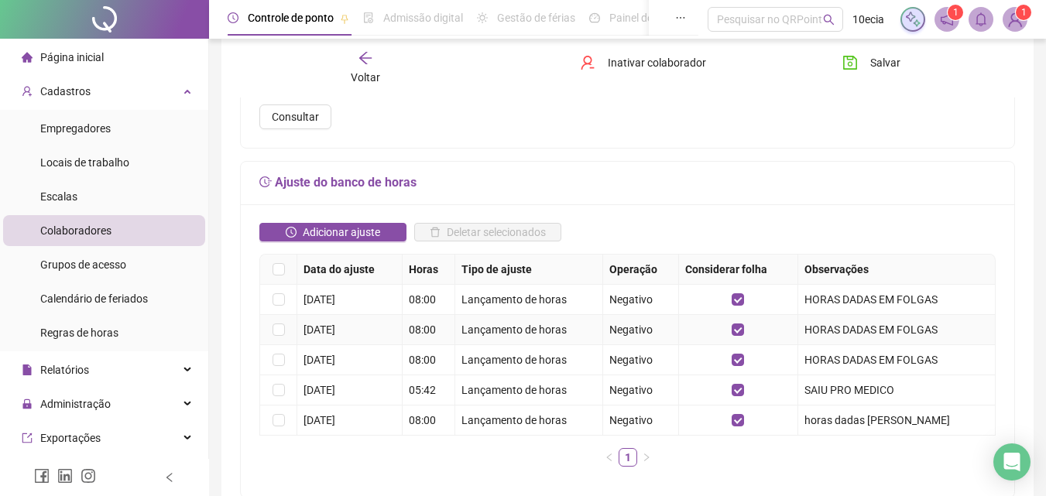
scroll to position [232, 0]
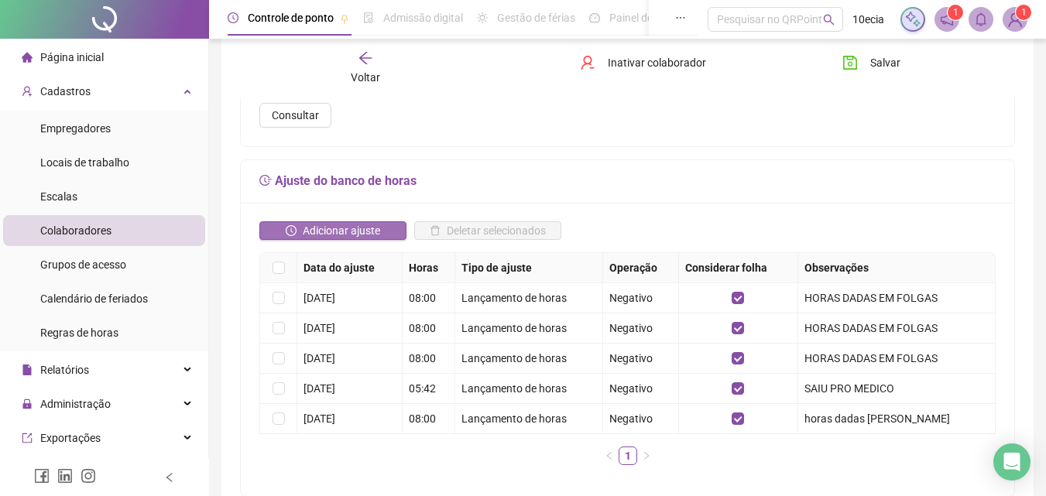
click at [323, 222] on span "Adicionar ajuste" at bounding box center [341, 230] width 77 height 17
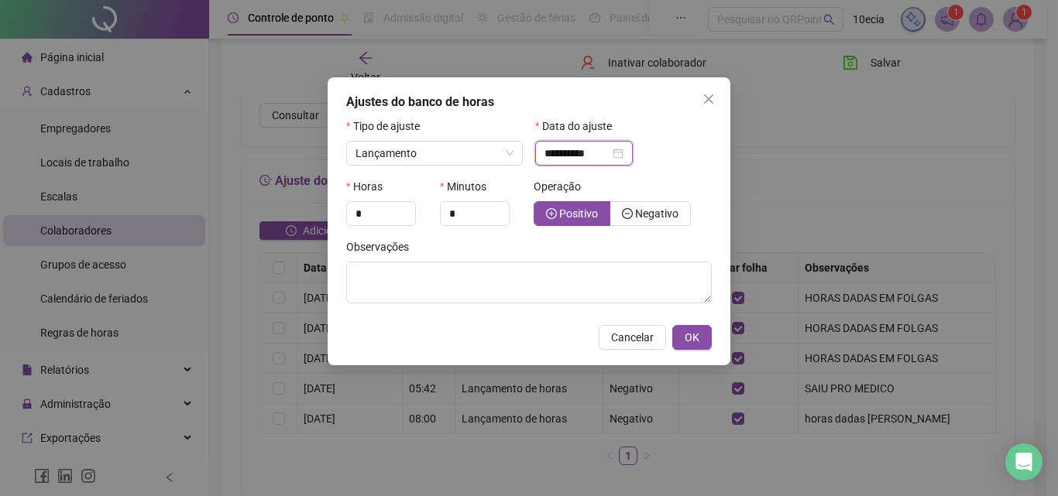
click at [562, 160] on input "**********" at bounding box center [576, 153] width 65 height 17
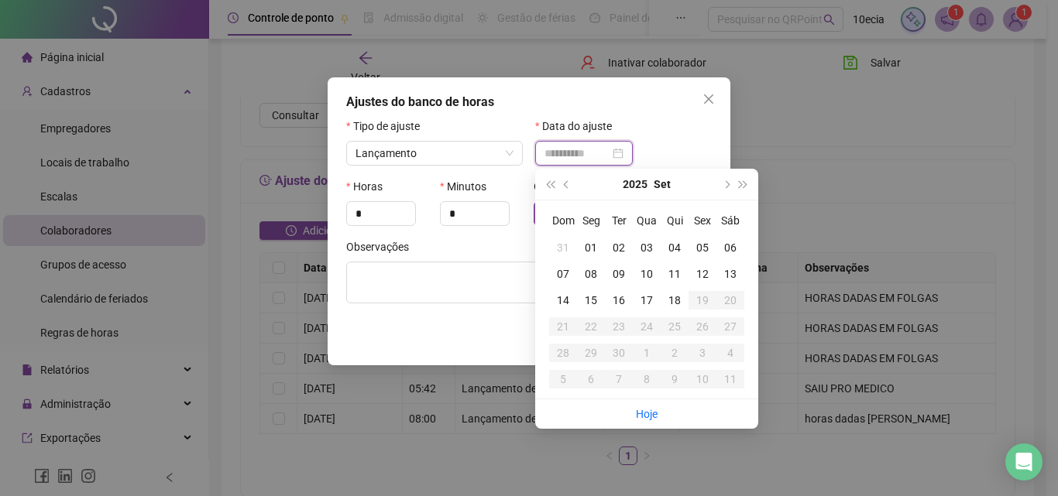
type input "**********"
click at [728, 246] on div "06" at bounding box center [730, 247] width 28 height 17
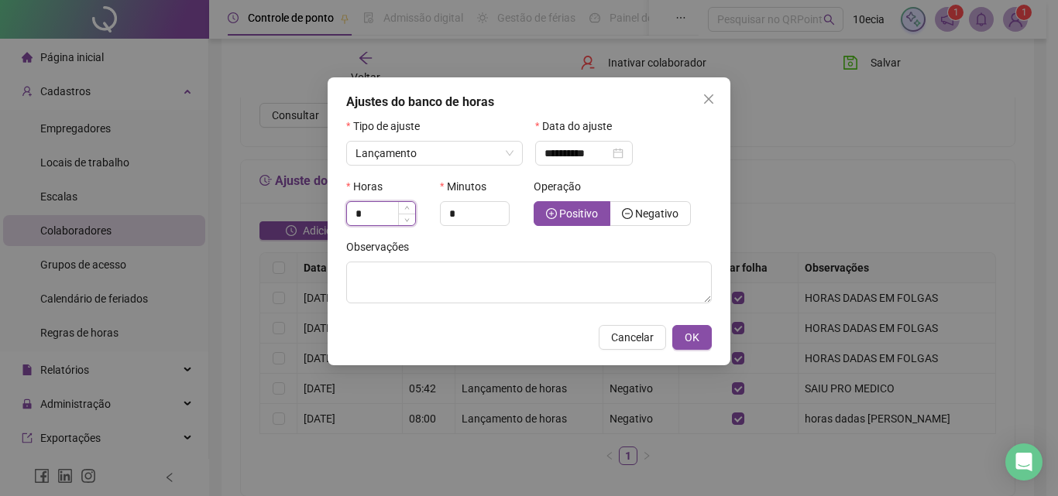
drag, startPoint x: 381, startPoint y: 209, endPoint x: 353, endPoint y: 184, distance: 37.8
click at [379, 209] on input "*" at bounding box center [381, 213] width 68 height 23
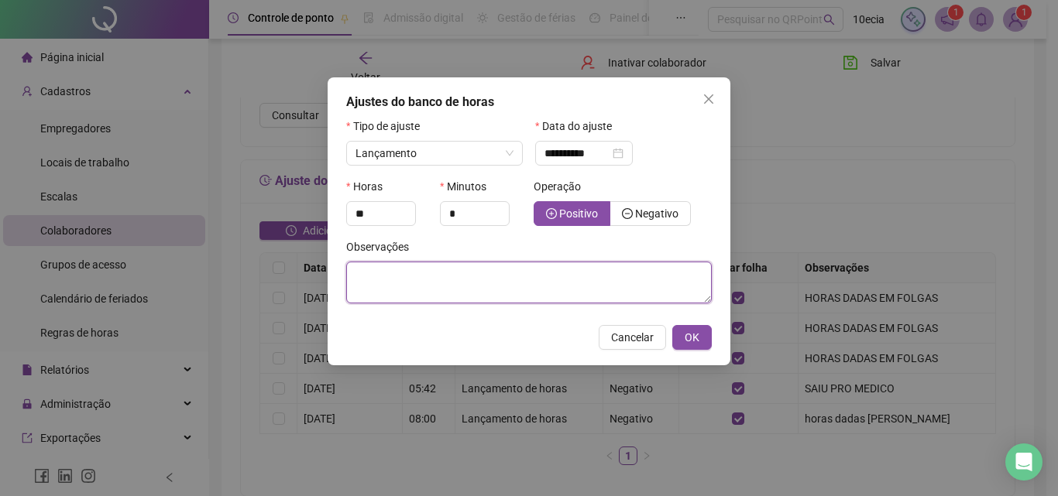
type input "*"
click at [455, 290] on textarea at bounding box center [529, 283] width 366 height 42
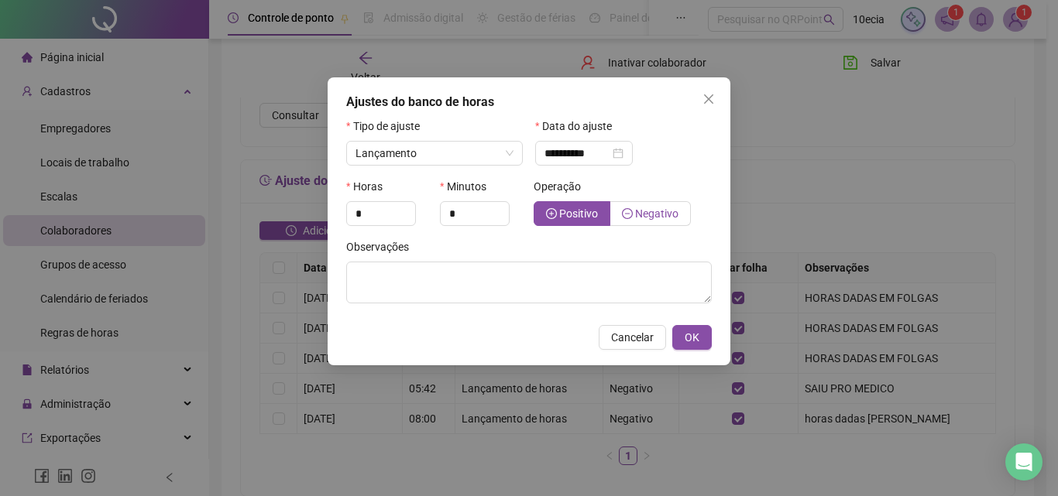
click at [649, 216] on span "Negativo" at bounding box center [656, 214] width 43 height 12
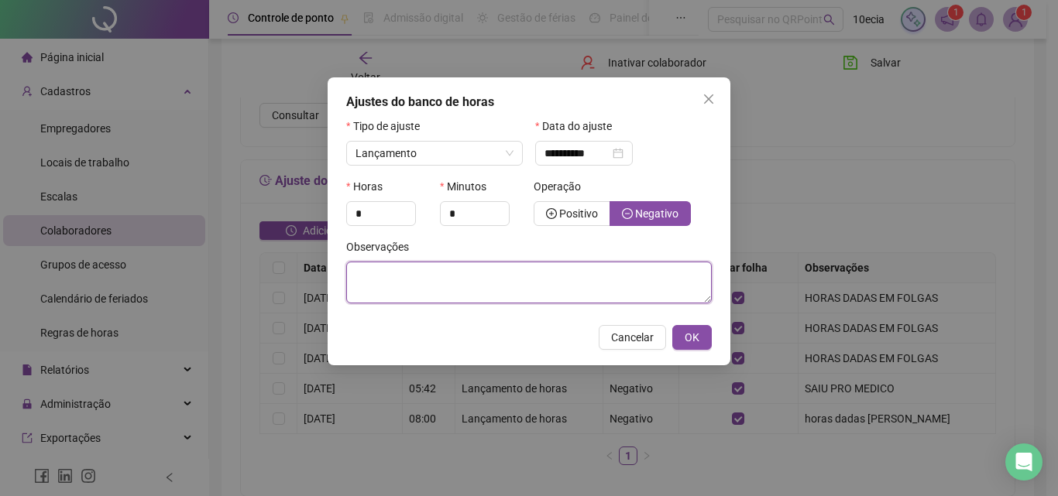
click at [568, 272] on textarea at bounding box center [529, 283] width 366 height 42
type textarea "*"
type textarea "**********"
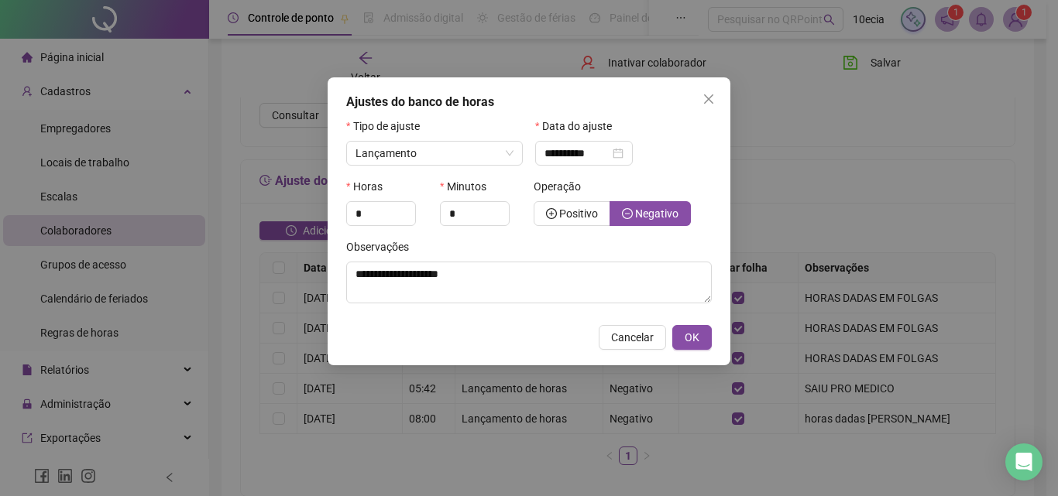
click at [668, 339] on div "Cancelar OK" at bounding box center [529, 337] width 366 height 25
click at [675, 338] on button "OK" at bounding box center [691, 337] width 39 height 25
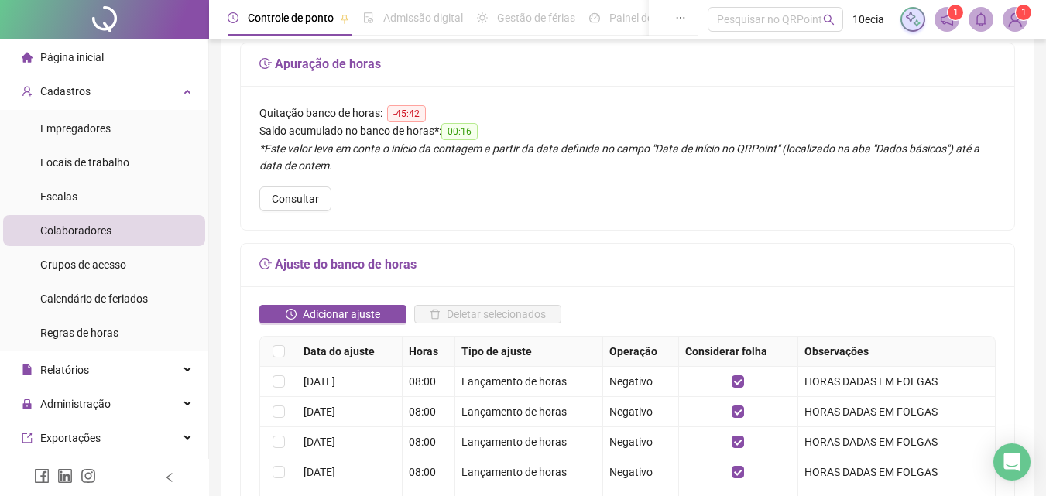
scroll to position [0, 0]
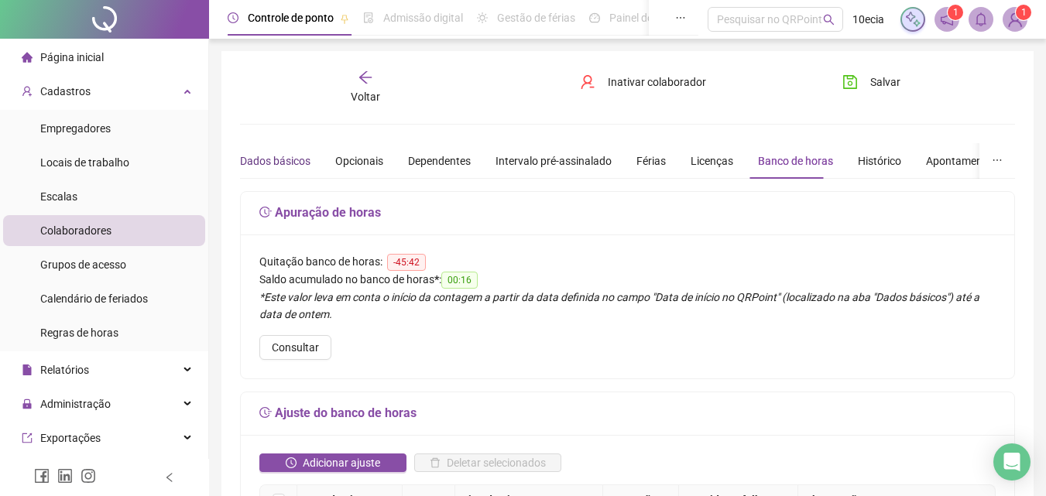
click at [240, 160] on div "Dados básicos" at bounding box center [275, 161] width 70 height 17
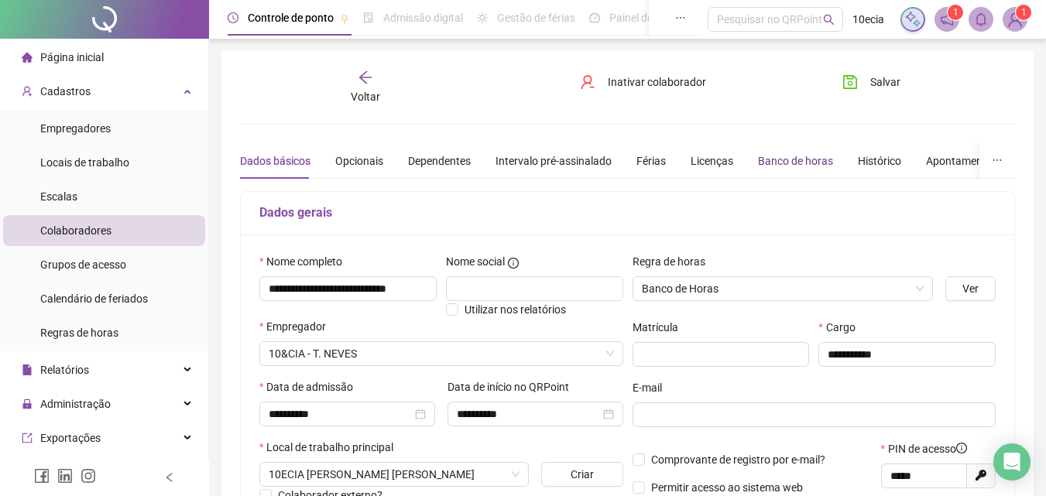
click at [773, 163] on div "Banco de horas" at bounding box center [795, 161] width 75 height 17
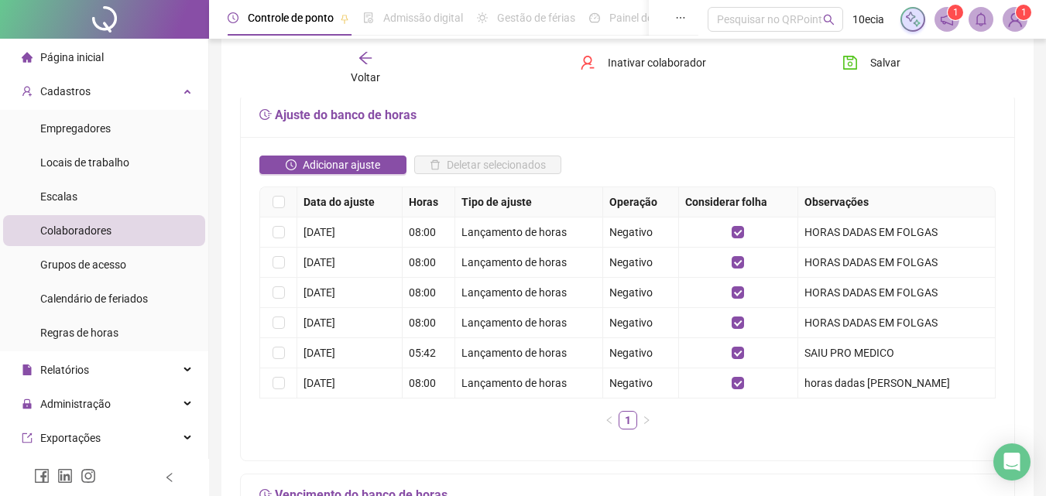
scroll to position [310, 0]
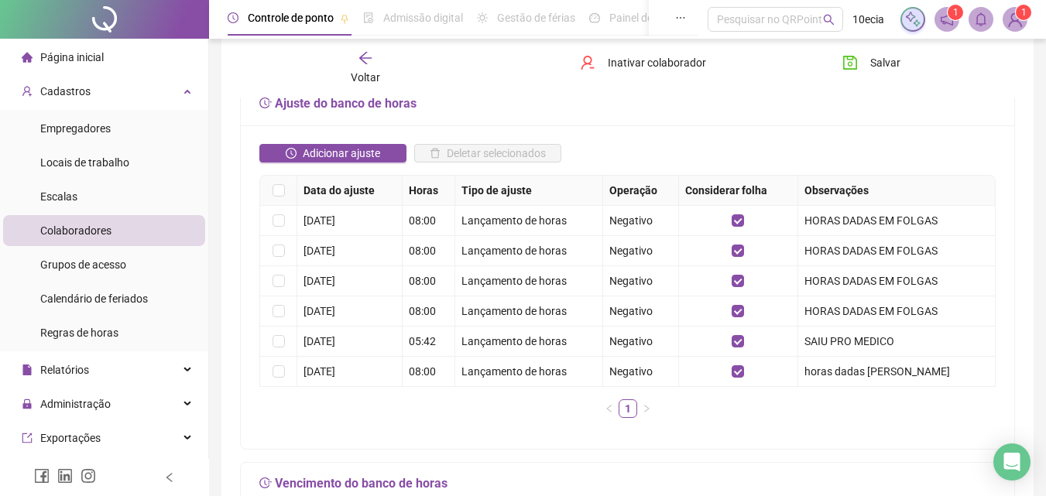
click at [361, 67] on div "Voltar" at bounding box center [365, 68] width 119 height 36
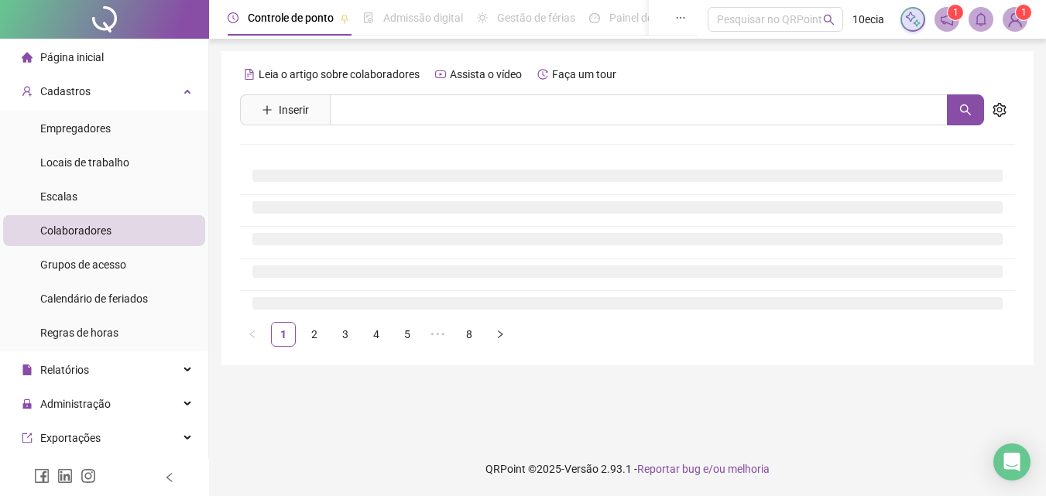
scroll to position [0, 0]
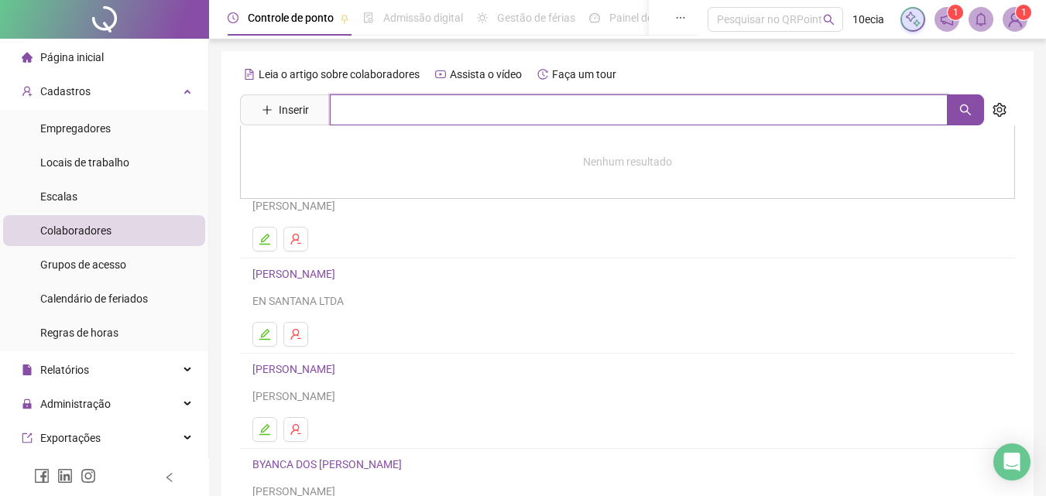
click at [363, 103] on input "text" at bounding box center [639, 109] width 618 height 31
type input "******"
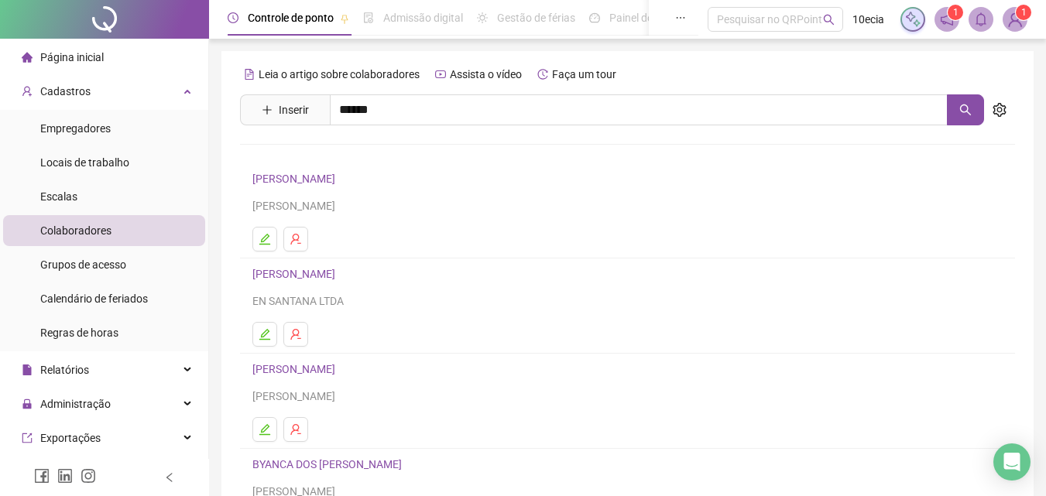
click at [294, 225] on link "[PERSON_NAME]" at bounding box center [310, 224] width 83 height 12
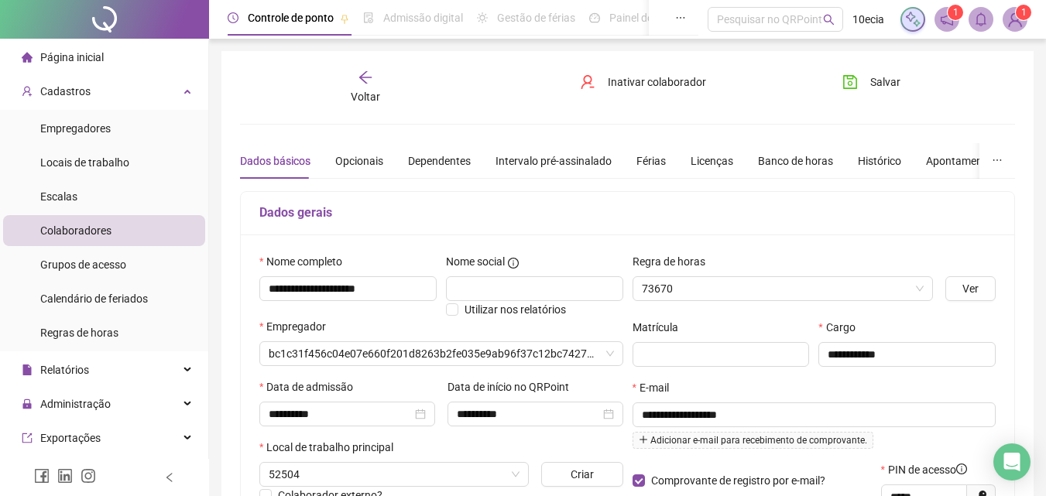
type input "**********"
click at [758, 156] on div "Banco de horas" at bounding box center [795, 161] width 75 height 17
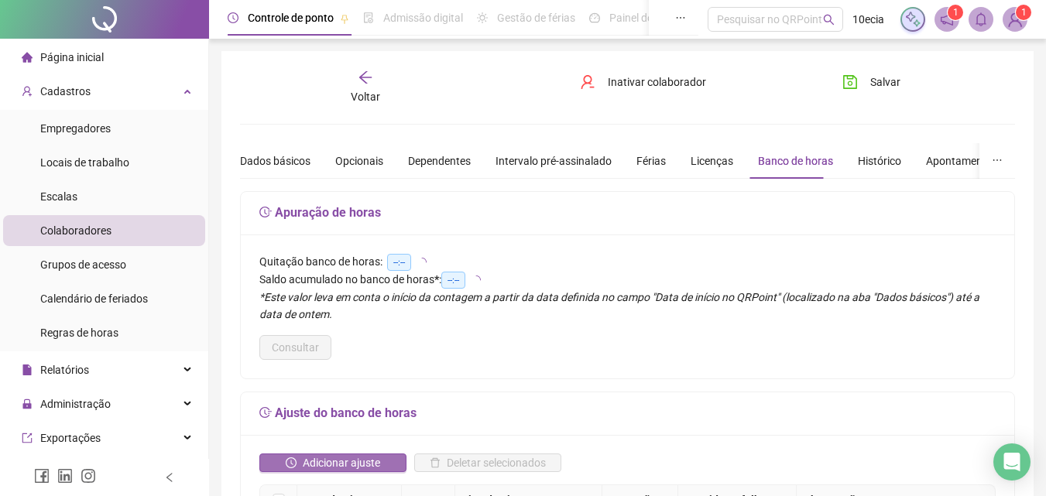
drag, startPoint x: 317, startPoint y: 464, endPoint x: 321, endPoint y: 455, distance: 10.4
click at [317, 463] on span "Adicionar ajuste" at bounding box center [341, 463] width 77 height 17
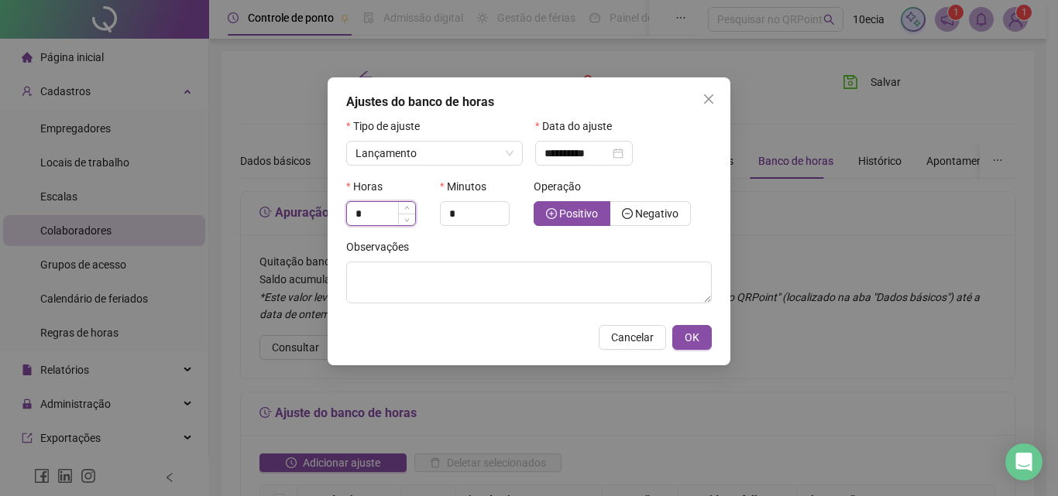
click at [377, 210] on input "*" at bounding box center [381, 213] width 68 height 23
type input "*"
click at [636, 204] on label "Negativo" at bounding box center [650, 213] width 81 height 25
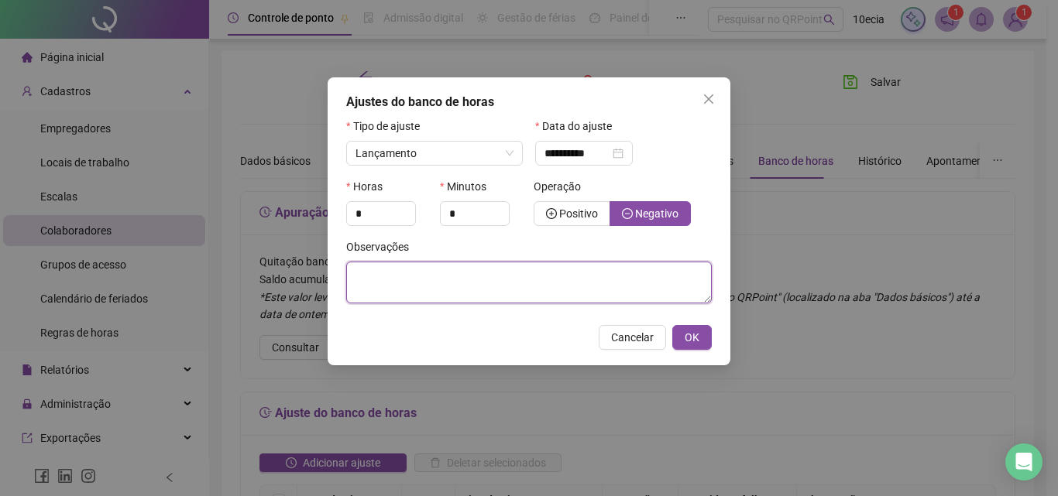
click at [541, 301] on textarea at bounding box center [529, 283] width 366 height 42
type textarea "*"
type textarea "**********"
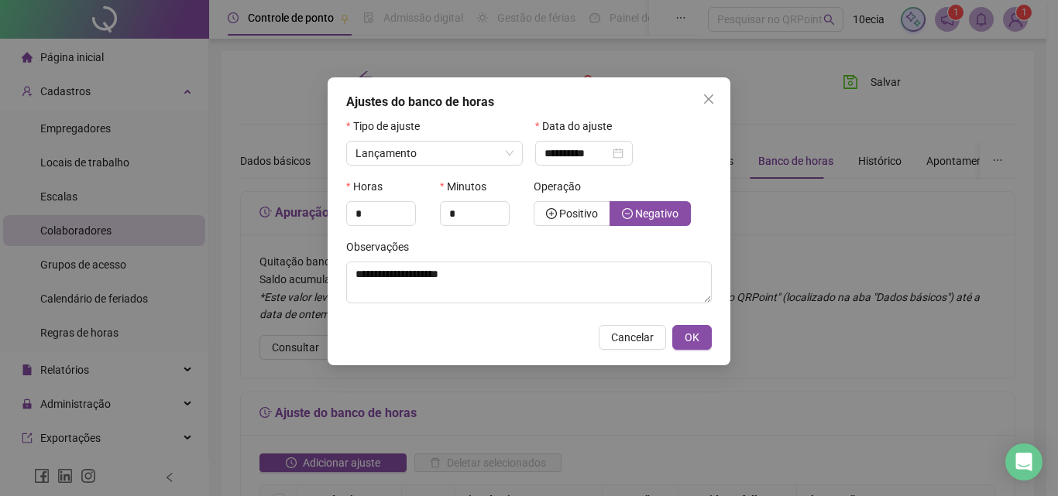
drag, startPoint x: 689, startPoint y: 342, endPoint x: 665, endPoint y: 328, distance: 28.2
click at [689, 343] on span "OK" at bounding box center [692, 337] width 15 height 17
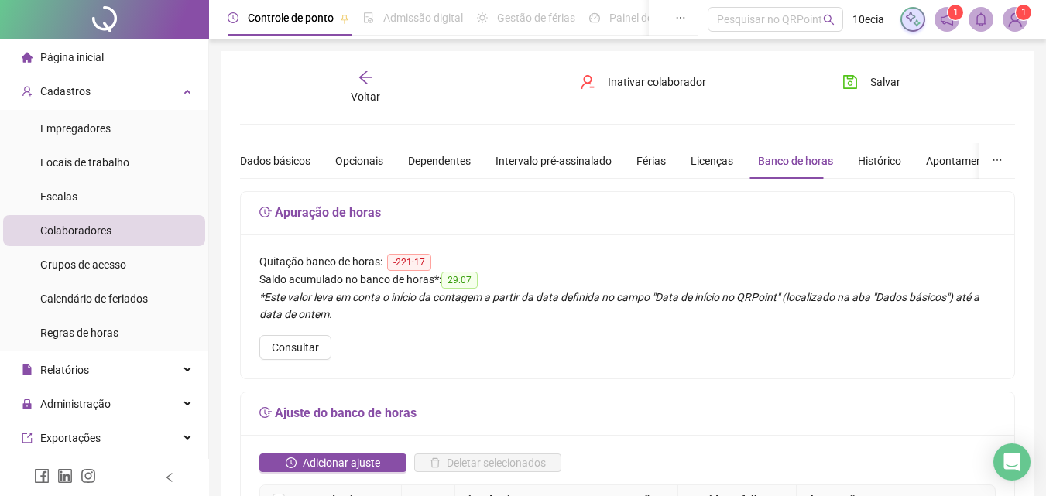
click at [376, 85] on div "Voltar" at bounding box center [365, 88] width 119 height 36
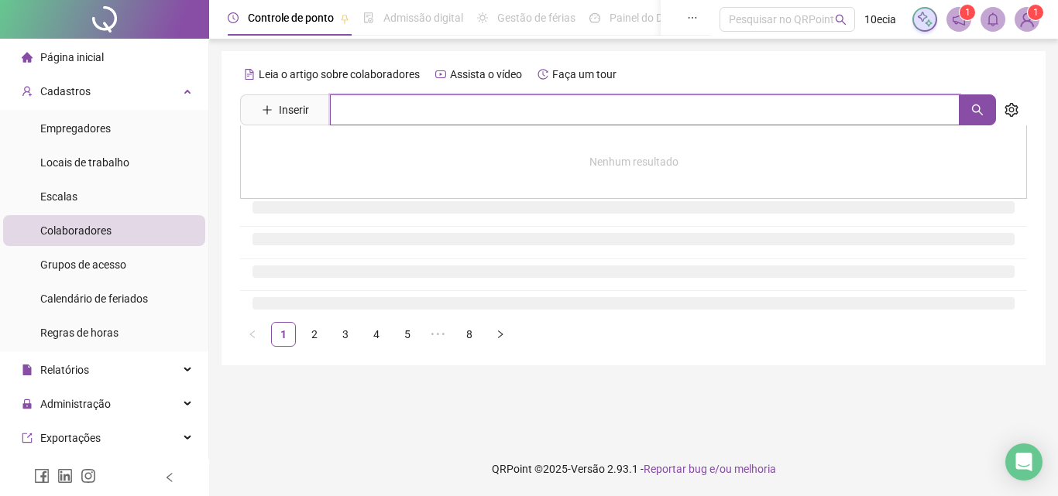
click at [476, 114] on input "text" at bounding box center [645, 109] width 630 height 31
type input "****"
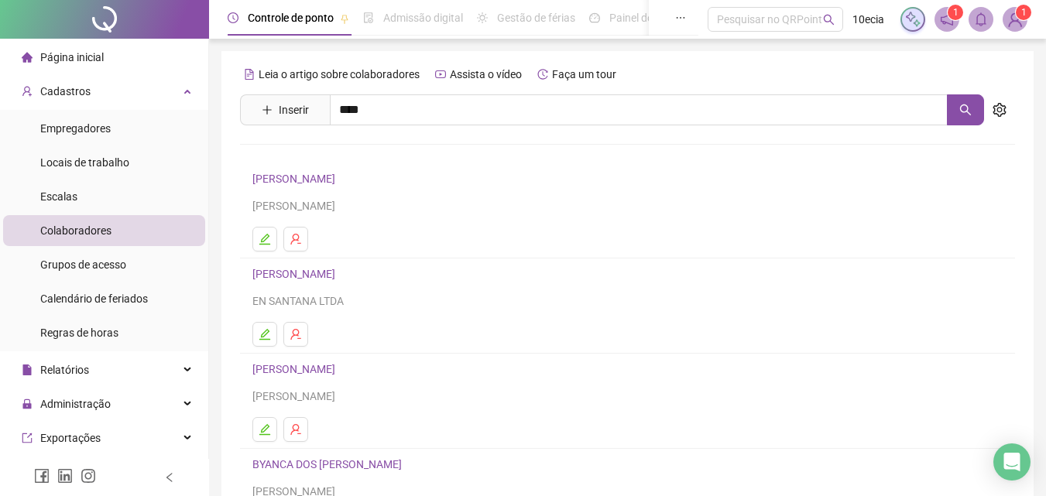
click at [328, 156] on link "[PERSON_NAME]" at bounding box center [390, 155] width 242 height 12
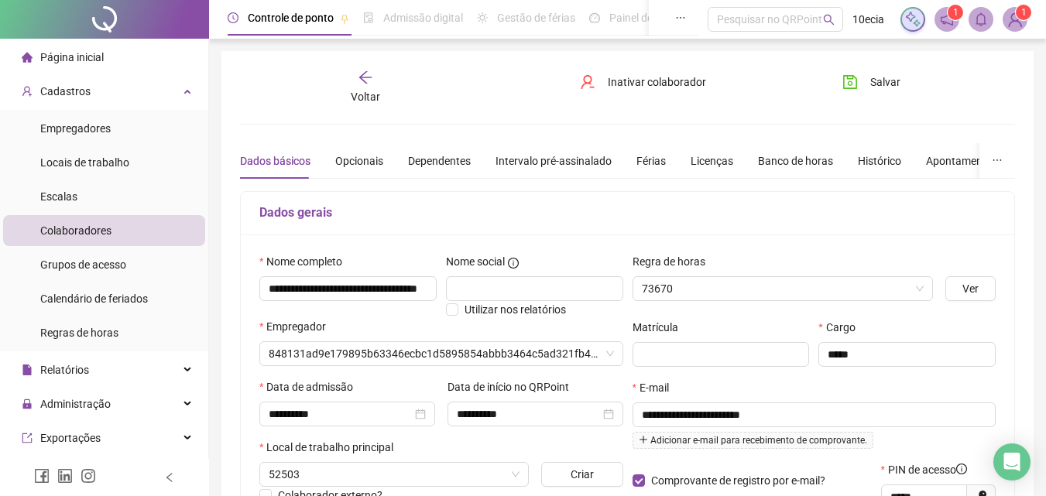
type input "**********"
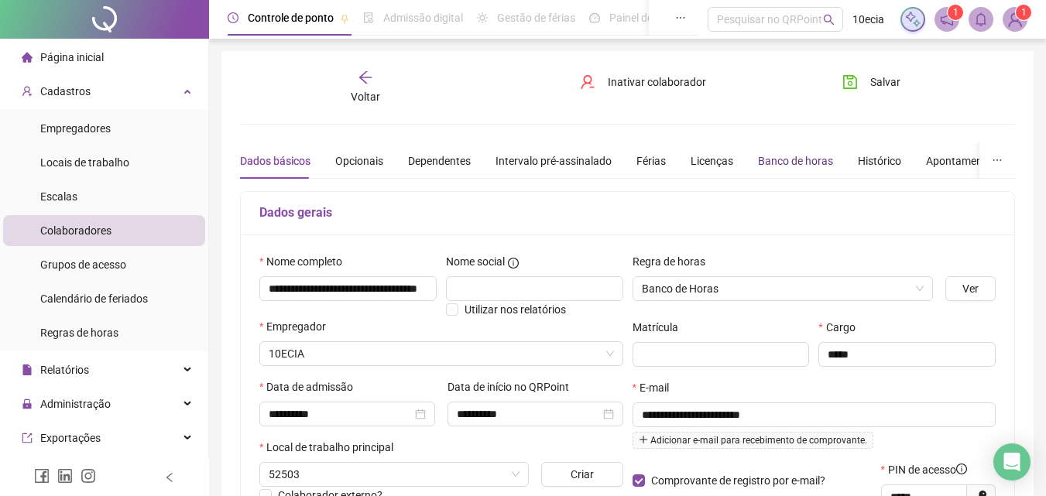
click at [781, 159] on div "Banco de horas" at bounding box center [795, 161] width 75 height 17
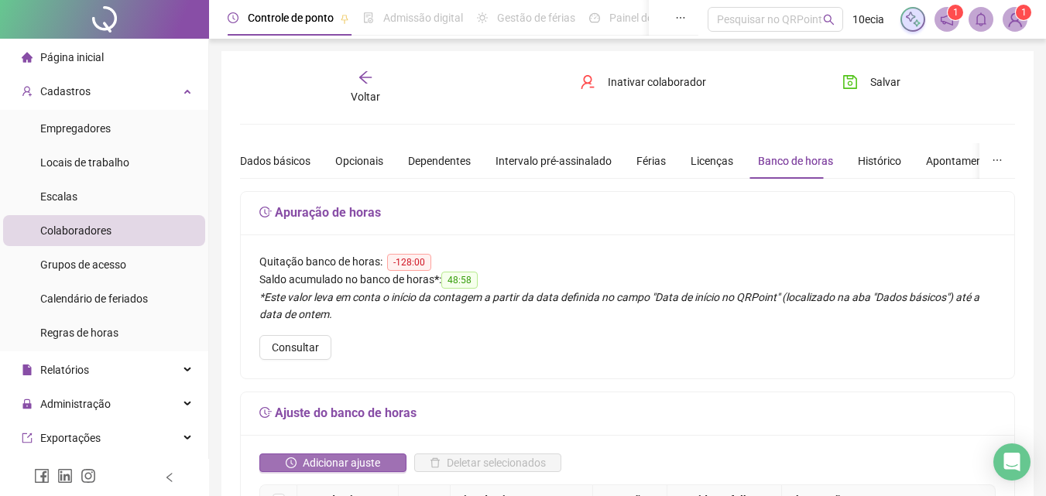
click at [346, 465] on span "Adicionar ajuste" at bounding box center [341, 463] width 77 height 17
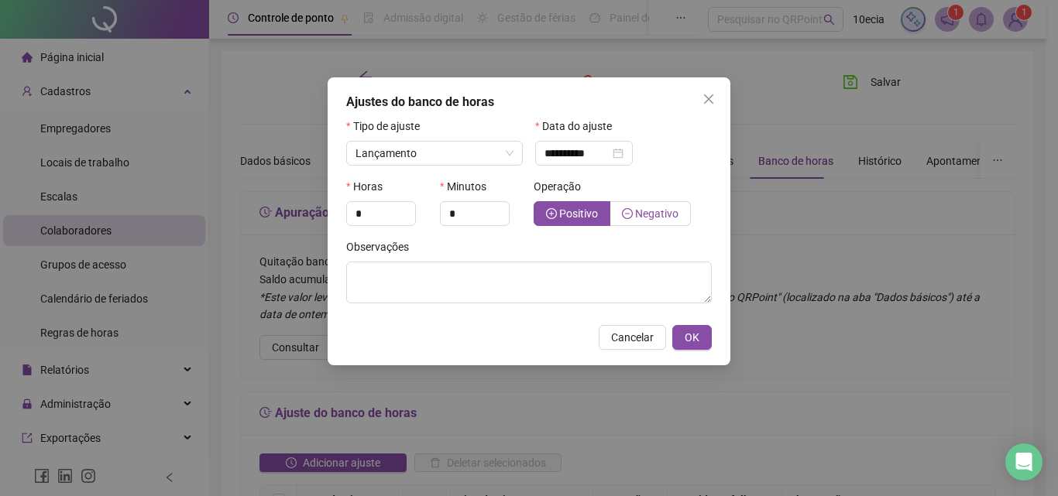
click at [630, 215] on icon "minus-circle" at bounding box center [627, 213] width 11 height 11
click at [362, 212] on input "*" at bounding box center [381, 213] width 68 height 23
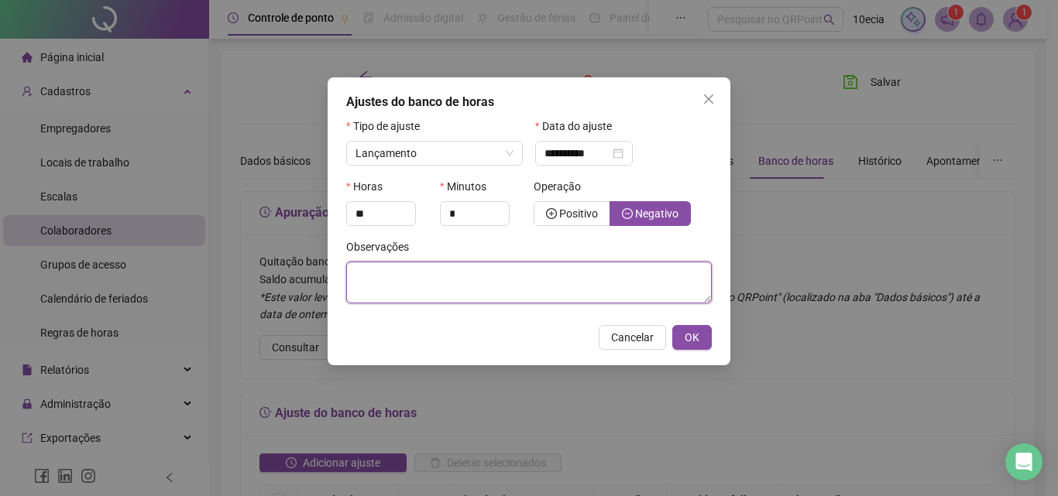
type input "*"
click at [448, 293] on textarea at bounding box center [529, 283] width 366 height 42
type textarea "**********"
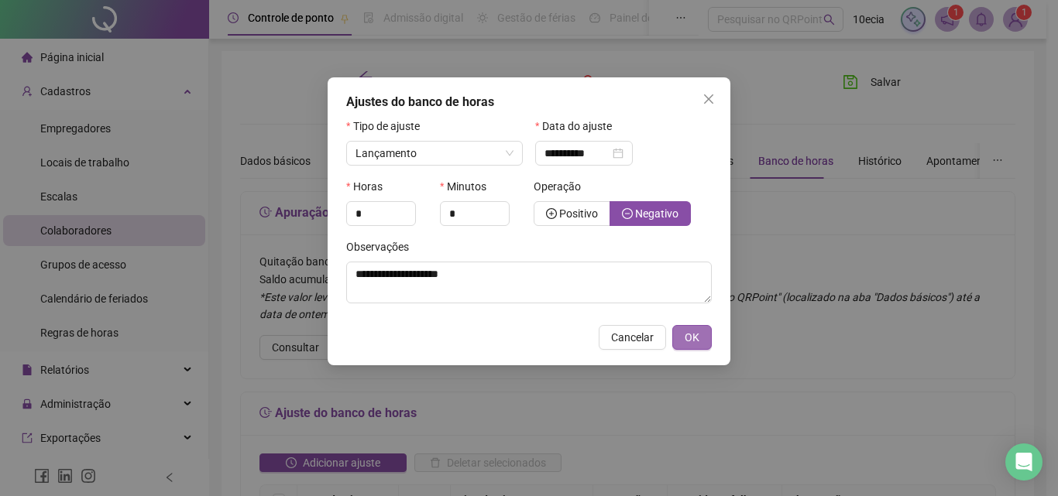
click at [692, 331] on span "OK" at bounding box center [692, 337] width 15 height 17
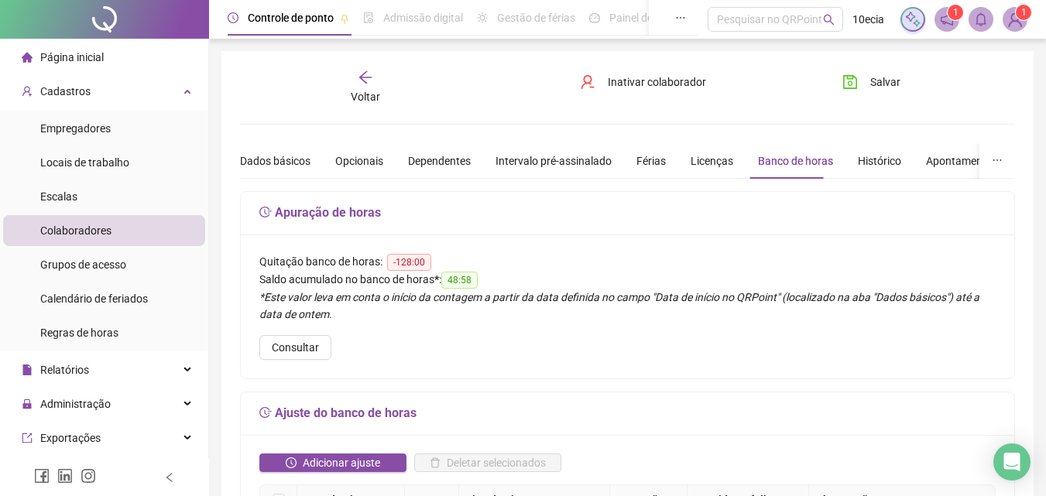
click at [367, 100] on span "Voltar" at bounding box center [365, 97] width 29 height 12
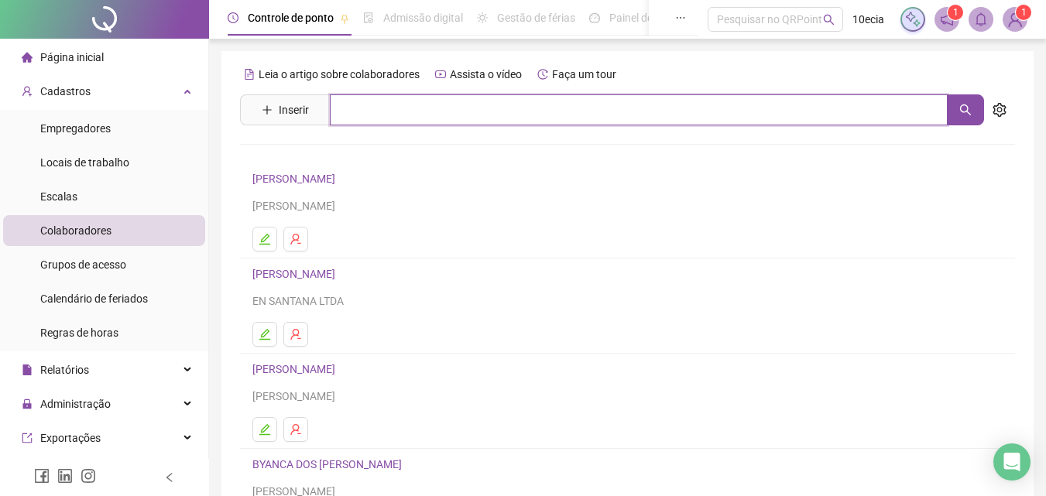
click at [644, 107] on input "text" at bounding box center [639, 109] width 618 height 31
type input "******"
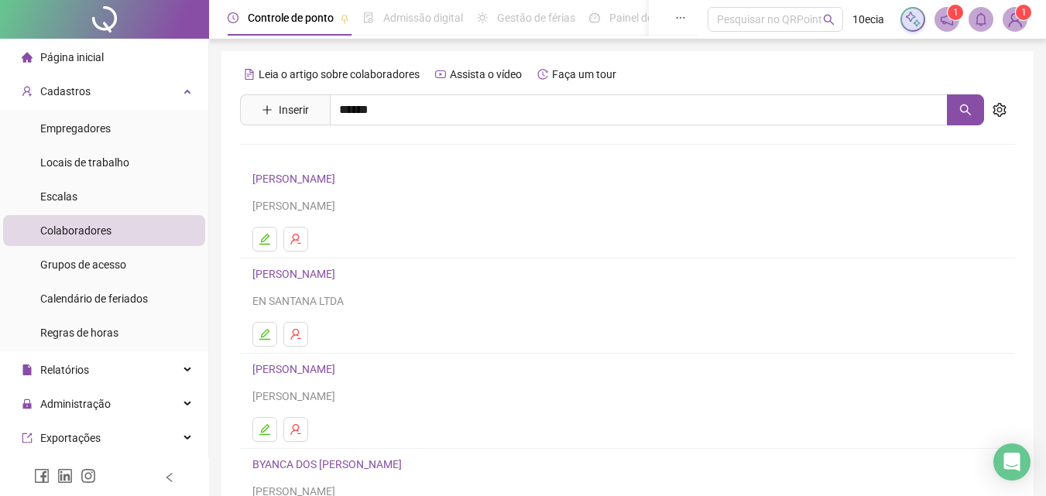
click at [347, 187] on link "[PERSON_NAME] DOS SANTOS" at bounding box center [364, 189] width 191 height 12
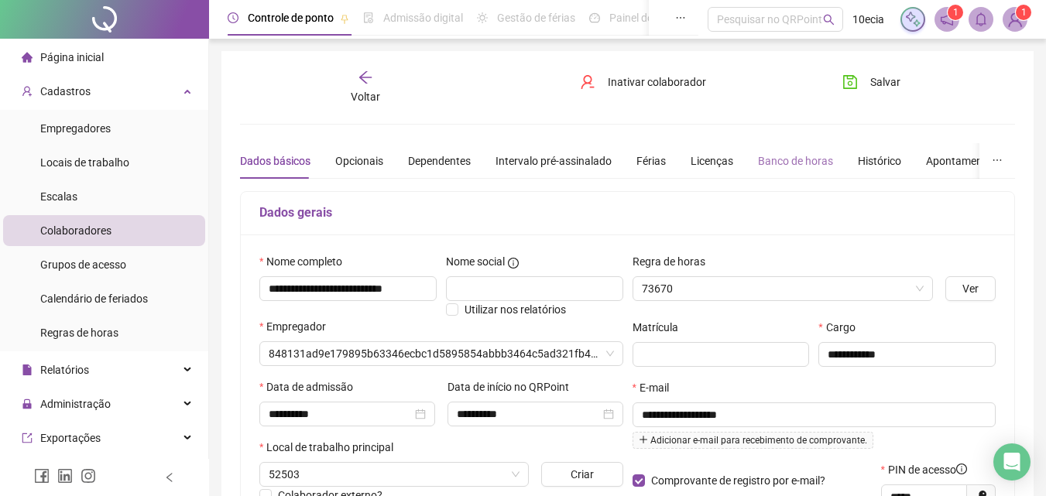
type input "**********"
click at [769, 160] on div "Banco de horas" at bounding box center [795, 161] width 75 height 17
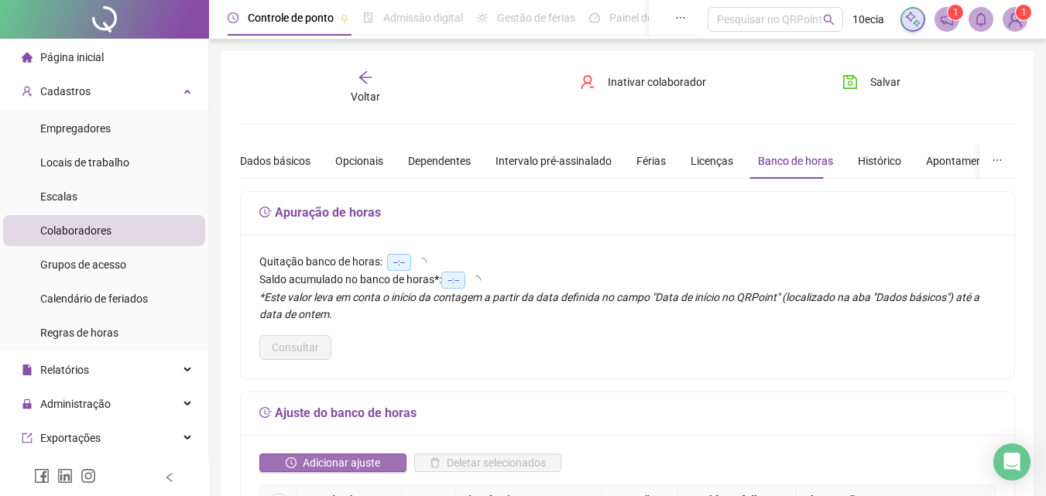
click at [312, 463] on span "Adicionar ajuste" at bounding box center [341, 463] width 77 height 17
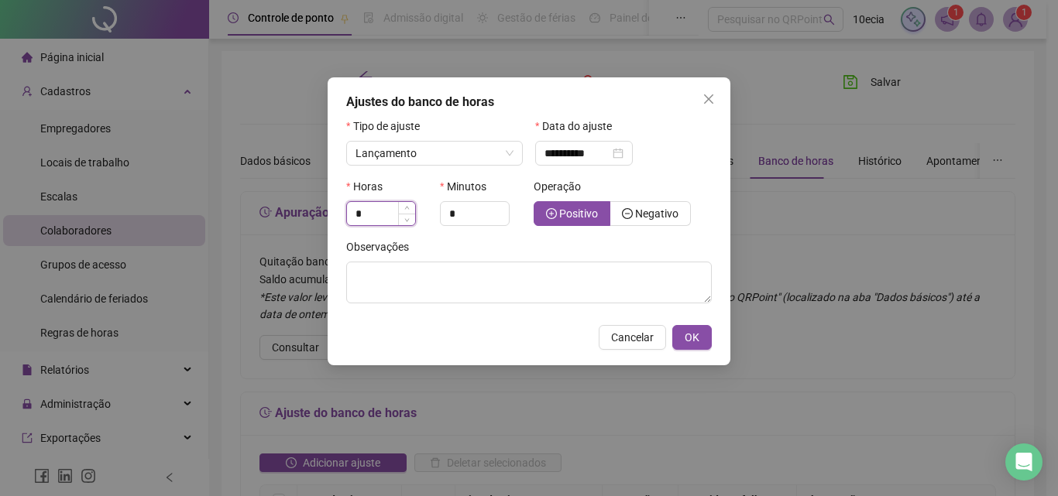
click at [396, 217] on input "*" at bounding box center [381, 213] width 68 height 23
type input "*"
drag, startPoint x: 663, startPoint y: 212, endPoint x: 604, endPoint y: 253, distance: 71.8
click at [664, 212] on span "Negativo" at bounding box center [656, 214] width 43 height 12
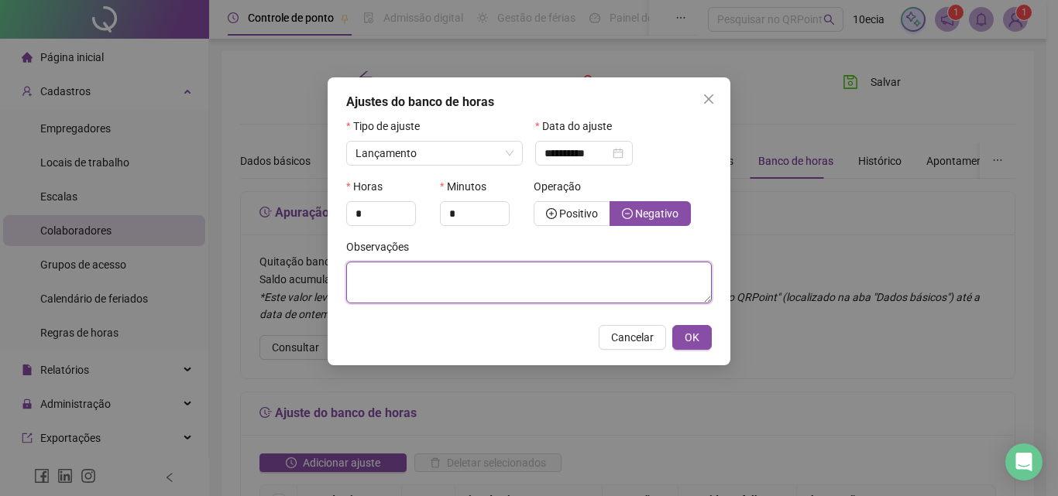
click at [574, 285] on textarea at bounding box center [529, 283] width 366 height 42
type textarea "**********"
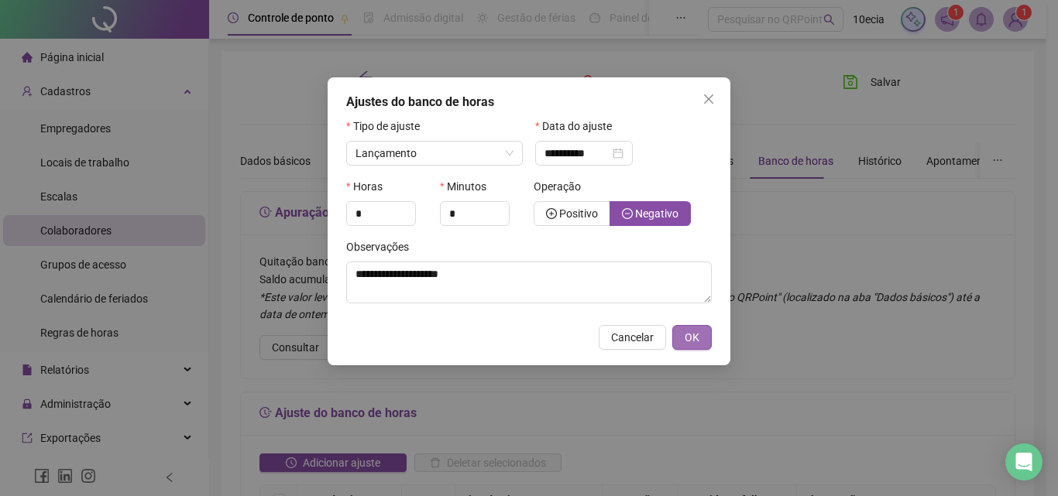
click at [683, 344] on button "OK" at bounding box center [691, 337] width 39 height 25
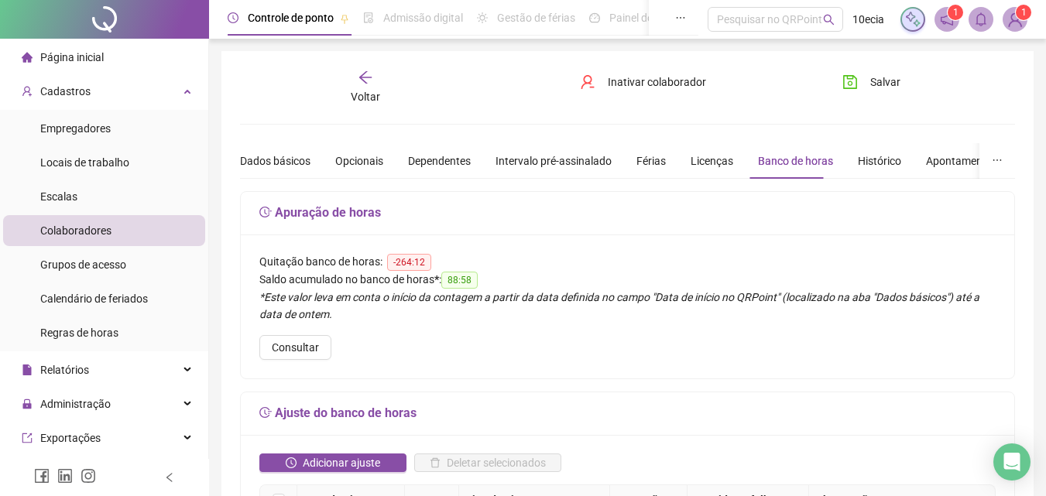
click at [355, 84] on div "Voltar" at bounding box center [365, 88] width 119 height 36
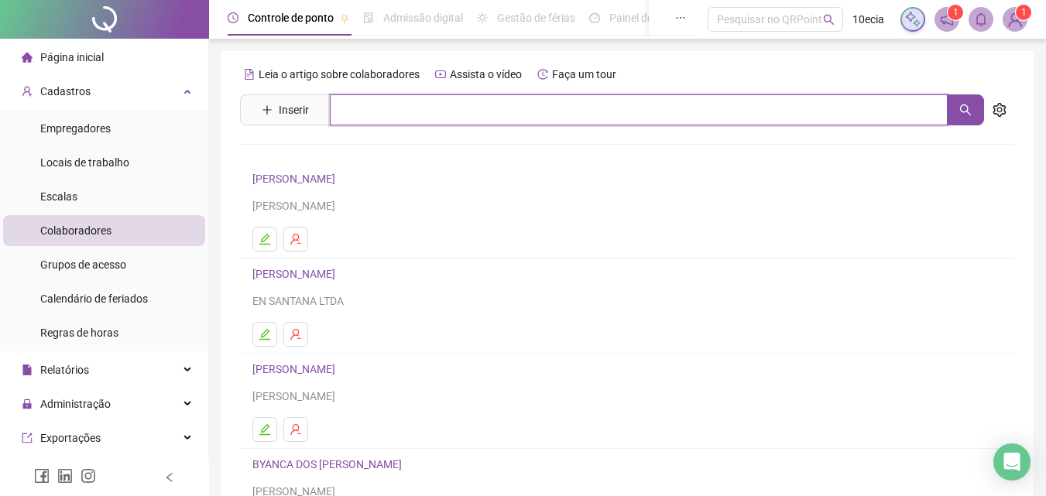
click at [606, 113] on input "text" at bounding box center [639, 109] width 618 height 31
type input "******"
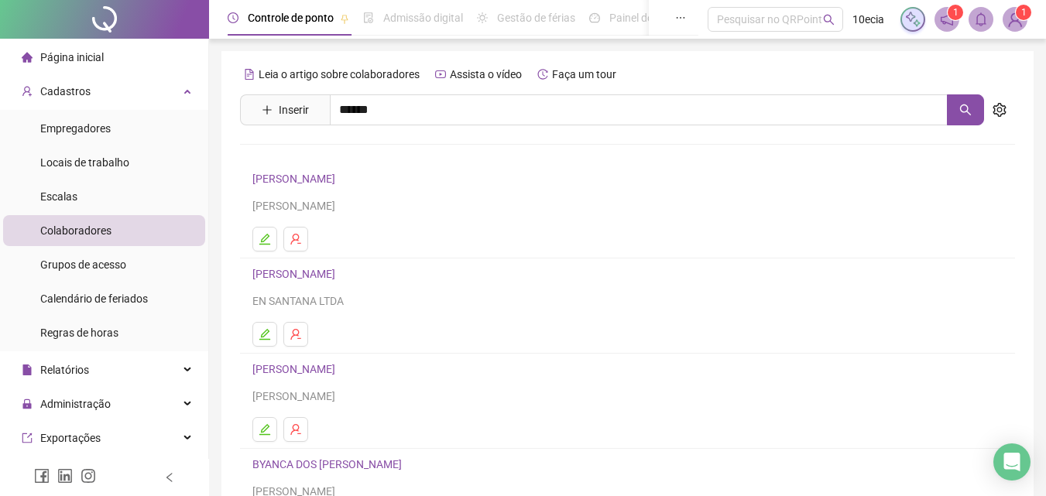
click at [328, 160] on link "[PERSON_NAME]" at bounding box center [310, 155] width 83 height 12
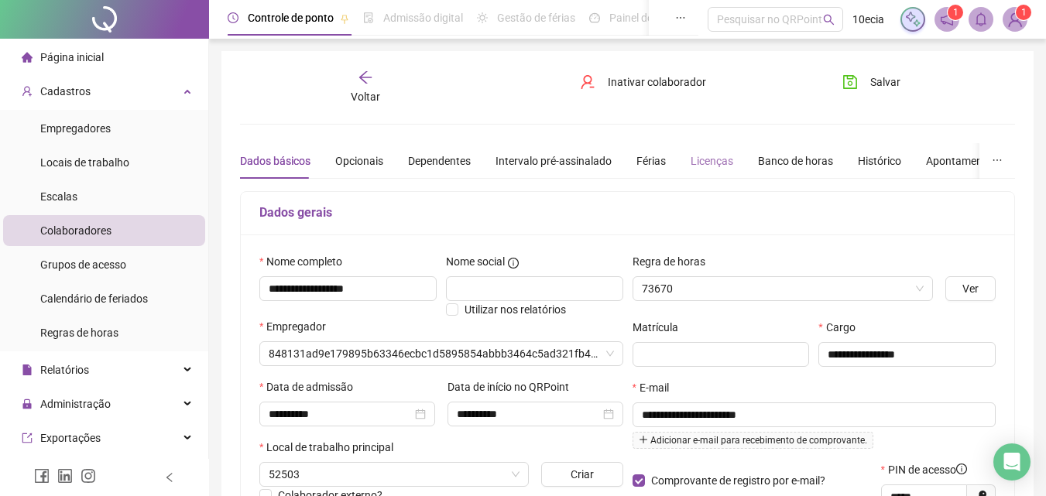
type input "**********"
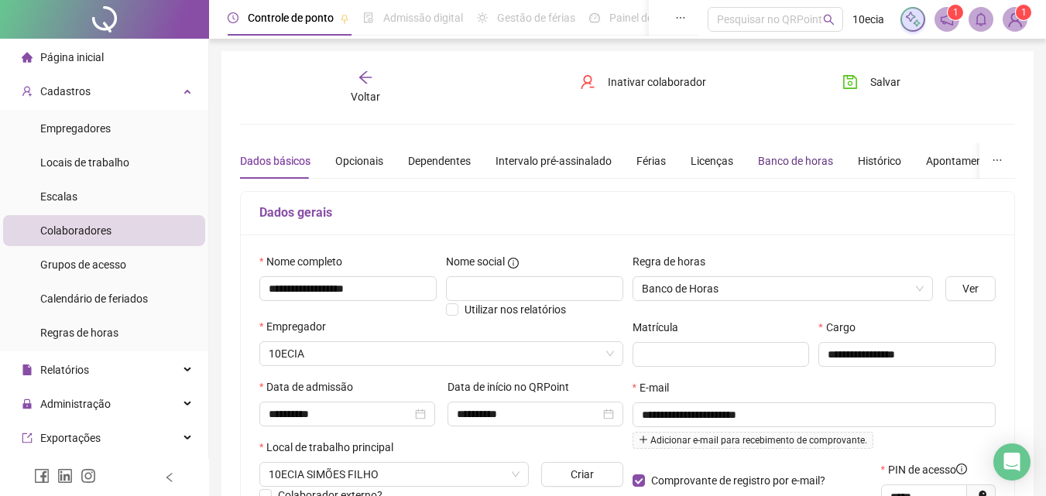
click at [801, 158] on div "Banco de horas" at bounding box center [795, 161] width 75 height 17
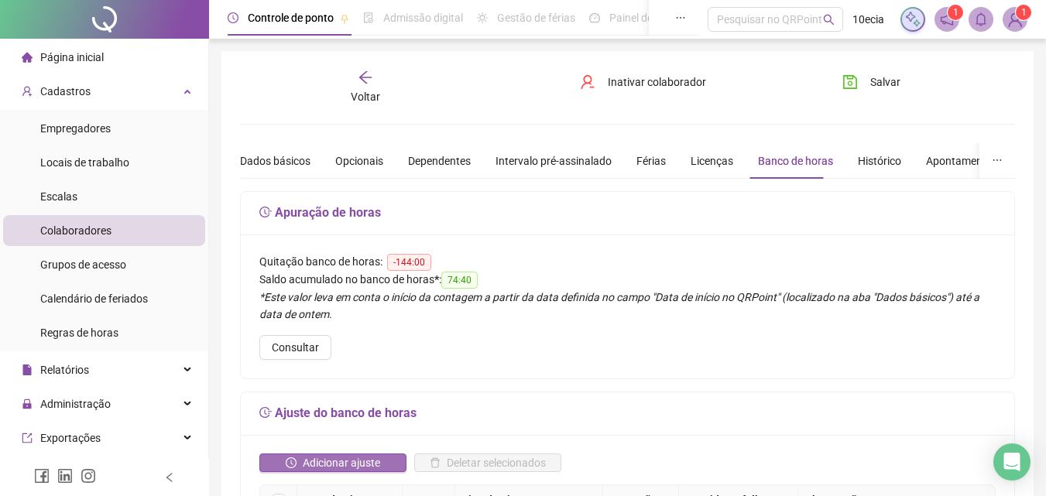
drag, startPoint x: 318, startPoint y: 462, endPoint x: 325, endPoint y: 452, distance: 12.5
click at [319, 459] on span "Adicionar ajuste" at bounding box center [341, 463] width 77 height 17
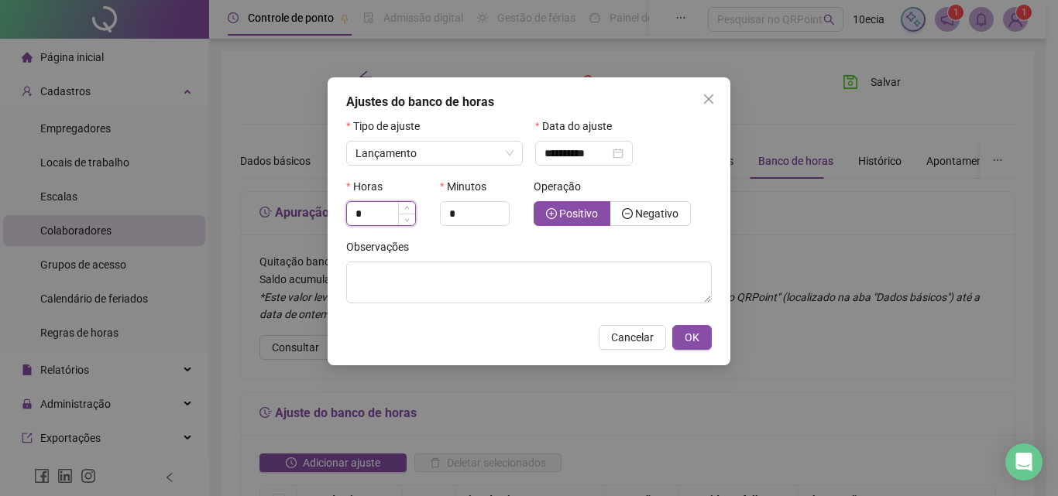
click at [364, 209] on input "*" at bounding box center [381, 213] width 68 height 23
type input "*"
click at [622, 208] on span "Negativo" at bounding box center [650, 214] width 57 height 12
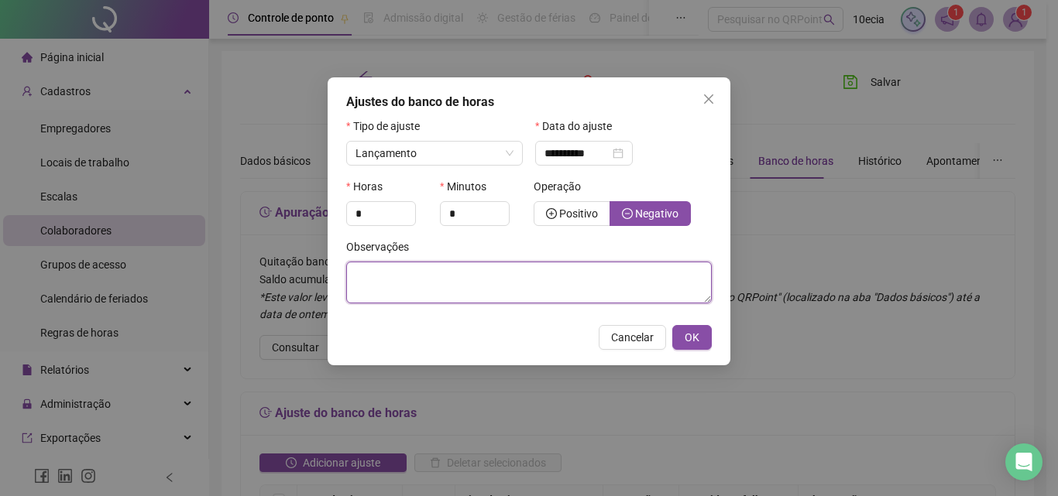
click at [584, 283] on textarea at bounding box center [529, 283] width 366 height 42
type textarea "**********"
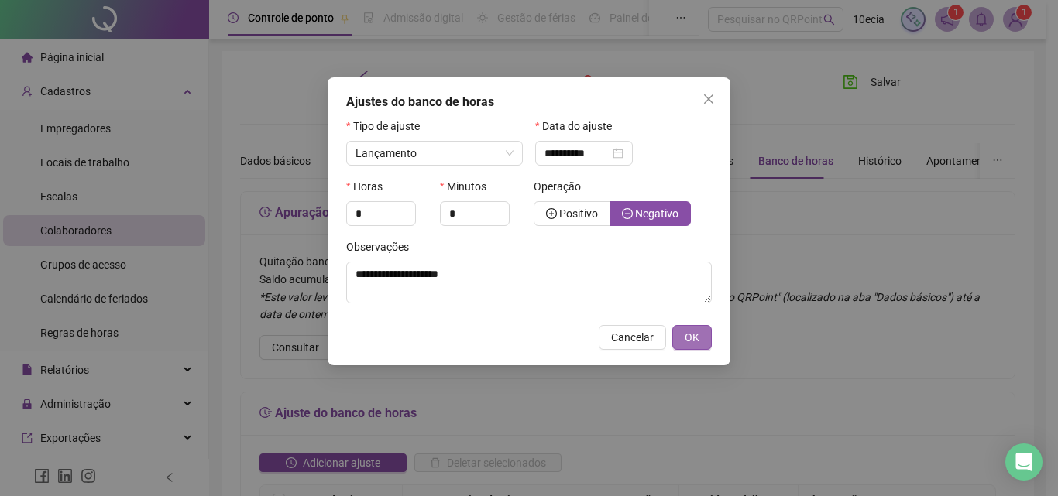
click at [700, 335] on button "OK" at bounding box center [691, 337] width 39 height 25
